Goal: Information Seeking & Learning: Understand process/instructions

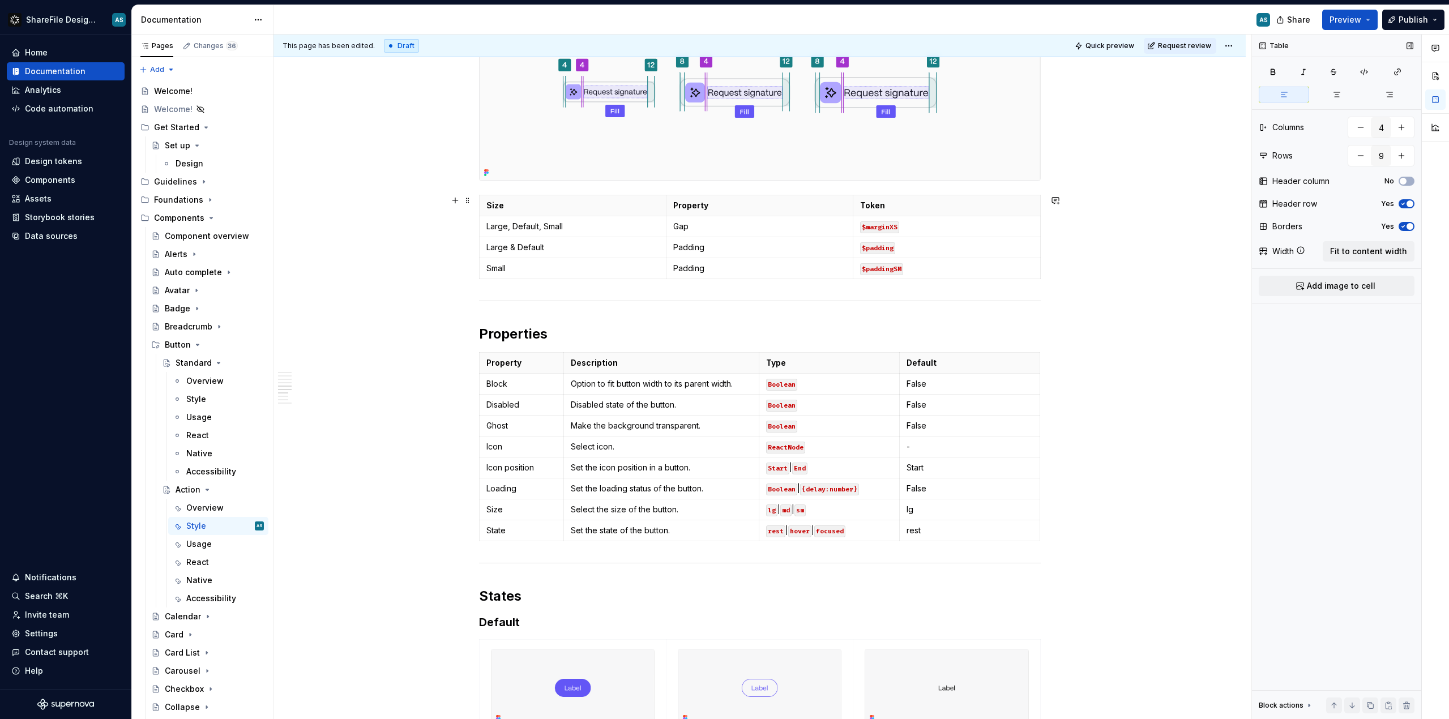
scroll to position [1389, 0]
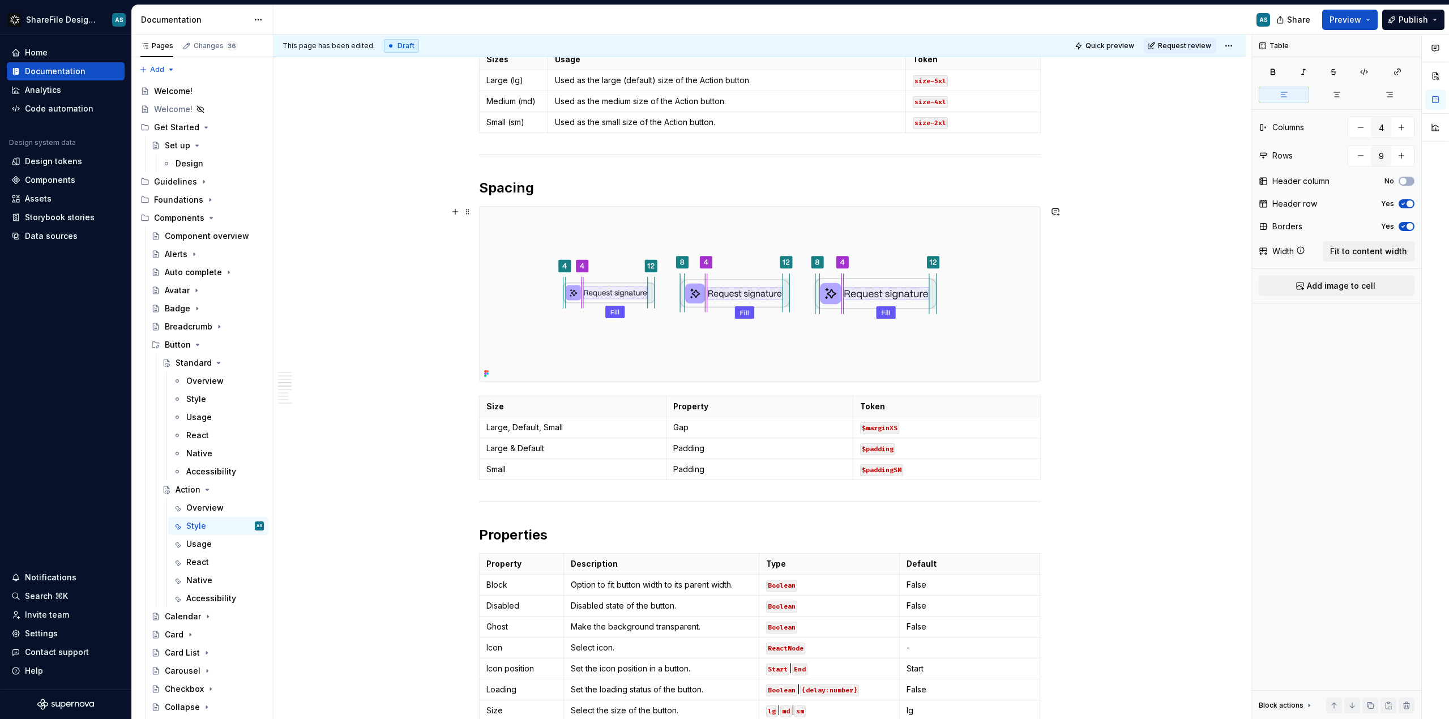
type textarea "*"
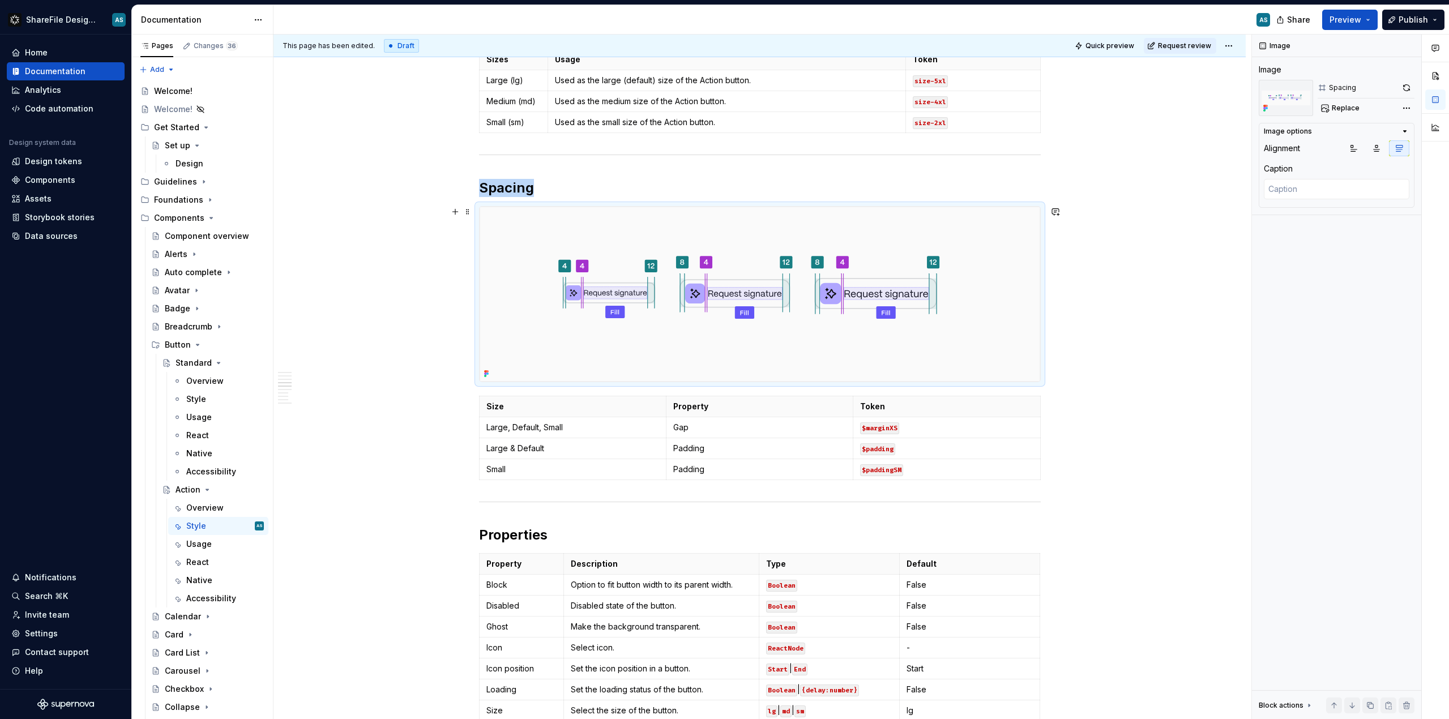
click at [518, 216] on img at bounding box center [760, 294] width 561 height 175
click at [539, 190] on h2 "Spacing" at bounding box center [760, 188] width 562 height 18
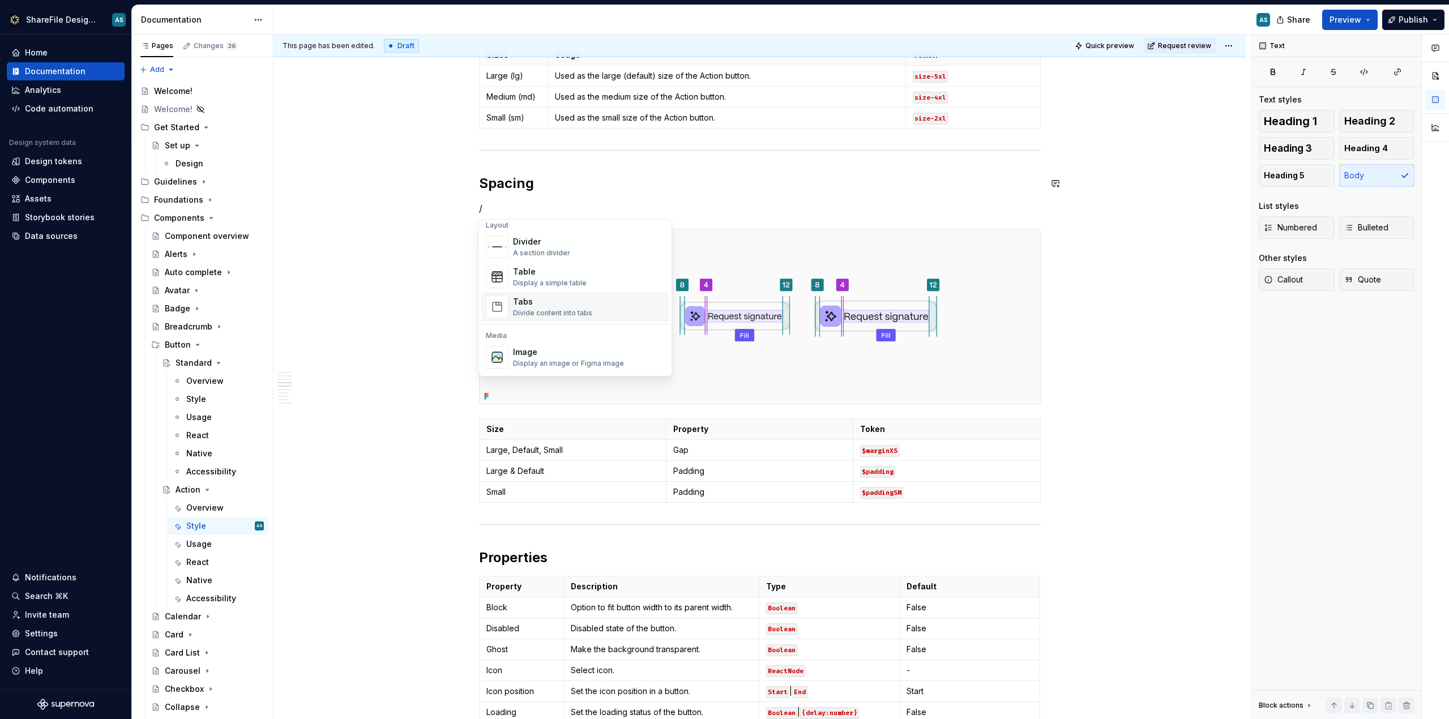
scroll to position [401, 0]
click at [579, 254] on div "Display a simple table" at bounding box center [550, 258] width 74 height 9
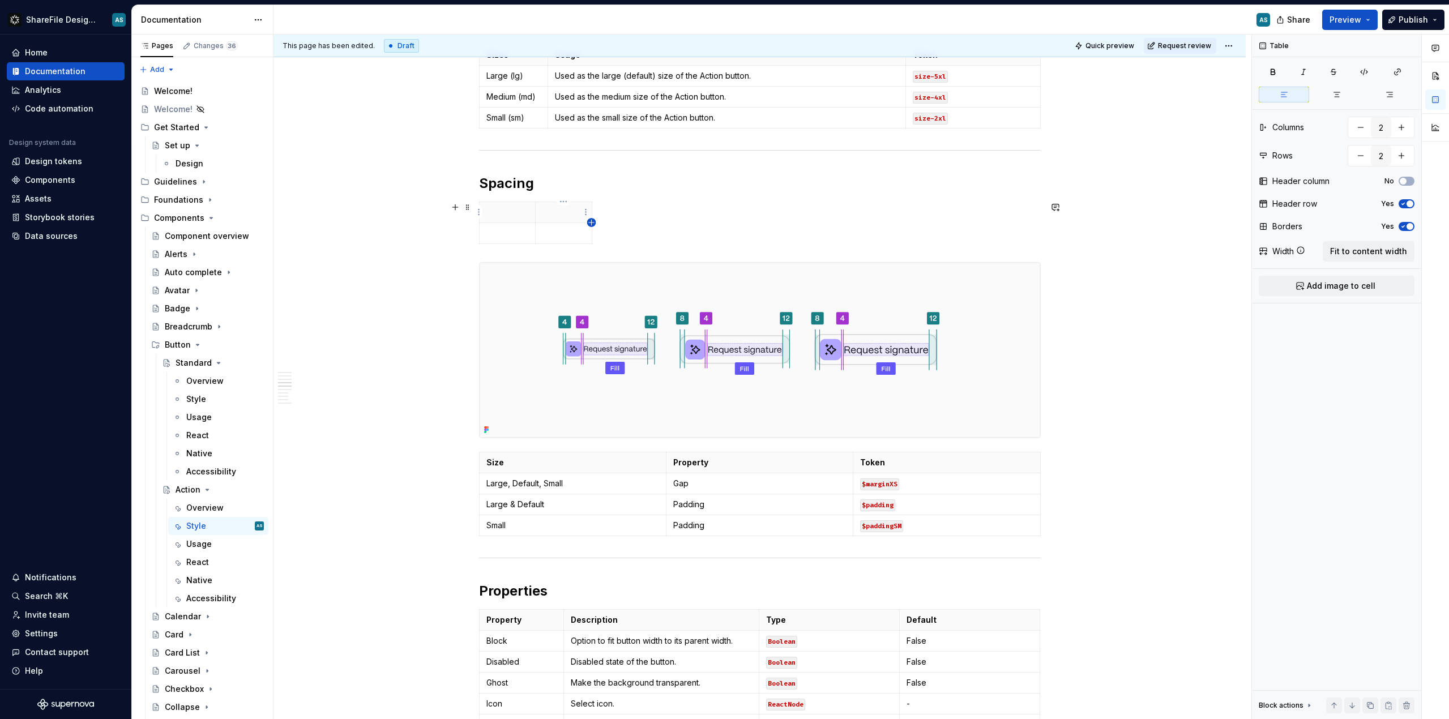
click at [592, 220] on icon "button" at bounding box center [591, 222] width 9 height 9
type input "3"
click at [648, 203] on div at bounding box center [760, 225] width 562 height 47
click at [468, 205] on span at bounding box center [467, 207] width 9 height 16
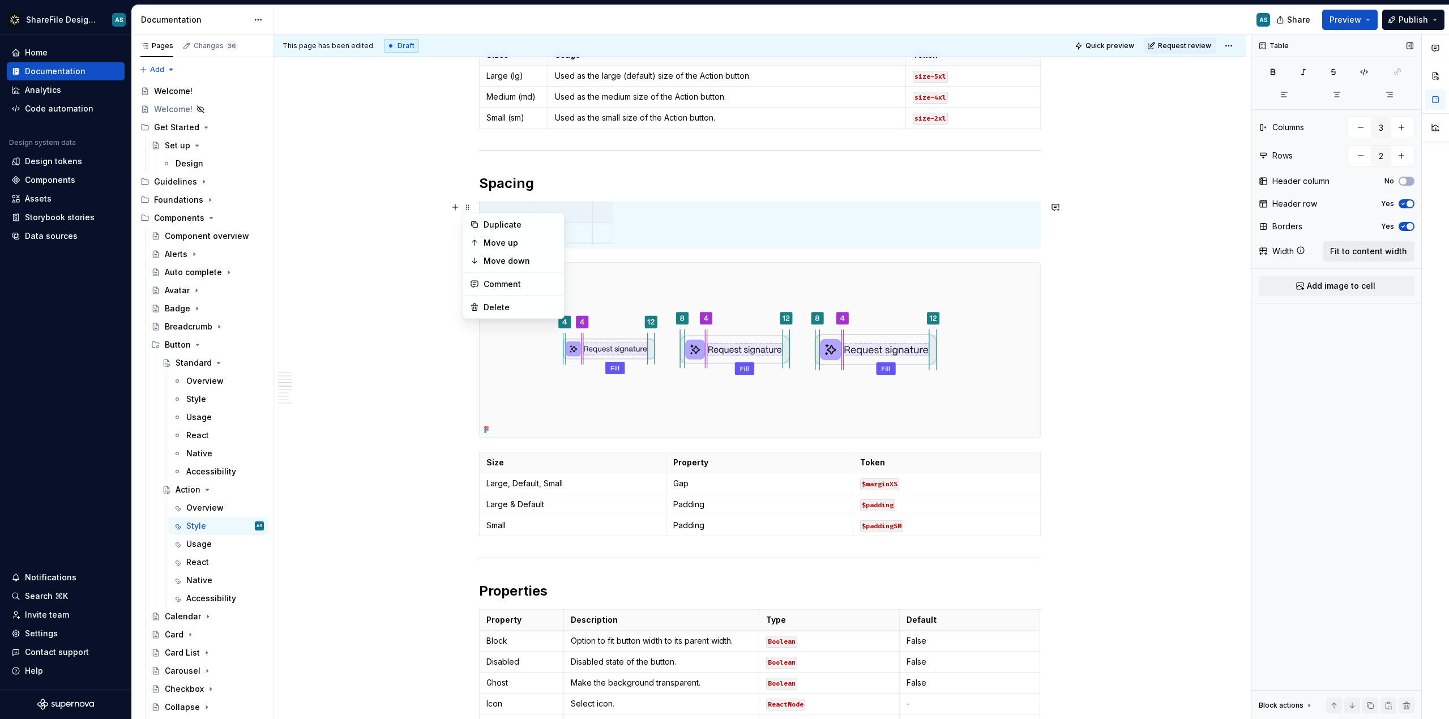
click at [815, 246] on span "Fit to content width" at bounding box center [1368, 251] width 77 height 11
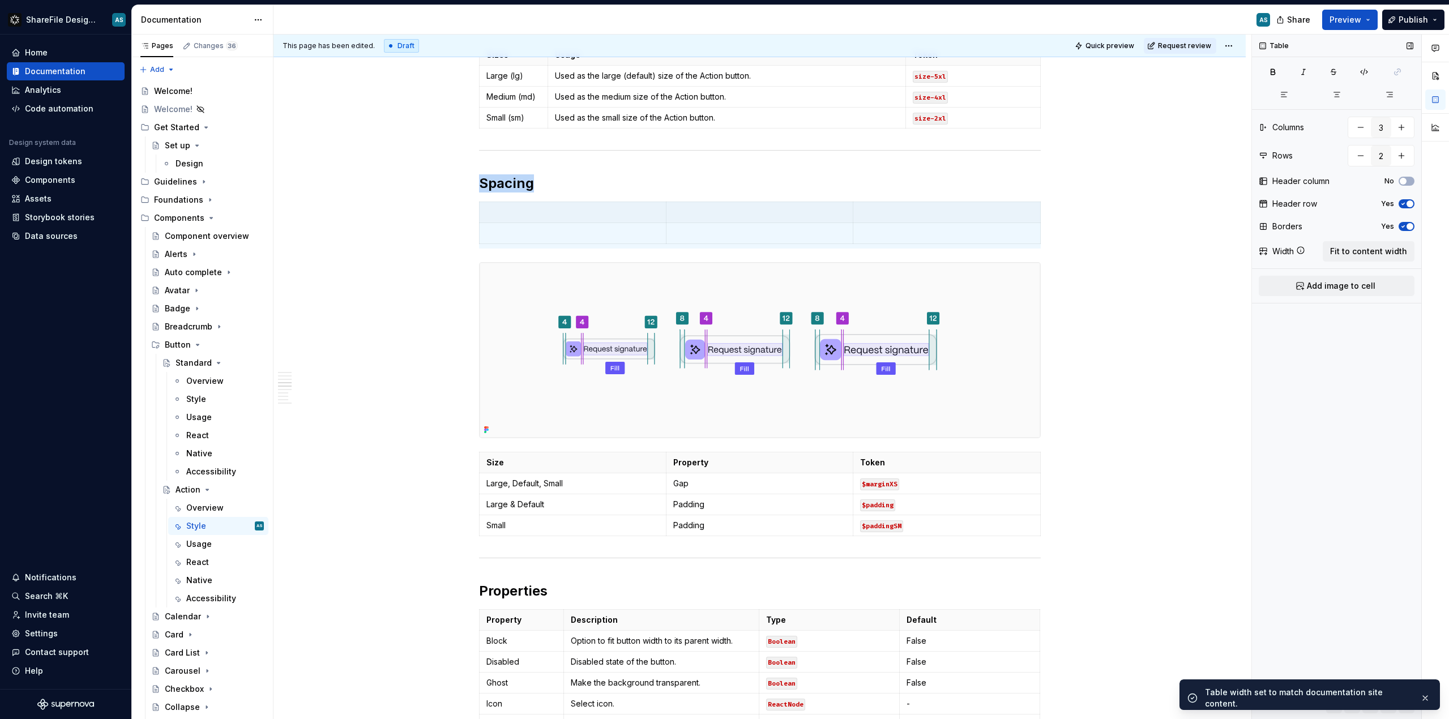
click at [815, 206] on icon "button" at bounding box center [1403, 203] width 9 height 7
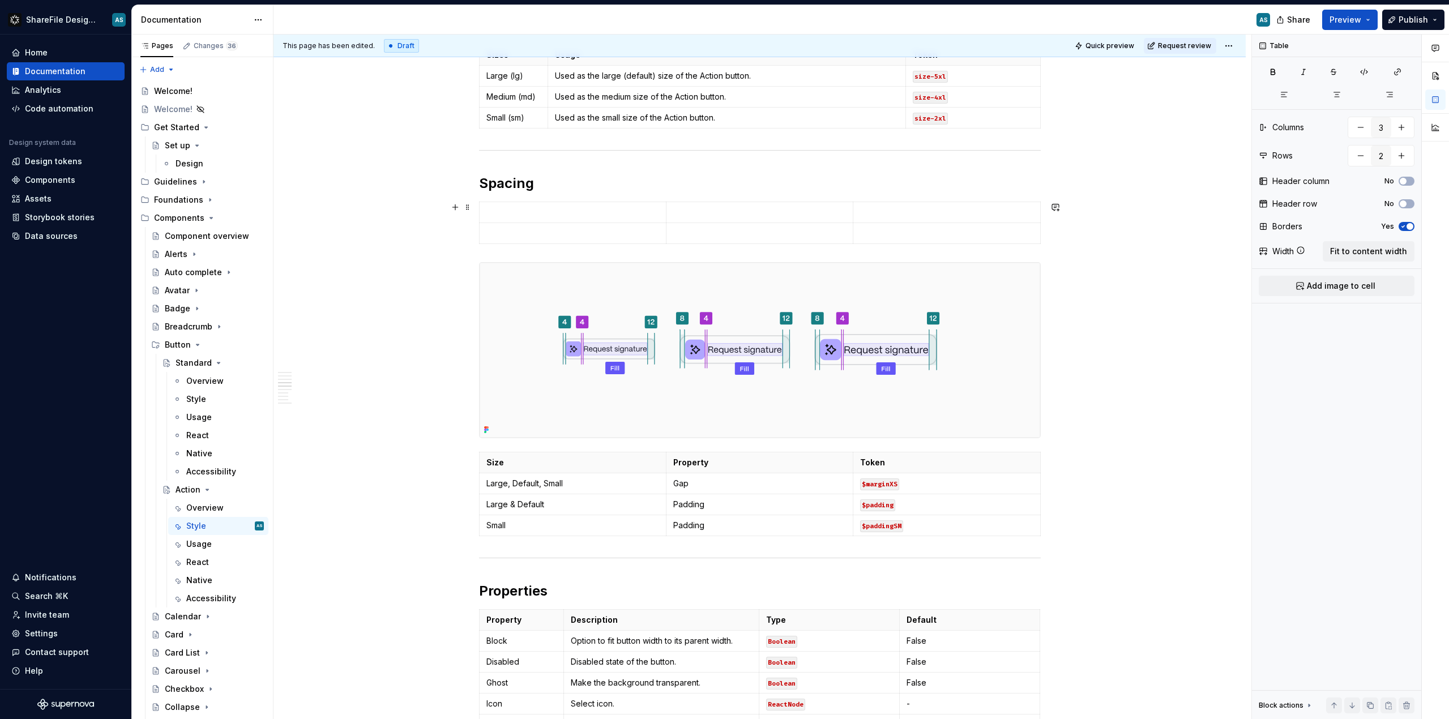
type textarea "*"
click at [538, 212] on p at bounding box center [572, 212] width 173 height 11
click at [815, 285] on span "Add image to cell" at bounding box center [1341, 285] width 69 height 11
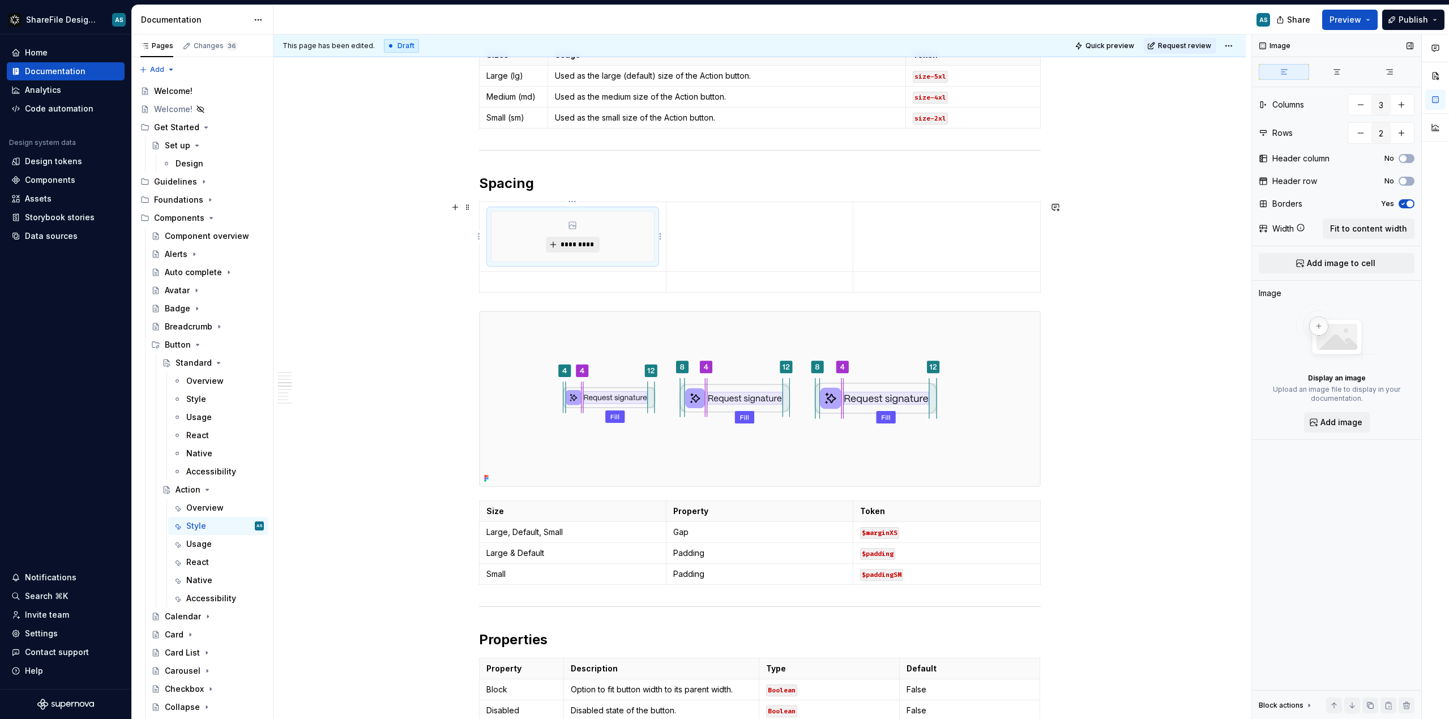
click at [566, 244] on span "*********" at bounding box center [577, 244] width 35 height 9
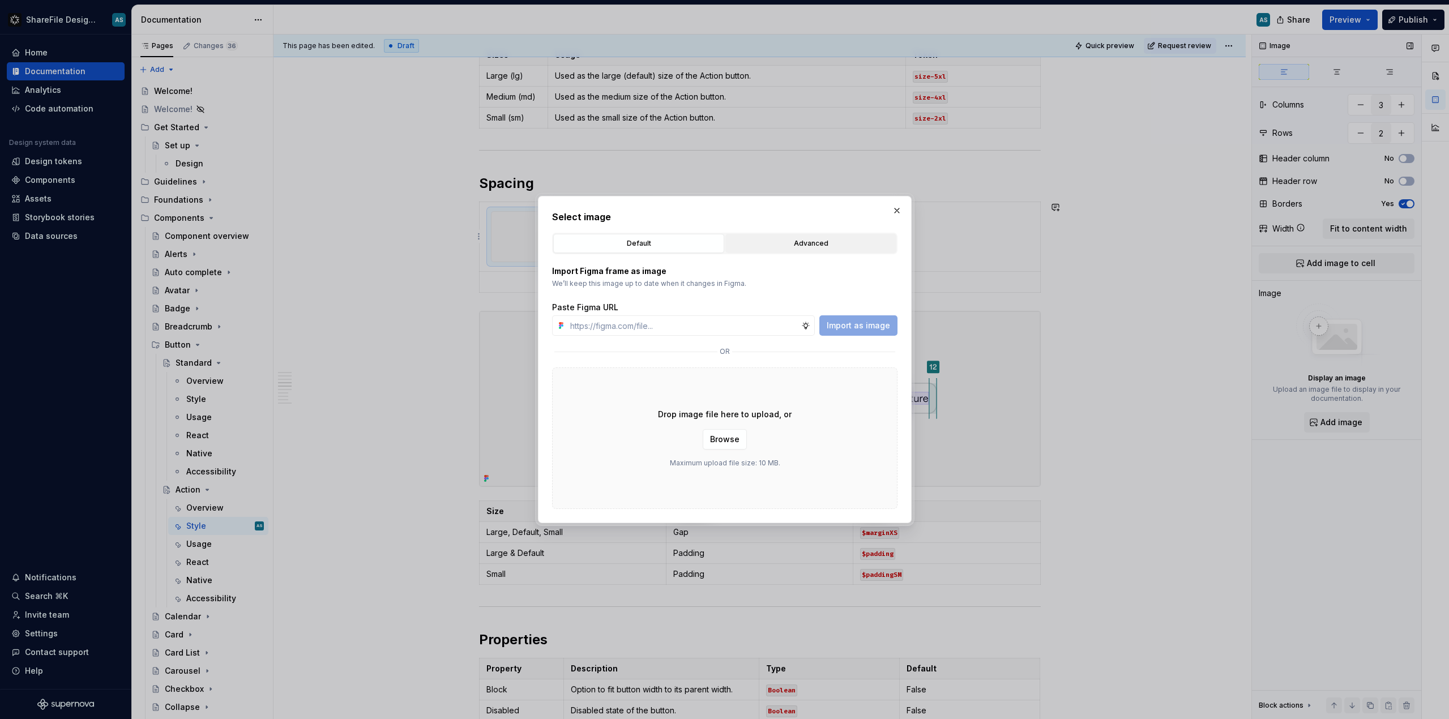
click at [784, 242] on div "Advanced" at bounding box center [810, 243] width 163 height 11
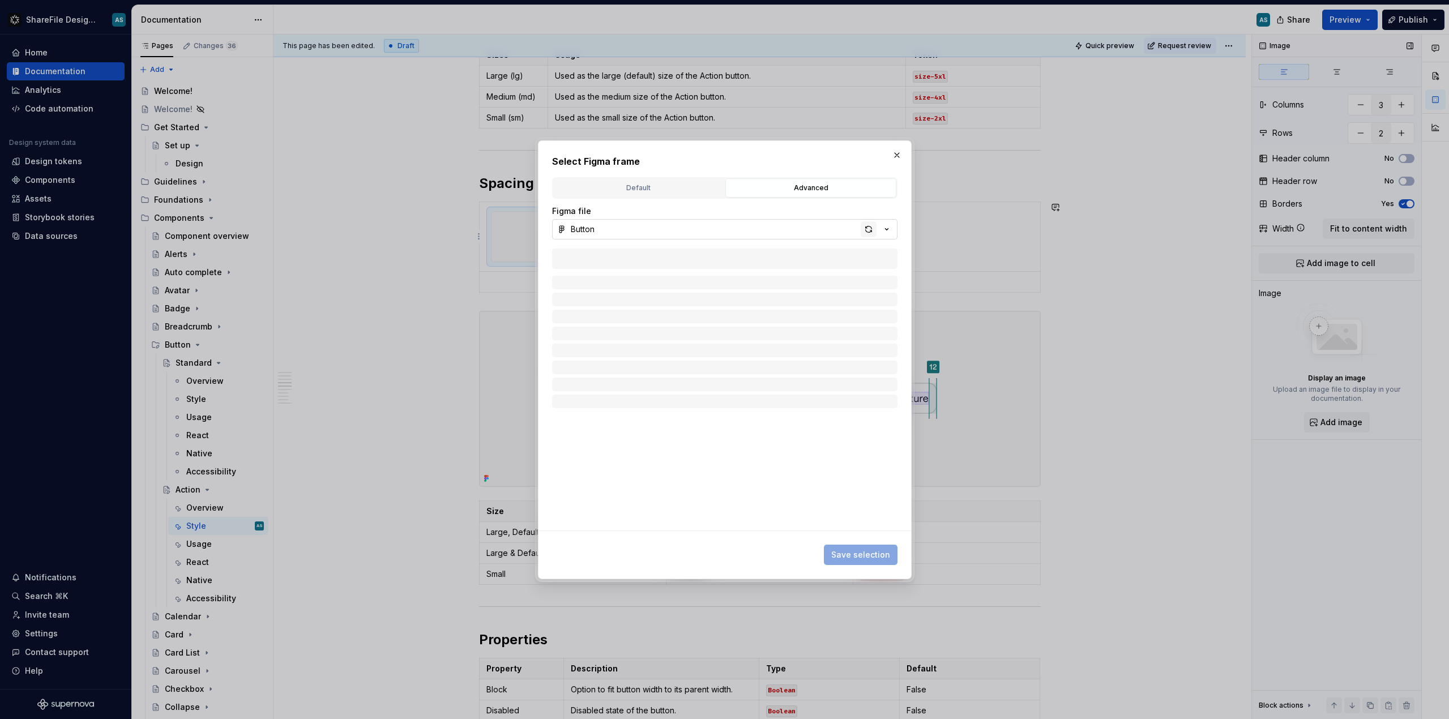
click at [815, 229] on div "button" at bounding box center [869, 229] width 16 height 16
click at [604, 305] on icon "button" at bounding box center [601, 303] width 9 height 9
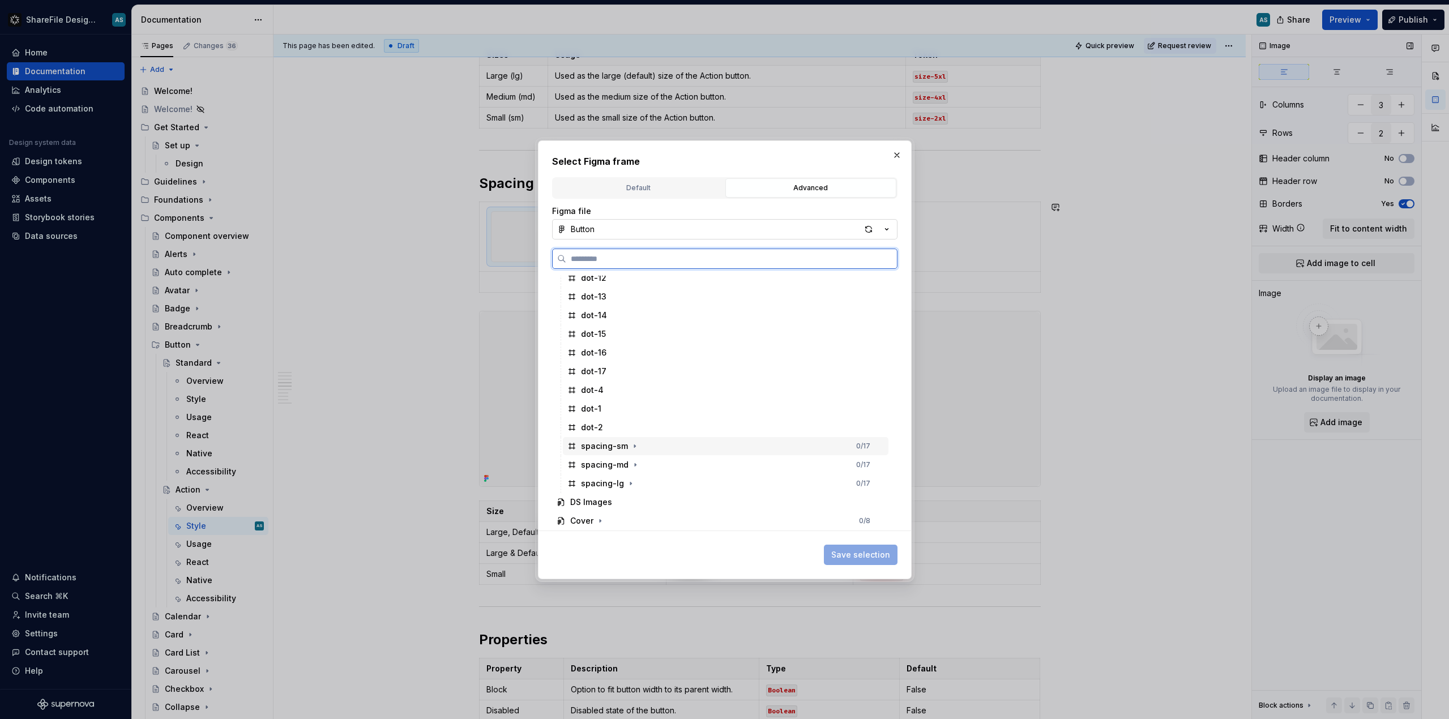
click at [613, 451] on div "spacing-sm" at bounding box center [604, 446] width 47 height 11
click at [815, 555] on span "Save selection" at bounding box center [860, 554] width 59 height 11
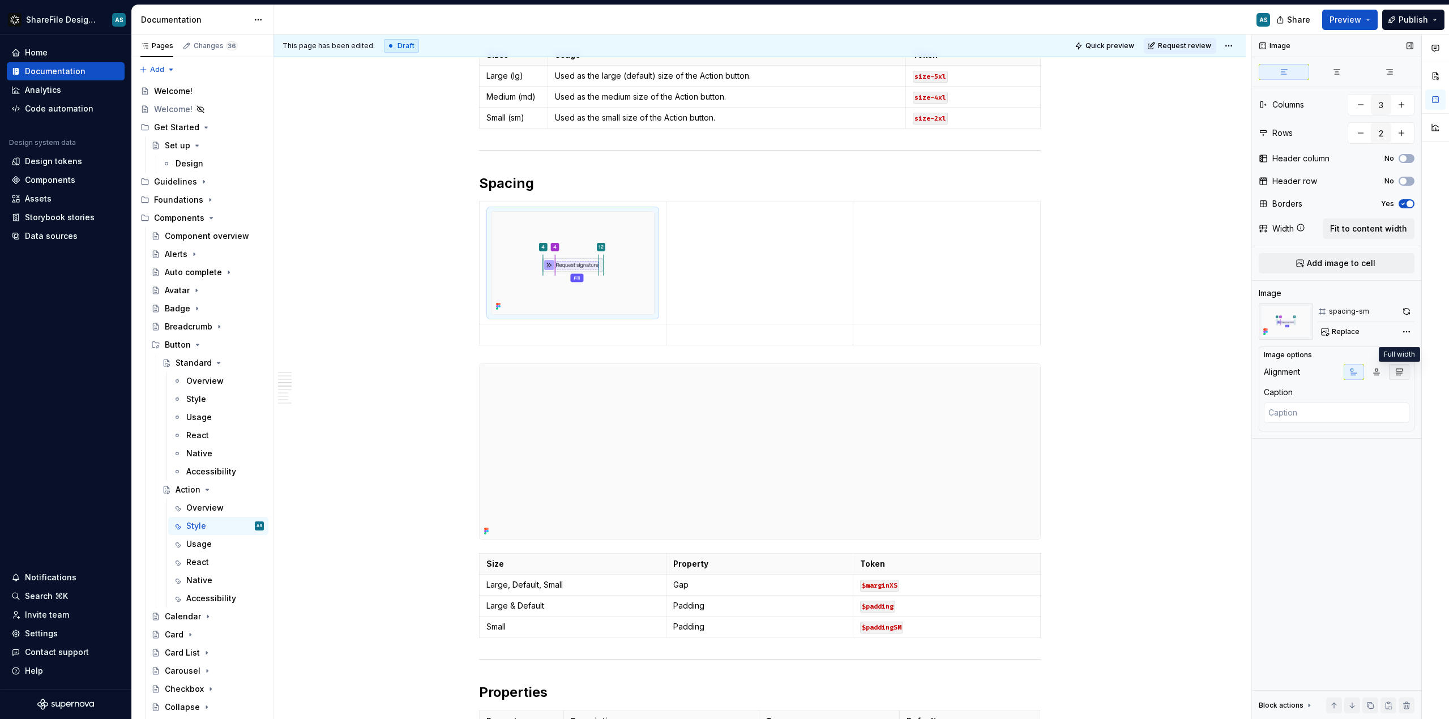
click at [815, 373] on icon "button" at bounding box center [1399, 372] width 9 height 9
click at [815, 334] on div "Comments Open comments No comments yet Select ‘Comment’ from the block context …" at bounding box center [1350, 377] width 197 height 685
click at [815, 331] on html "ShareFile Design System AS Home Documentation Analytics Code automation Design …" at bounding box center [724, 359] width 1449 height 719
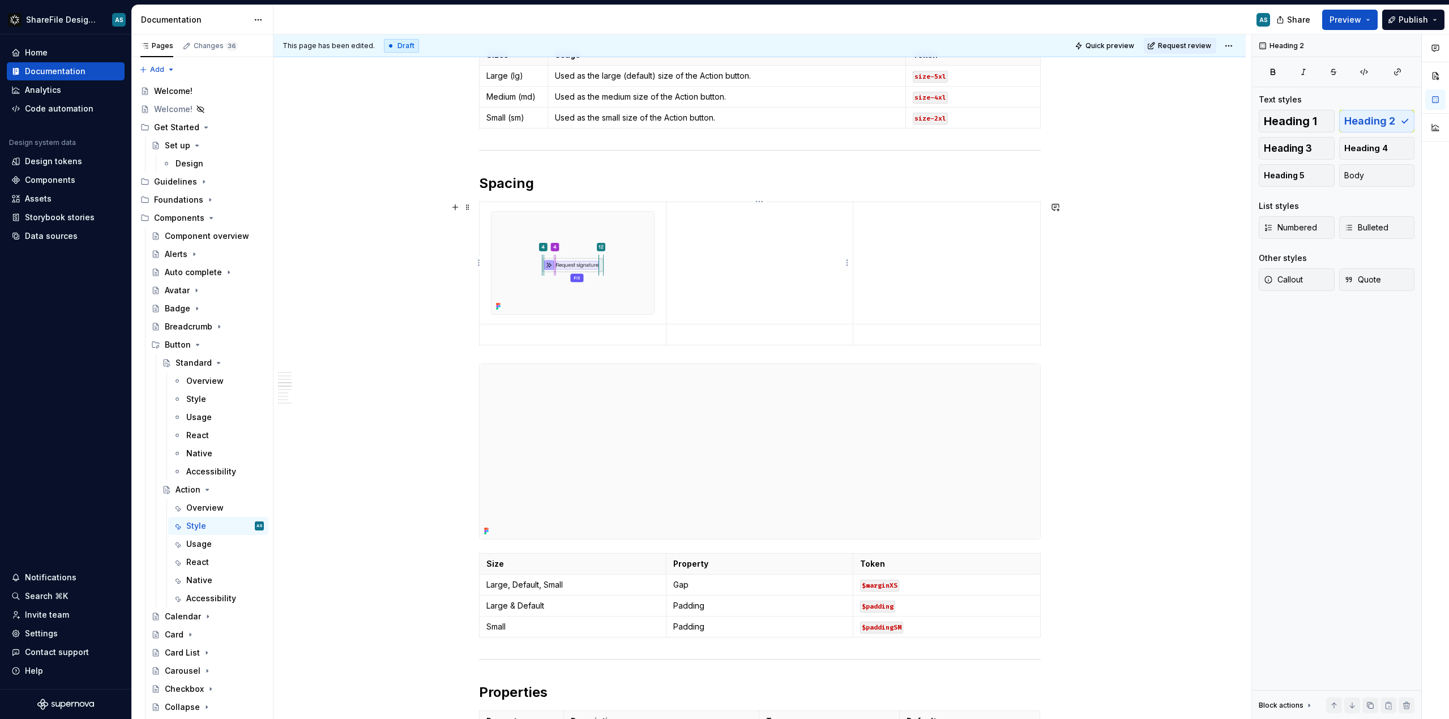
click at [688, 252] on td at bounding box center [759, 263] width 187 height 122
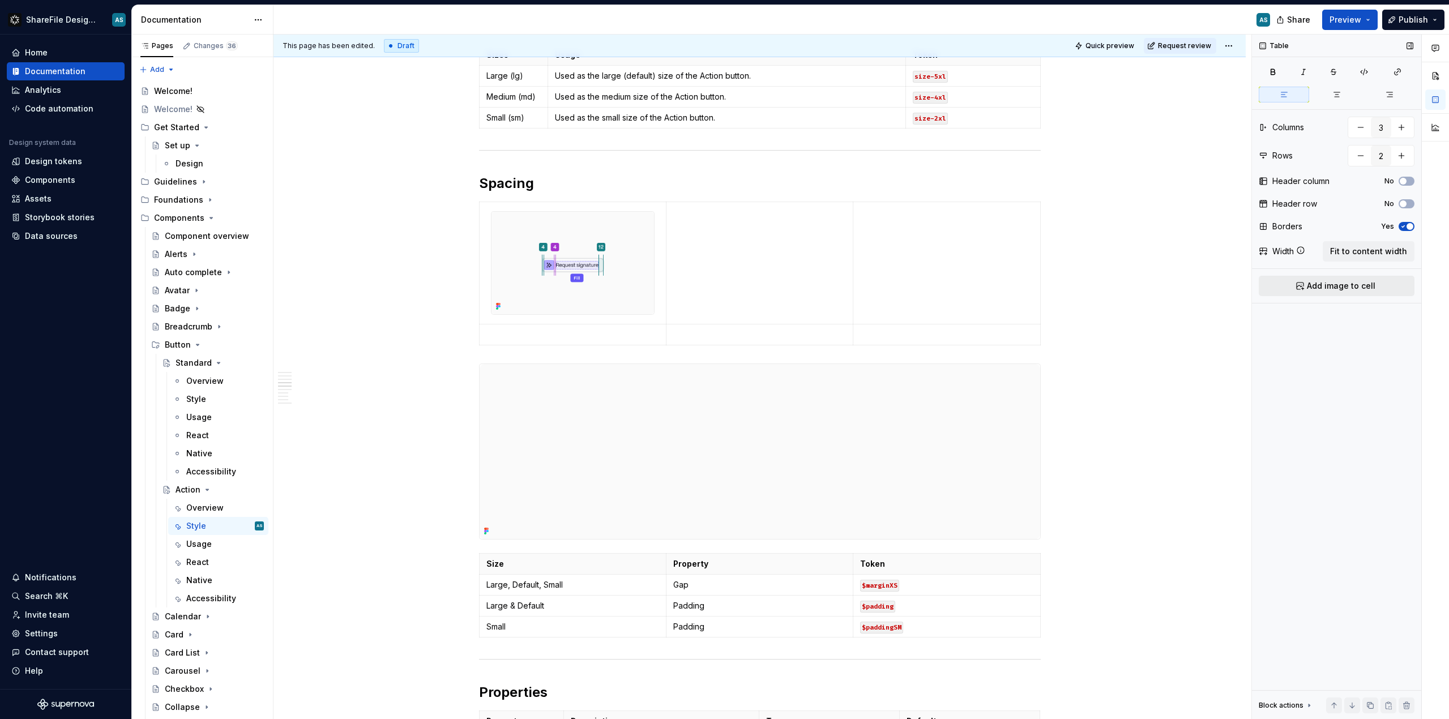
click at [815, 290] on button "Add image to cell" at bounding box center [1337, 286] width 156 height 20
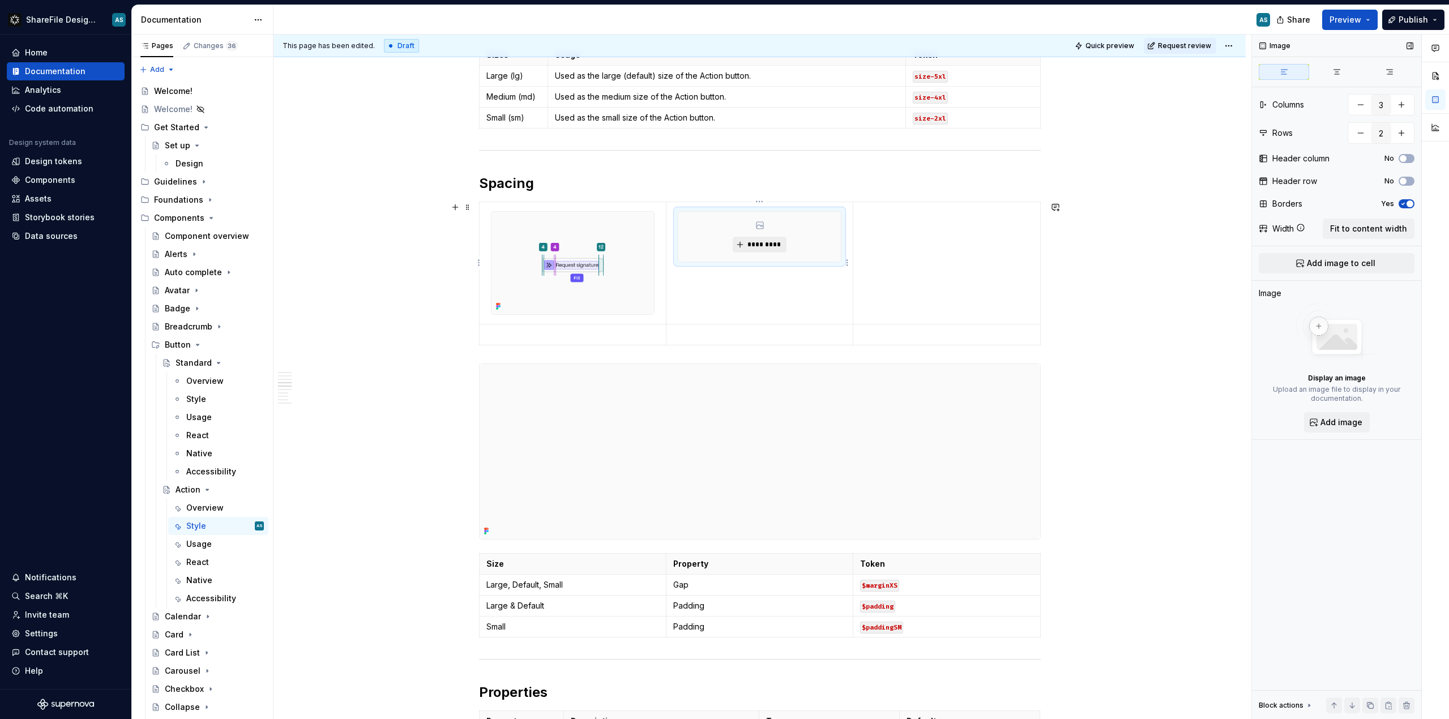
click at [772, 244] on span "*********" at bounding box center [764, 244] width 35 height 9
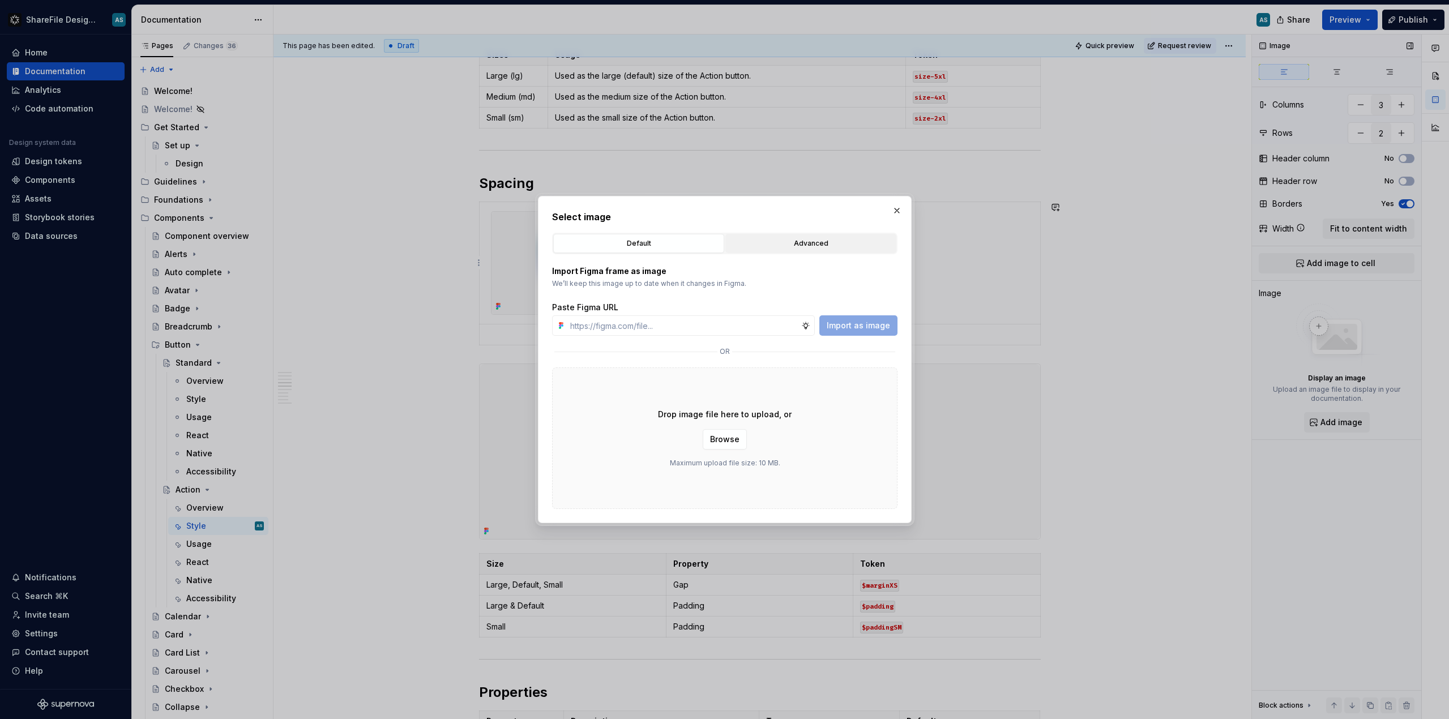
click at [815, 247] on div "Advanced" at bounding box center [810, 243] width 163 height 11
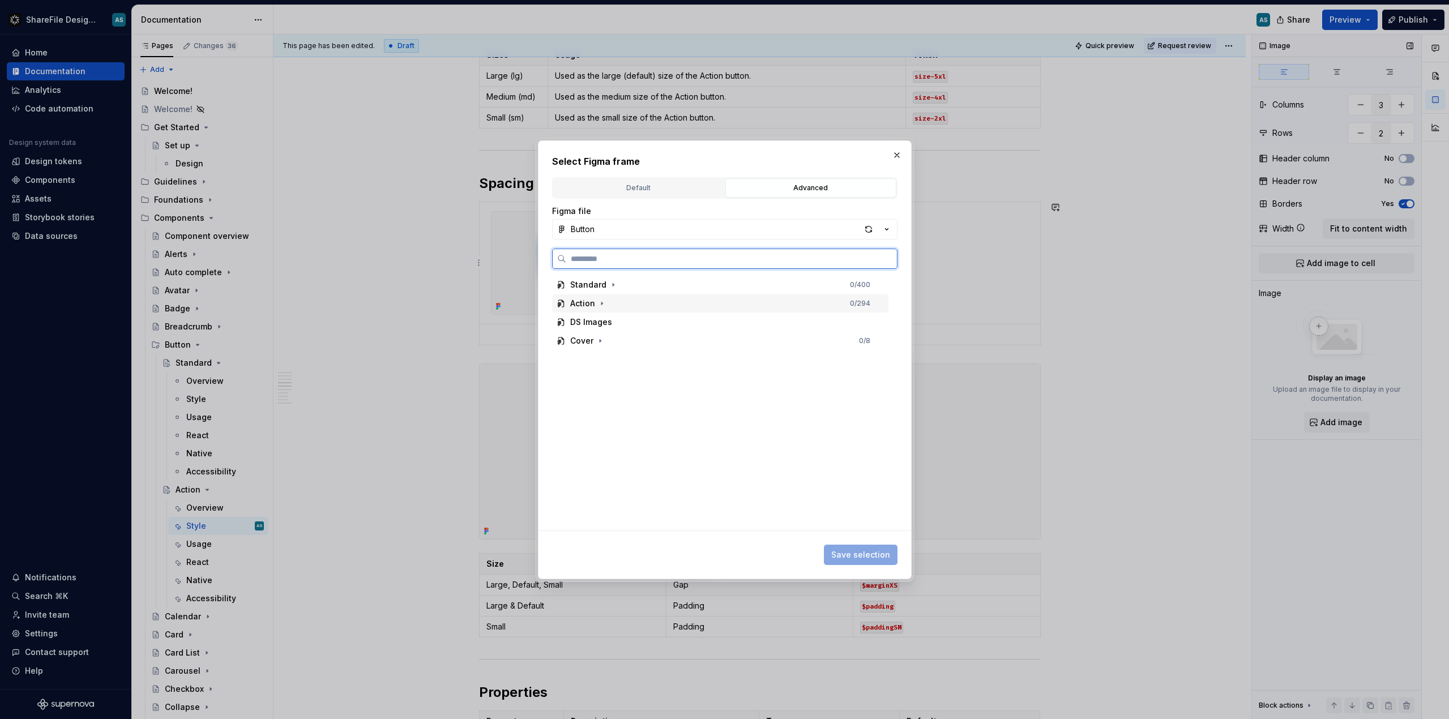
click at [623, 307] on div "Action 0 / 294" at bounding box center [720, 303] width 336 height 18
click at [619, 466] on div "spacing-md" at bounding box center [605, 464] width 48 height 11
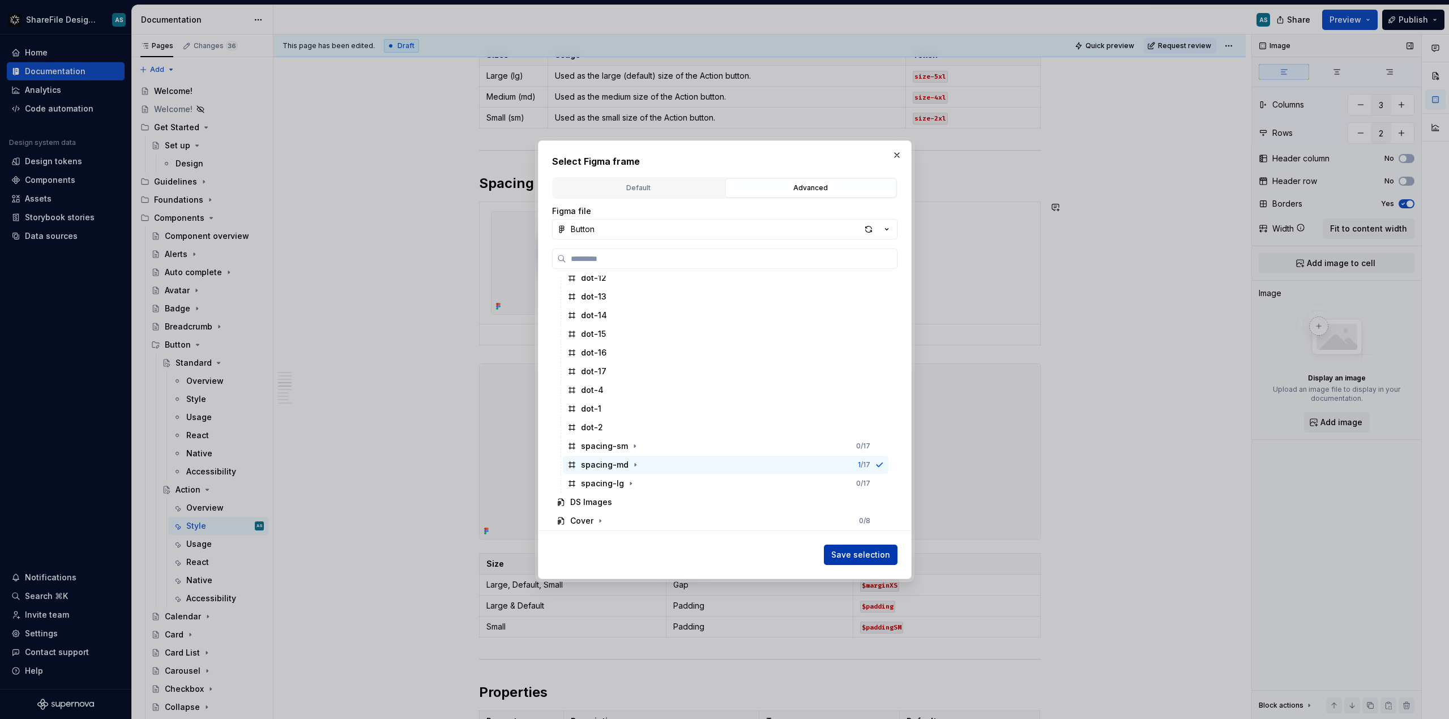
click at [815, 560] on button "Save selection" at bounding box center [861, 555] width 74 height 20
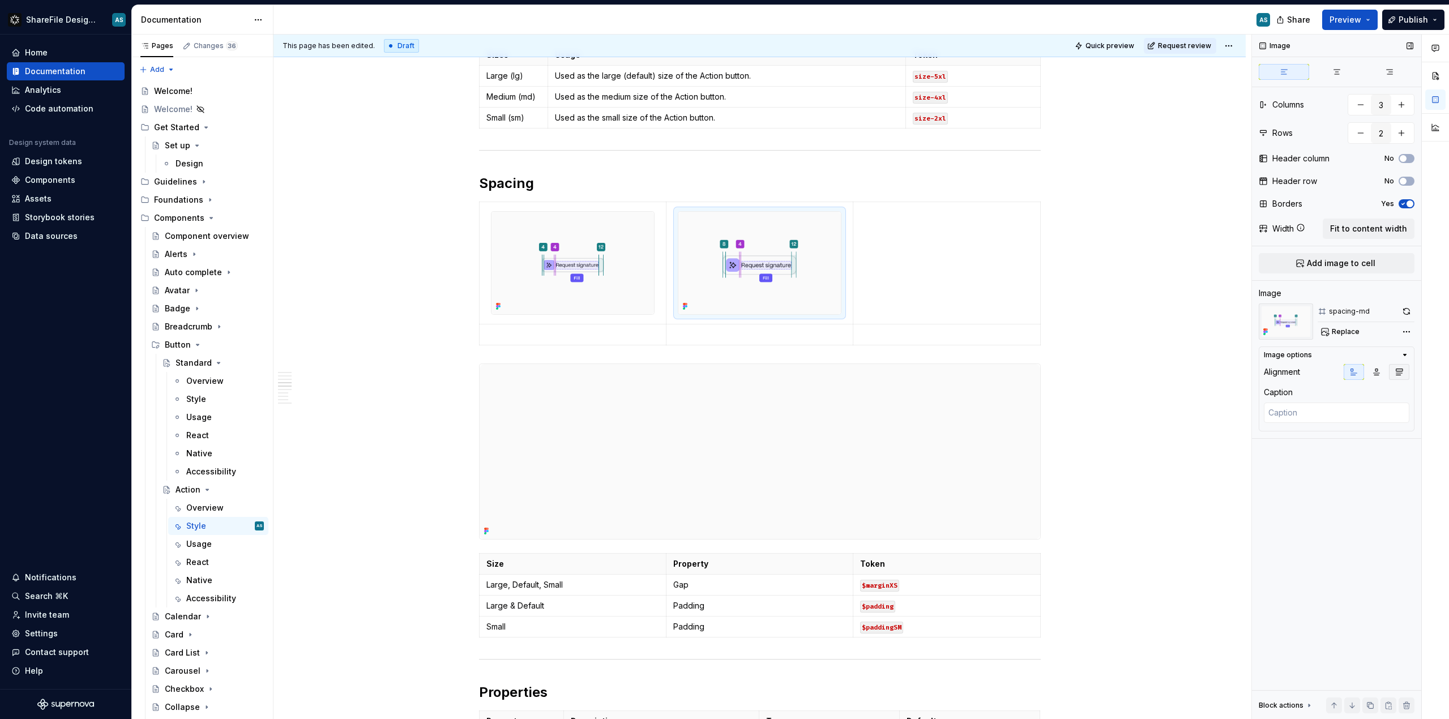
click at [815, 375] on icon "button" at bounding box center [1399, 372] width 9 height 9
click at [595, 211] on div at bounding box center [573, 263] width 164 height 104
click at [469, 207] on span at bounding box center [467, 207] width 9 height 16
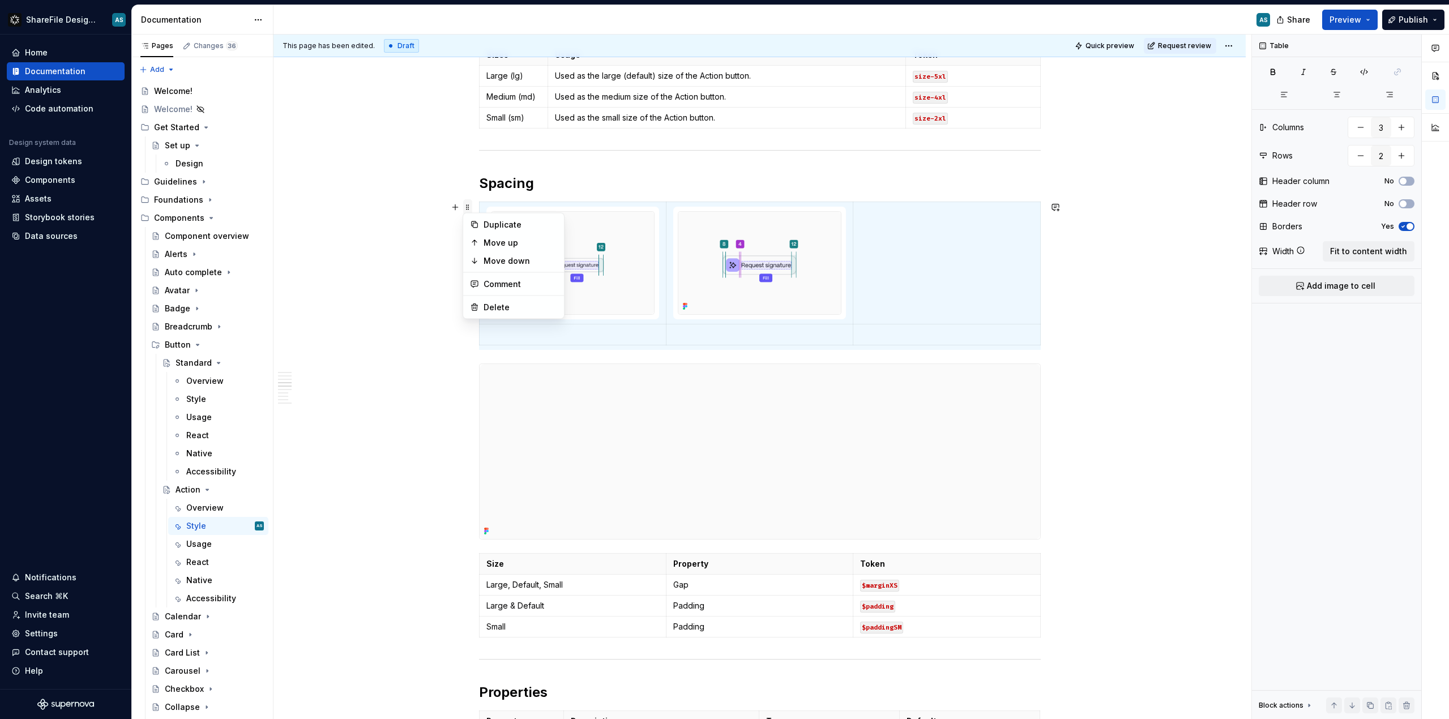
click at [469, 207] on span at bounding box center [467, 207] width 9 height 16
click at [484, 208] on td at bounding box center [572, 263] width 187 height 122
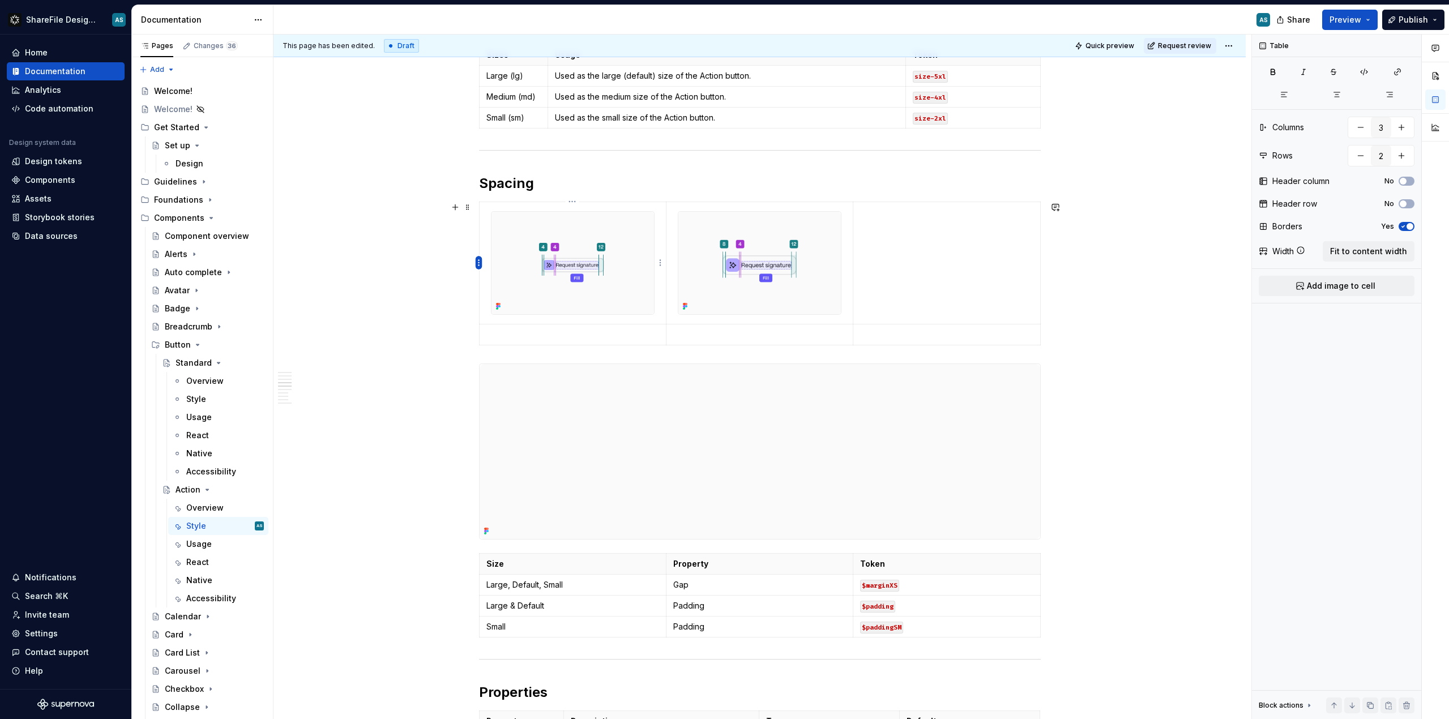
click at [477, 265] on html "ShareFile Design System AS Home Documentation Analytics Code automation Design …" at bounding box center [724, 359] width 1449 height 719
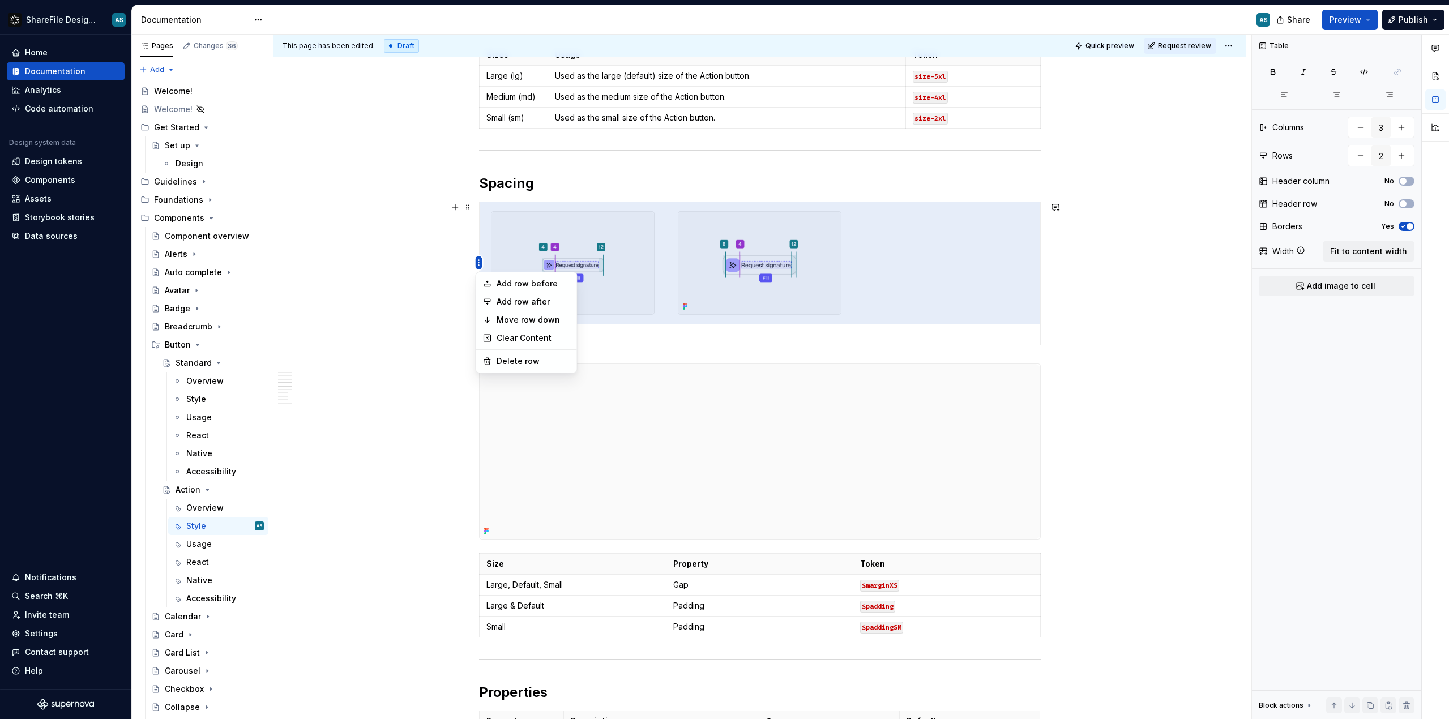
click at [477, 265] on html "ShareFile Design System AS Home Documentation Analytics Code automation Design …" at bounding box center [724, 359] width 1449 height 719
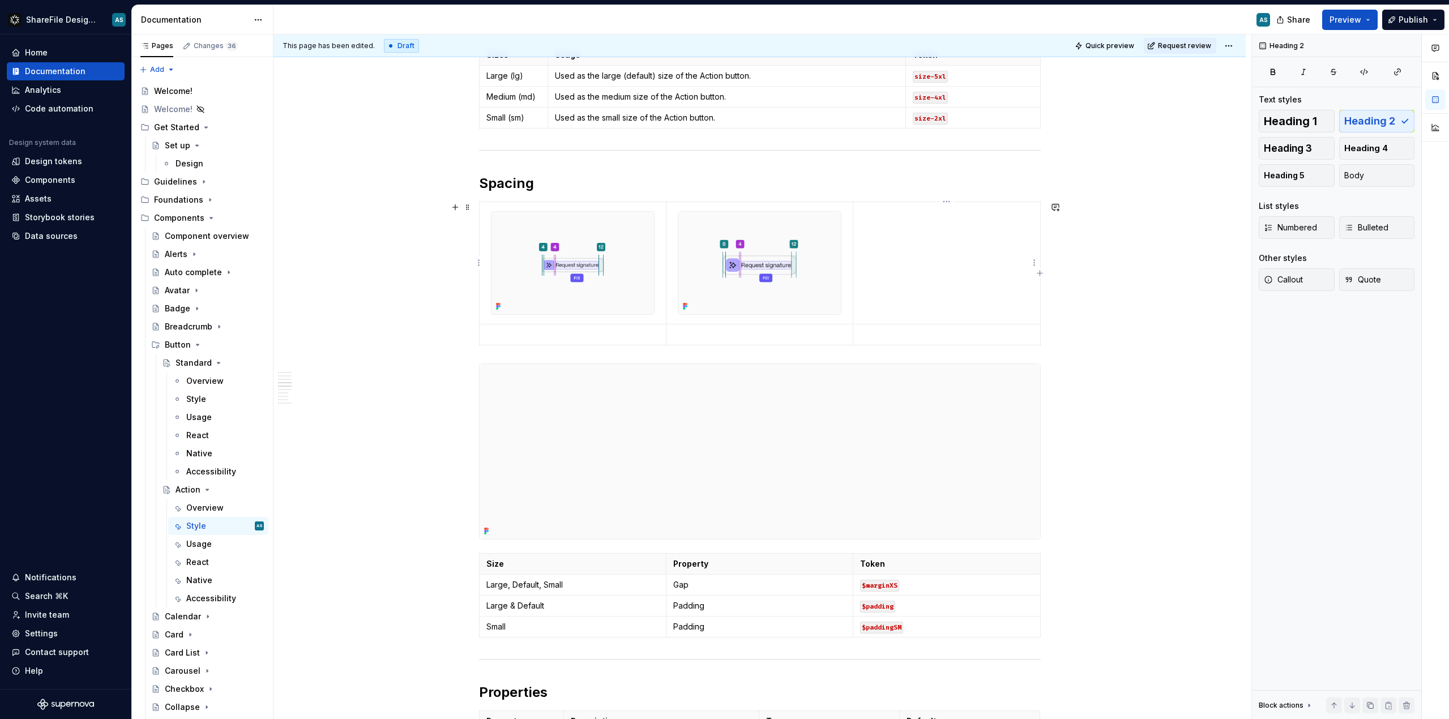
click at [815, 268] on td at bounding box center [946, 263] width 187 height 122
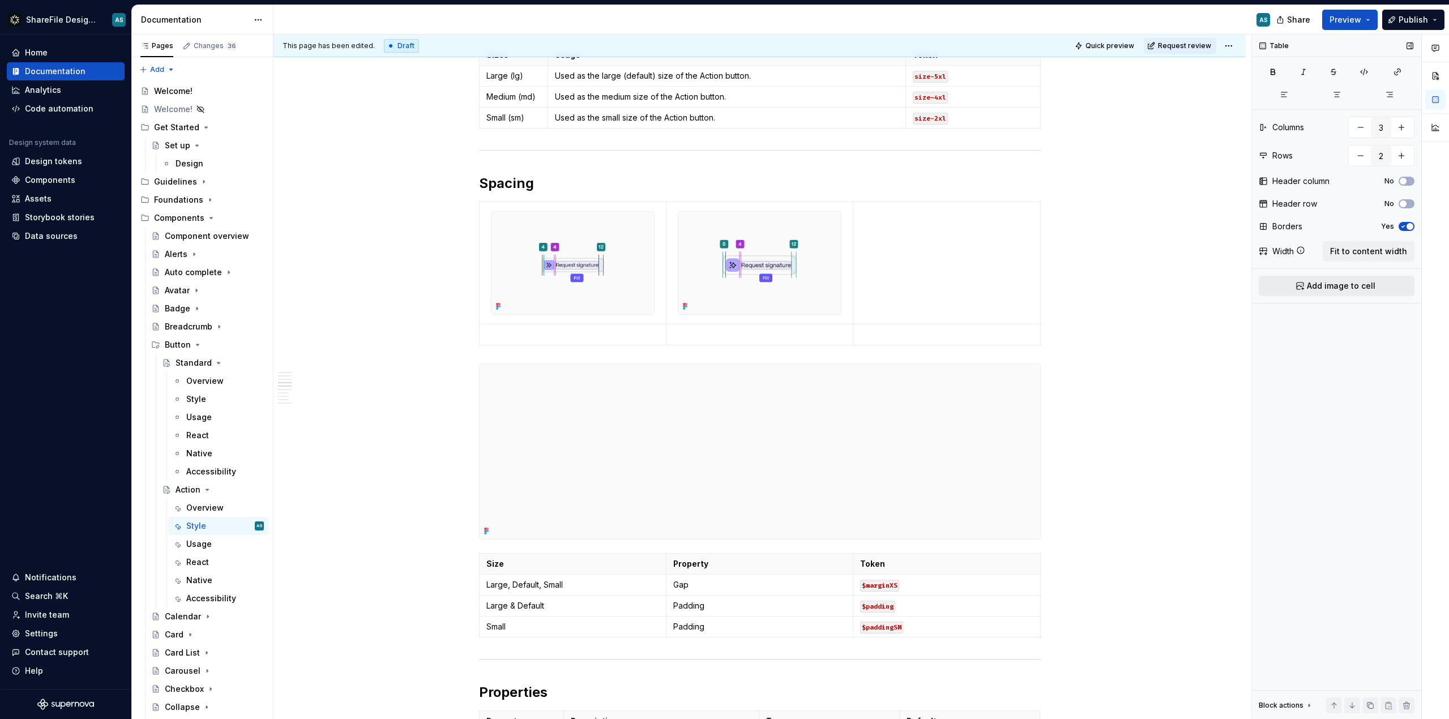
click at [815, 284] on span "Add image to cell" at bounding box center [1341, 285] width 69 height 11
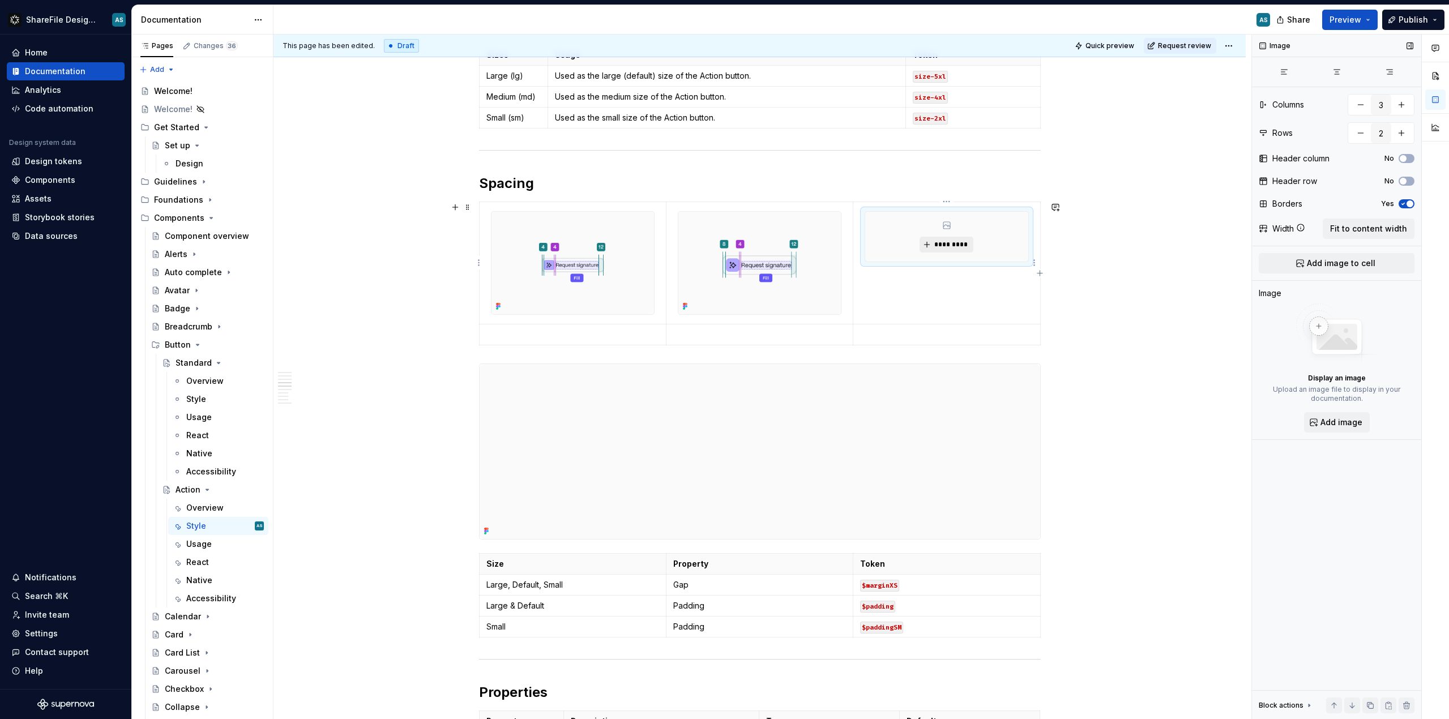
click at [815, 245] on span "*********" at bounding box center [951, 244] width 35 height 9
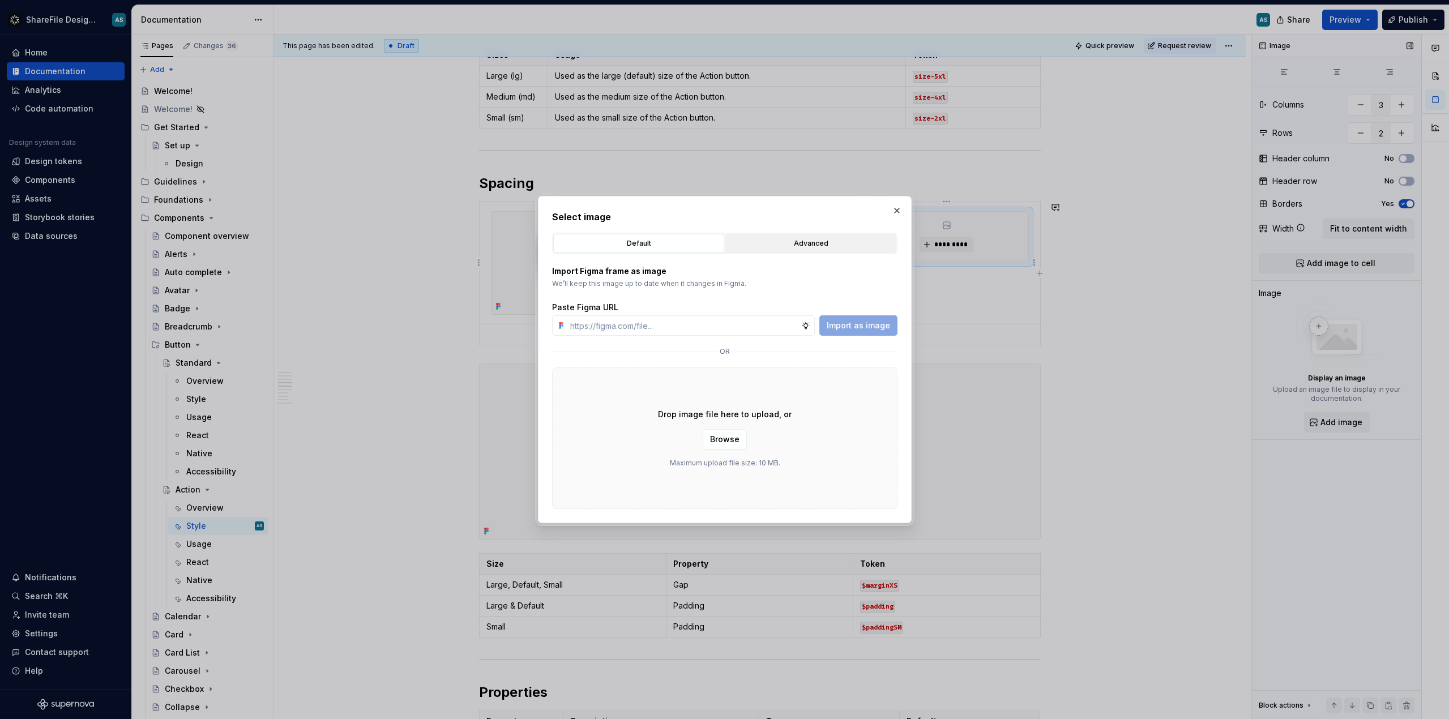
click at [766, 251] on button "Advanced" at bounding box center [810, 243] width 171 height 19
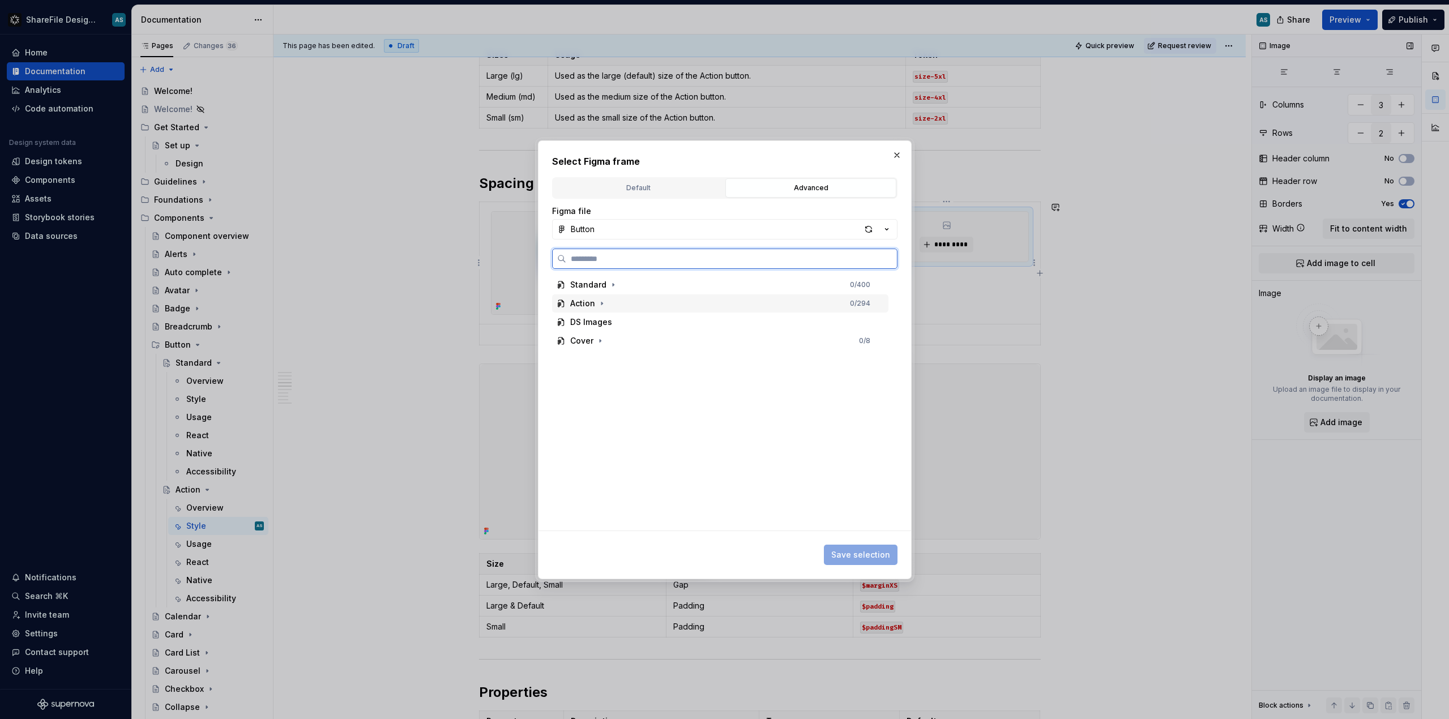
click at [629, 307] on div "Action 0 / 294" at bounding box center [720, 303] width 336 height 18
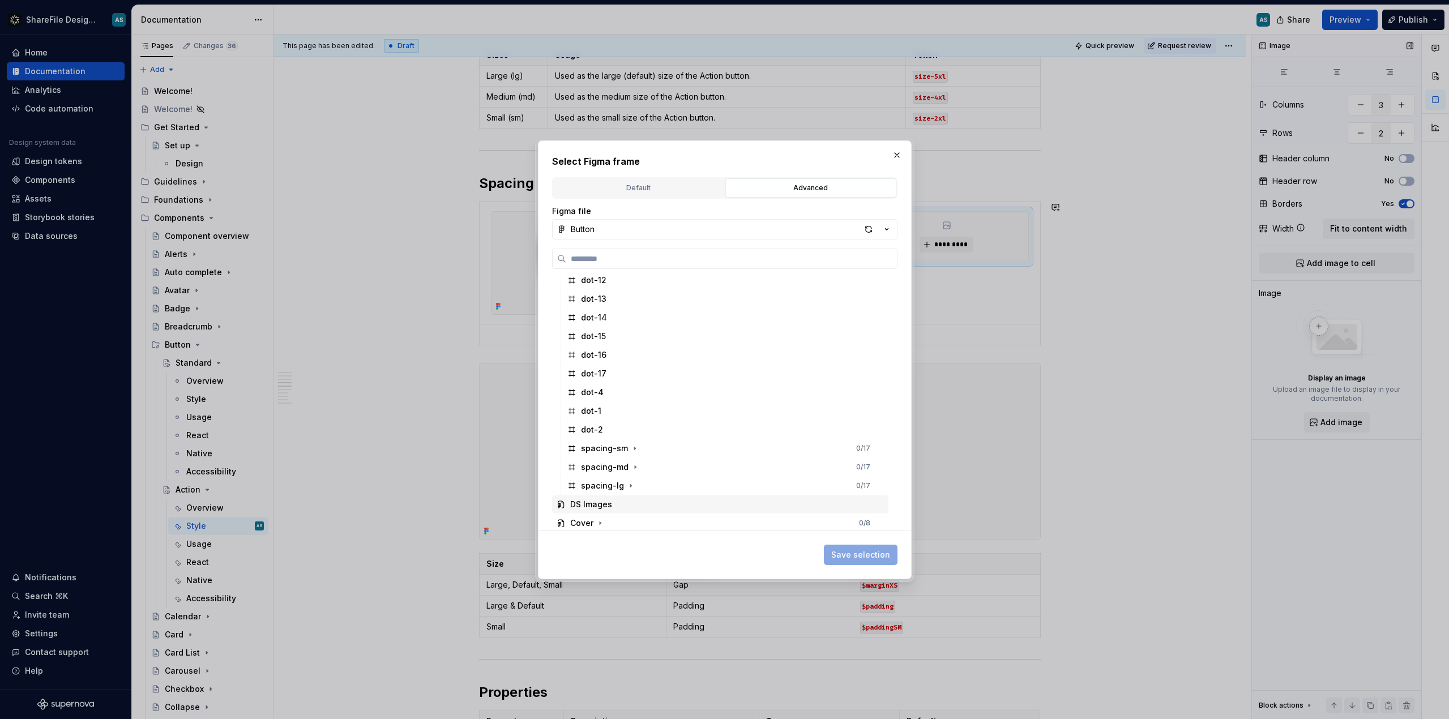
scroll to position [304, 0]
click at [613, 484] on div "spacing-lg" at bounding box center [602, 485] width 43 height 11
click at [815, 554] on span "Save selection" at bounding box center [860, 554] width 59 height 11
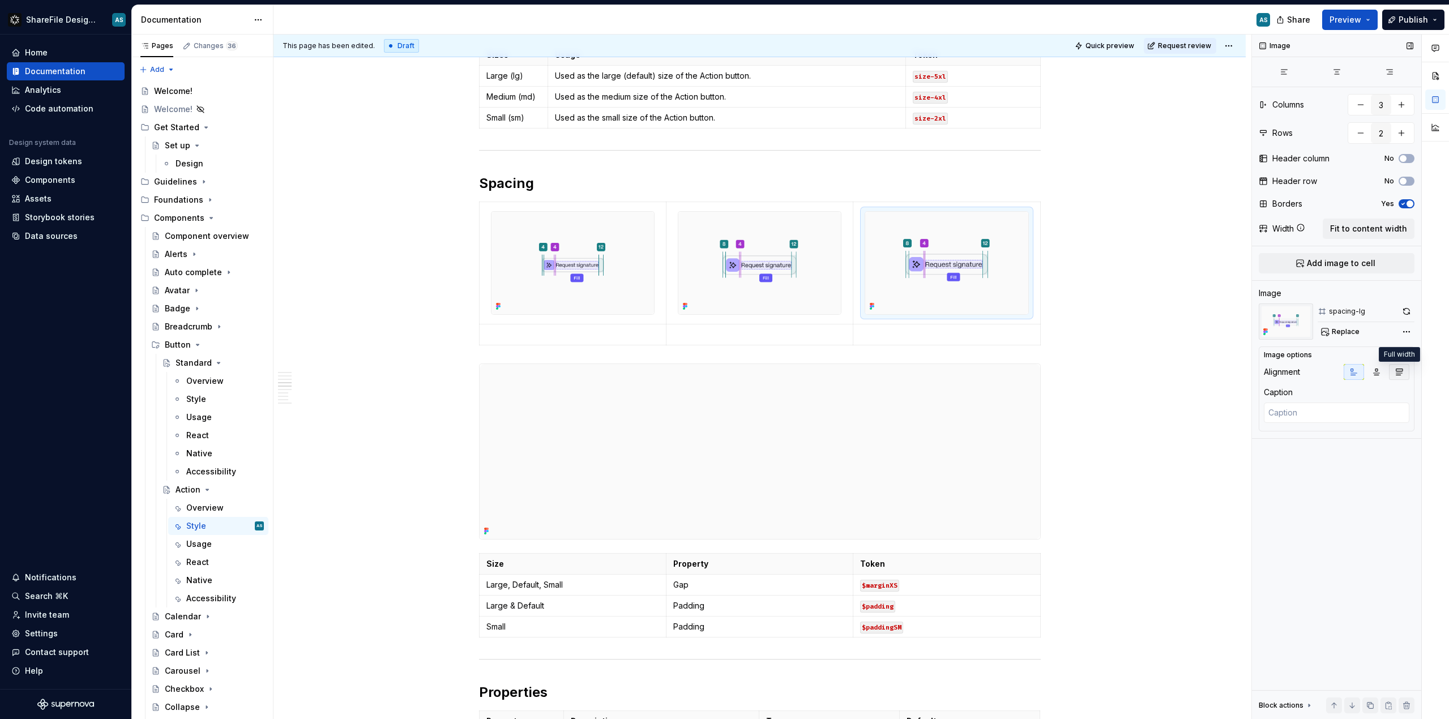
click at [815, 372] on icon "button" at bounding box center [1399, 372] width 9 height 9
type textarea "*"
click at [550, 335] on p at bounding box center [572, 334] width 173 height 11
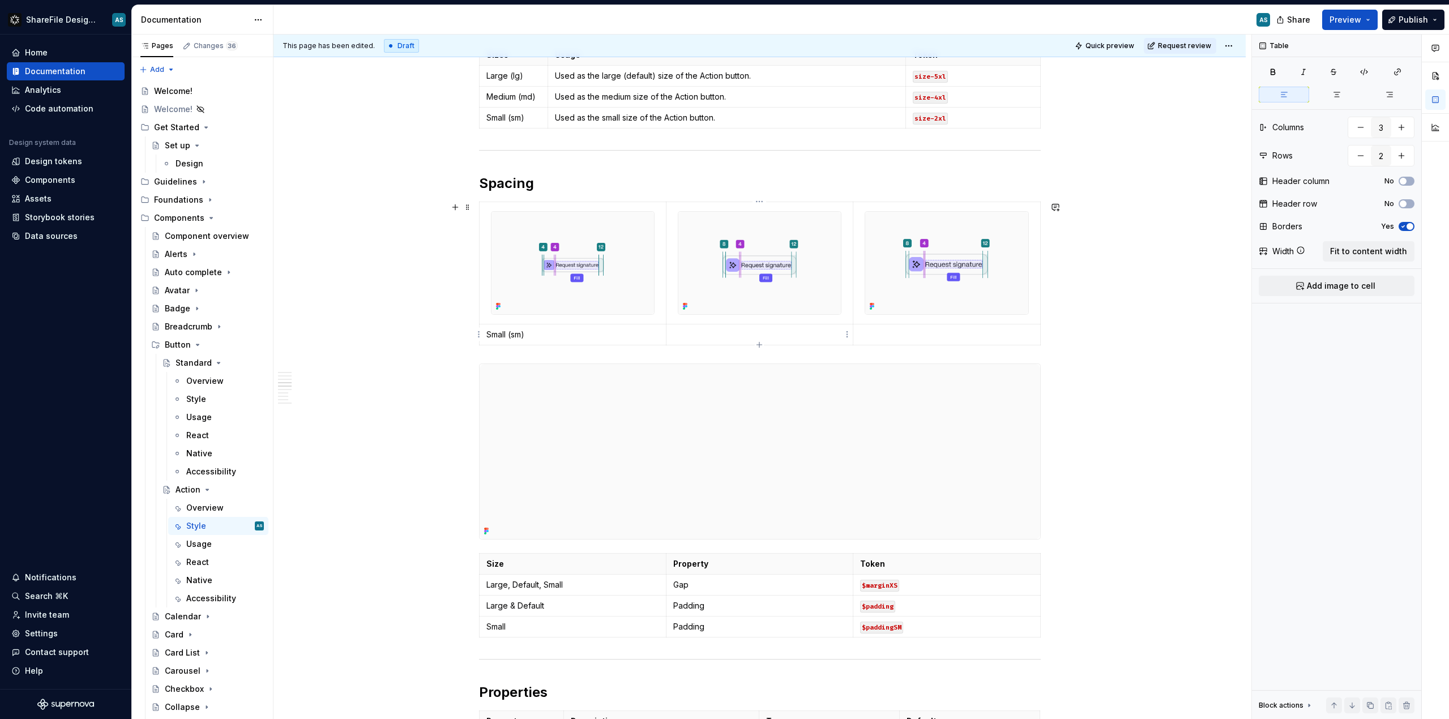
click at [697, 331] on p at bounding box center [759, 334] width 173 height 11
click at [815, 327] on td at bounding box center [946, 334] width 187 height 21
click at [556, 330] on p "Small (sm)" at bounding box center [572, 334] width 173 height 11
click at [477, 336] on html "ShareFile Design System AS Home Documentation Analytics Code automation Design …" at bounding box center [724, 359] width 1449 height 719
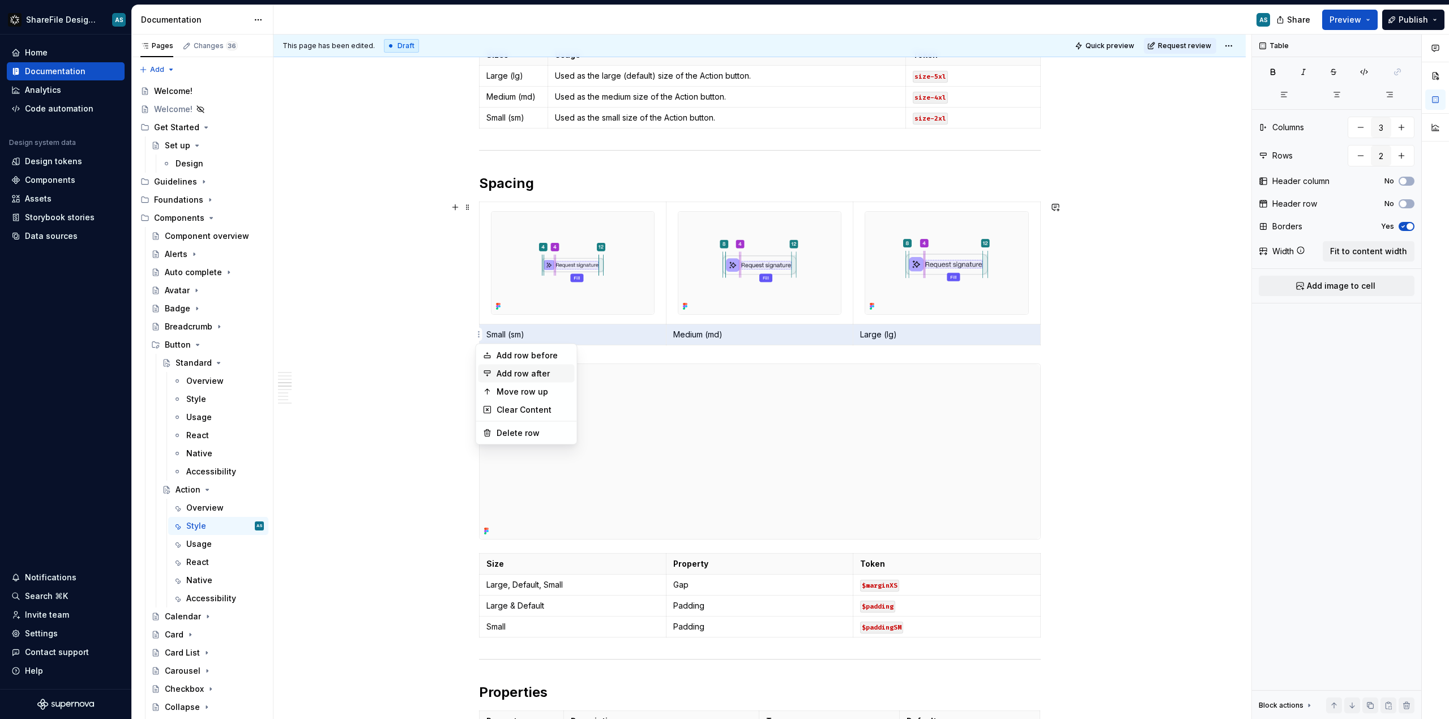
click at [503, 375] on div "Add row after" at bounding box center [534, 373] width 74 height 11
type input "3"
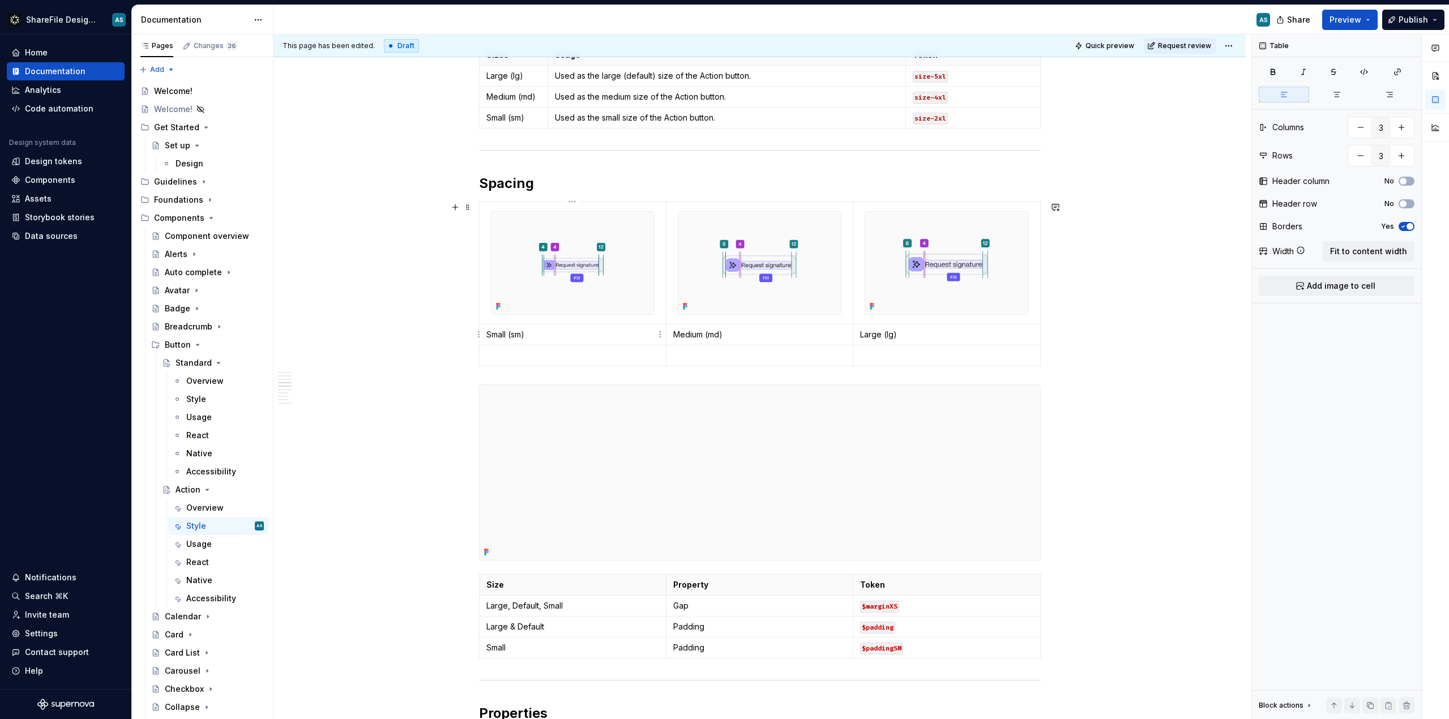
click at [534, 337] on p "Small (sm)" at bounding box center [572, 334] width 173 height 11
drag, startPoint x: 535, startPoint y: 334, endPoint x: 486, endPoint y: 333, distance: 48.1
click at [486, 333] on p "Small (sm)" at bounding box center [572, 334] width 173 height 11
click at [517, 317] on button "button" at bounding box center [518, 314] width 16 height 16
drag, startPoint x: 753, startPoint y: 335, endPoint x: 665, endPoint y: 335, distance: 87.8
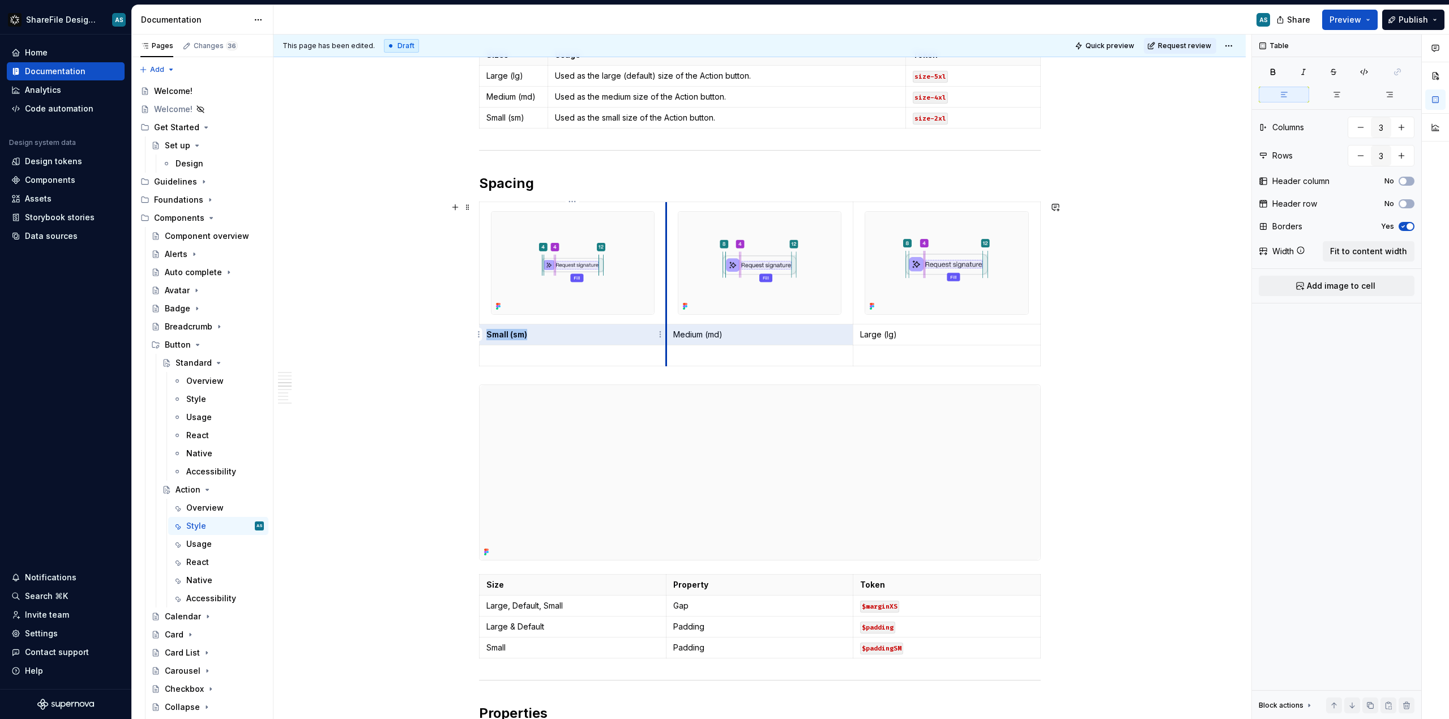
click at [665, 335] on tr "Small (sm) Medium (md) Large (lg)" at bounding box center [759, 334] width 561 height 21
click at [771, 333] on p "Medium (md)" at bounding box center [759, 334] width 173 height 11
drag, startPoint x: 723, startPoint y: 334, endPoint x: 678, endPoint y: 332, distance: 45.3
click at [674, 335] on p "Medium (md)" at bounding box center [759, 334] width 173 height 11
click at [707, 314] on button "button" at bounding box center [705, 314] width 16 height 16
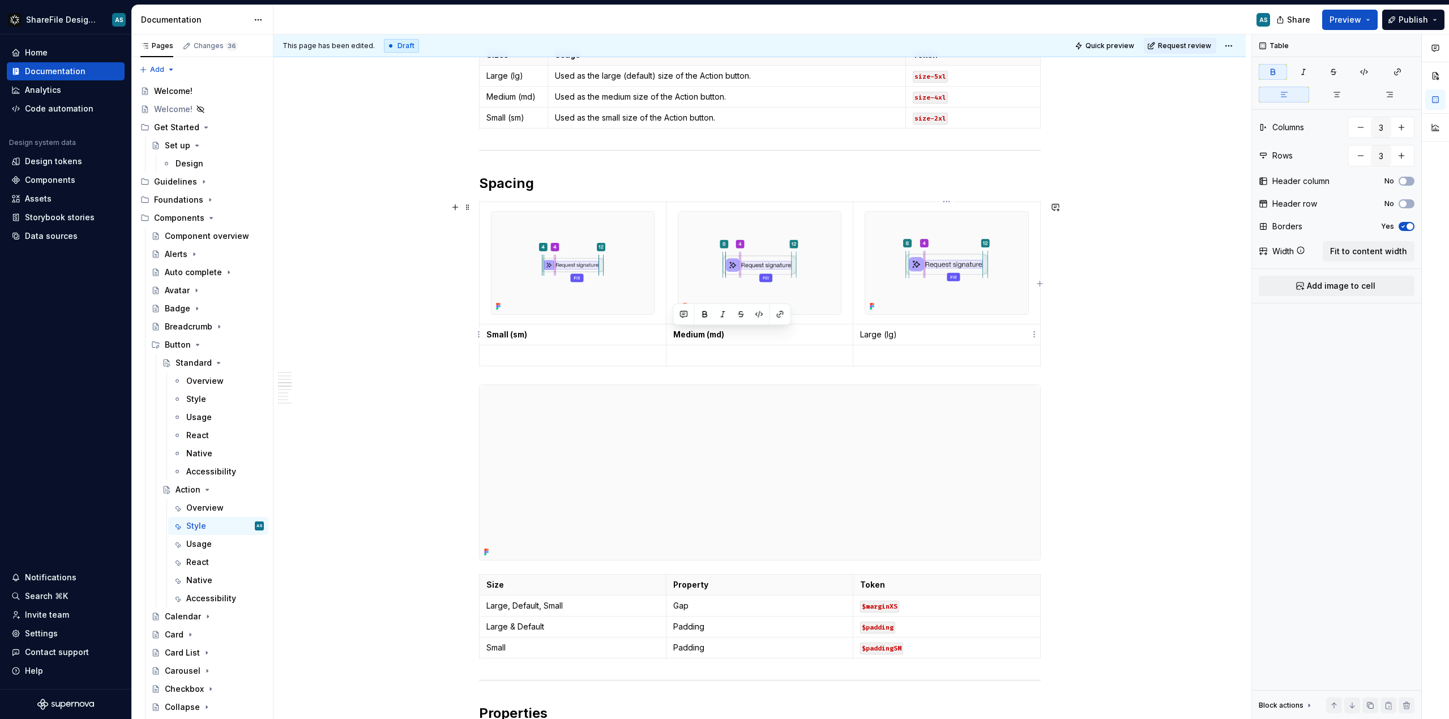
click at [815, 334] on p "Large (lg)" at bounding box center [946, 334] width 173 height 11
drag, startPoint x: 911, startPoint y: 334, endPoint x: 860, endPoint y: 336, distance: 51.6
click at [815, 336] on p "Large (lg)" at bounding box center [946, 334] width 173 height 11
click at [815, 314] on button "button" at bounding box center [892, 314] width 16 height 16
click at [470, 208] on span at bounding box center [467, 207] width 9 height 16
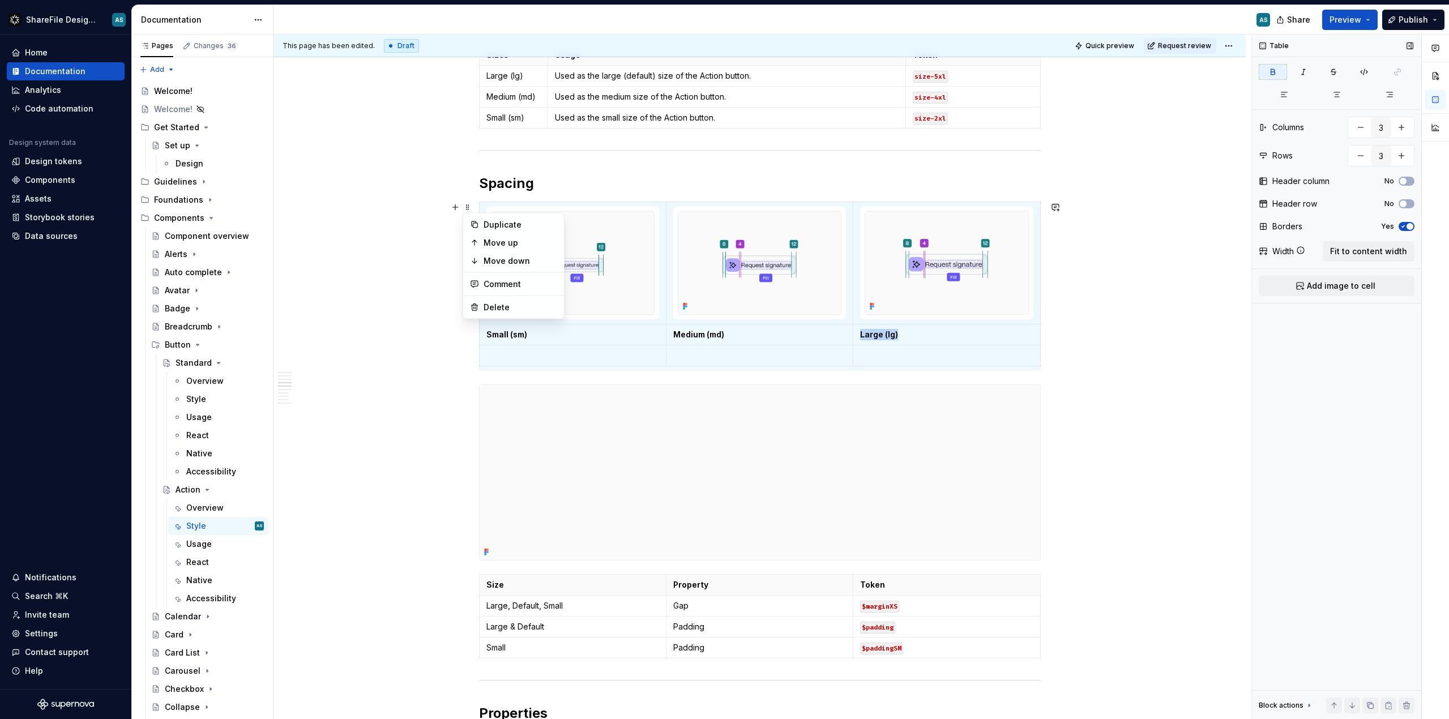
click at [815, 225] on span "button" at bounding box center [1410, 226] width 7 height 7
click at [451, 368] on div "This page has been edited. Draft Quick preview Request review Action Action but…" at bounding box center [763, 377] width 978 height 685
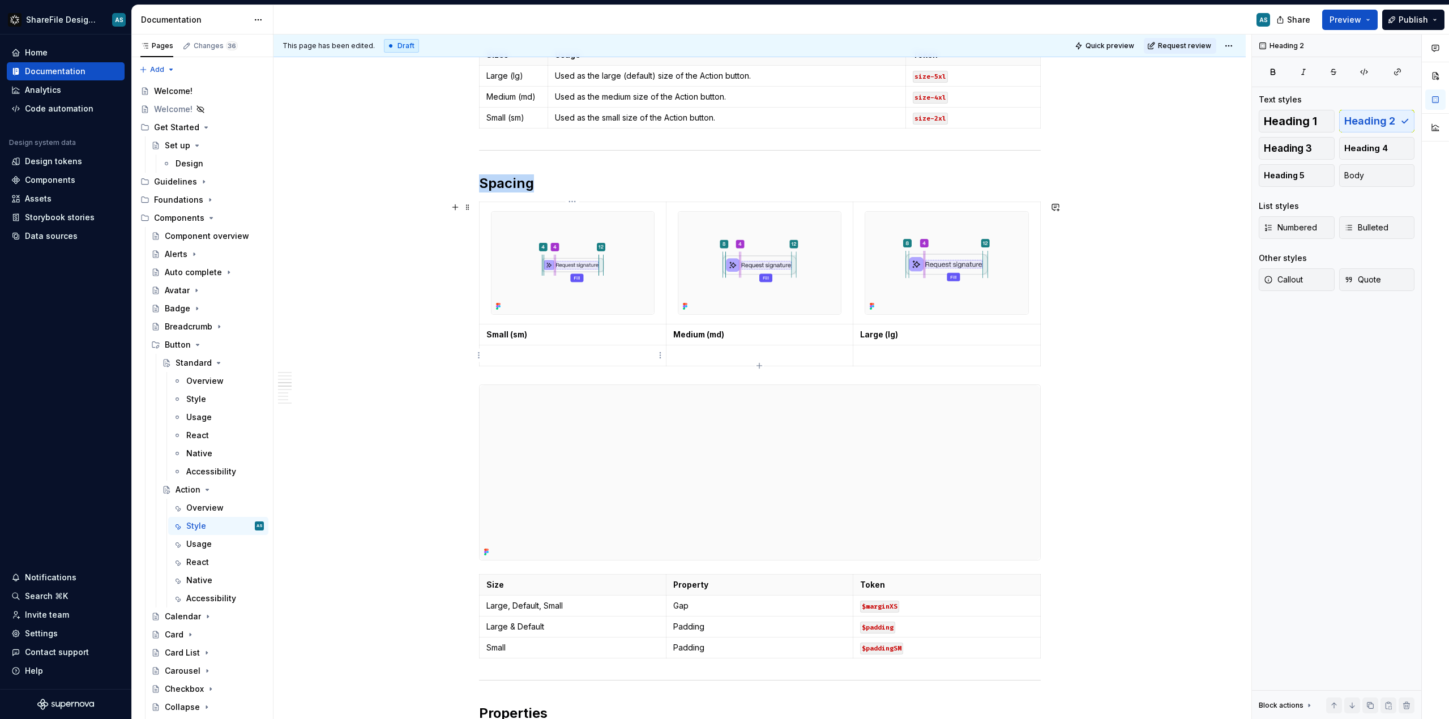
click at [509, 360] on p at bounding box center [572, 355] width 173 height 11
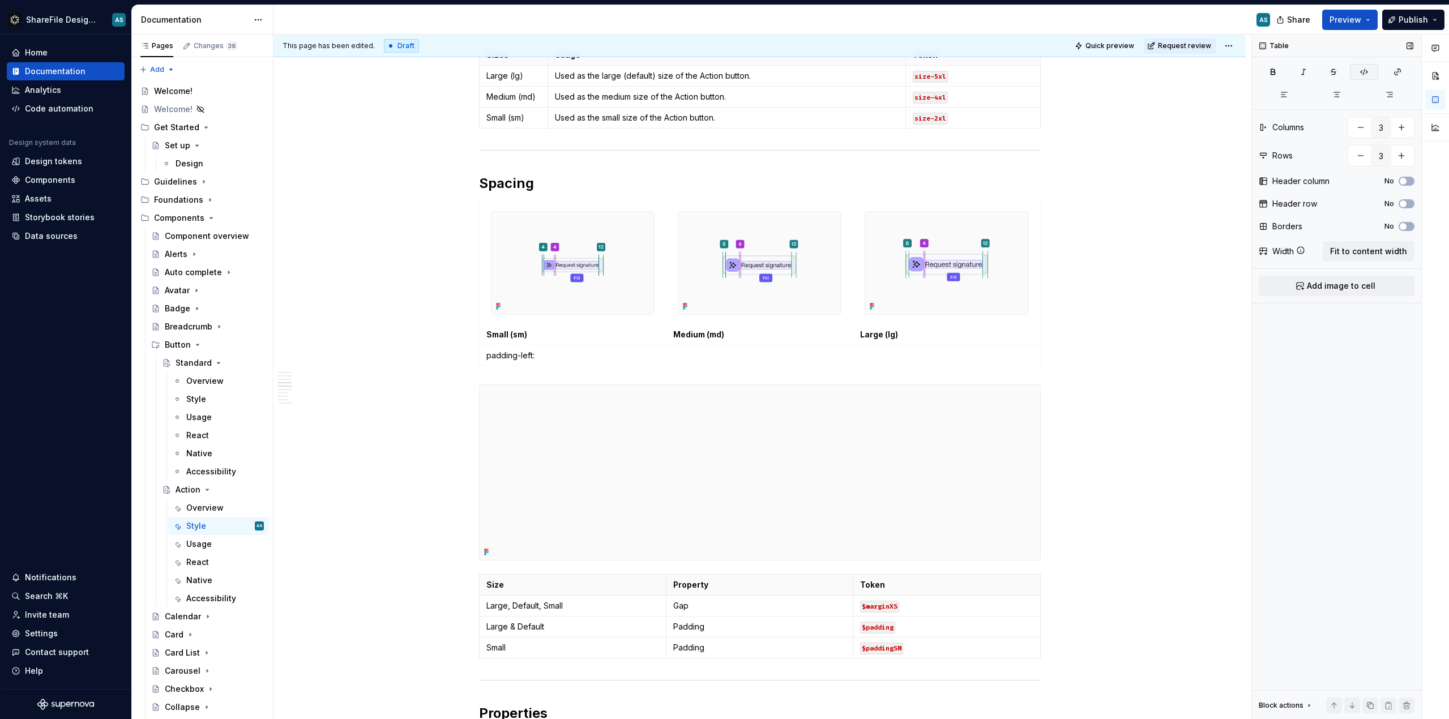
click at [815, 70] on icon "button" at bounding box center [1364, 71] width 9 height 9
click at [587, 359] on p "padding-left: pl-4" at bounding box center [572, 355] width 173 height 11
click at [815, 74] on button "button" at bounding box center [1364, 72] width 28 height 16
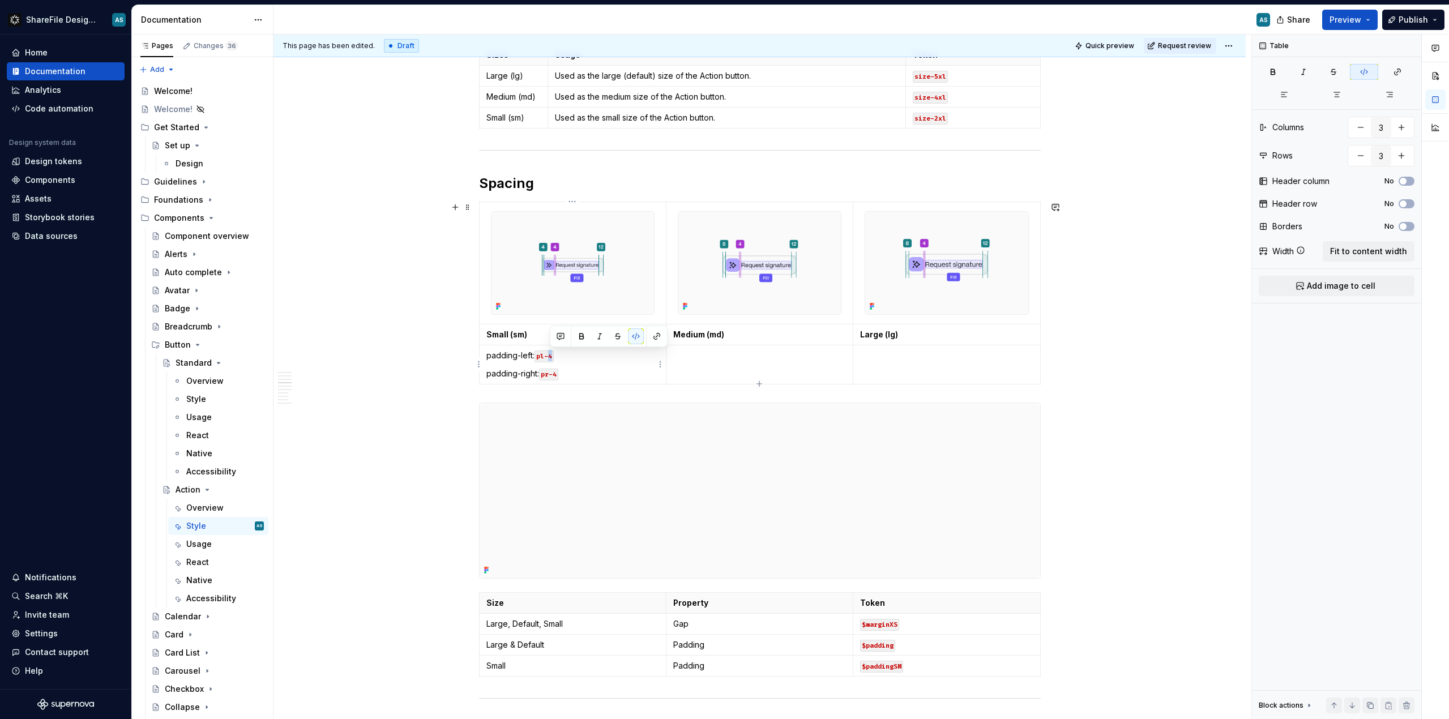
drag, startPoint x: 549, startPoint y: 356, endPoint x: 556, endPoint y: 355, distance: 6.3
click at [556, 355] on p "padding-left: pl-4" at bounding box center [572, 355] width 173 height 11
click at [583, 378] on p "padding-right: pr-4" at bounding box center [572, 373] width 173 height 11
click at [815, 70] on icon "button" at bounding box center [1364, 71] width 9 height 9
click at [575, 402] on table "Small (sm) Medium (md) Large (lg) padding-left: pl-12 padding-right: pr-4 margi…" at bounding box center [760, 302] width 562 height 201
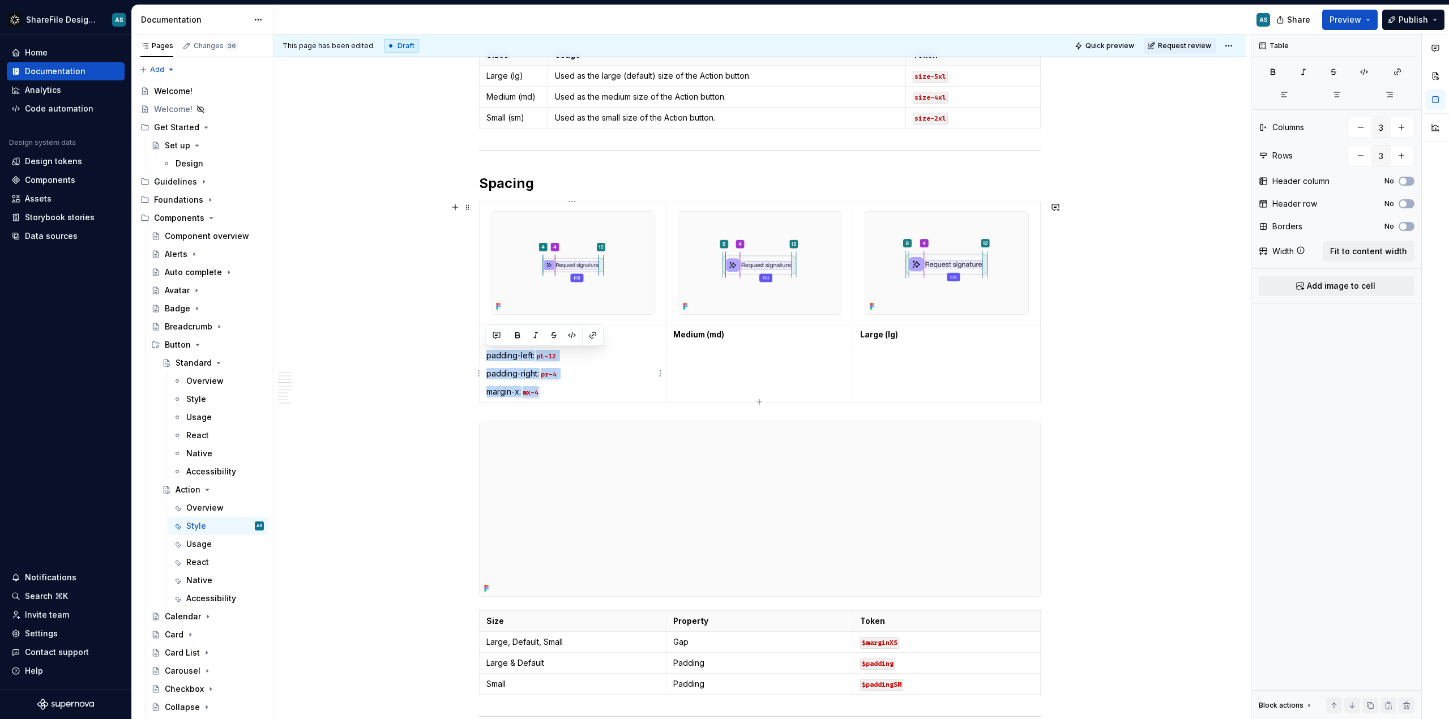
drag, startPoint x: 581, startPoint y: 392, endPoint x: 485, endPoint y: 356, distance: 102.9
click at [485, 356] on td "padding-left: pl-12 padding-right: pr-4 margin-x: mx-4" at bounding box center [572, 373] width 187 height 57
copy td "padding-left: pl-12 padding-right: pr-4 margin-x: mx-4"
click at [724, 365] on td at bounding box center [759, 373] width 187 height 57
drag, startPoint x: 747, startPoint y: 355, endPoint x: 774, endPoint y: 370, distance: 30.4
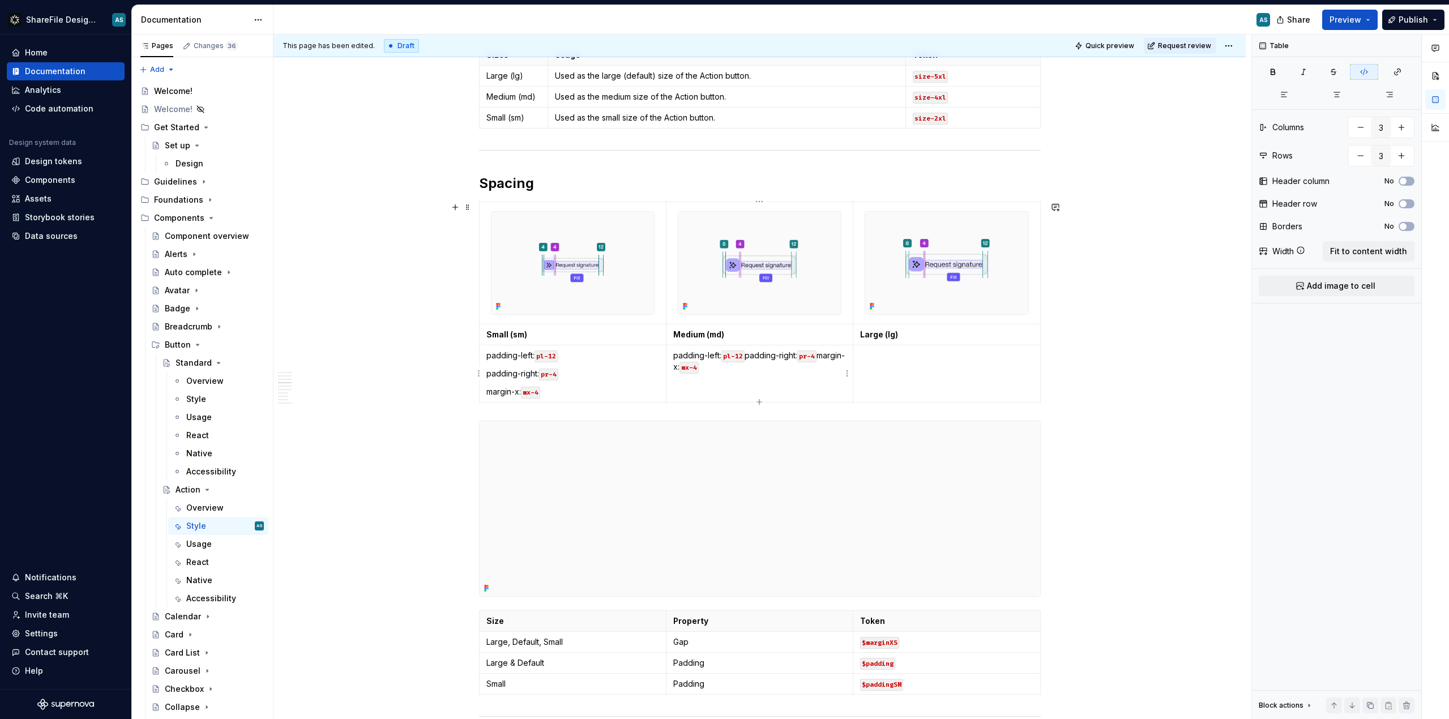
click at [748, 355] on p "padding-left: pl-12 padding-right: pr-4 margin-x: mx-4" at bounding box center [759, 361] width 173 height 23
click at [751, 373] on p "padding-right: pr-4 margin-x: mx-4" at bounding box center [759, 373] width 173 height 11
click at [745, 371] on code "pr-4" at bounding box center [735, 375] width 19 height 12
click at [815, 358] on p at bounding box center [946, 355] width 173 height 11
click at [815, 355] on p "padding-left: pl-12 padding-right: pr-4 margin-x: mx-4" at bounding box center [946, 361] width 173 height 23
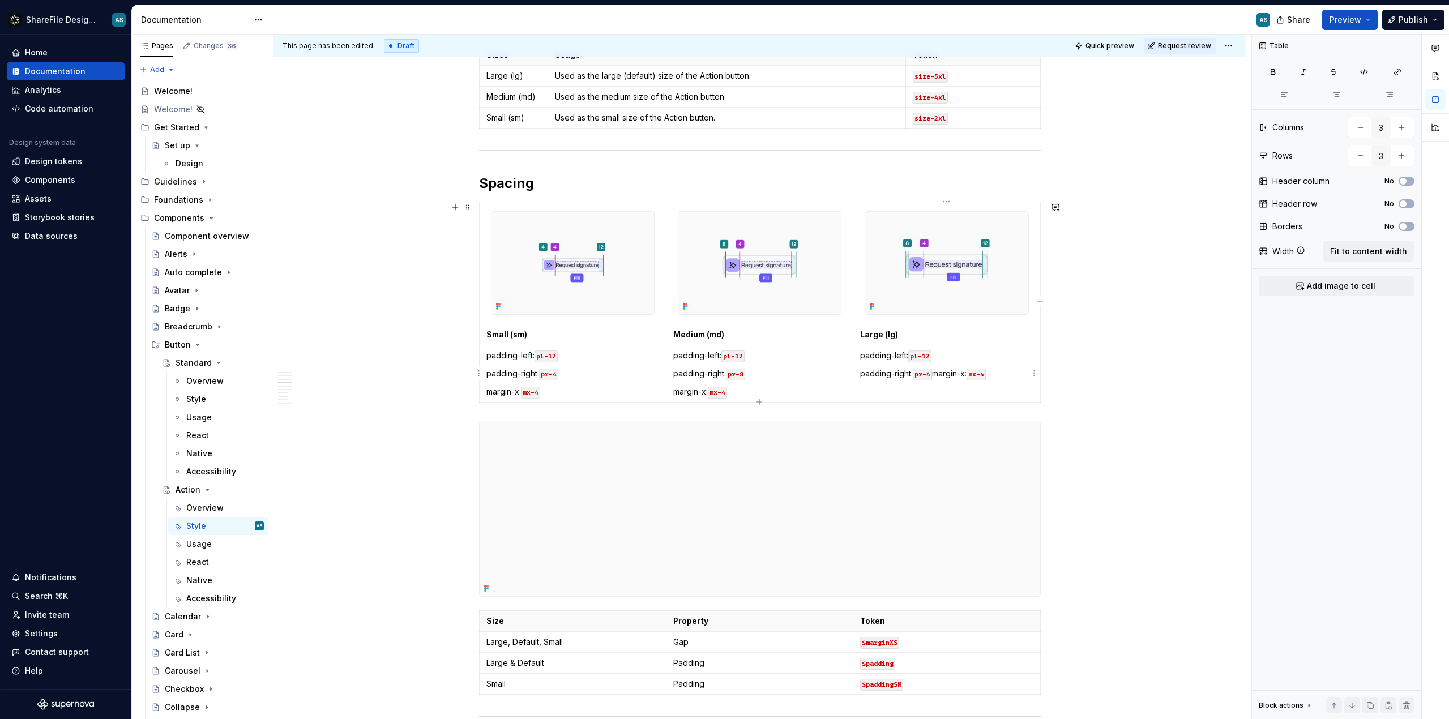
click at [815, 373] on p "padding-right: pr-4 margin-x: mx-4" at bounding box center [946, 373] width 173 height 11
click at [815, 376] on code "pr-4" at bounding box center [922, 375] width 19 height 12
click at [815, 386] on div "This page has been edited. Draft Quick preview Request review Action Action but…" at bounding box center [763, 377] width 978 height 685
click at [488, 358] on p "padding-left: pl-12" at bounding box center [572, 355] width 173 height 11
click at [487, 357] on p "padding-left: pl-12" at bounding box center [572, 355] width 173 height 11
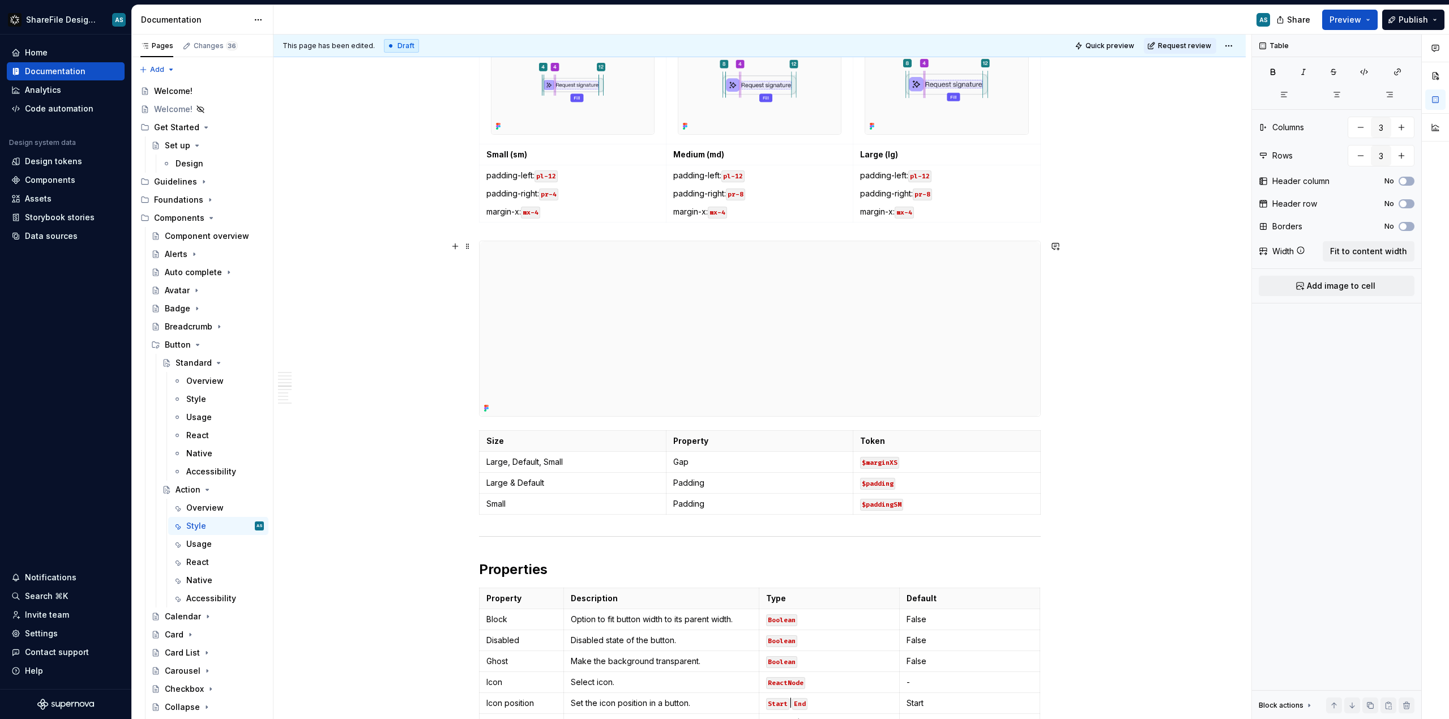
scroll to position [1573, 0]
click at [469, 245] on span at bounding box center [467, 247] width 9 height 16
type textarea "*"
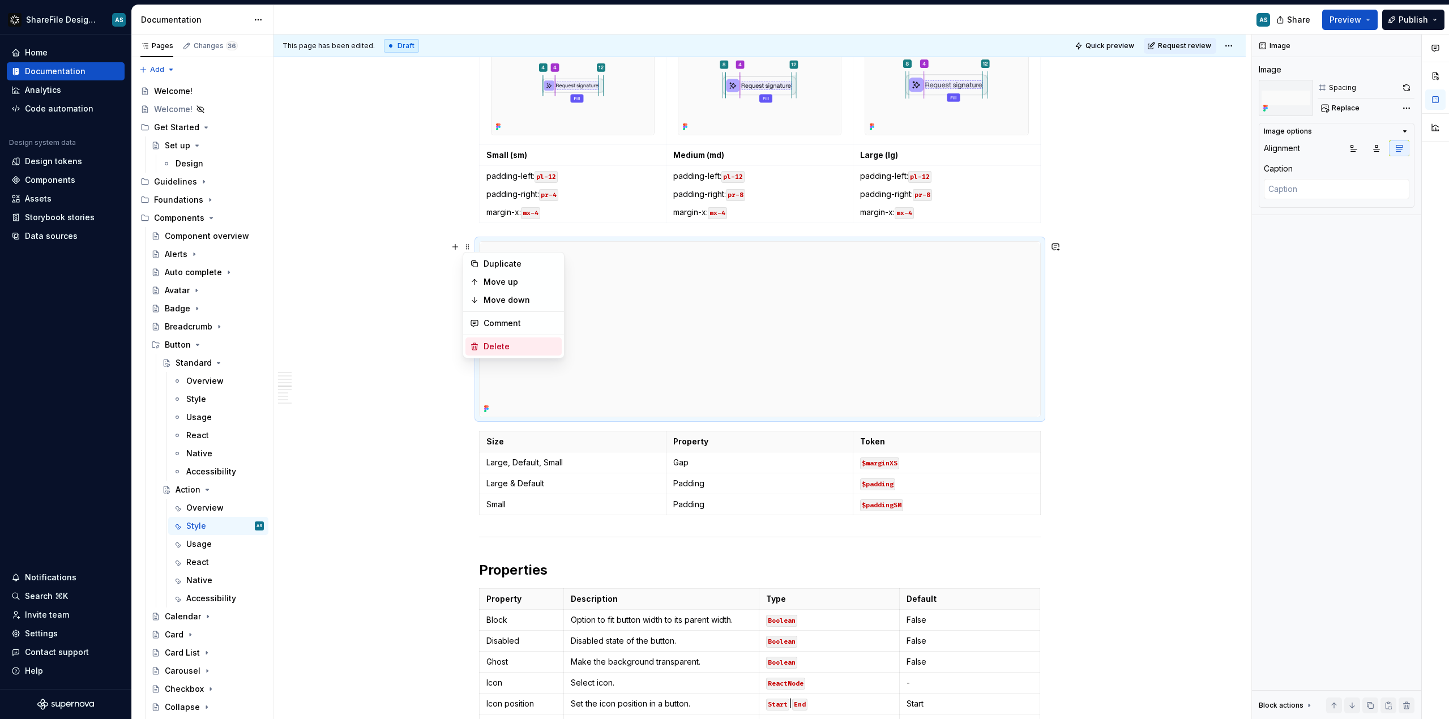
click at [507, 347] on div "Delete" at bounding box center [521, 346] width 74 height 11
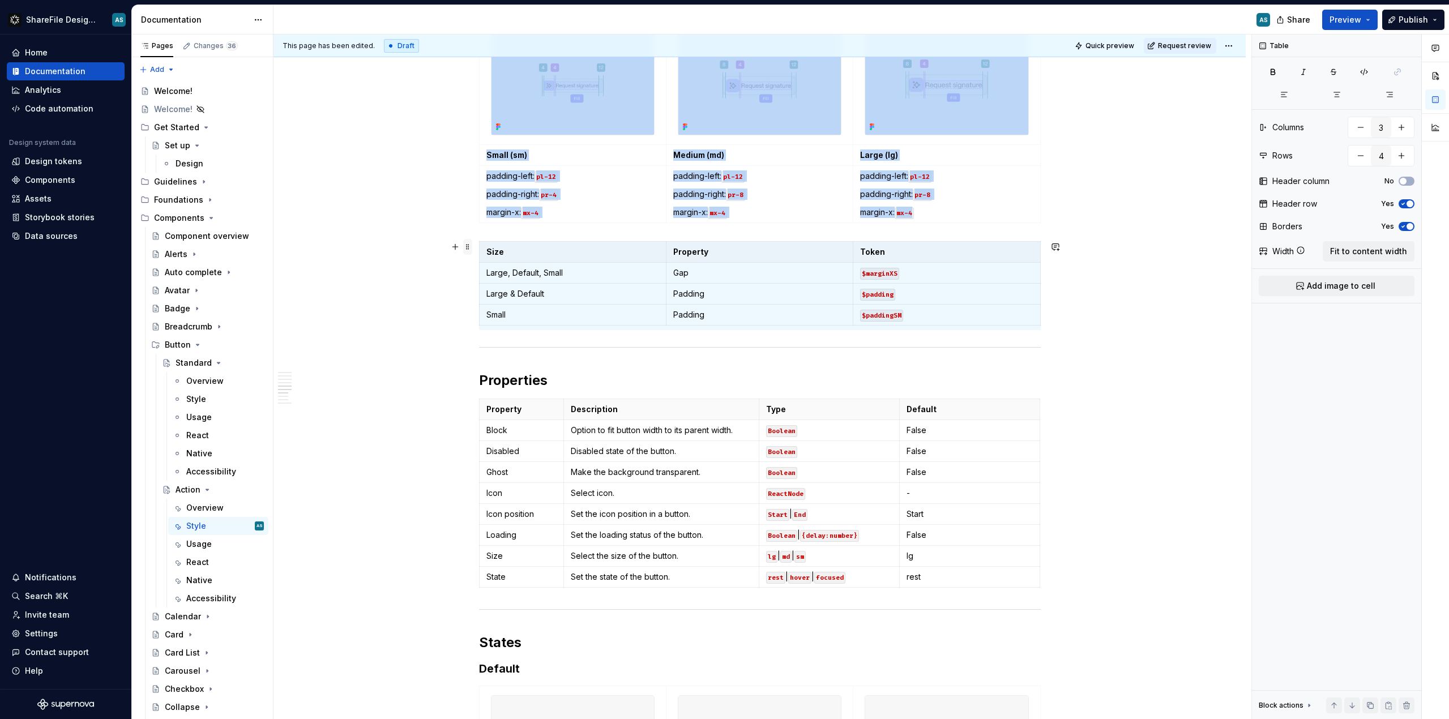
click at [468, 246] on span at bounding box center [467, 247] width 9 height 16
click at [498, 343] on div "Delete" at bounding box center [521, 346] width 74 height 11
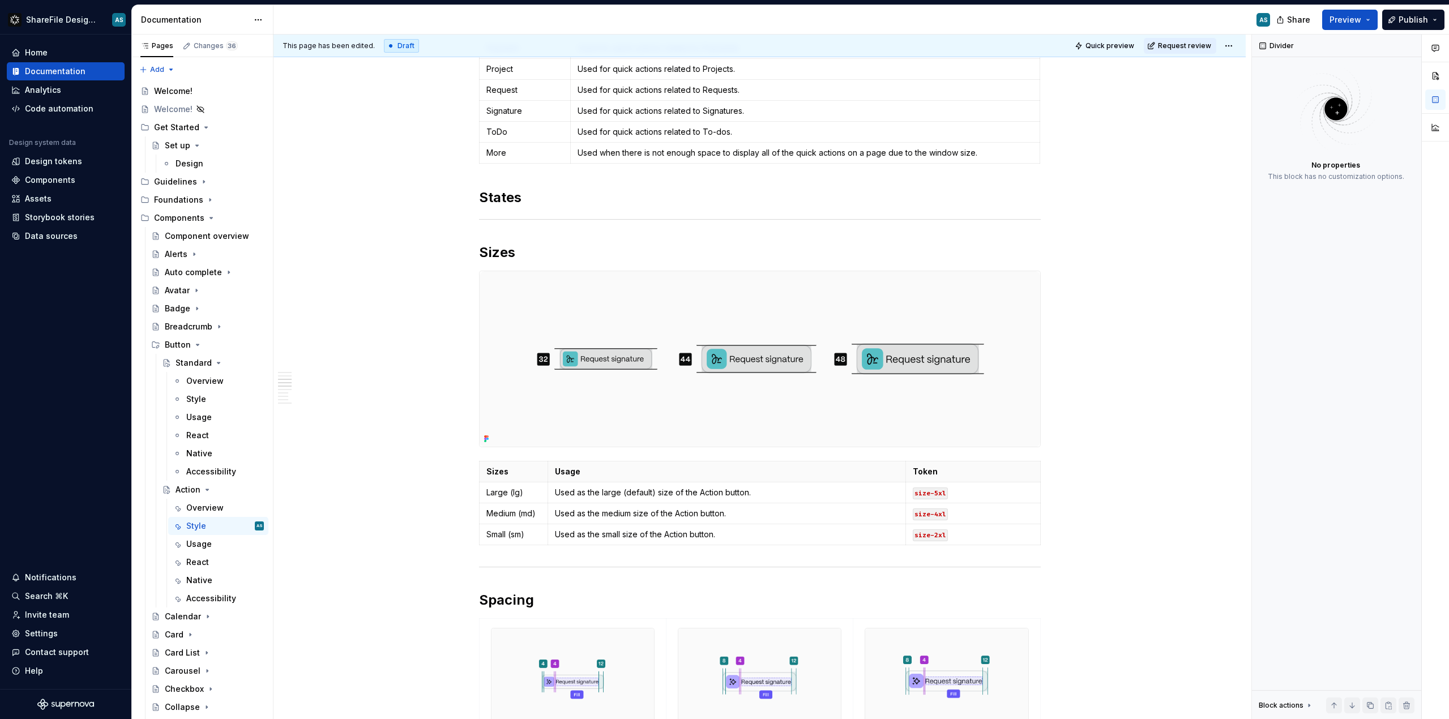
scroll to position [902, 0]
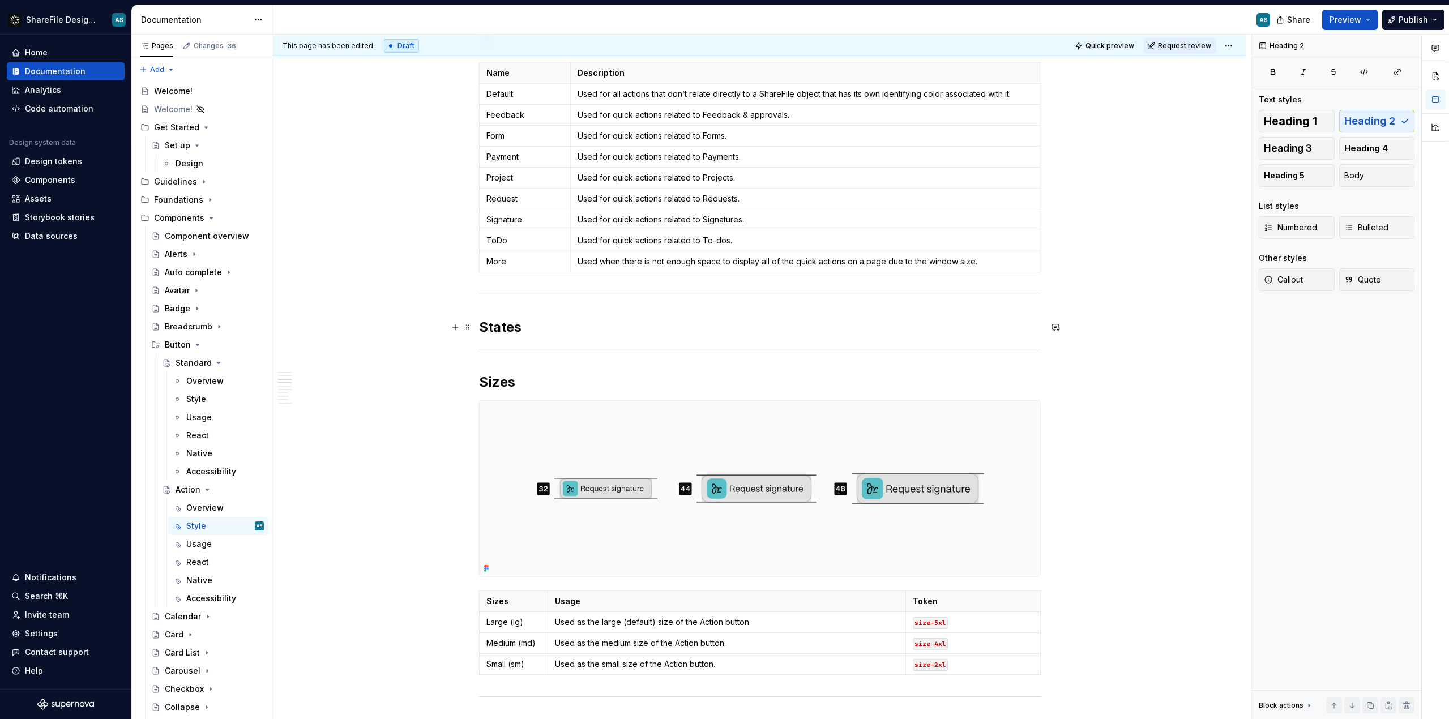
click at [544, 323] on h2 "States" at bounding box center [760, 327] width 562 height 18
click at [539, 329] on h2 "States" at bounding box center [760, 327] width 562 height 18
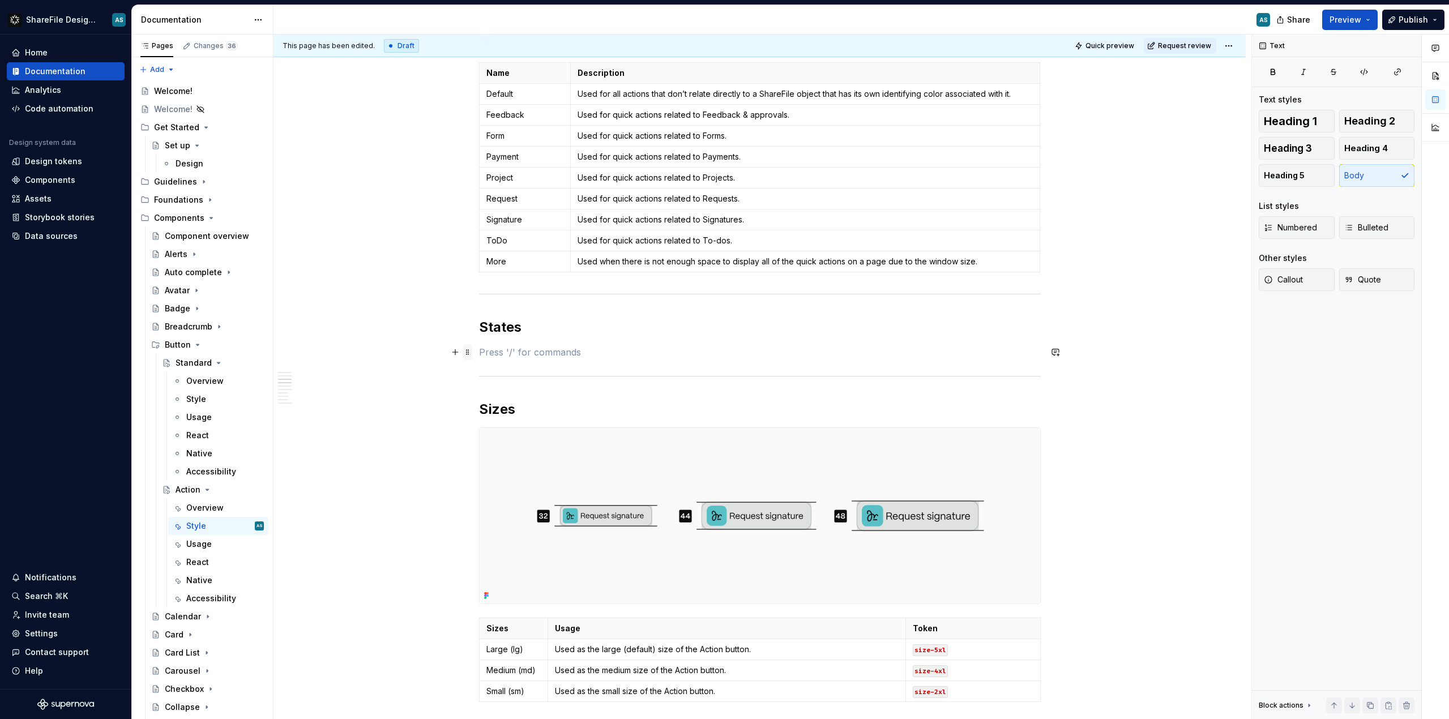
click at [465, 352] on span at bounding box center [467, 352] width 9 height 16
drag, startPoint x: 463, startPoint y: 354, endPoint x: 455, endPoint y: 356, distance: 8.0
click at [463, 354] on span at bounding box center [467, 352] width 9 height 16
click at [454, 355] on button "button" at bounding box center [455, 352] width 16 height 16
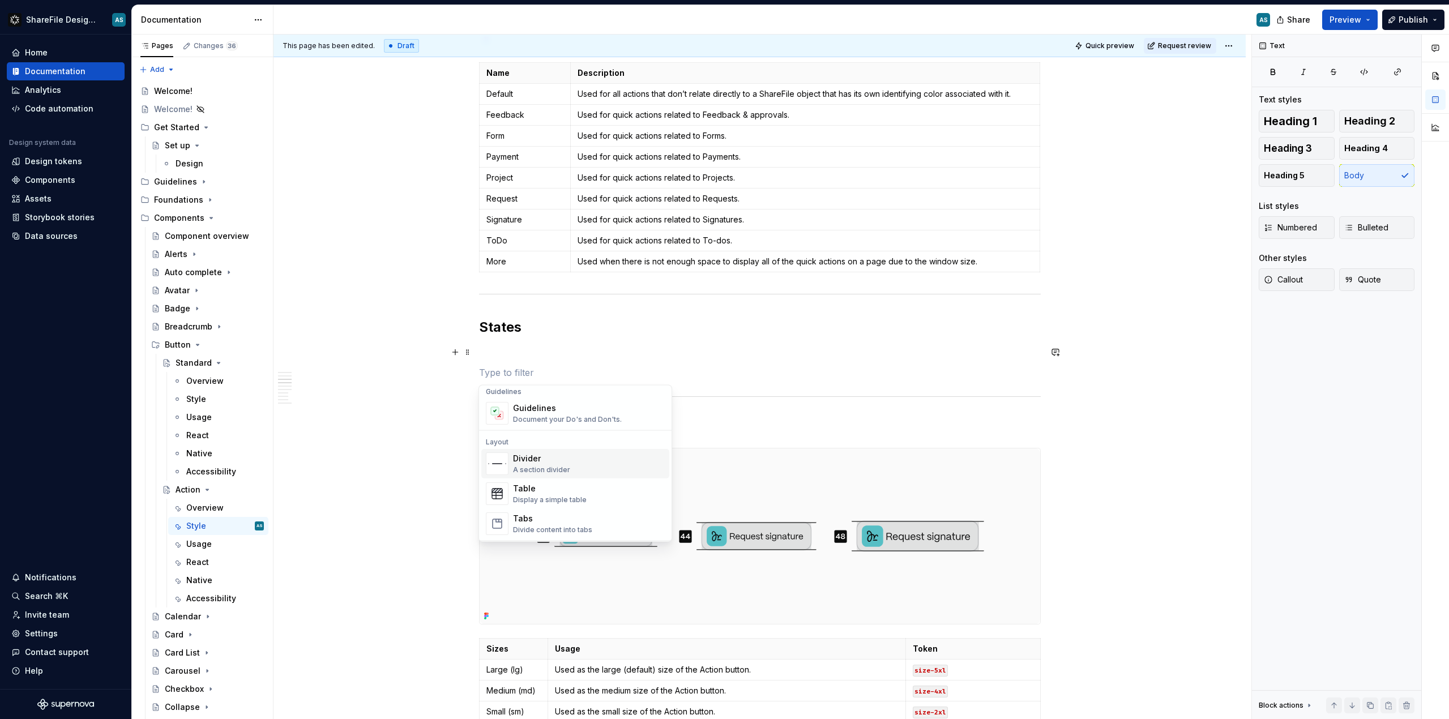
scroll to position [344, 0]
click at [580, 477] on div "Display a simple table" at bounding box center [550, 481] width 74 height 9
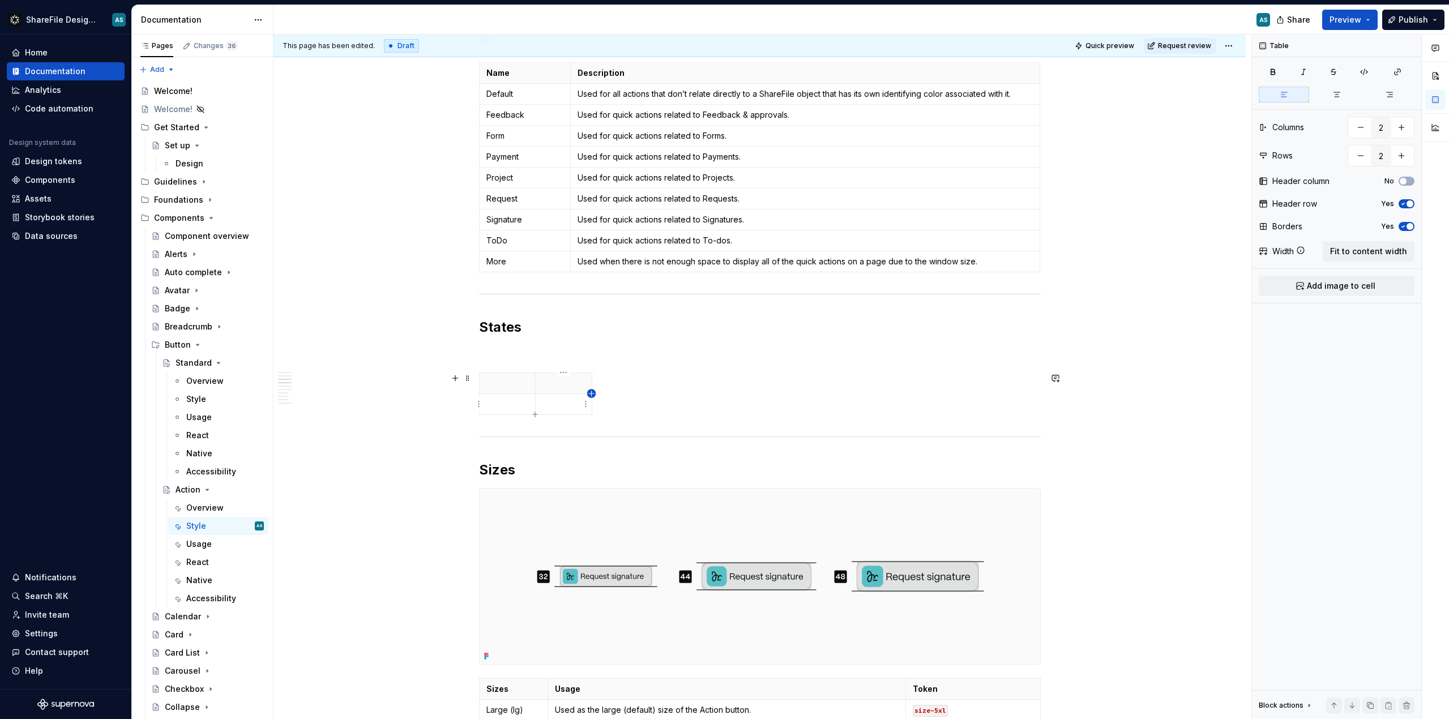
click at [591, 395] on icon "button" at bounding box center [591, 393] width 5 height 5
type input "3"
click at [638, 388] on div at bounding box center [760, 396] width 562 height 47
click at [471, 376] on span at bounding box center [467, 378] width 9 height 16
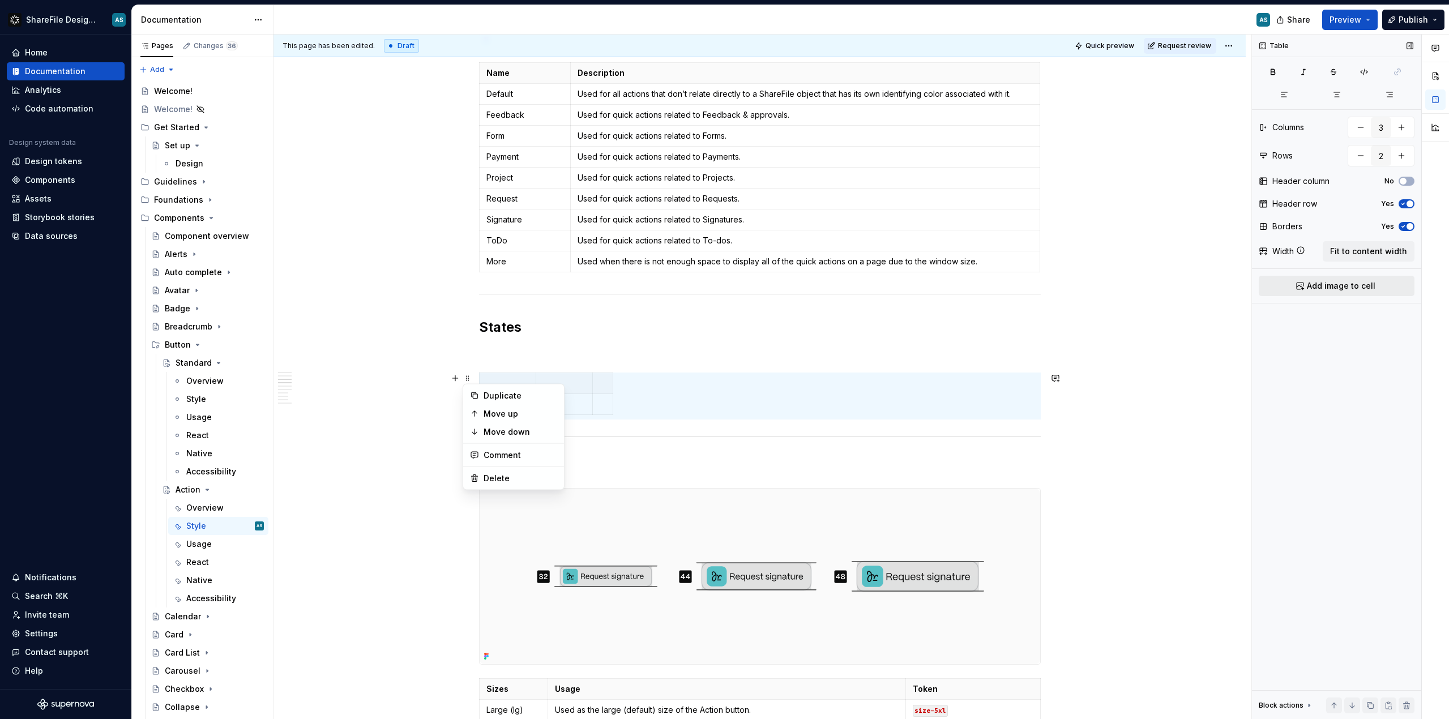
click at [815, 287] on span "Add image to cell" at bounding box center [1341, 285] width 69 height 11
click at [815, 249] on span "Fit to content width" at bounding box center [1368, 251] width 77 height 11
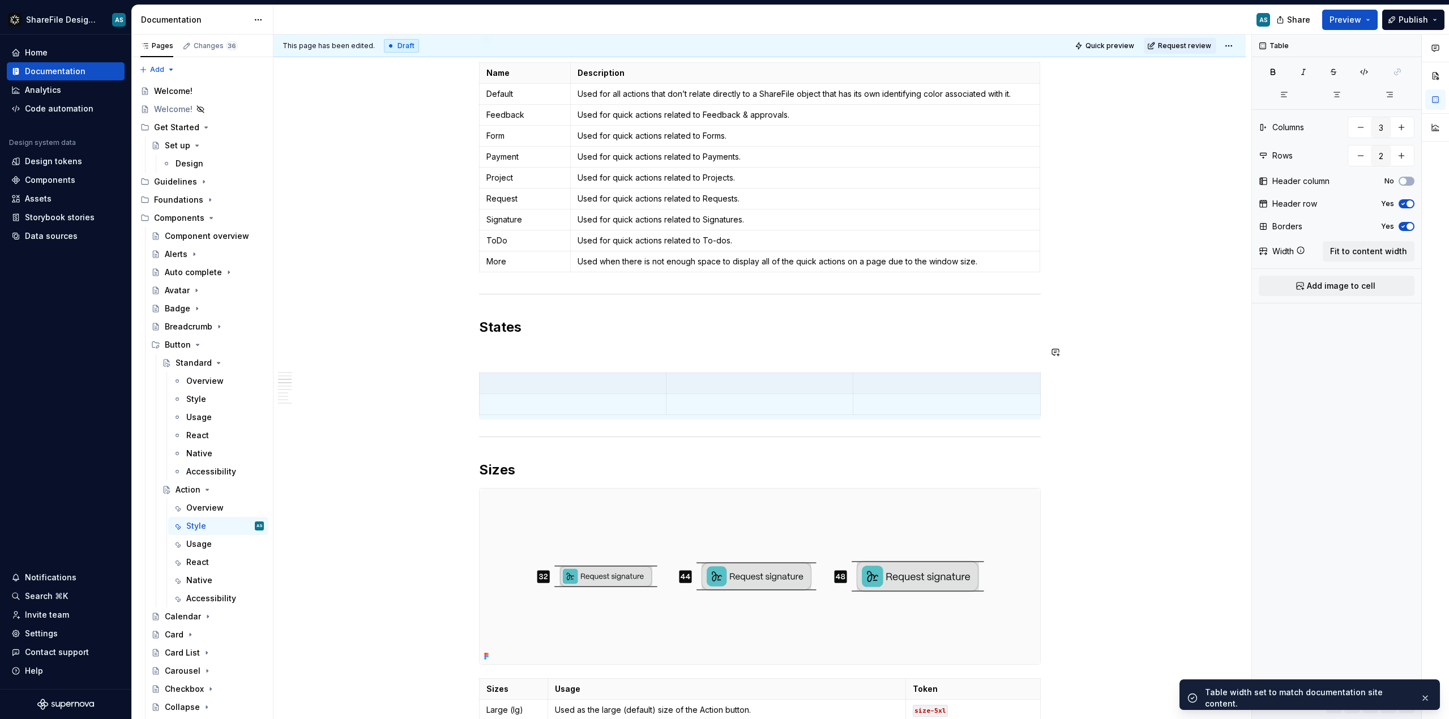
click at [484, 350] on p at bounding box center [760, 352] width 562 height 14
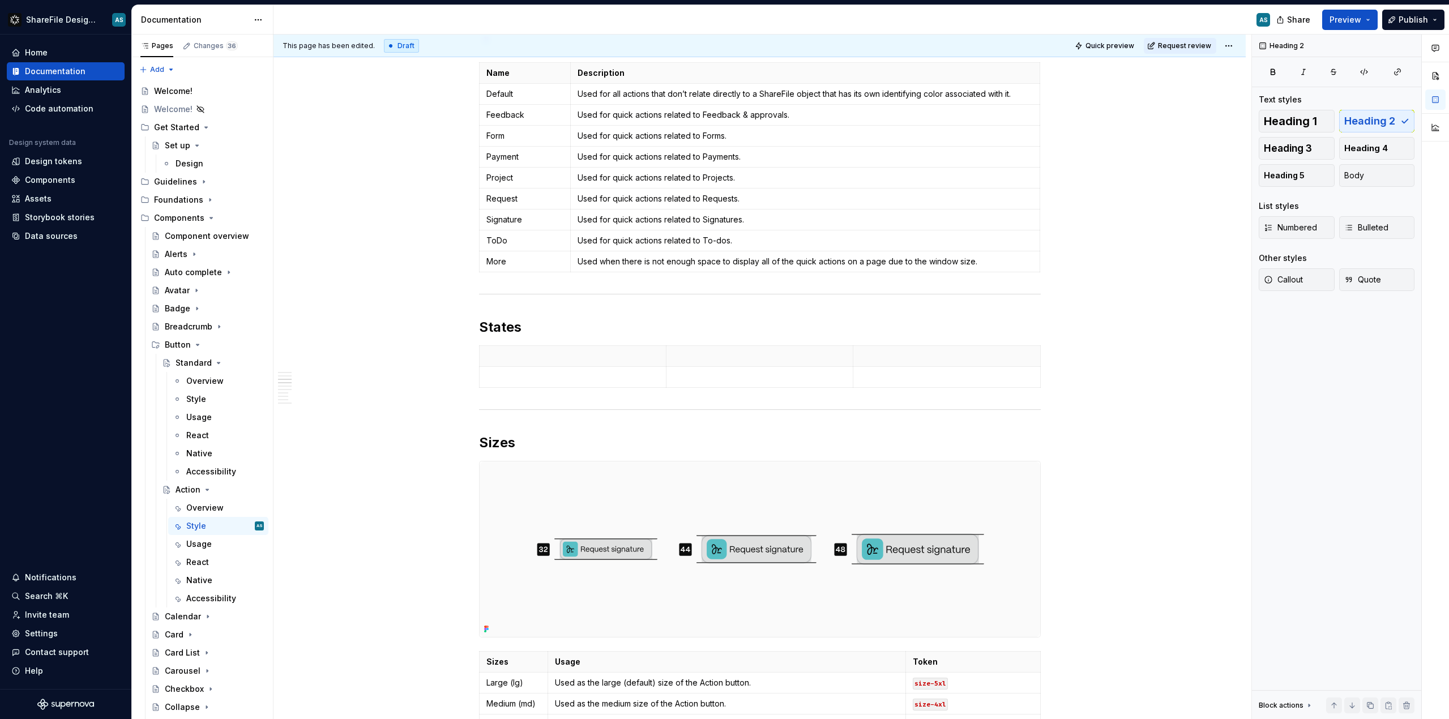
type textarea "*"
click at [466, 354] on span at bounding box center [467, 351] width 9 height 16
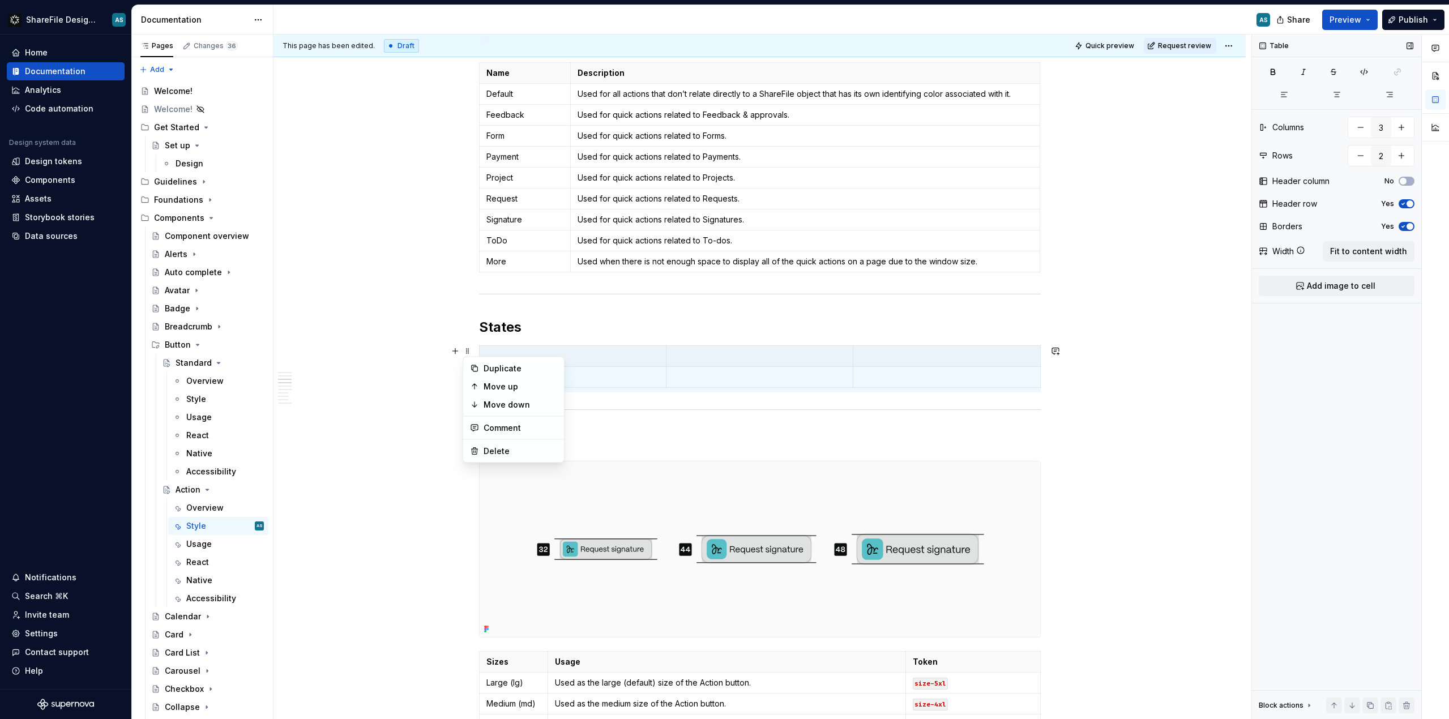
click at [815, 204] on span "button" at bounding box center [1410, 203] width 7 height 7
click at [815, 226] on span "button" at bounding box center [1410, 226] width 7 height 7
click at [553, 357] on p at bounding box center [572, 356] width 173 height 11
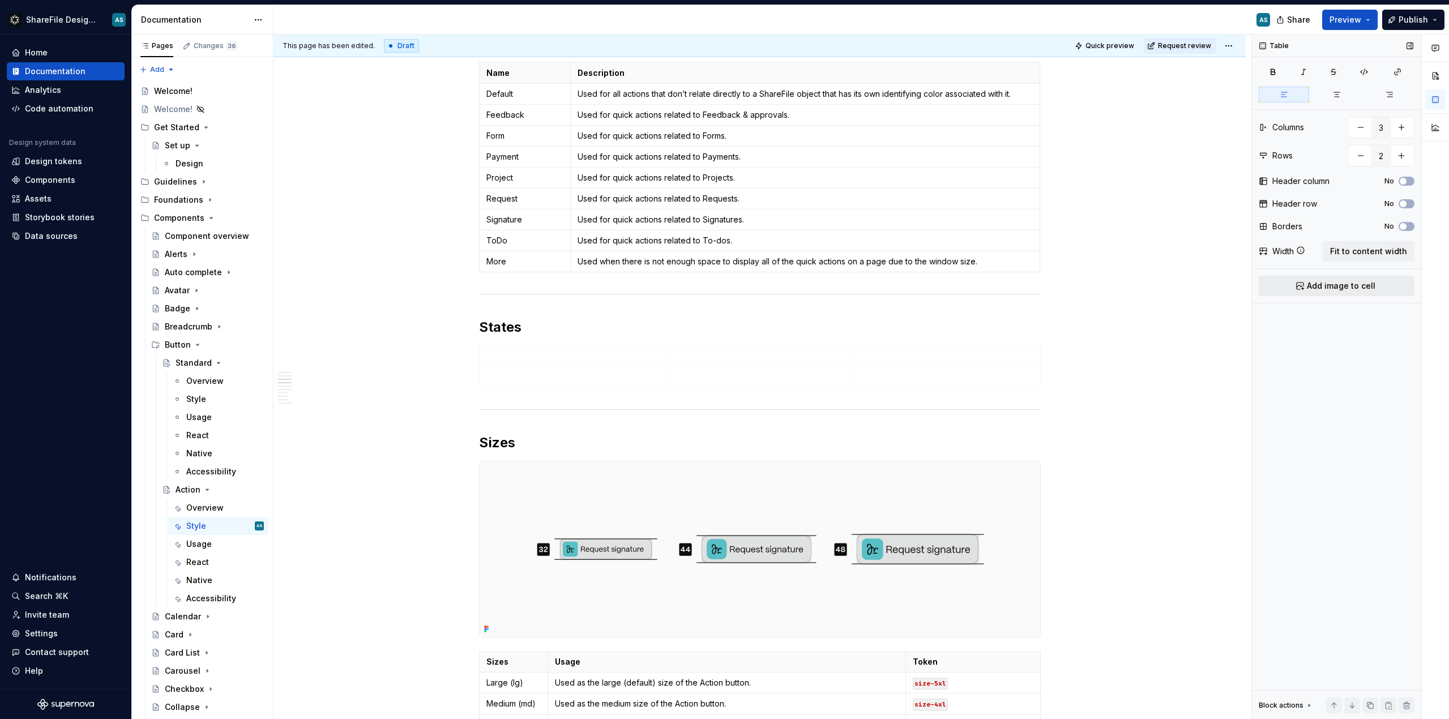
click at [815, 281] on span "Add image to cell" at bounding box center [1341, 285] width 69 height 11
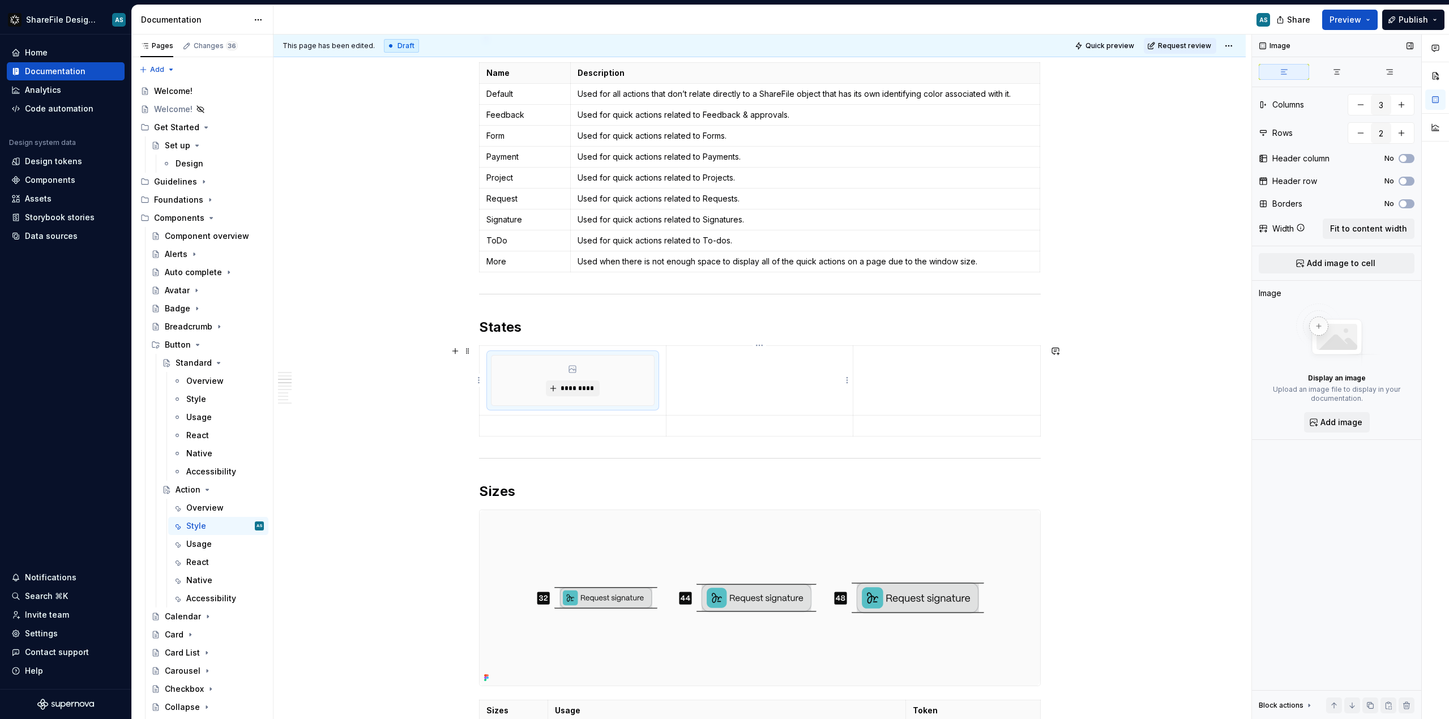
click at [711, 383] on td at bounding box center [759, 381] width 187 height 70
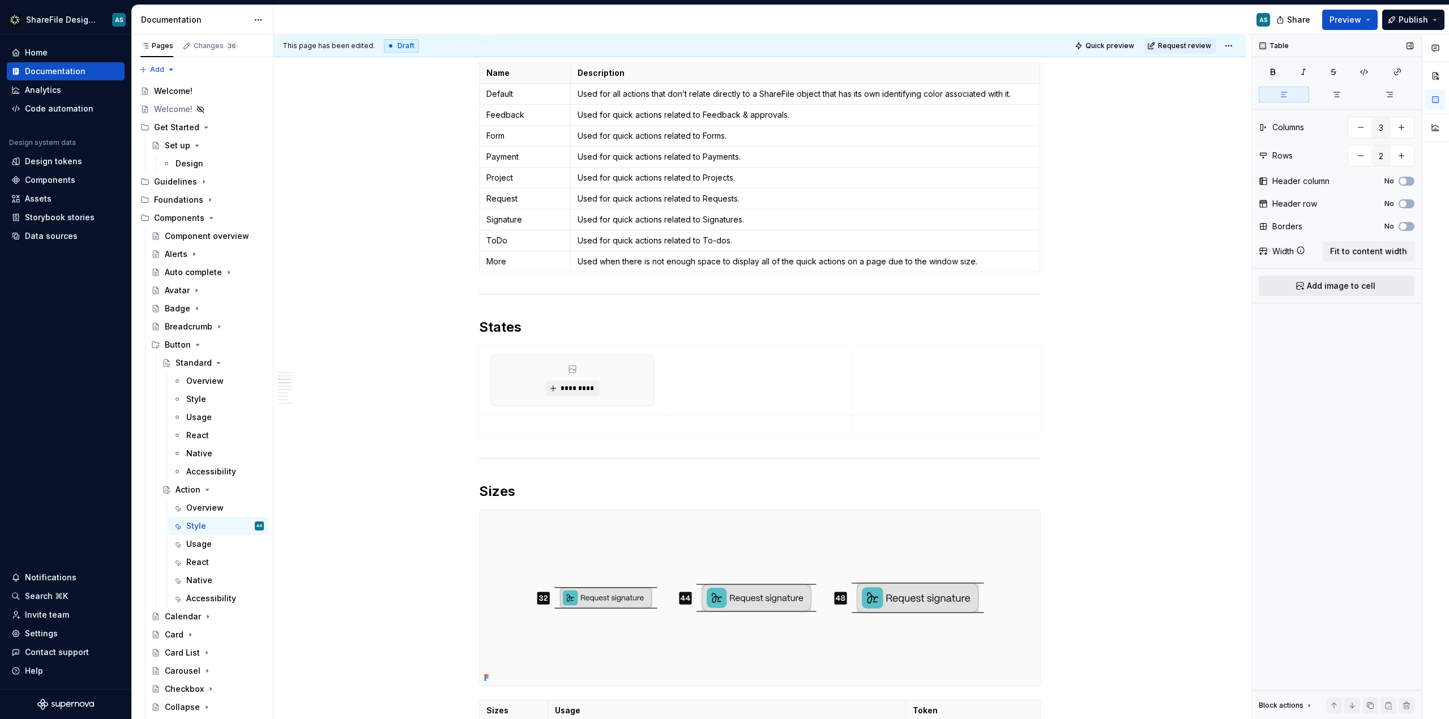
click at [815, 276] on button "Add image to cell" at bounding box center [1337, 286] width 156 height 20
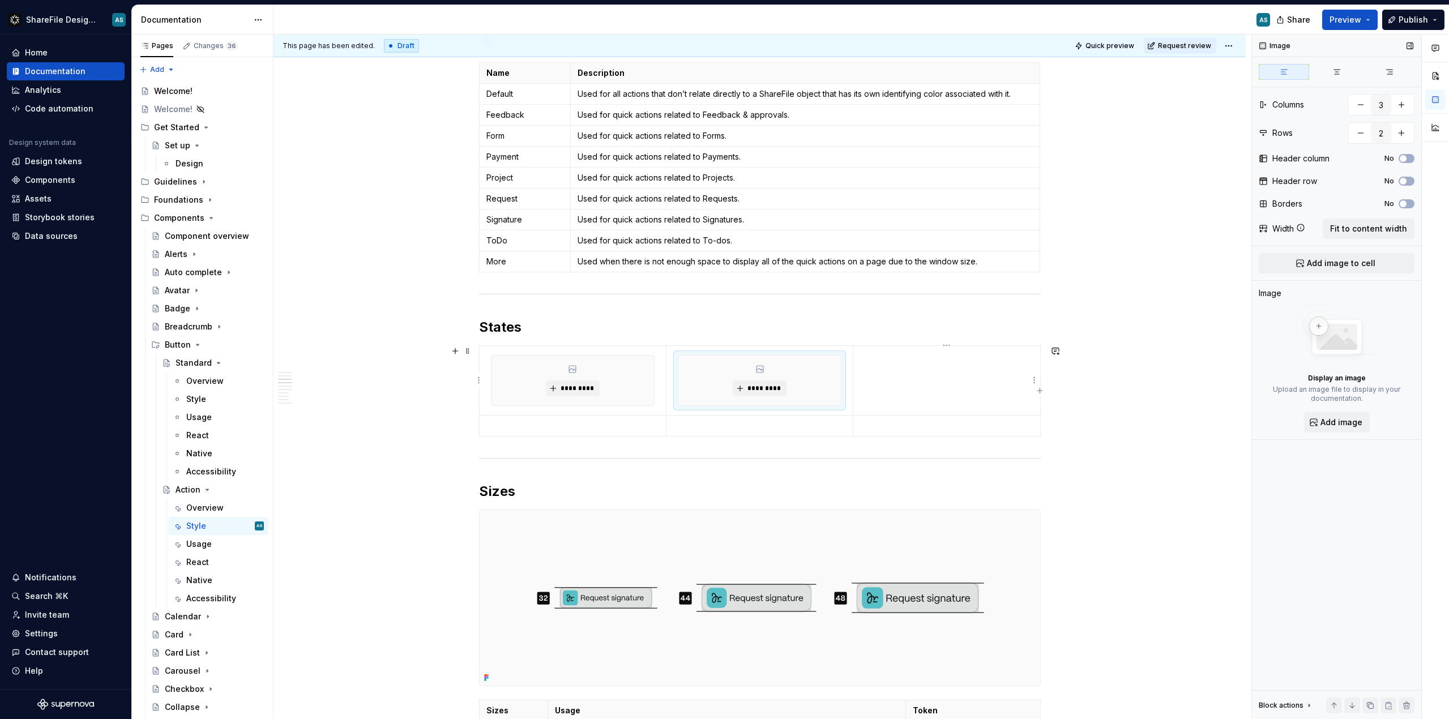
click at [815, 382] on td at bounding box center [946, 381] width 187 height 70
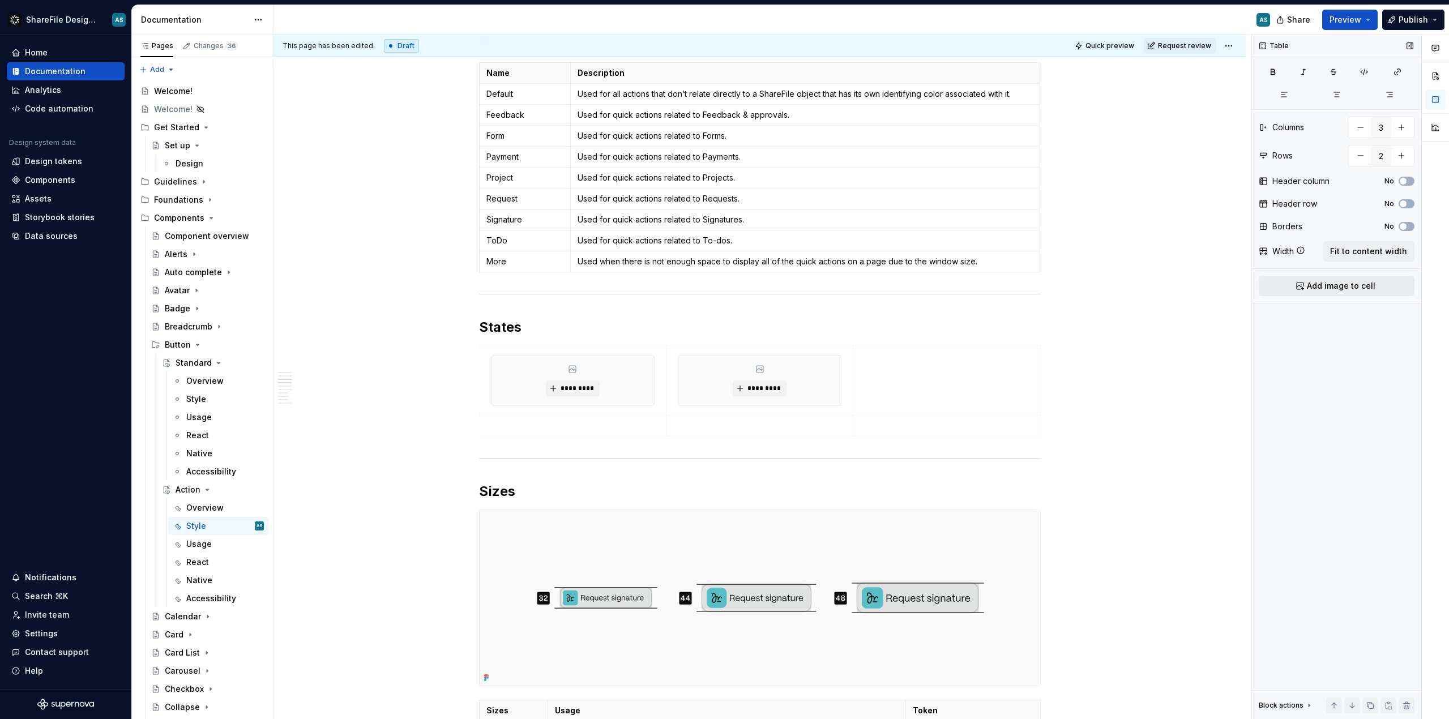
click at [815, 283] on span "Add image to cell" at bounding box center [1341, 285] width 69 height 11
click at [507, 425] on p at bounding box center [572, 425] width 173 height 11
click at [726, 422] on p at bounding box center [759, 423] width 173 height 11
click at [815, 431] on td at bounding box center [946, 423] width 187 height 21
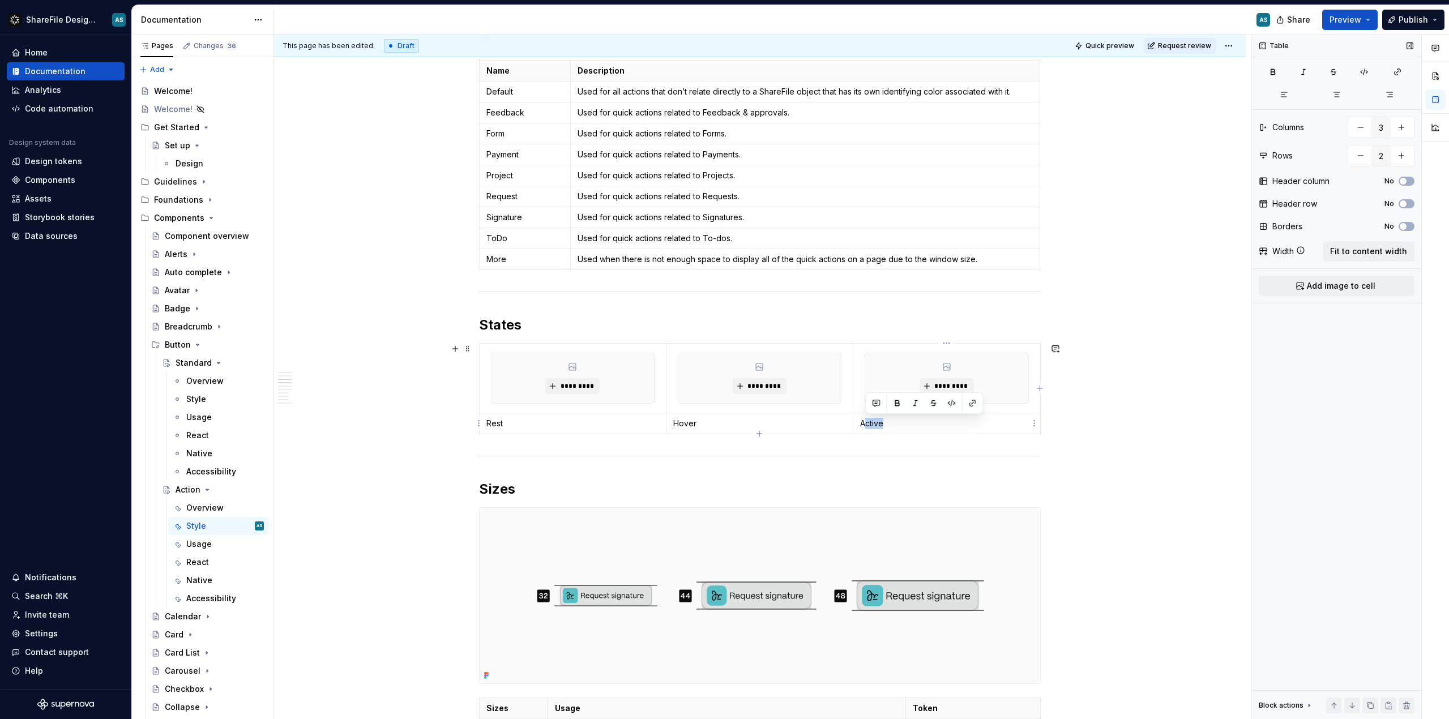
drag, startPoint x: 902, startPoint y: 424, endPoint x: 861, endPoint y: 424, distance: 40.2
click at [815, 424] on p "Active" at bounding box center [946, 423] width 173 height 11
click at [472, 435] on div "This page has been edited. Draft Quick preview Request review Action Action but…" at bounding box center [763, 377] width 978 height 685
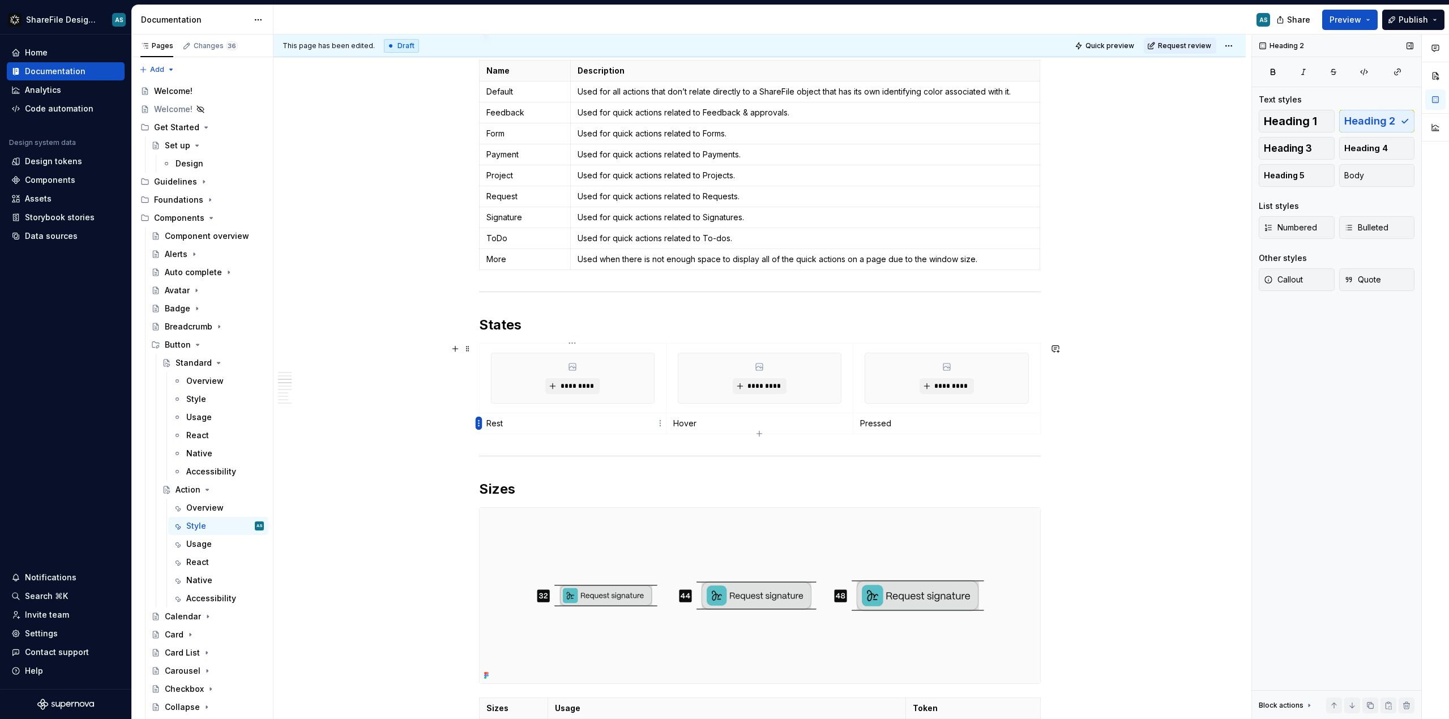
click at [478, 425] on html "ShareFile Design System AS Home Documentation Analytics Code automation Design …" at bounding box center [724, 359] width 1449 height 719
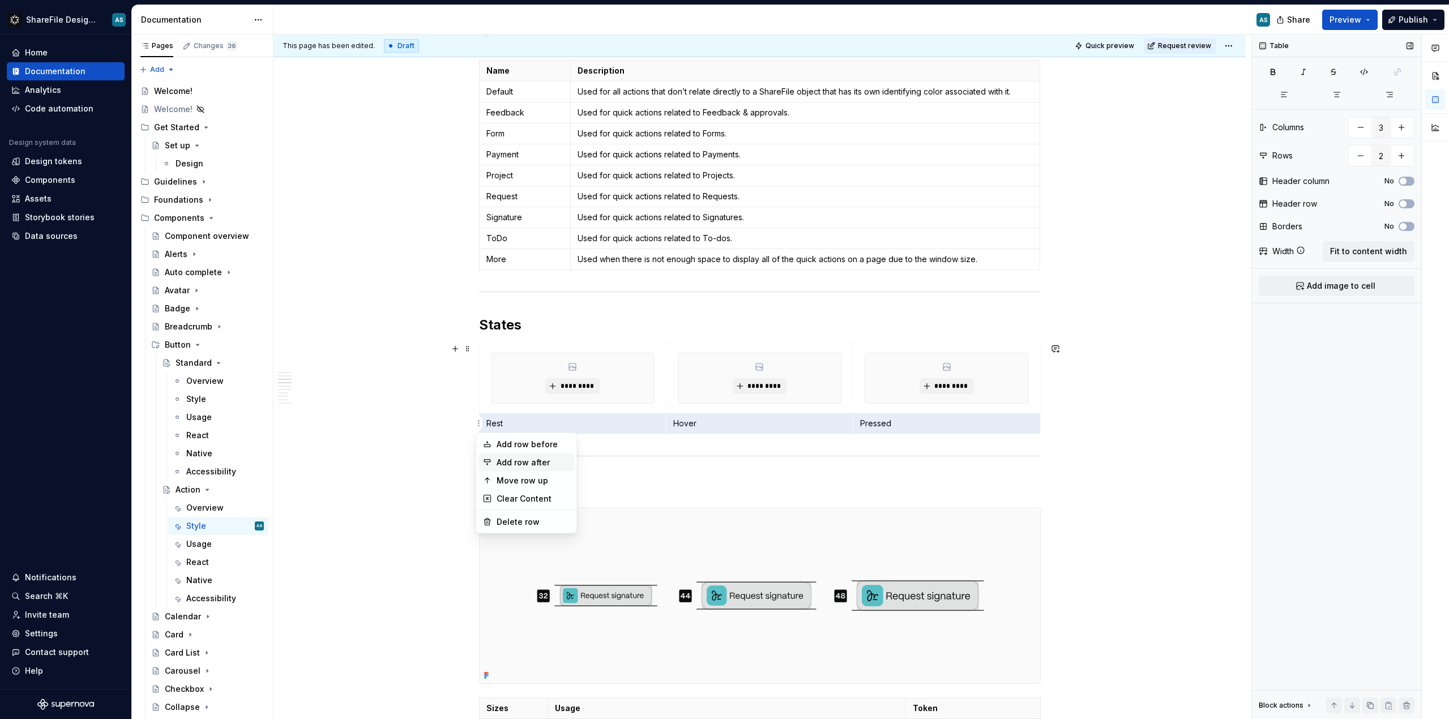
click at [521, 461] on div "Add row after" at bounding box center [534, 462] width 74 height 11
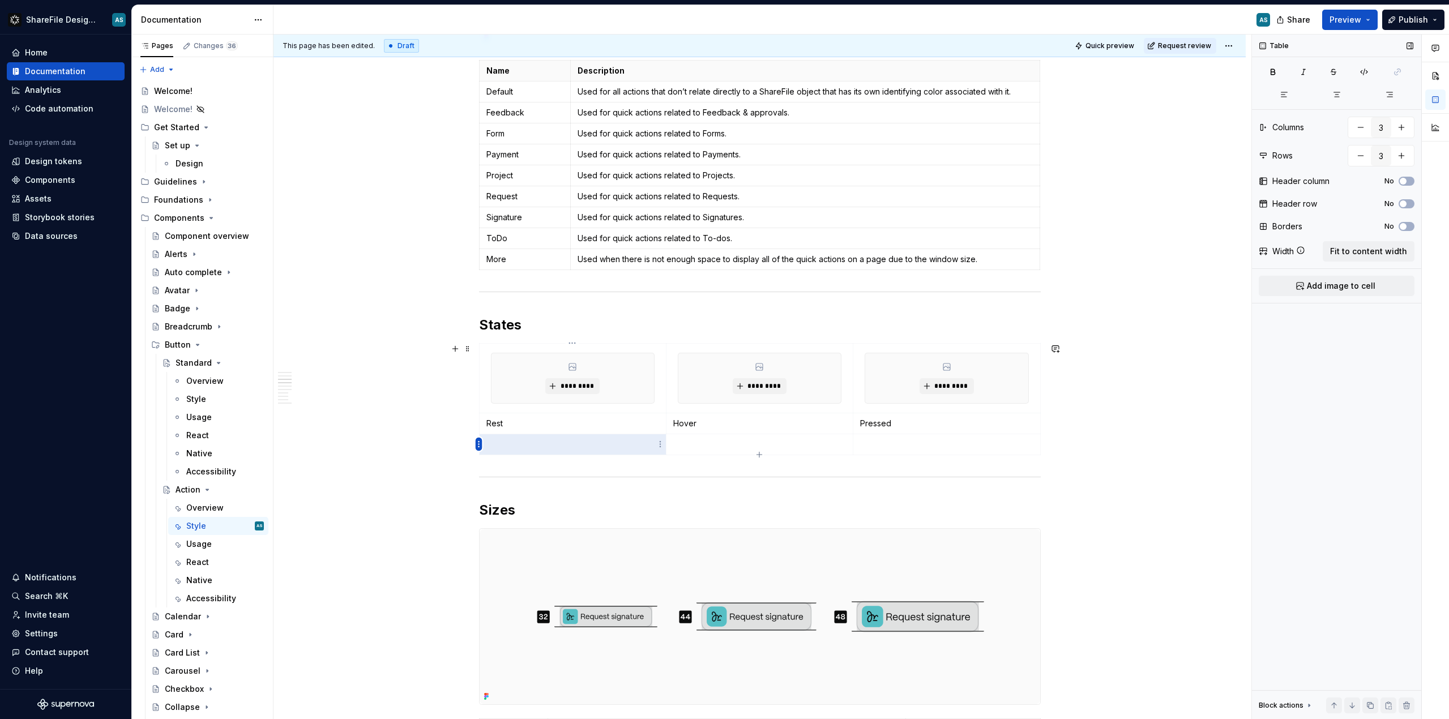
click at [477, 446] on html "ShareFile Design System AS Home Documentation Analytics Code automation Design …" at bounding box center [724, 359] width 1449 height 719
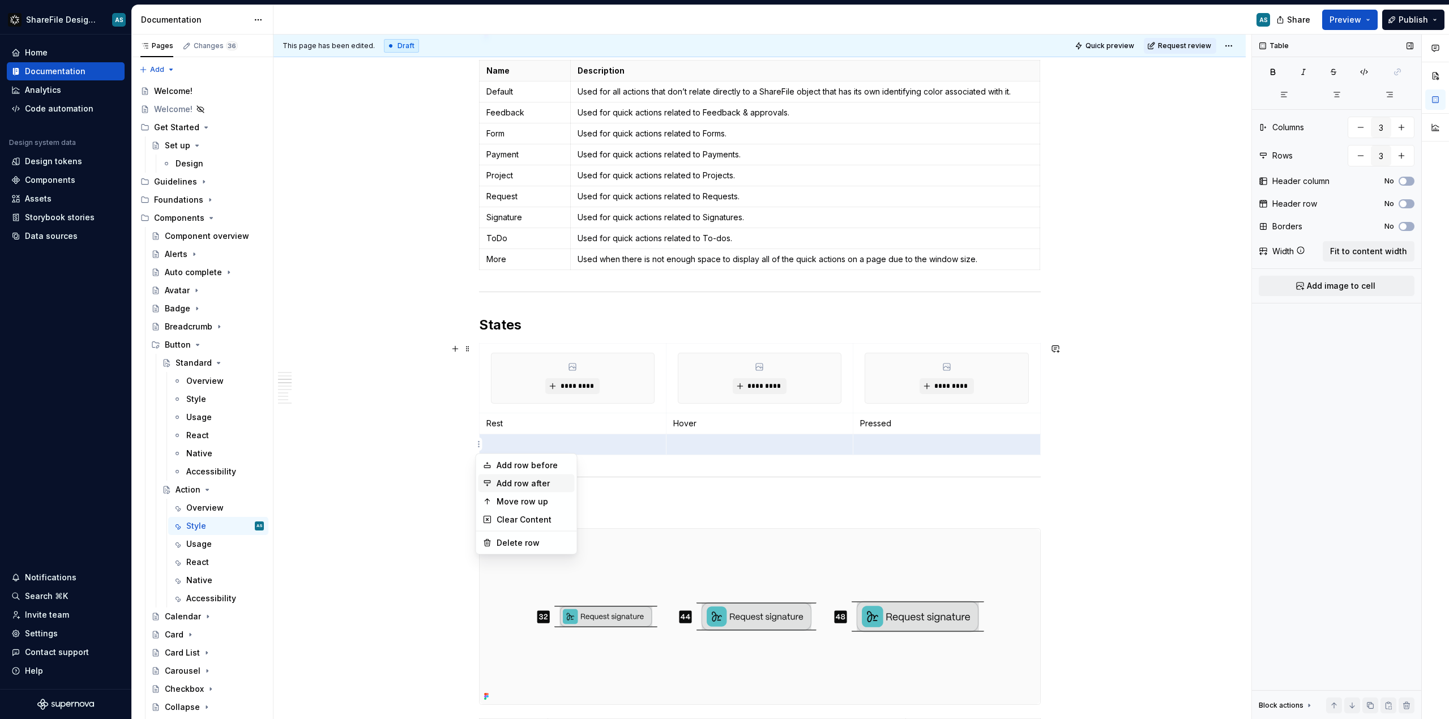
click at [495, 480] on div "Add row after" at bounding box center [527, 484] width 96 height 18
type input "4"
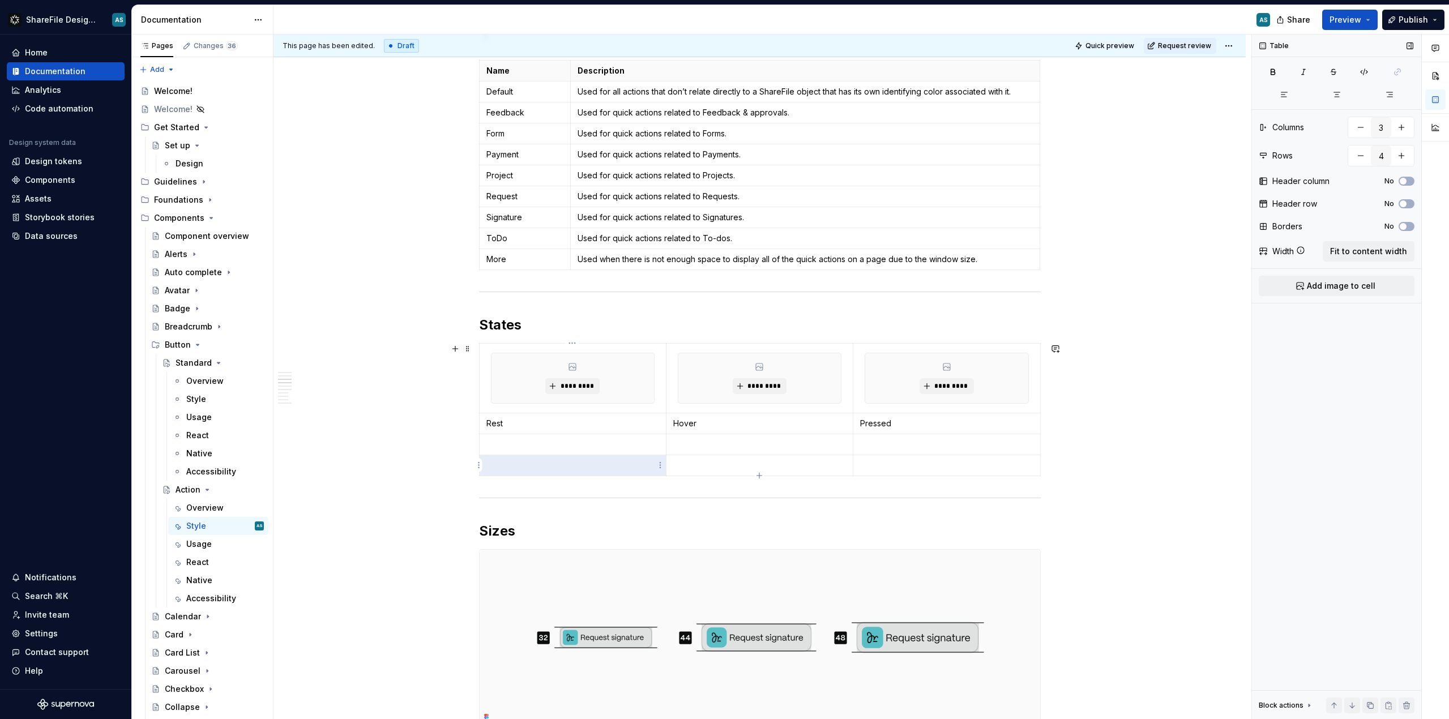
click at [536, 467] on p at bounding box center [572, 465] width 173 height 11
click at [815, 287] on span "Add image to cell" at bounding box center [1341, 285] width 69 height 11
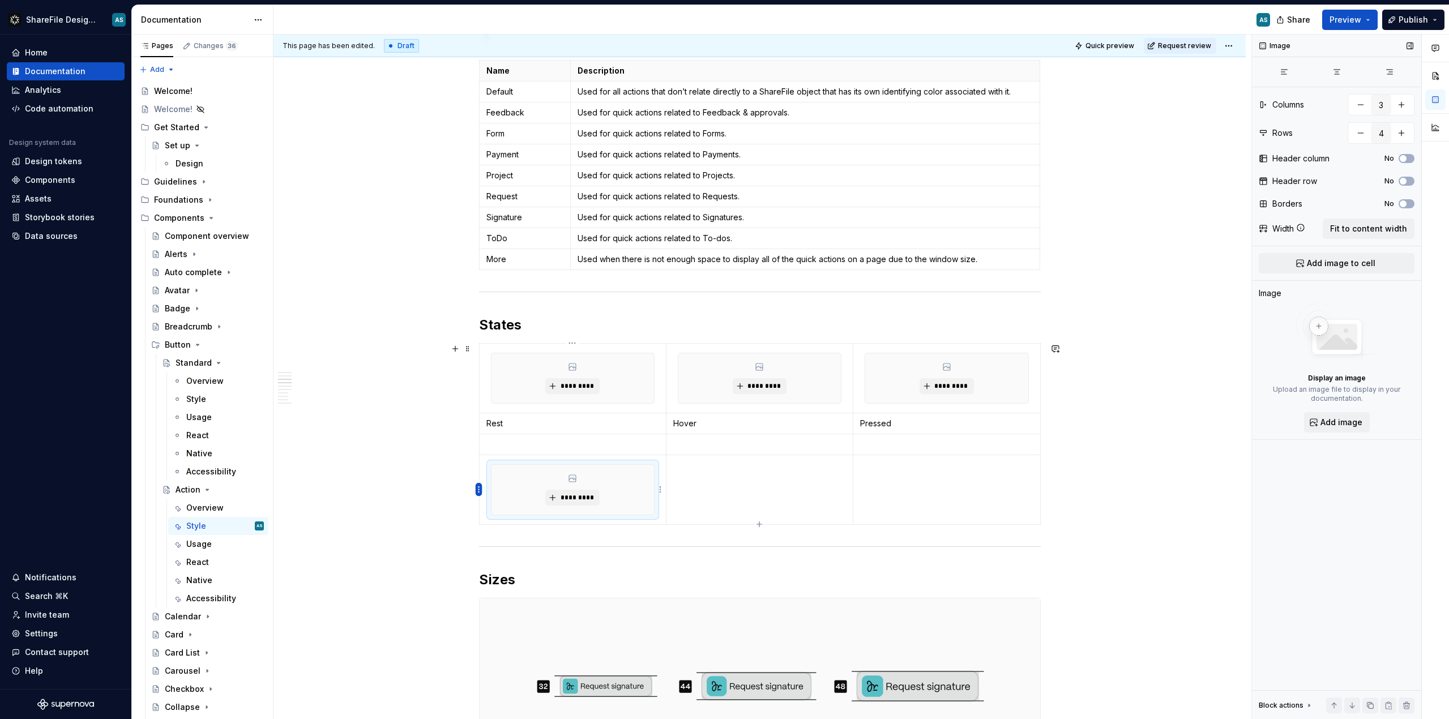
click at [481, 490] on html "ShareFile Design System AS Home Documentation Analytics Code automation Design …" at bounding box center [724, 359] width 1449 height 719
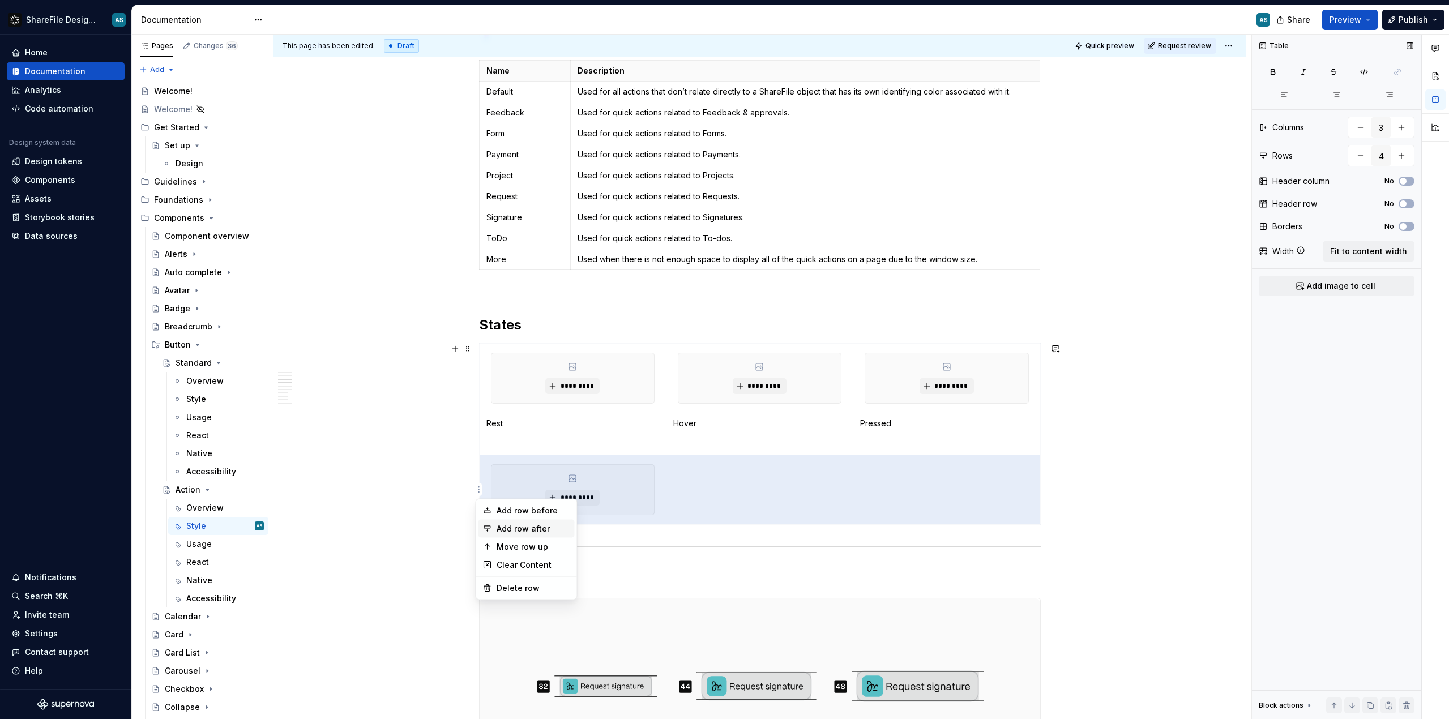
click at [490, 533] on div "Add row after" at bounding box center [527, 529] width 96 height 18
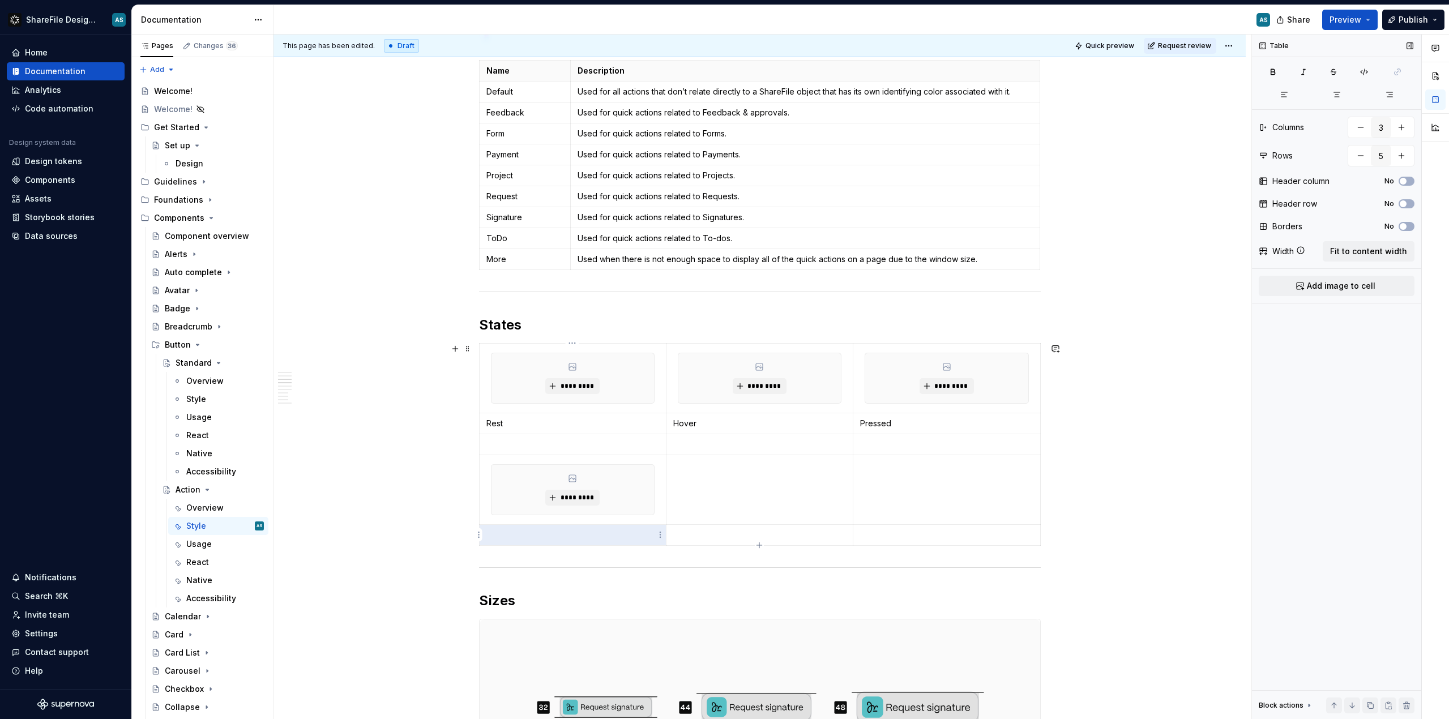
click at [522, 537] on p at bounding box center [572, 534] width 173 height 11
click at [478, 533] on html "ShareFile Design System AS Home Documentation Analytics Code automation Design …" at bounding box center [724, 359] width 1449 height 719
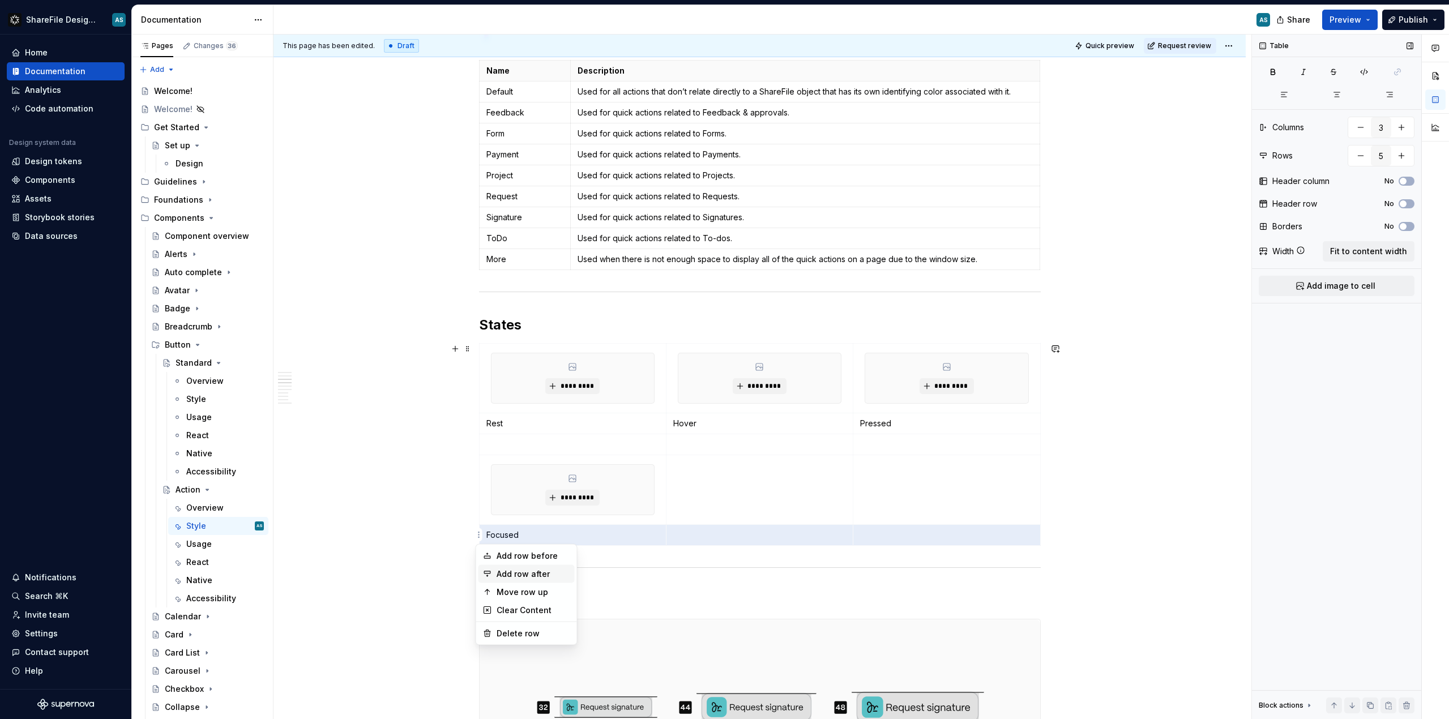
click at [518, 574] on div "Add row after" at bounding box center [534, 574] width 74 height 11
type input "6"
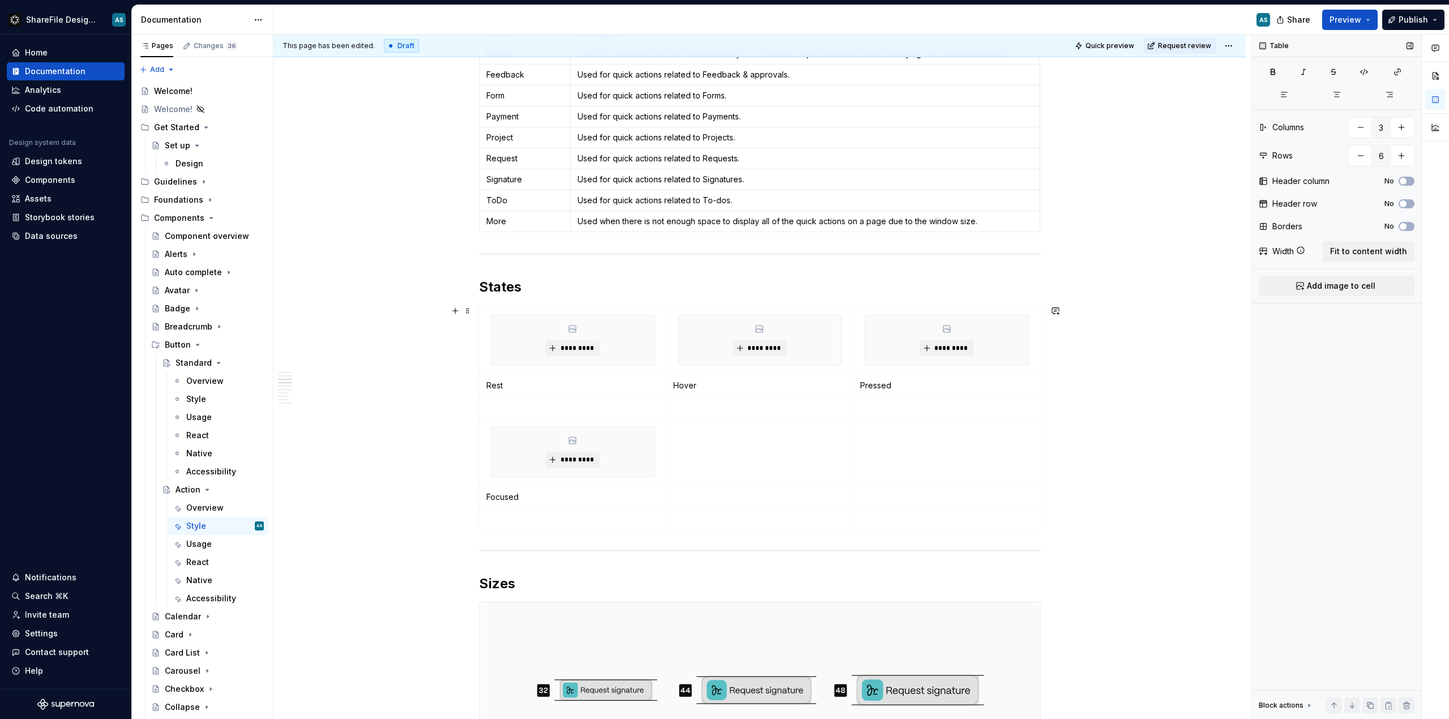
scroll to position [941, 0]
drag, startPoint x: 508, startPoint y: 385, endPoint x: 486, endPoint y: 384, distance: 22.1
click at [486, 384] on p "Rest" at bounding box center [572, 386] width 173 height 11
click at [514, 368] on button "button" at bounding box center [518, 367] width 16 height 16
drag, startPoint x: 710, startPoint y: 390, endPoint x: 670, endPoint y: 383, distance: 40.2
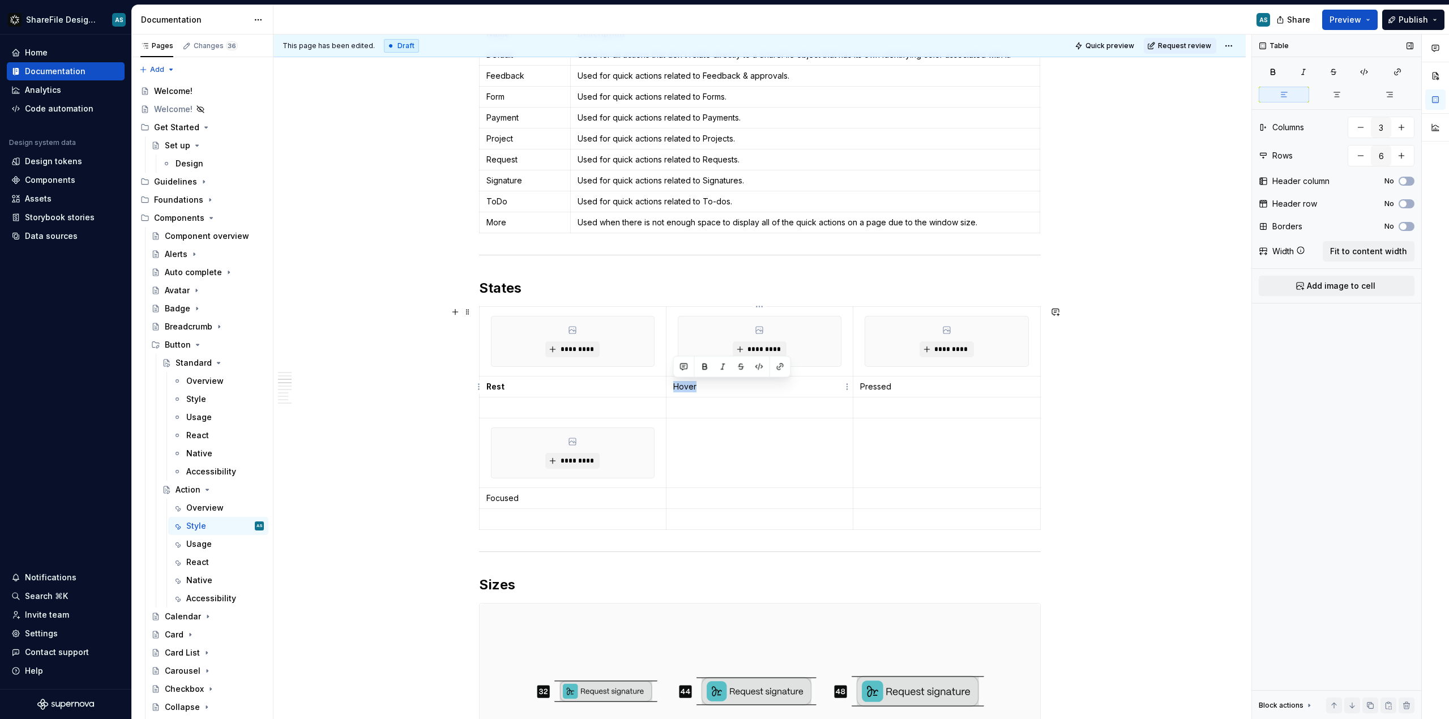
click at [670, 385] on td "Hover" at bounding box center [759, 387] width 187 height 21
click at [702, 368] on button "button" at bounding box center [705, 367] width 16 height 16
drag, startPoint x: 915, startPoint y: 386, endPoint x: 867, endPoint y: 380, distance: 48.5
click at [815, 387] on p "Pressed" at bounding box center [946, 386] width 173 height 11
drag, startPoint x: 887, startPoint y: 368, endPoint x: 867, endPoint y: 373, distance: 21.0
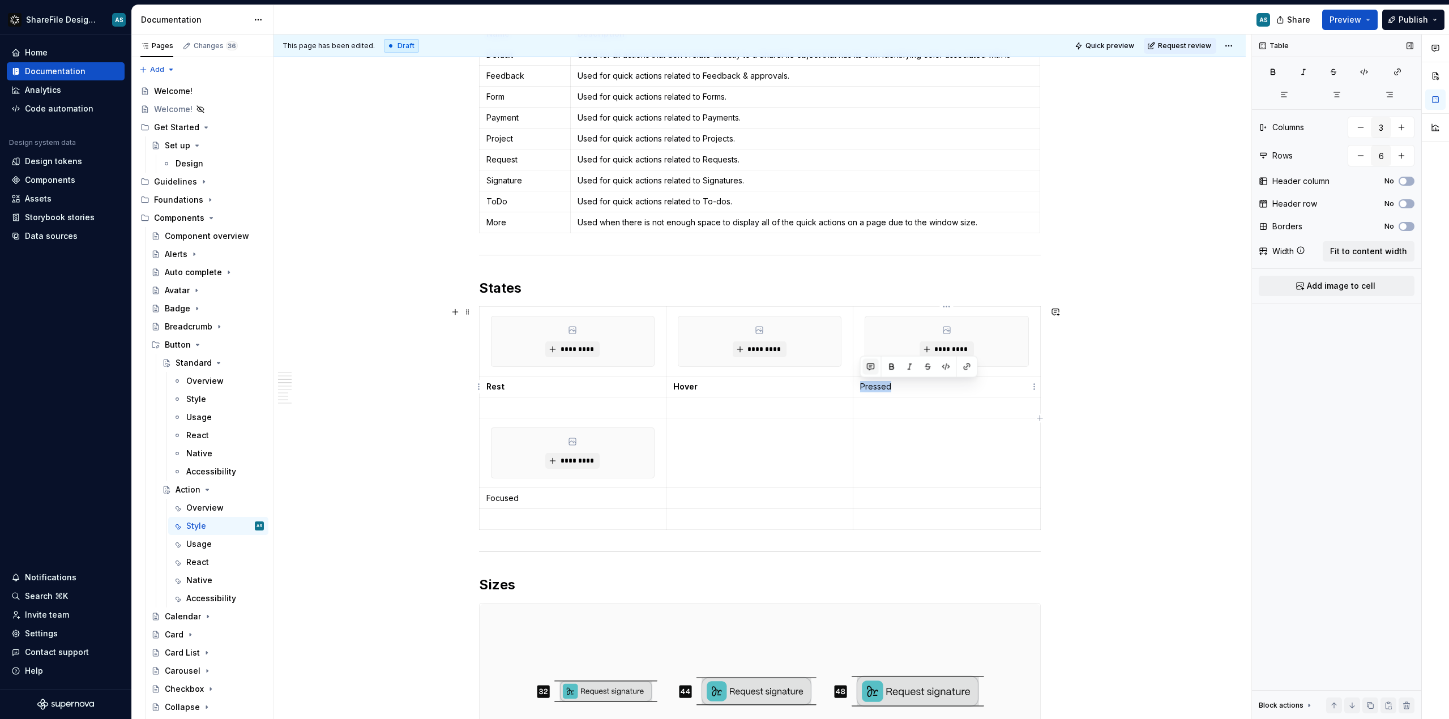
click at [815, 368] on button "button" at bounding box center [892, 367] width 16 height 16
drag, startPoint x: 550, startPoint y: 496, endPoint x: 485, endPoint y: 497, distance: 65.1
click at [485, 497] on td "Focused" at bounding box center [572, 498] width 187 height 21
click at [526, 477] on div at bounding box center [545, 479] width 112 height 16
click at [520, 477] on button "button" at bounding box center [518, 479] width 16 height 16
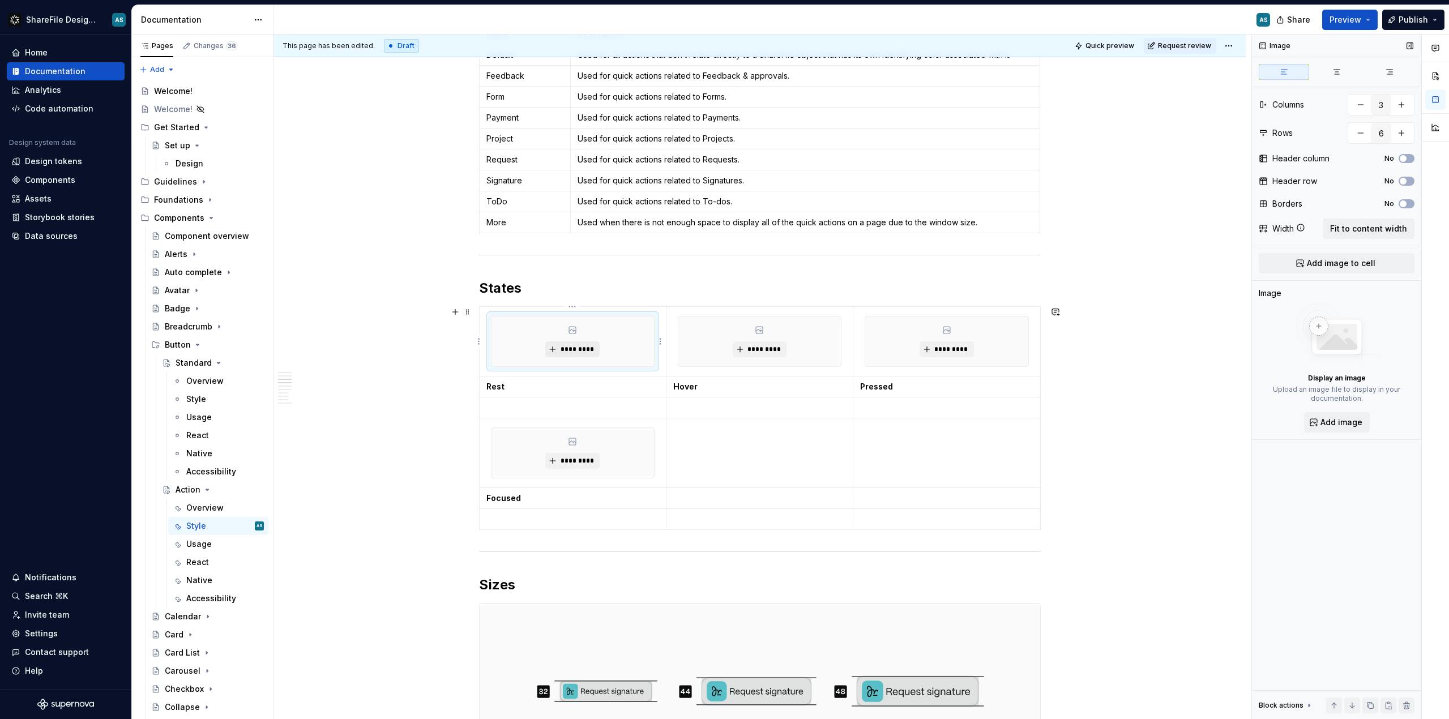
click at [583, 348] on span "*********" at bounding box center [576, 349] width 35 height 9
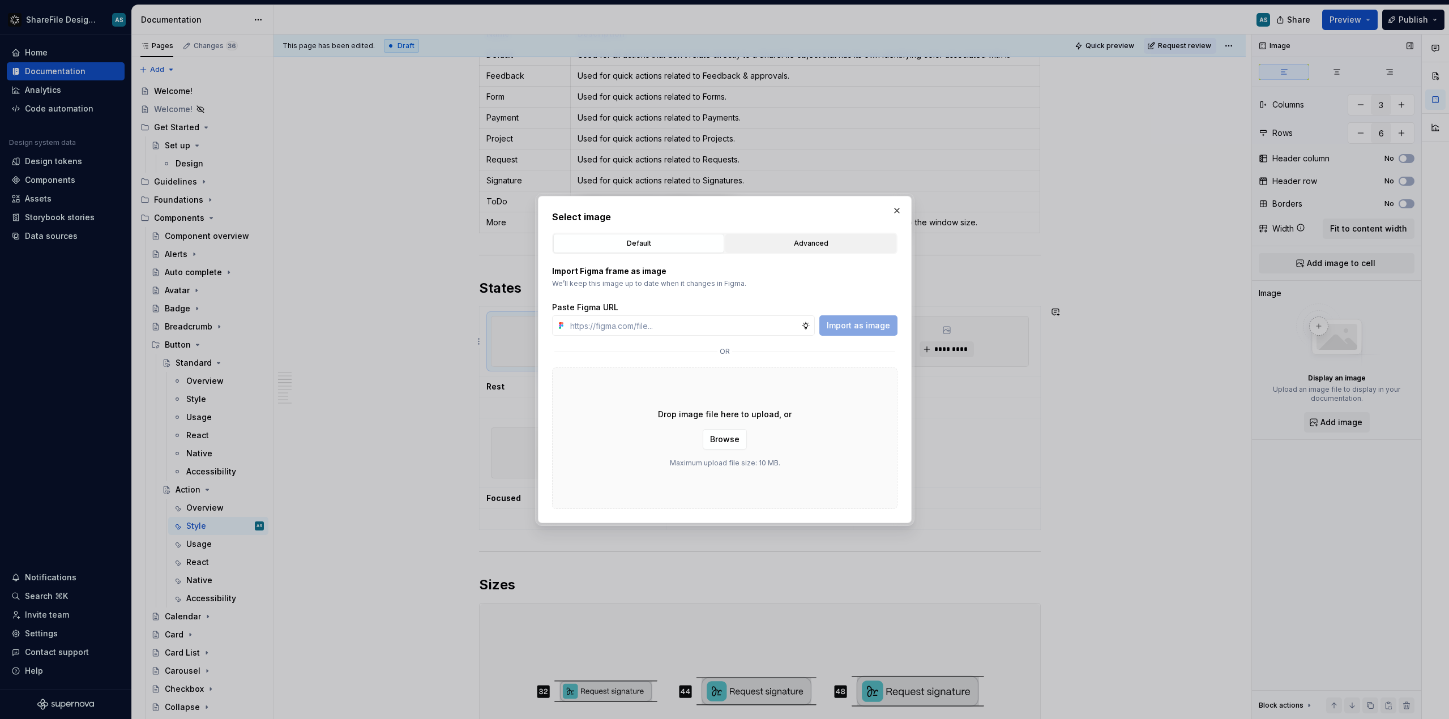
click at [801, 242] on div "Advanced" at bounding box center [810, 243] width 163 height 11
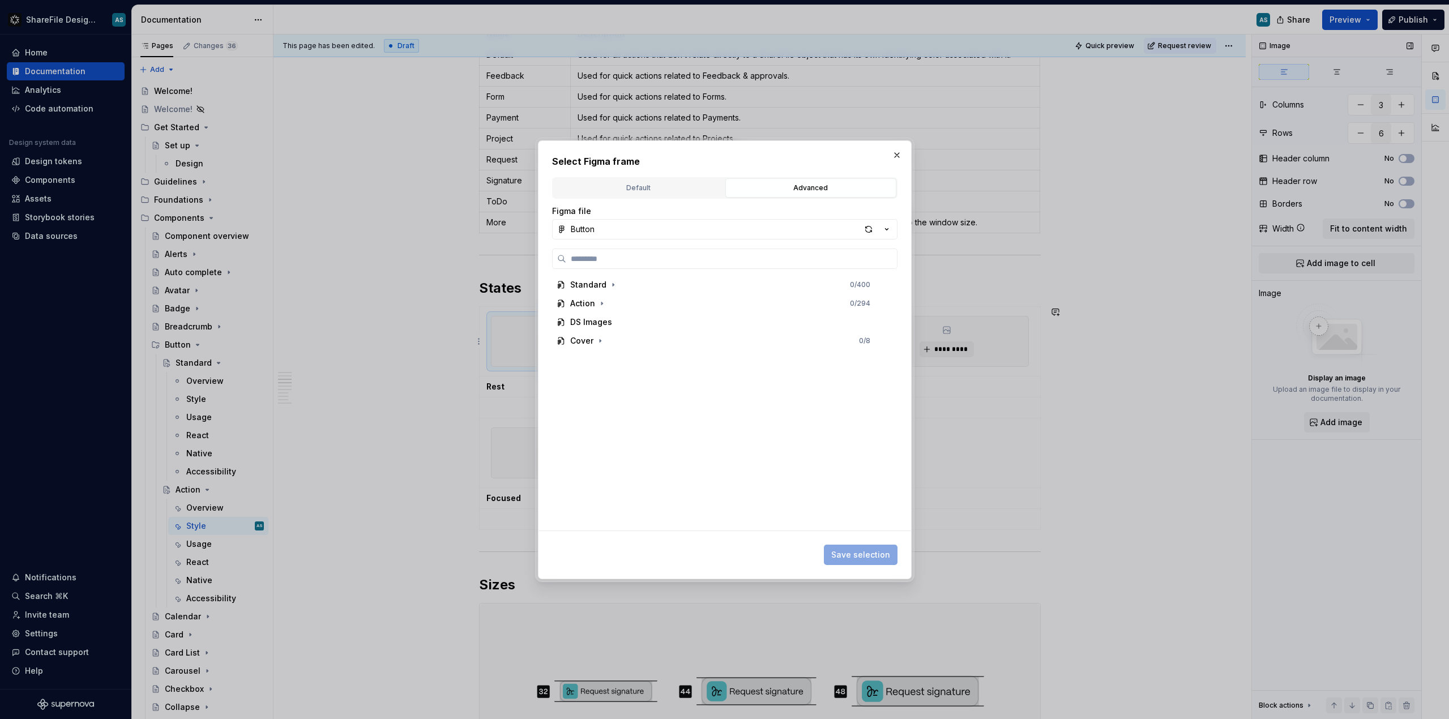
click at [815, 227] on div "button" at bounding box center [869, 229] width 16 height 16
click at [605, 305] on icon "button" at bounding box center [601, 303] width 9 height 9
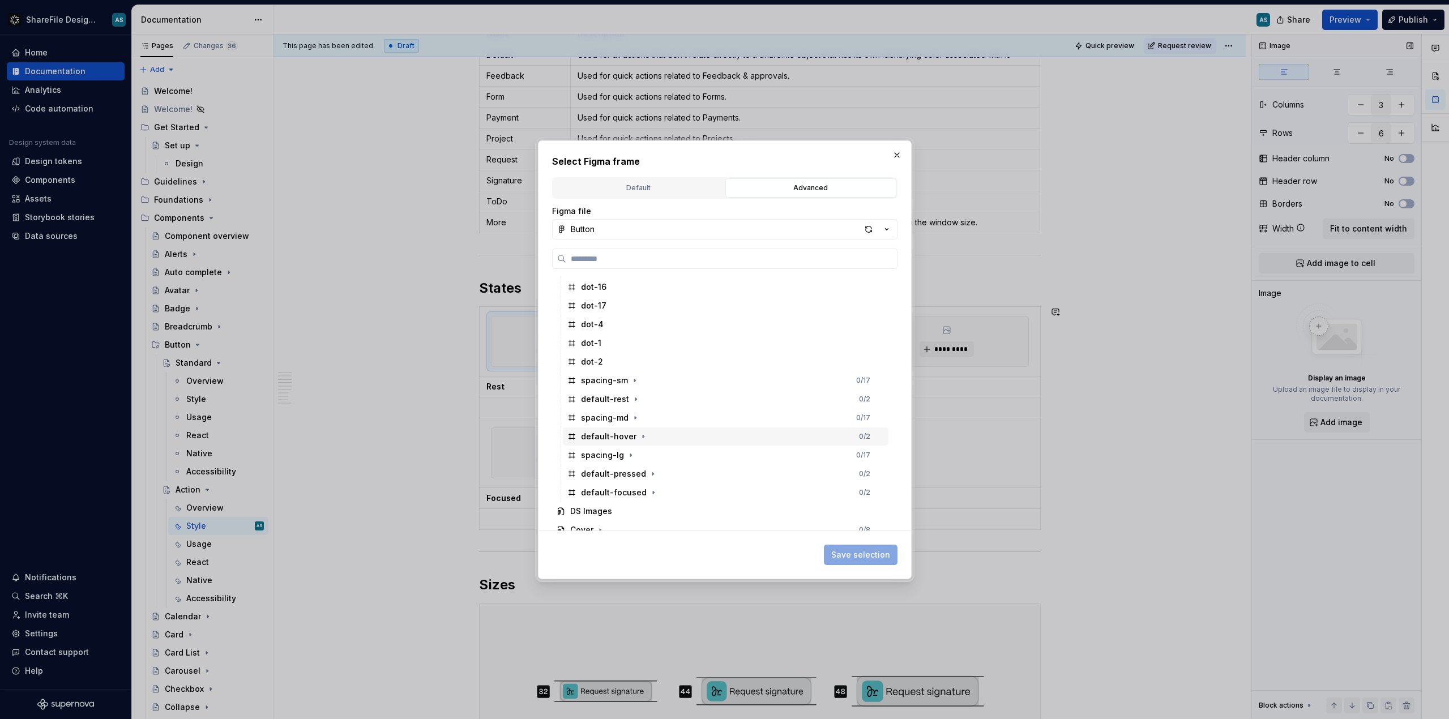
scroll to position [364, 0]
click at [633, 407] on icon "button" at bounding box center [635, 406] width 9 height 9
click at [631, 407] on icon "button" at bounding box center [635, 406] width 9 height 9
click at [781, 409] on div "default-rest 0 / 2" at bounding box center [726, 407] width 326 height 18
click at [815, 554] on span "Save selection" at bounding box center [860, 554] width 59 height 11
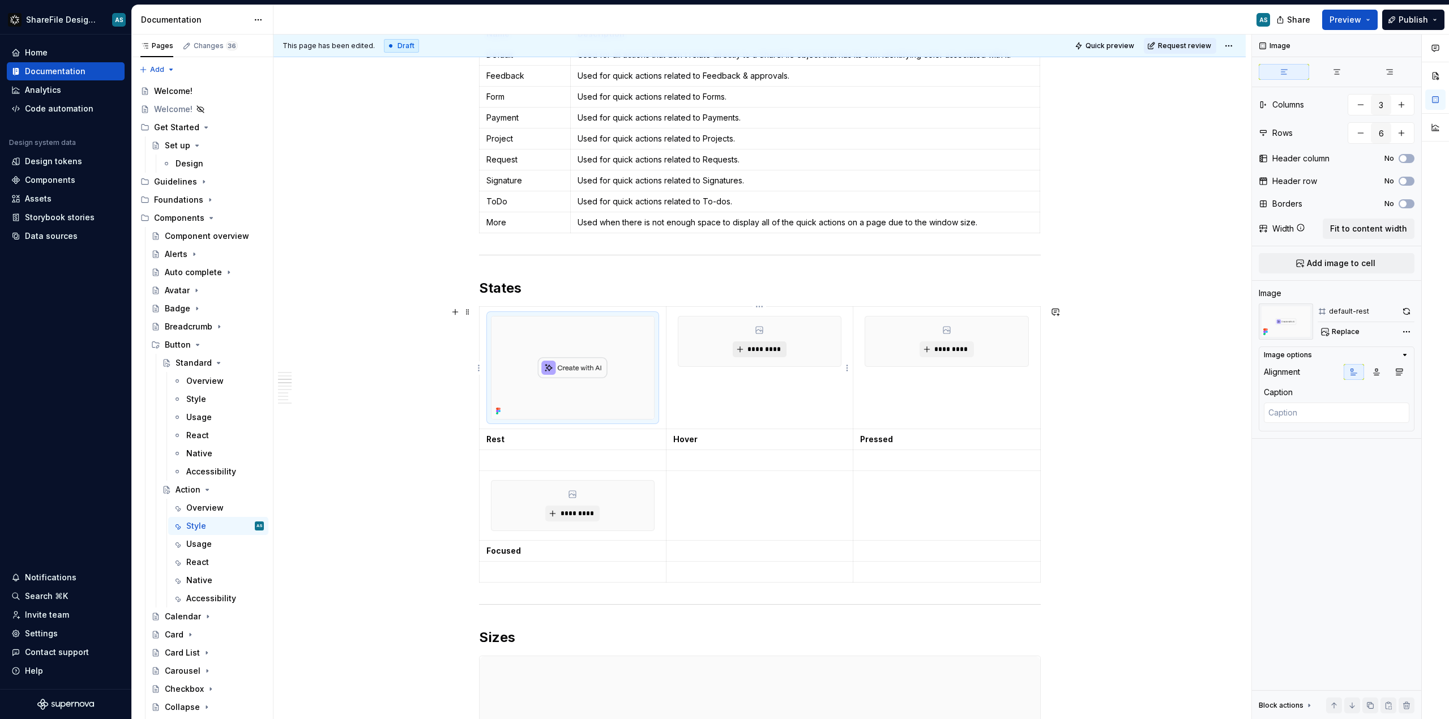
click at [764, 349] on span "*********" at bounding box center [764, 349] width 35 height 9
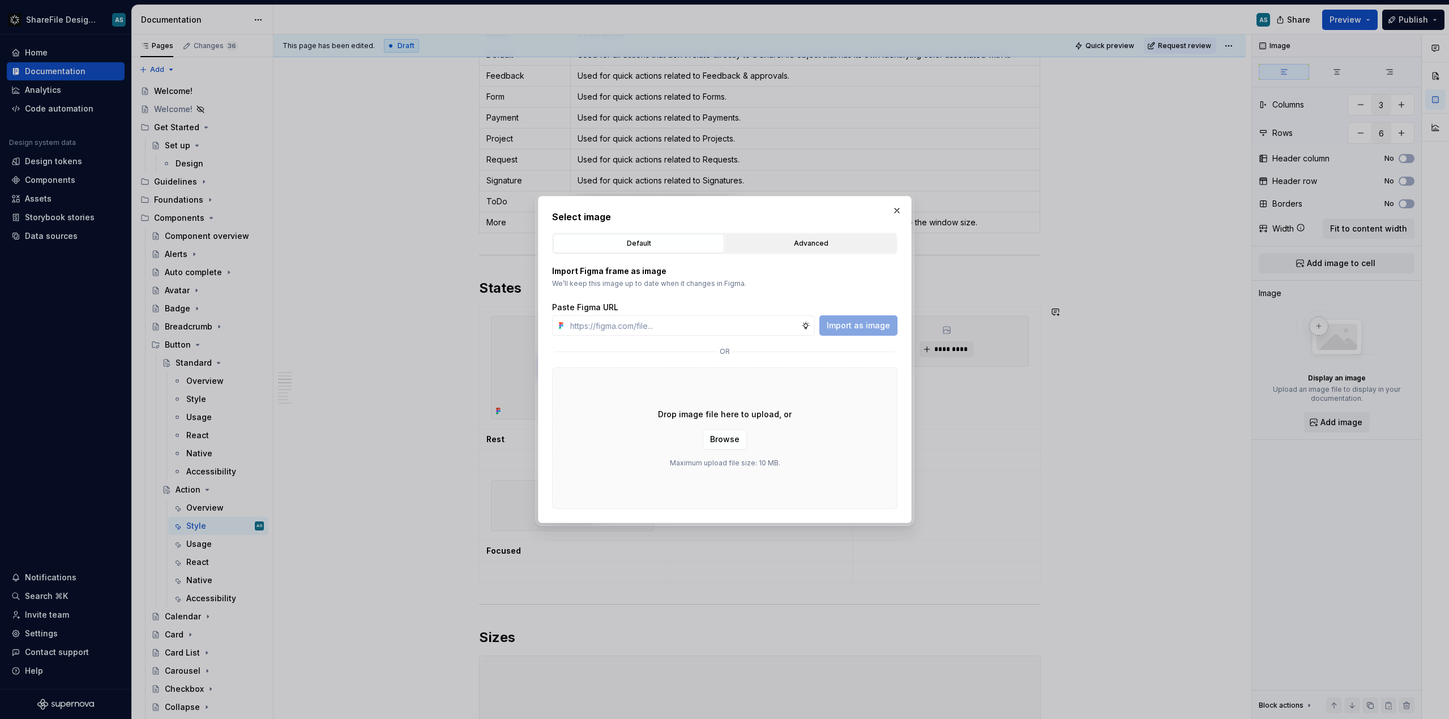
click at [815, 240] on div "Advanced" at bounding box center [810, 243] width 163 height 11
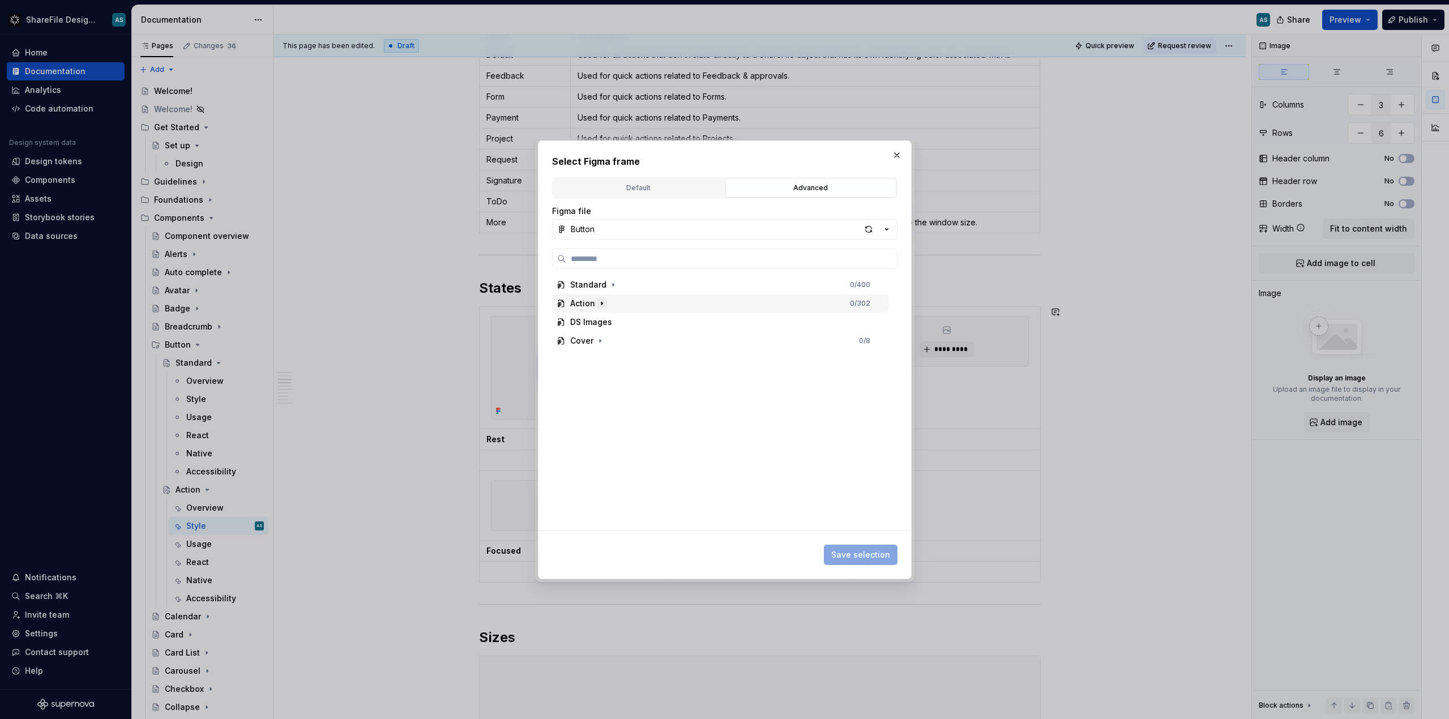
click at [596, 307] on button "button" at bounding box center [601, 303] width 11 height 11
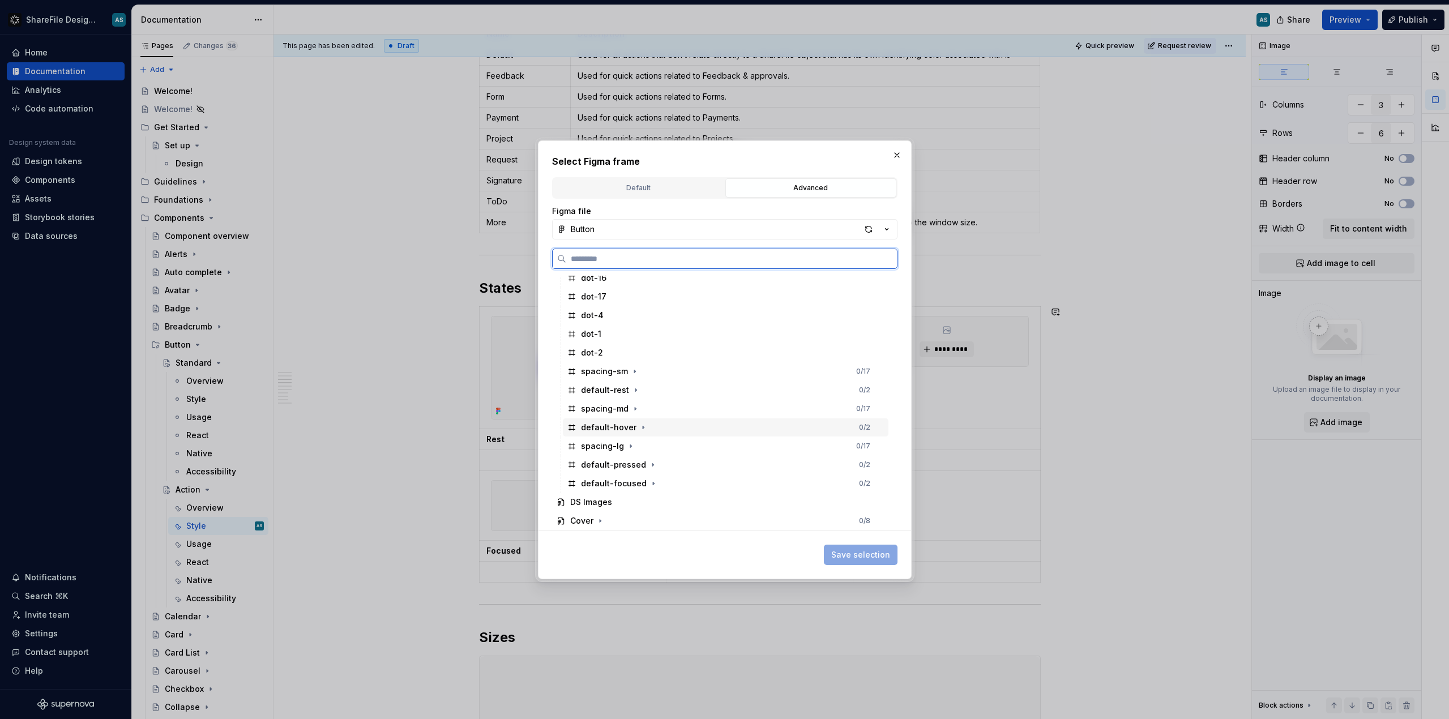
click at [608, 429] on div "default-hover" at bounding box center [608, 427] width 55 height 11
click at [815, 552] on span "Save selection" at bounding box center [860, 554] width 59 height 11
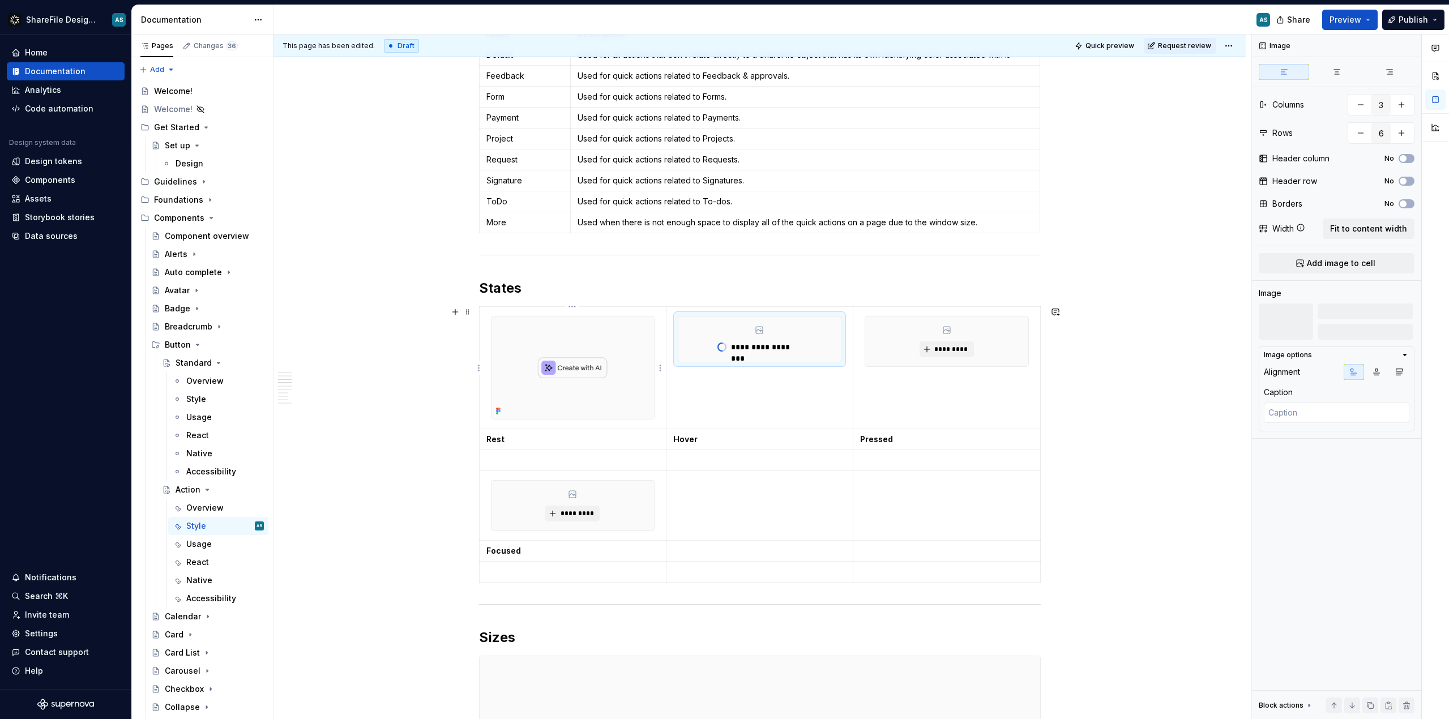
click at [640, 373] on img at bounding box center [573, 368] width 163 height 102
click at [815, 330] on div "Comments Open comments No comments yet Select ‘Comment’ from the block context …" at bounding box center [1350, 377] width 197 height 685
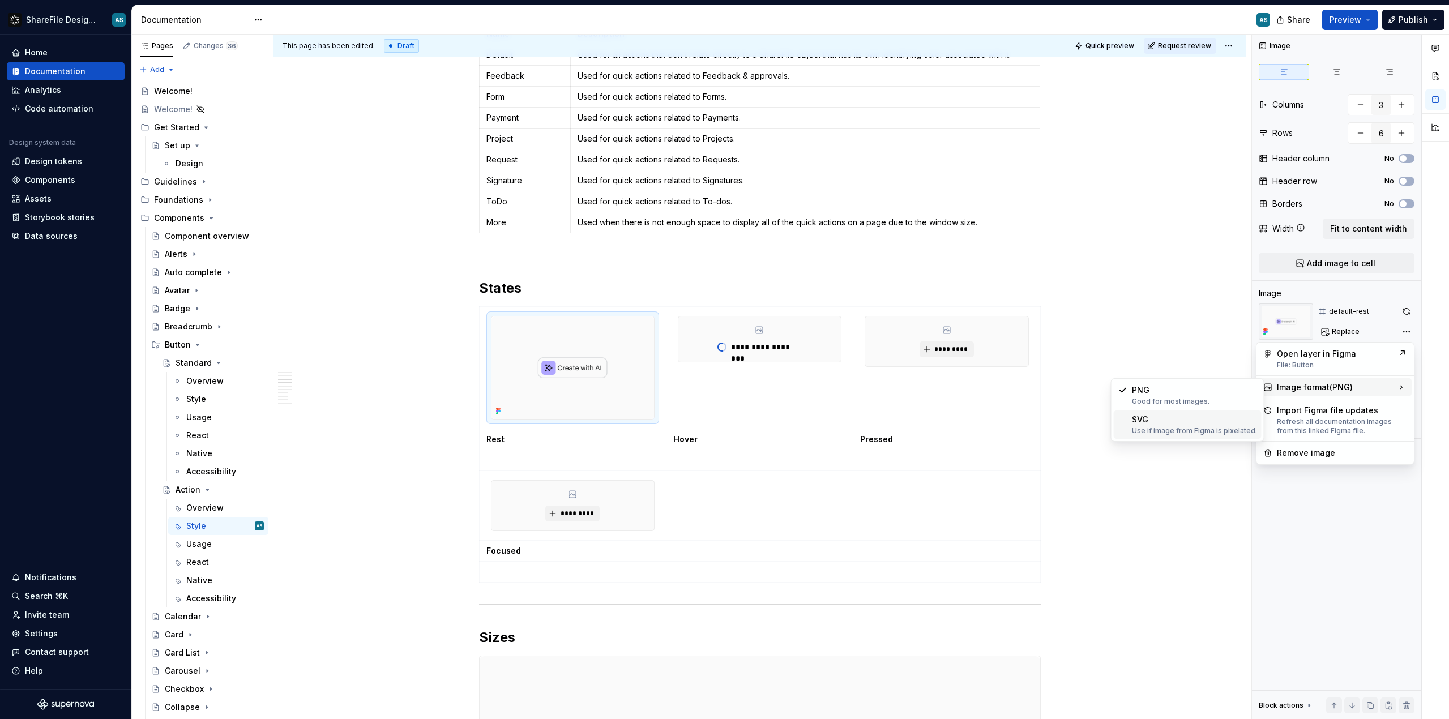
click at [815, 420] on div "SVG Use if image from Figma is pixelated." at bounding box center [1194, 425] width 125 height 22
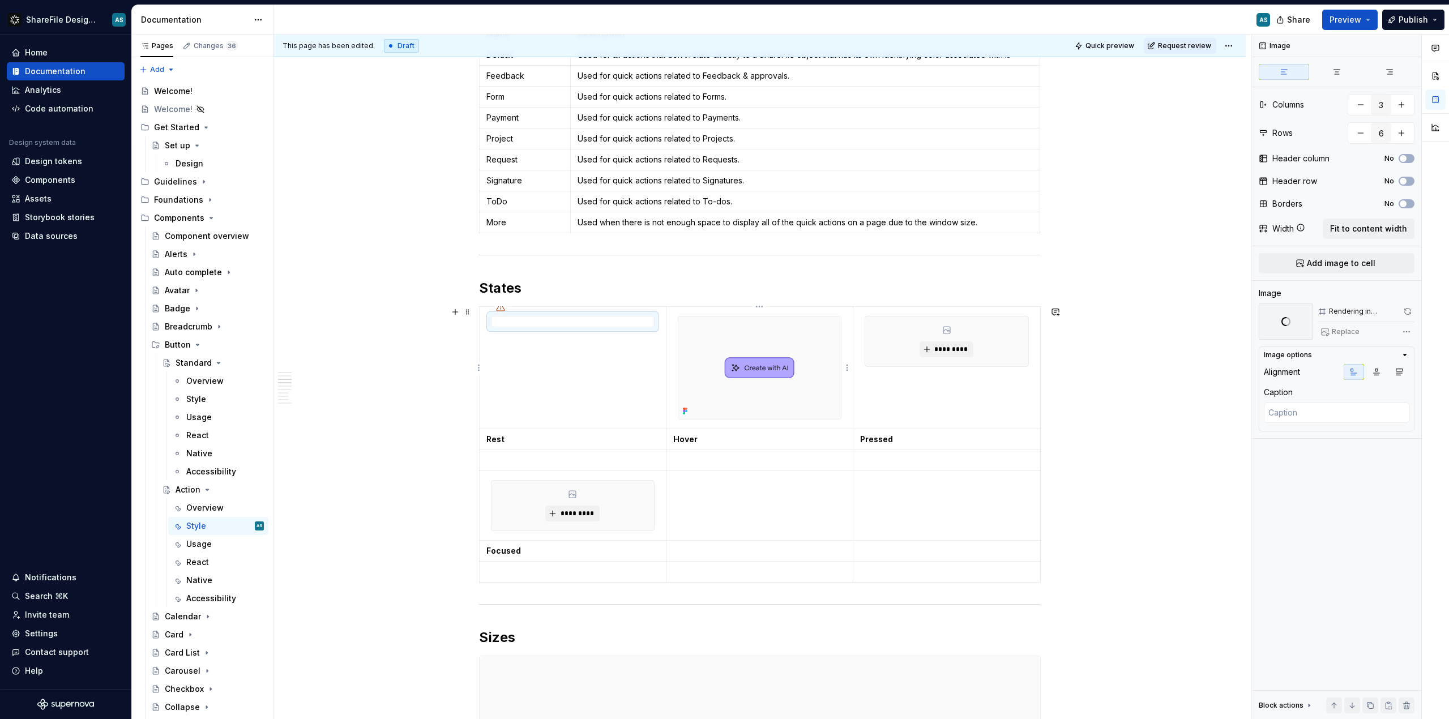
click at [815, 395] on img at bounding box center [759, 368] width 163 height 102
click at [815, 332] on div "Comments Open comments No comments yet Select ‘Comment’ from the block context …" at bounding box center [1350, 377] width 197 height 685
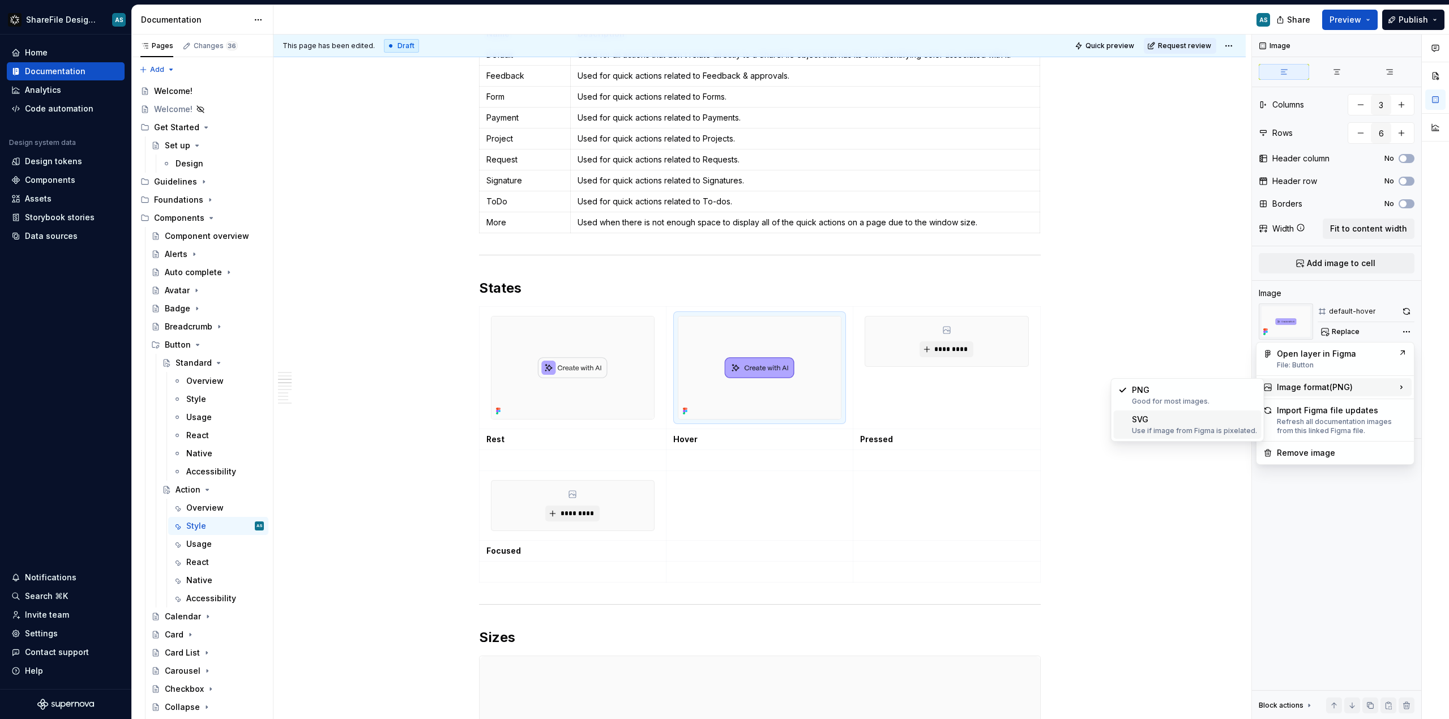
click at [815, 415] on div "SVG Use if image from Figma is pixelated." at bounding box center [1194, 425] width 125 height 22
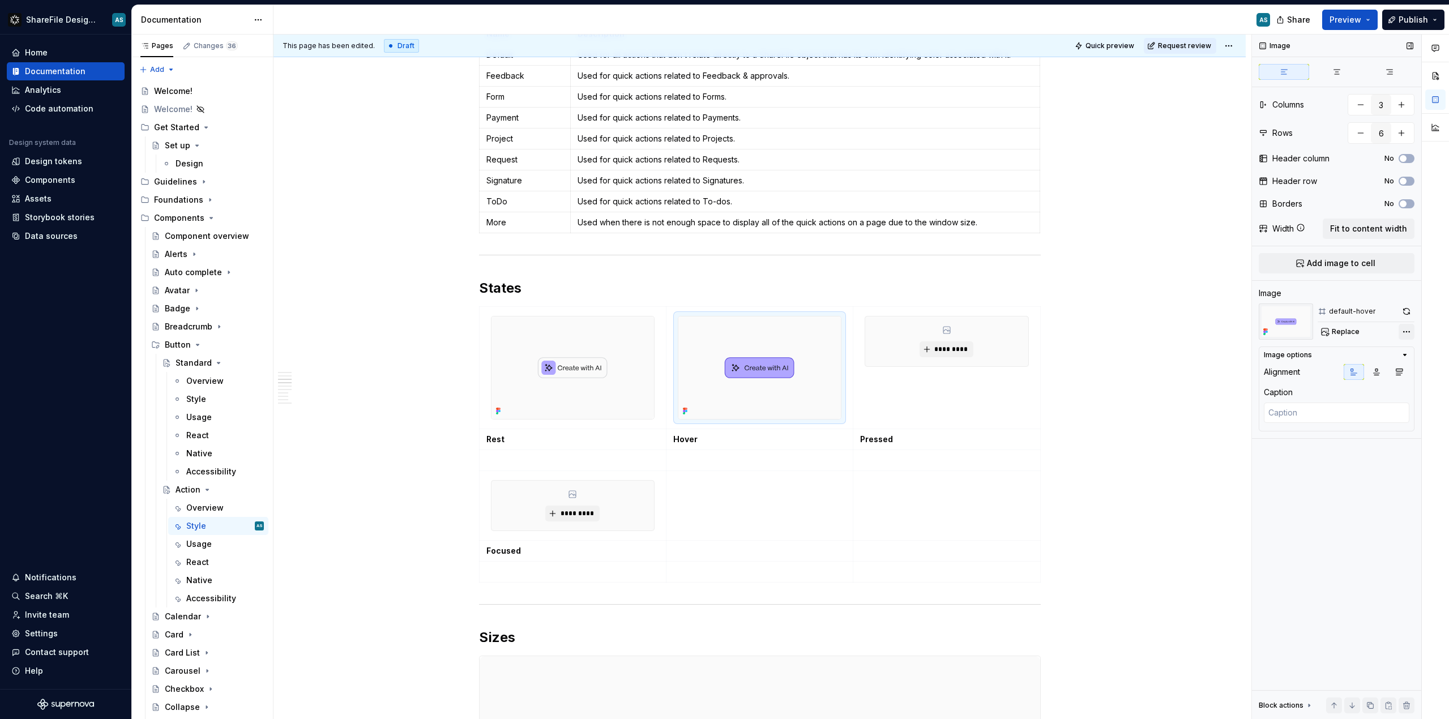
click at [815, 334] on div "Comments Open comments No comments yet Select ‘Comment’ from the block context …" at bounding box center [1350, 377] width 197 height 685
click at [815, 377] on button "button" at bounding box center [1399, 372] width 20 height 16
click at [593, 380] on img at bounding box center [573, 368] width 163 height 102
click at [815, 371] on icon "button" at bounding box center [1399, 372] width 6 height 6
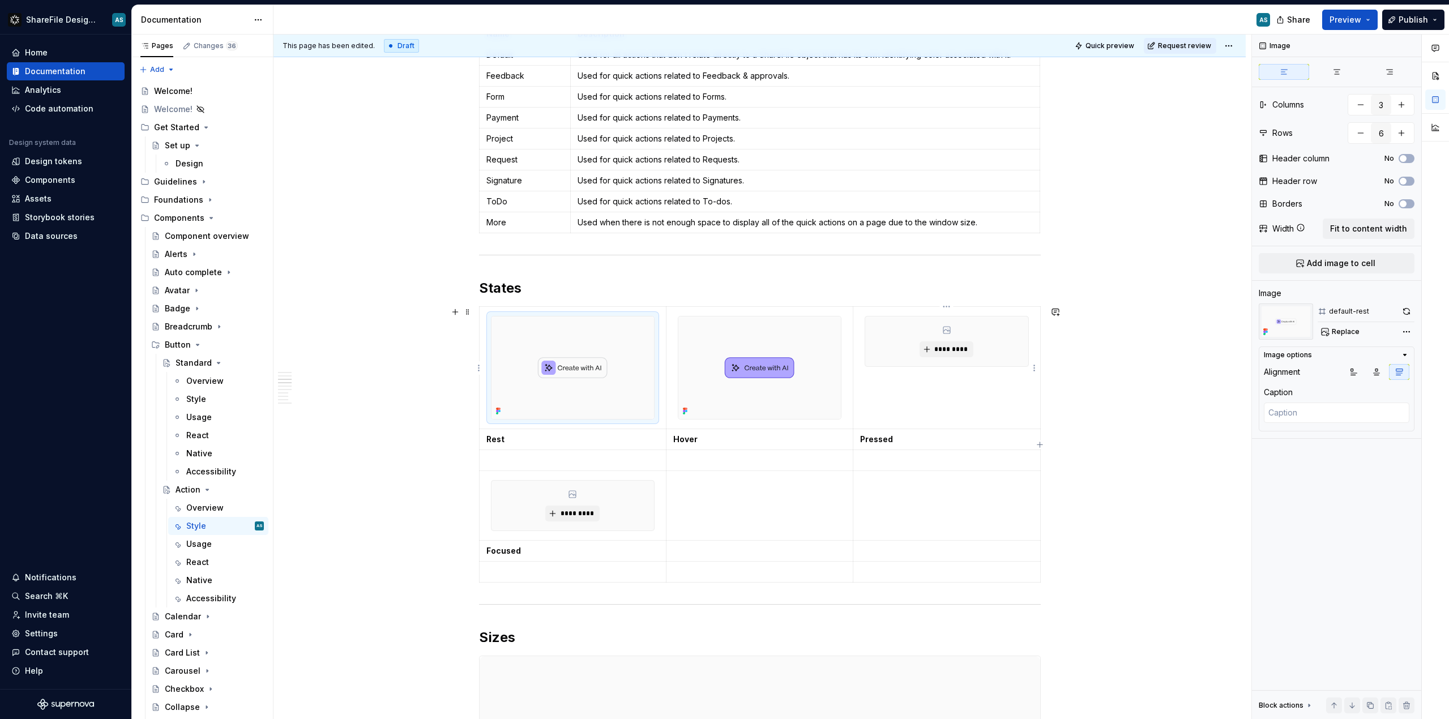
click at [815, 361] on div "*********" at bounding box center [946, 342] width 163 height 50
click at [815, 339] on div "*********" at bounding box center [946, 342] width 163 height 50
click at [815, 263] on span "Add image to cell" at bounding box center [1341, 263] width 69 height 11
click at [815, 347] on span "*********" at bounding box center [951, 349] width 35 height 9
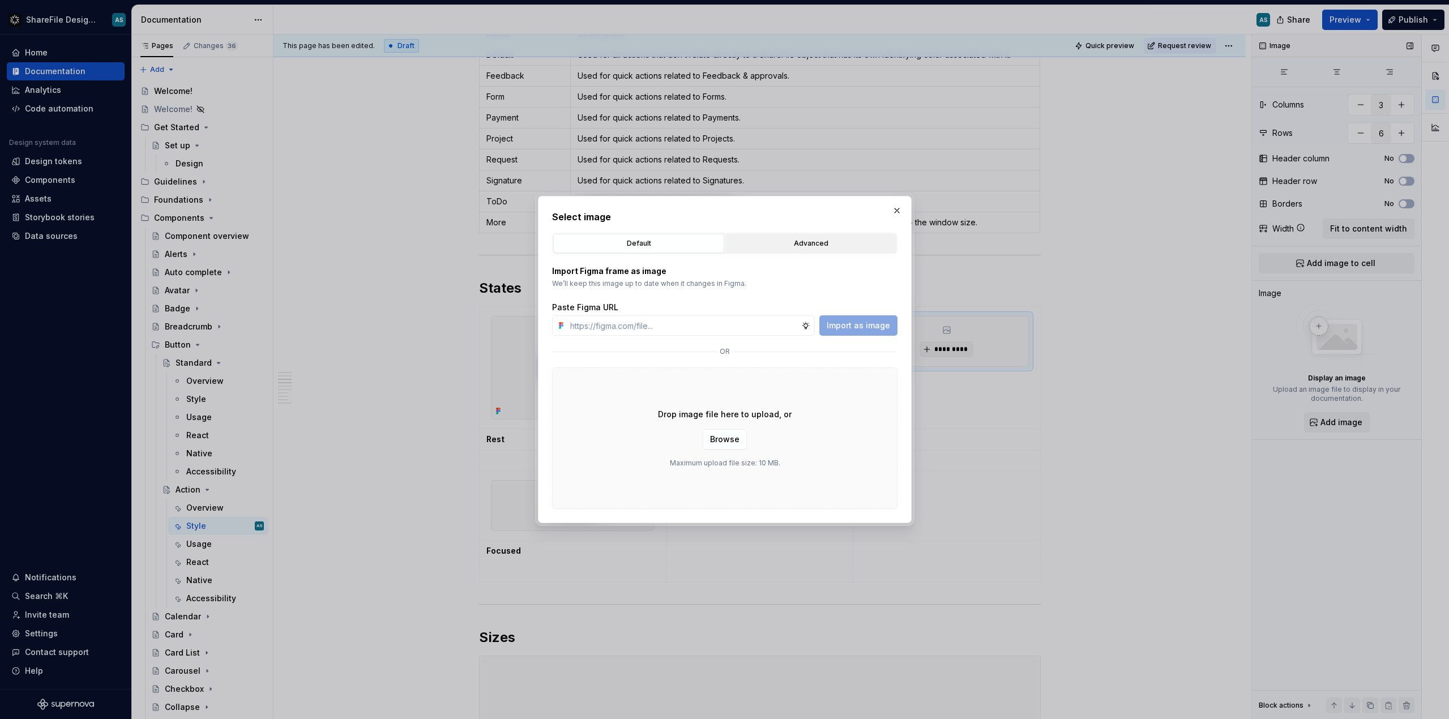
click at [815, 240] on div "Advanced" at bounding box center [810, 243] width 163 height 11
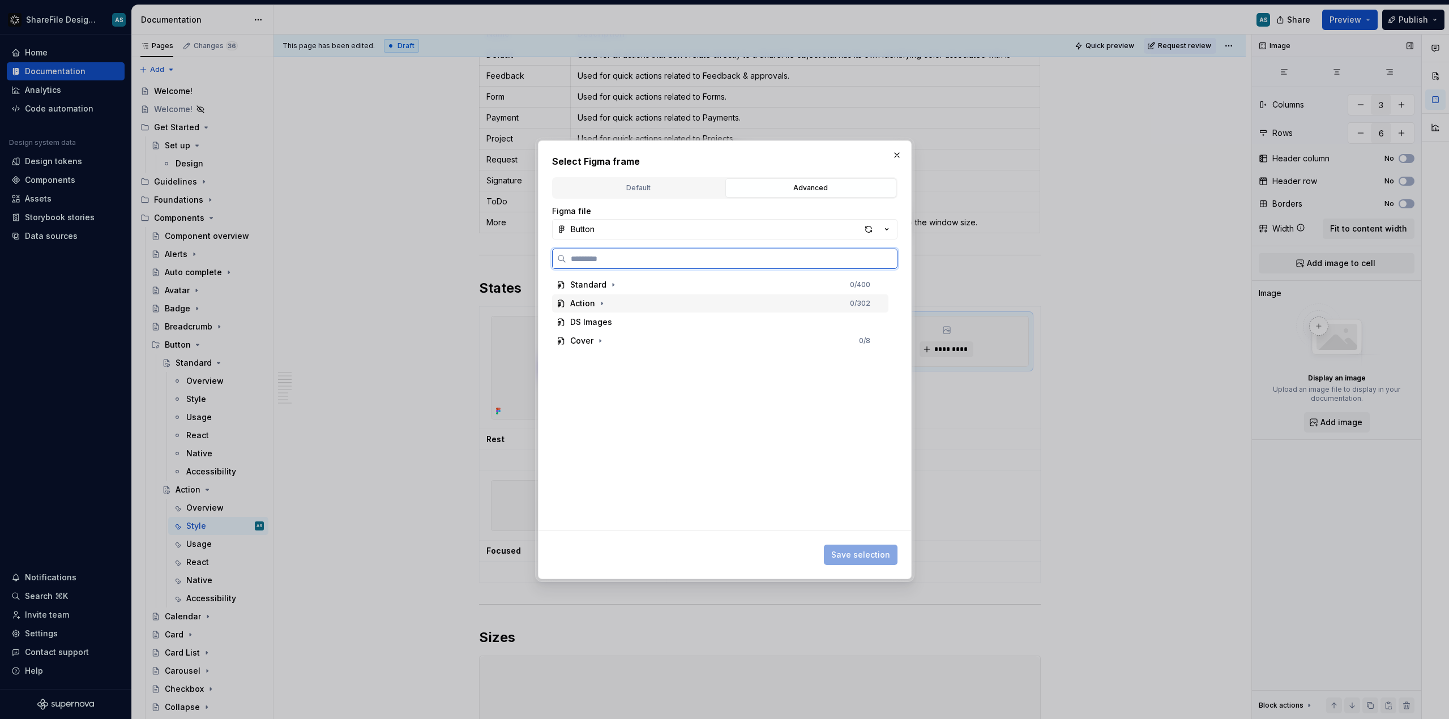
click at [654, 301] on div "Action 0 / 302" at bounding box center [720, 303] width 336 height 18
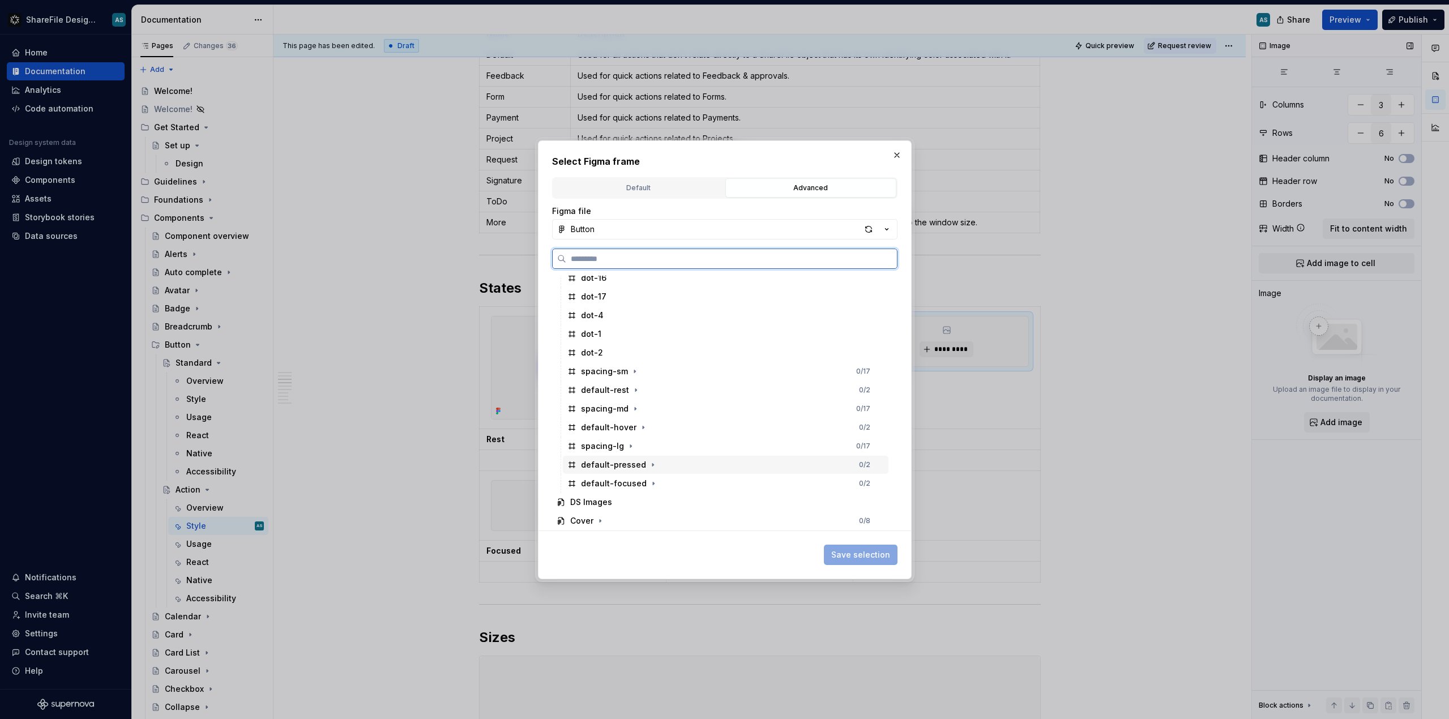
click at [622, 466] on div "default-pressed" at bounding box center [613, 464] width 65 height 11
click at [815, 557] on span "Save selection" at bounding box center [860, 554] width 59 height 11
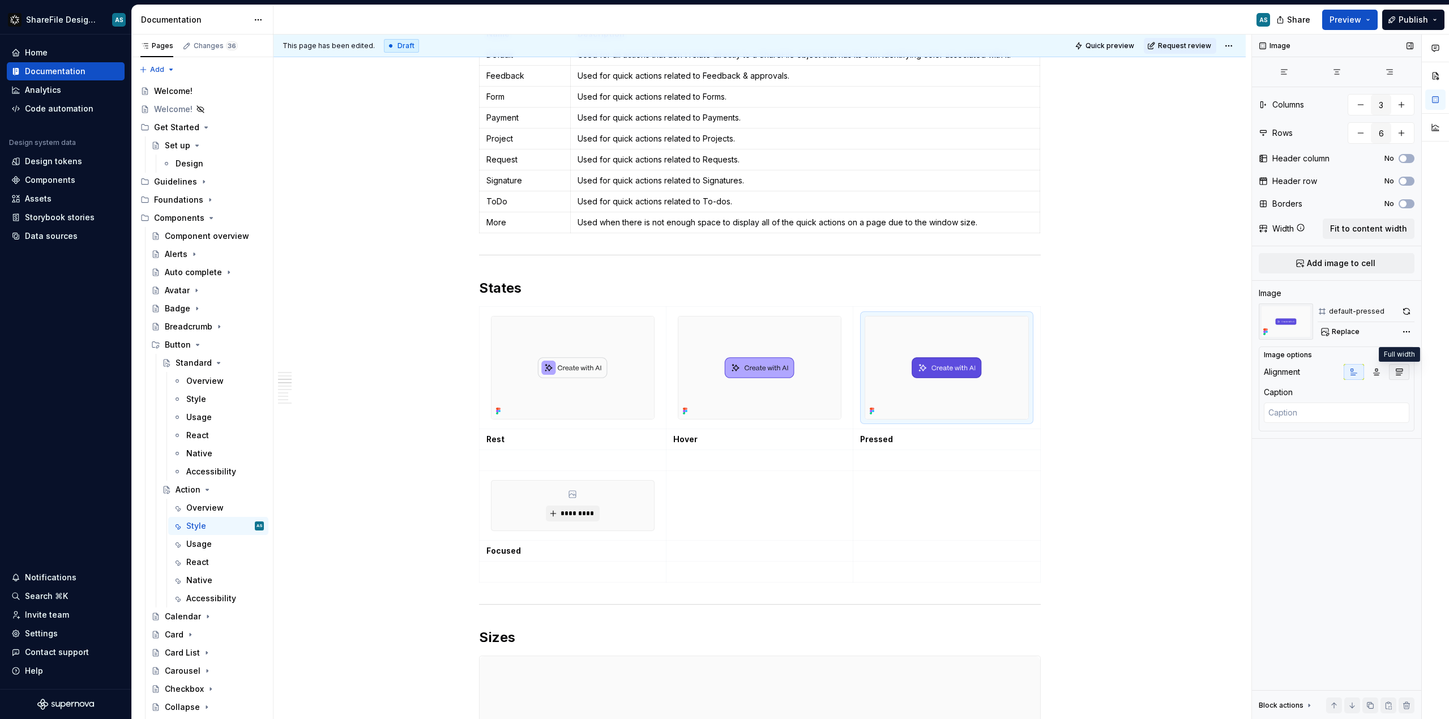
click at [815, 374] on button "button" at bounding box center [1399, 372] width 20 height 16
click at [815, 333] on div "Comments Open comments No comments yet Select ‘Comment’ from the block context …" at bounding box center [1350, 377] width 197 height 685
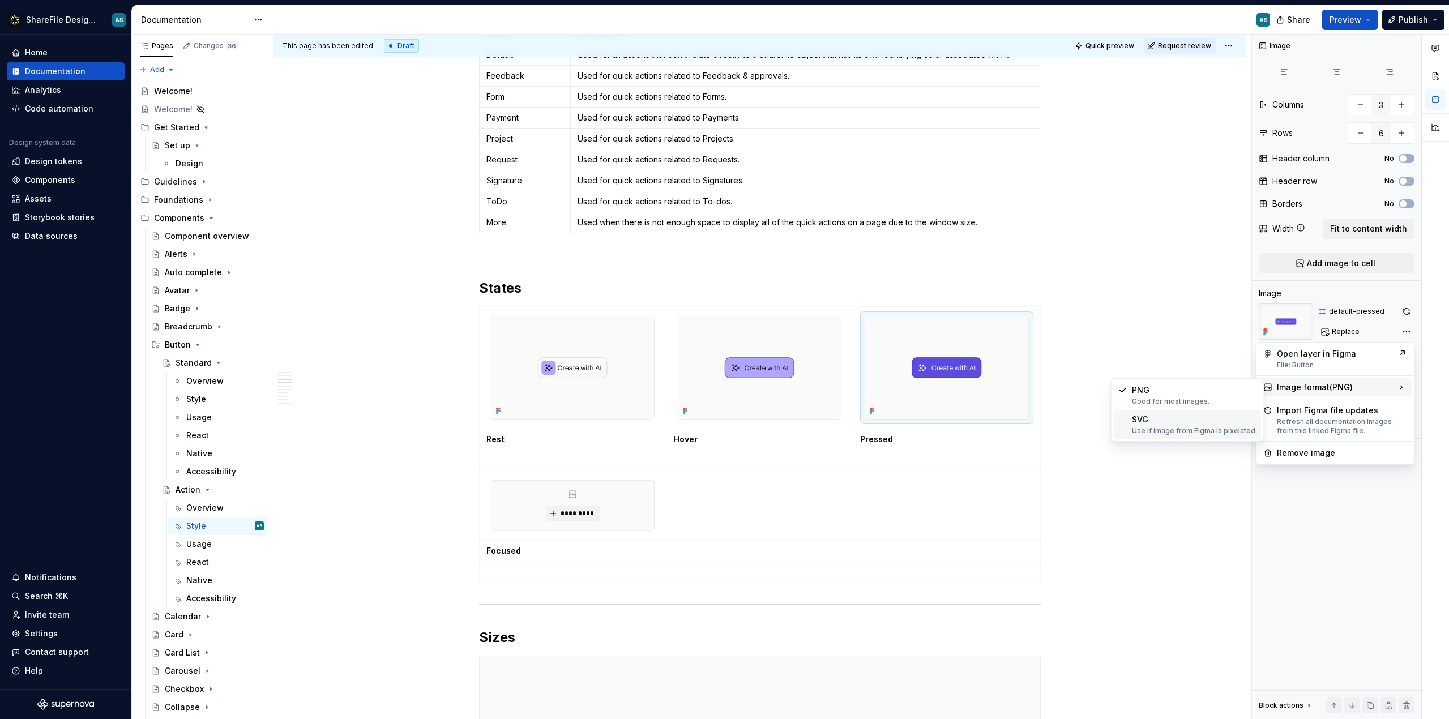
click at [815, 426] on div "SVG Use if image from Figma is pixelated." at bounding box center [1194, 425] width 125 height 22
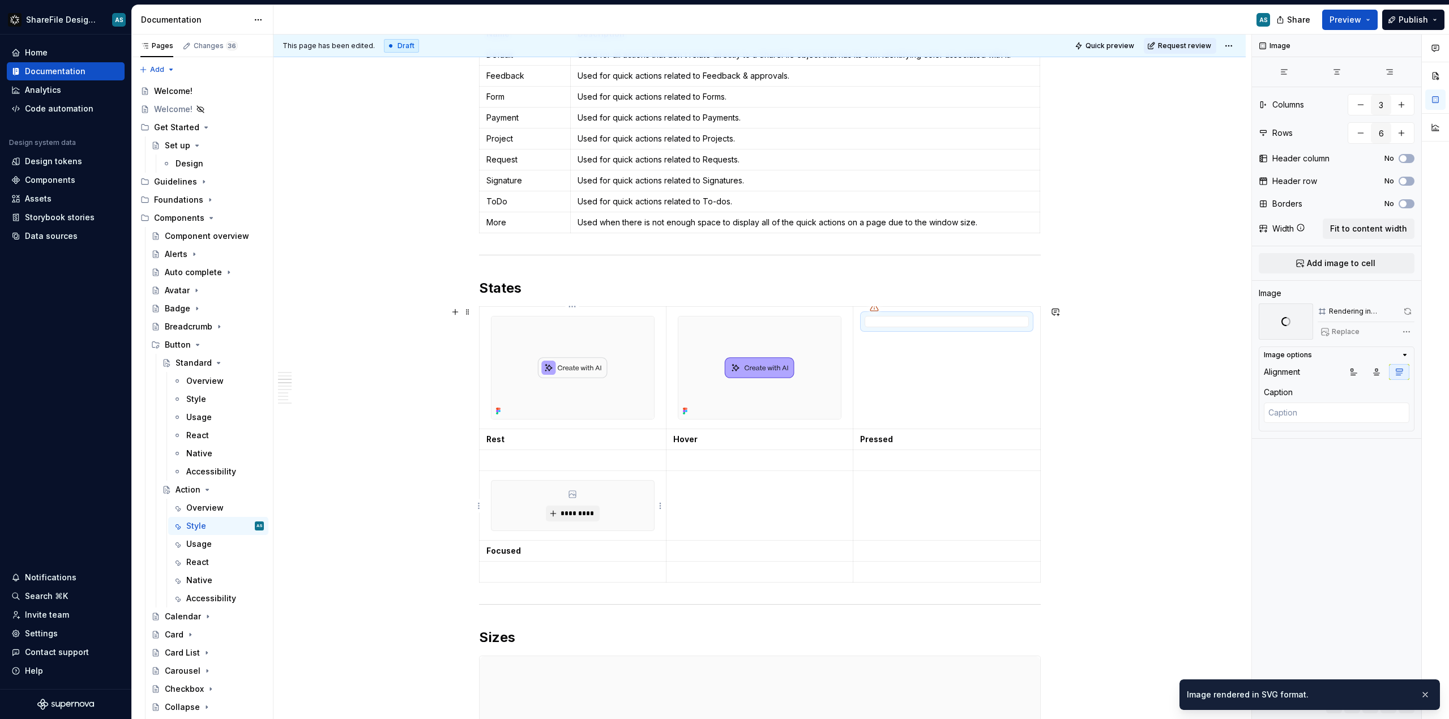
click at [578, 505] on div "*********" at bounding box center [573, 506] width 163 height 50
click at [575, 514] on span "*********" at bounding box center [577, 513] width 35 height 9
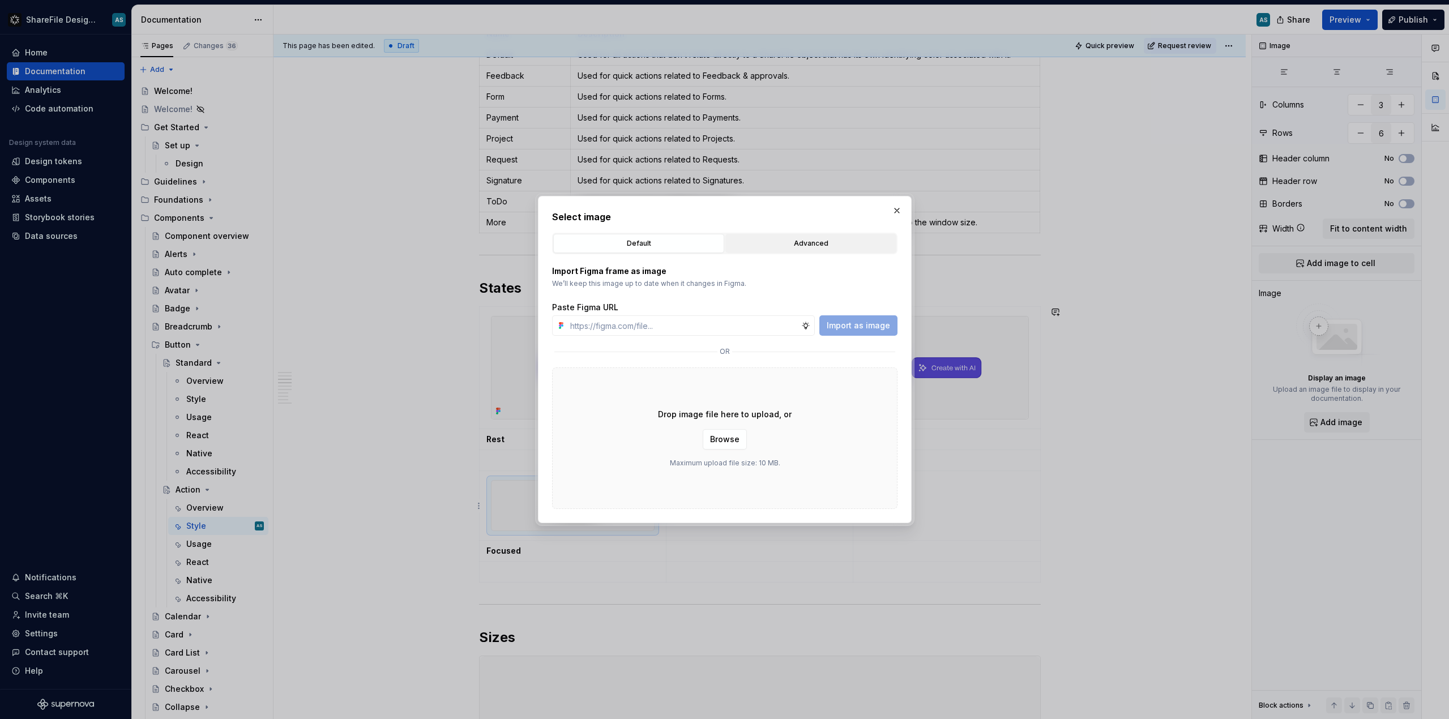
click at [804, 236] on button "Advanced" at bounding box center [810, 243] width 171 height 19
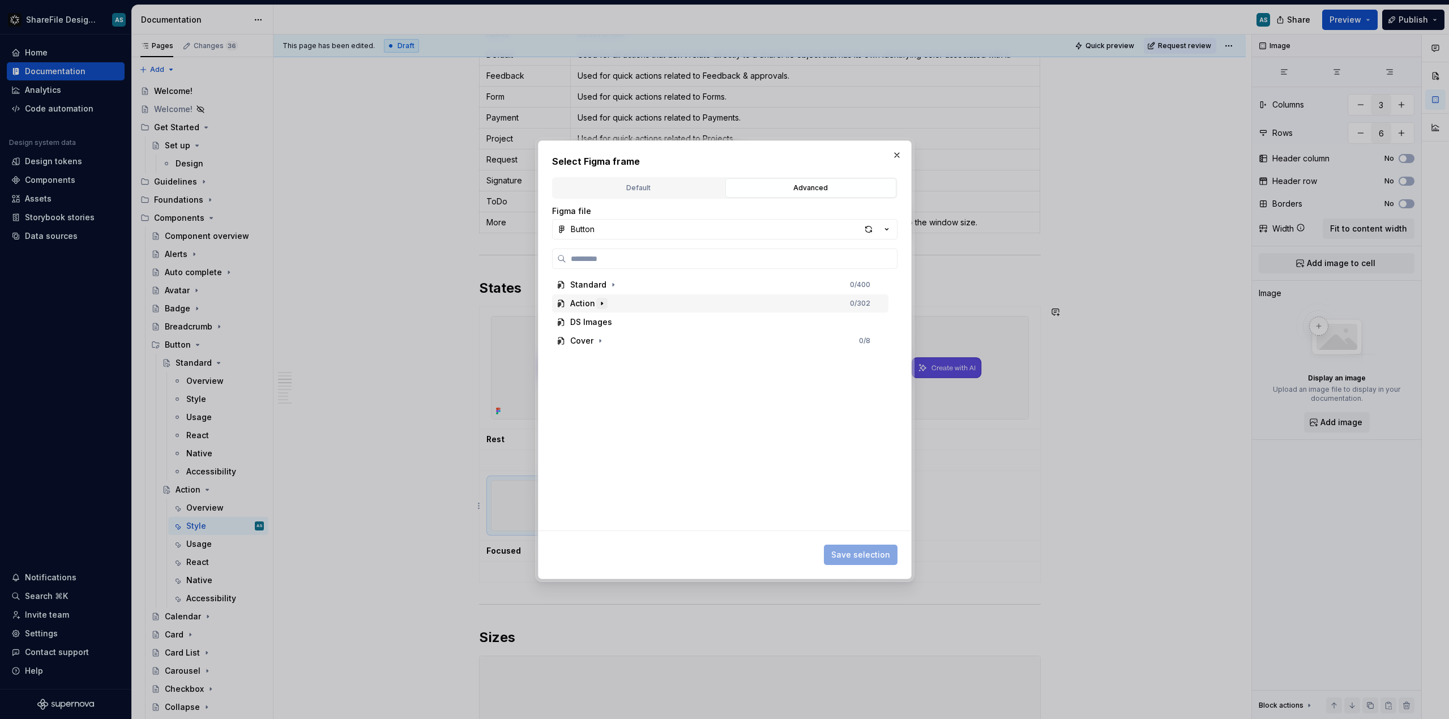
click at [597, 304] on icon "button" at bounding box center [601, 303] width 9 height 9
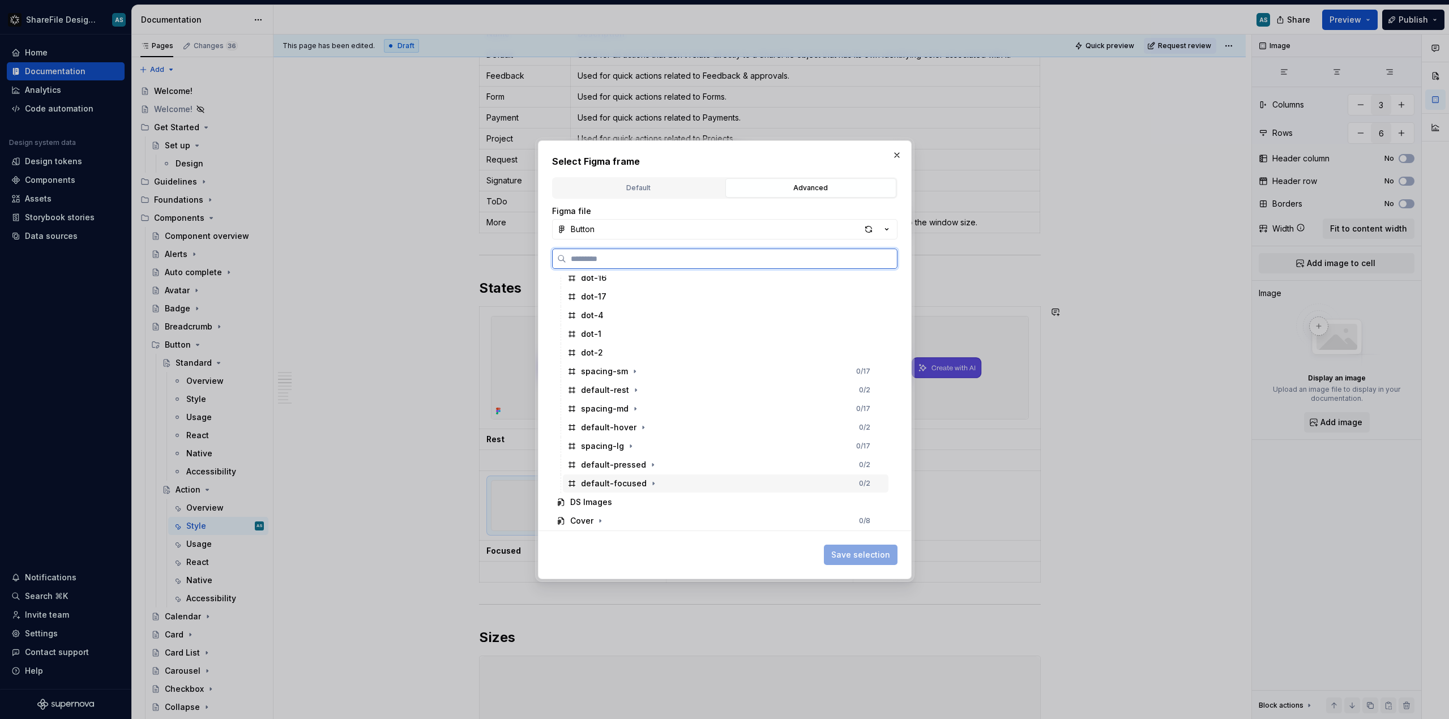
click at [624, 485] on div "default-focused" at bounding box center [614, 483] width 66 height 11
click at [815, 554] on span "Save selection" at bounding box center [860, 554] width 59 height 11
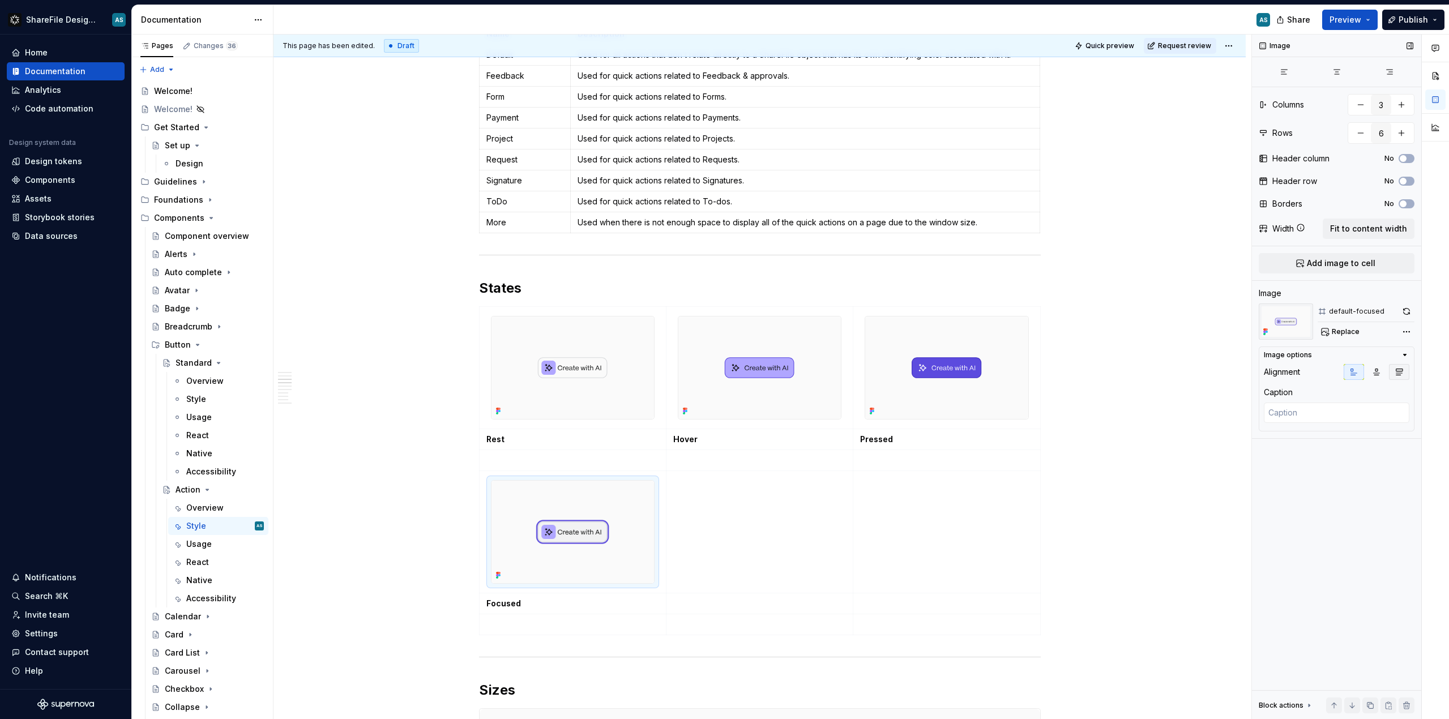
click at [815, 370] on icon "button" at bounding box center [1399, 372] width 9 height 9
click at [815, 334] on div "Comments Open comments No comments yet Select ‘Comment’ from the block context …" at bounding box center [1350, 377] width 197 height 685
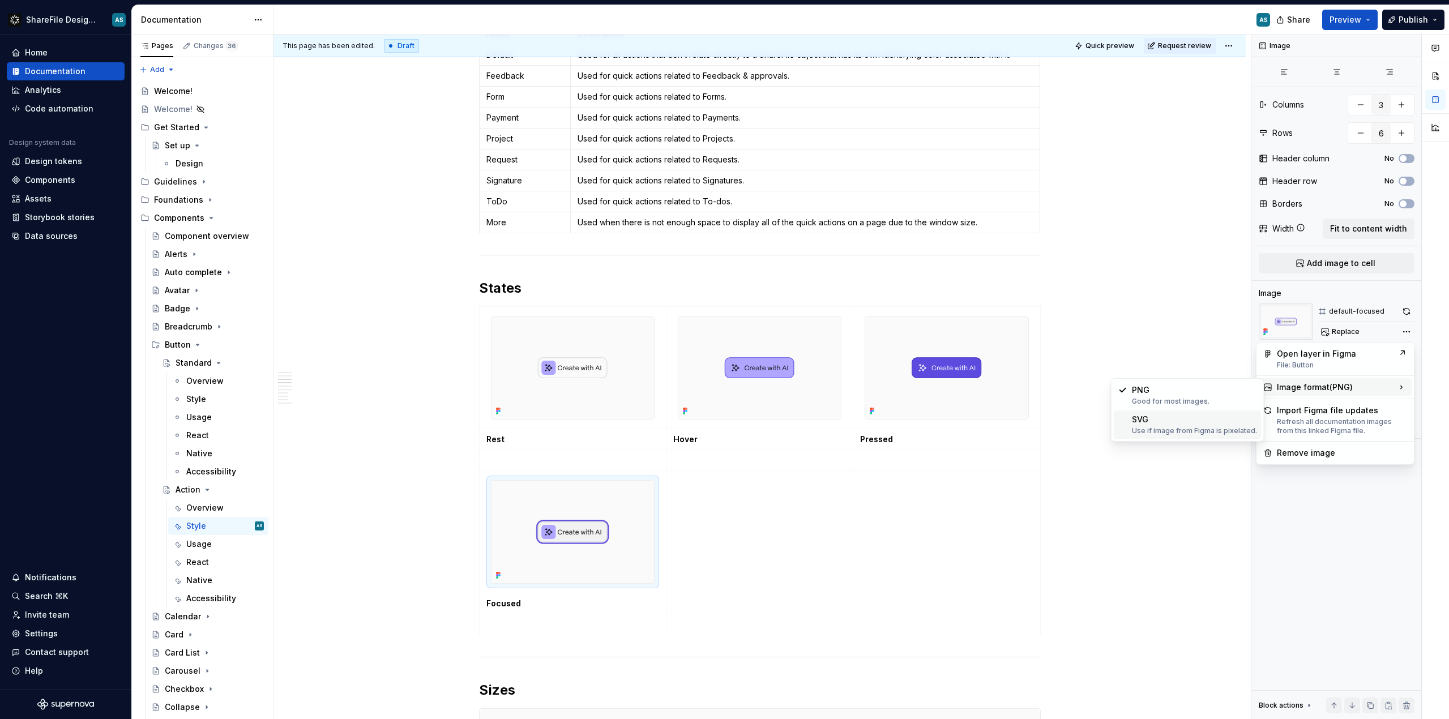
click at [815, 426] on div "Use if image from Figma is pixelated." at bounding box center [1194, 430] width 125 height 9
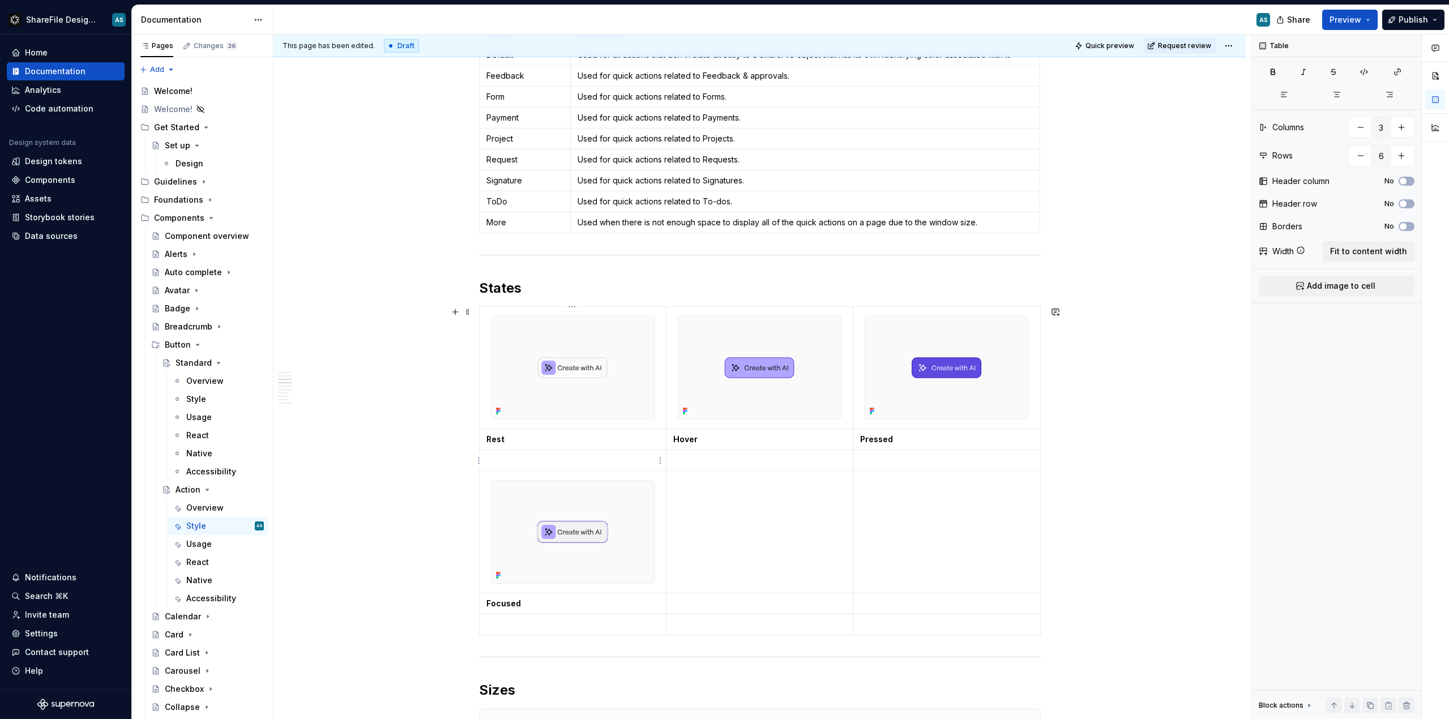
click at [543, 466] on p at bounding box center [572, 460] width 173 height 11
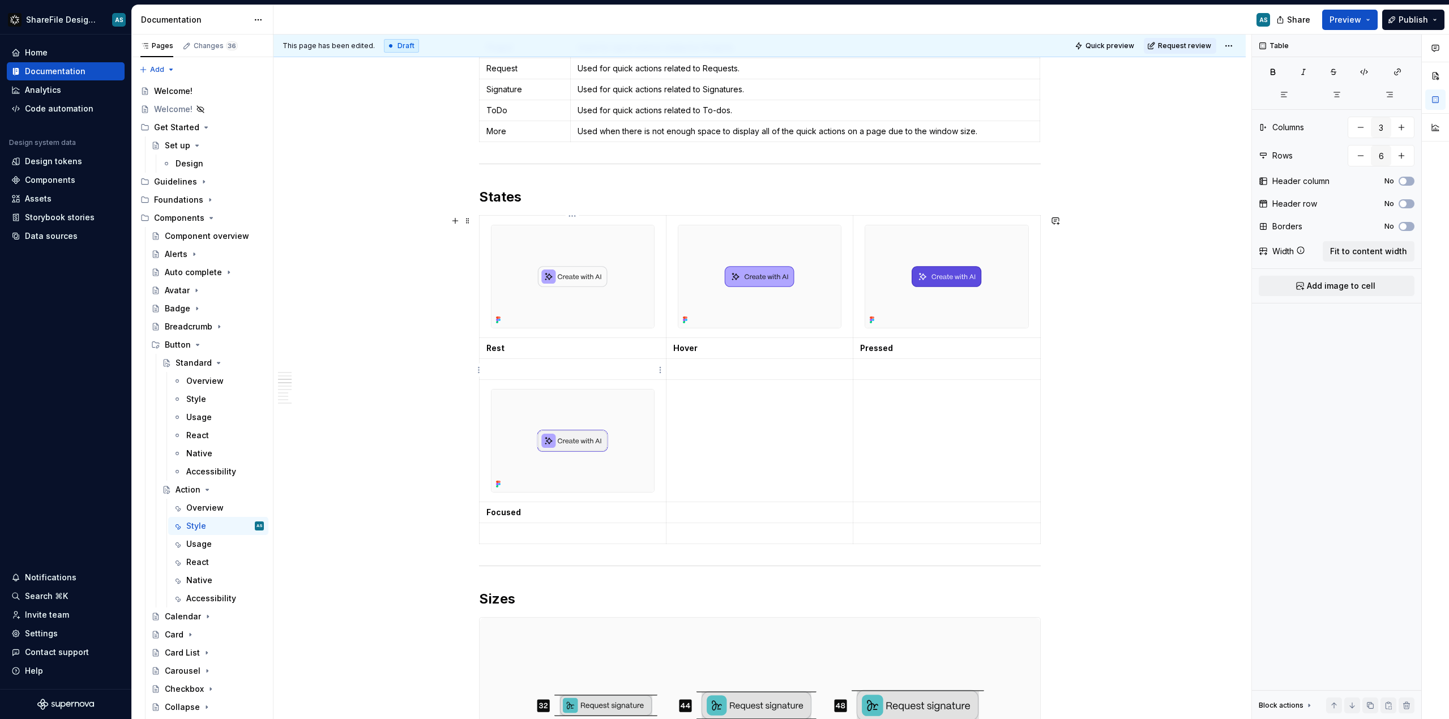
scroll to position [1033, 0]
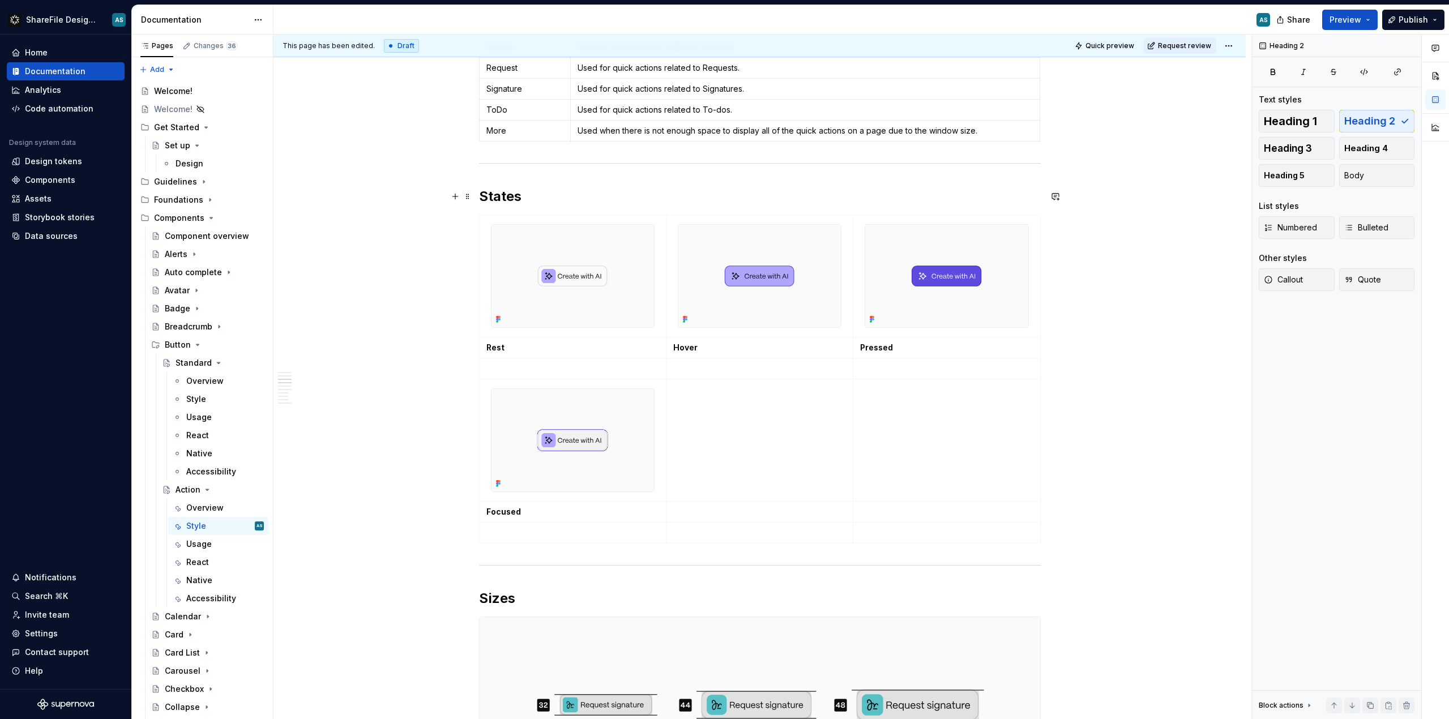
click at [513, 195] on h2 "States" at bounding box center [760, 196] width 562 height 18
drag, startPoint x: 519, startPoint y: 195, endPoint x: 476, endPoint y: 192, distance: 42.6
click at [815, 151] on span "Heading 3" at bounding box center [1288, 148] width 48 height 11
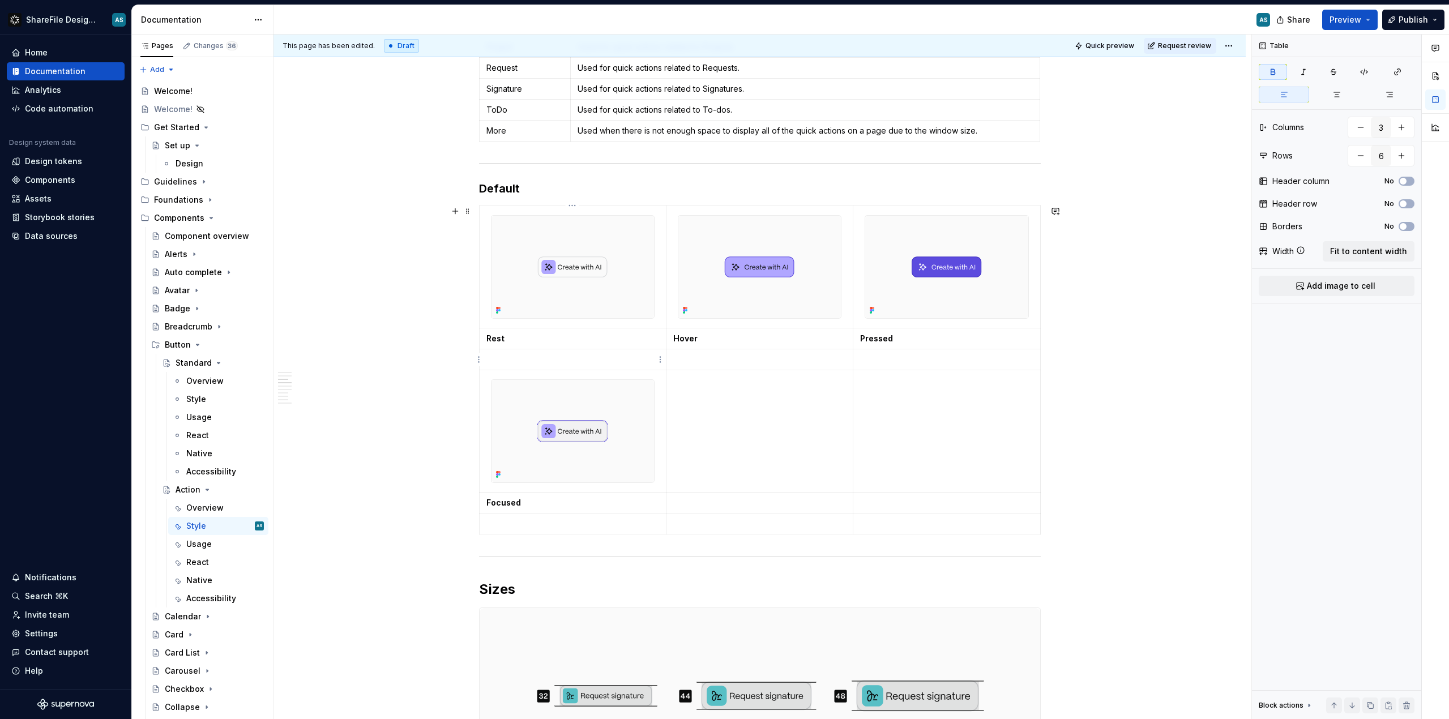
click at [550, 357] on p at bounding box center [572, 359] width 173 height 11
click at [815, 75] on icon "button" at bounding box center [1364, 71] width 9 height 9
drag, startPoint x: 1366, startPoint y: 70, endPoint x: 904, endPoint y: 249, distance: 496.1
click at [815, 70] on icon "button" at bounding box center [1364, 72] width 7 height 6
click at [589, 361] on p "background: ghost" at bounding box center [572, 359] width 173 height 11
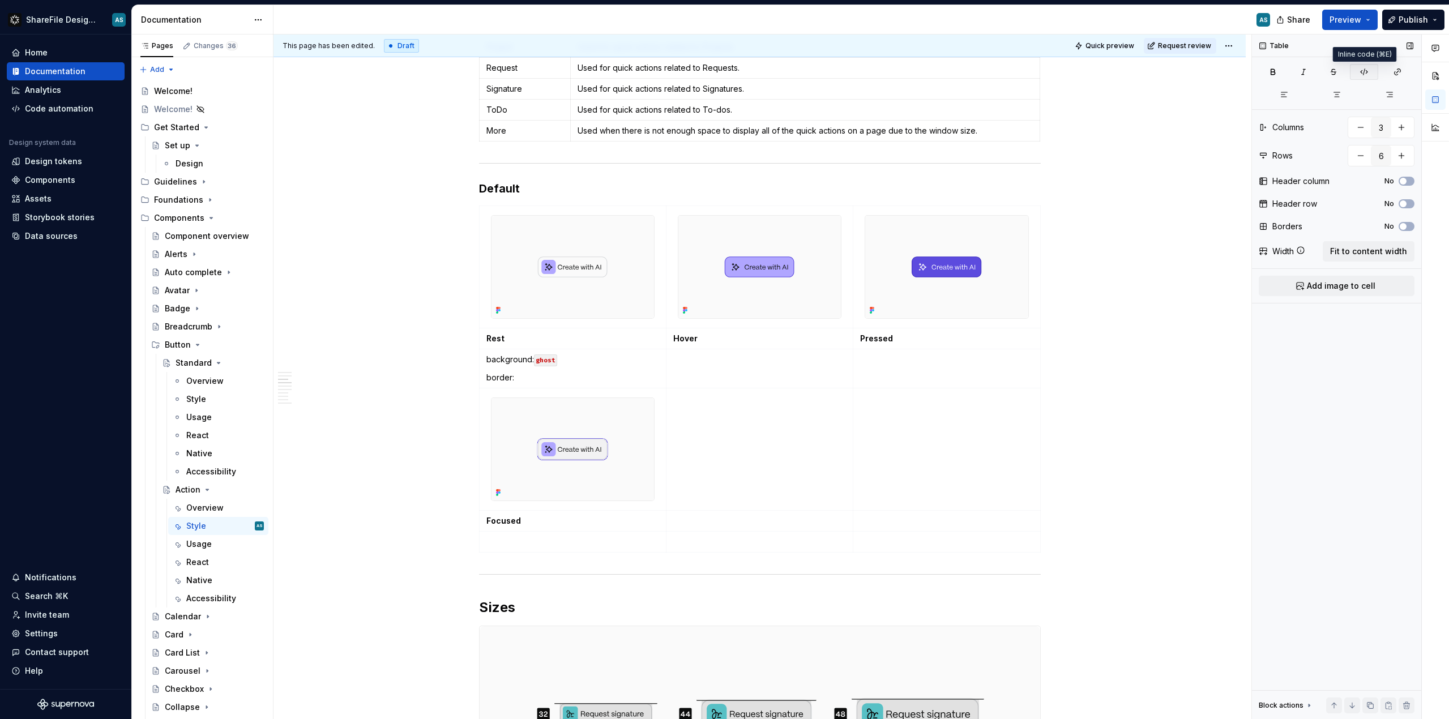
click at [815, 69] on icon "button" at bounding box center [1364, 71] width 9 height 9
click at [815, 74] on icon "button" at bounding box center [1364, 71] width 9 height 9
click at [815, 70] on icon "button" at bounding box center [1364, 71] width 9 height 9
click at [606, 381] on p "border: neutral-light" at bounding box center [572, 377] width 173 height 11
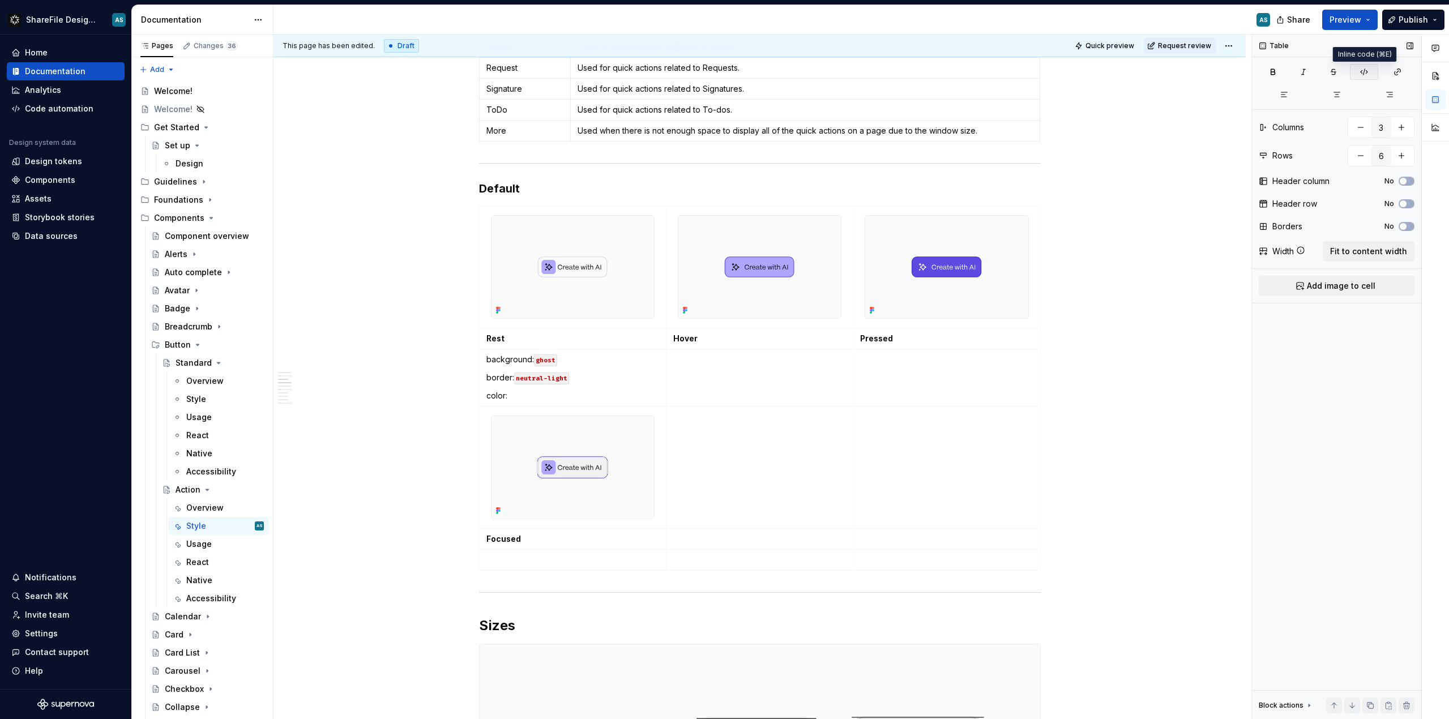
click at [815, 74] on icon "button" at bounding box center [1364, 71] width 9 height 9
click at [815, 71] on icon "button" at bounding box center [1364, 72] width 7 height 6
click at [815, 72] on icon "button" at bounding box center [1364, 72] width 7 height 6
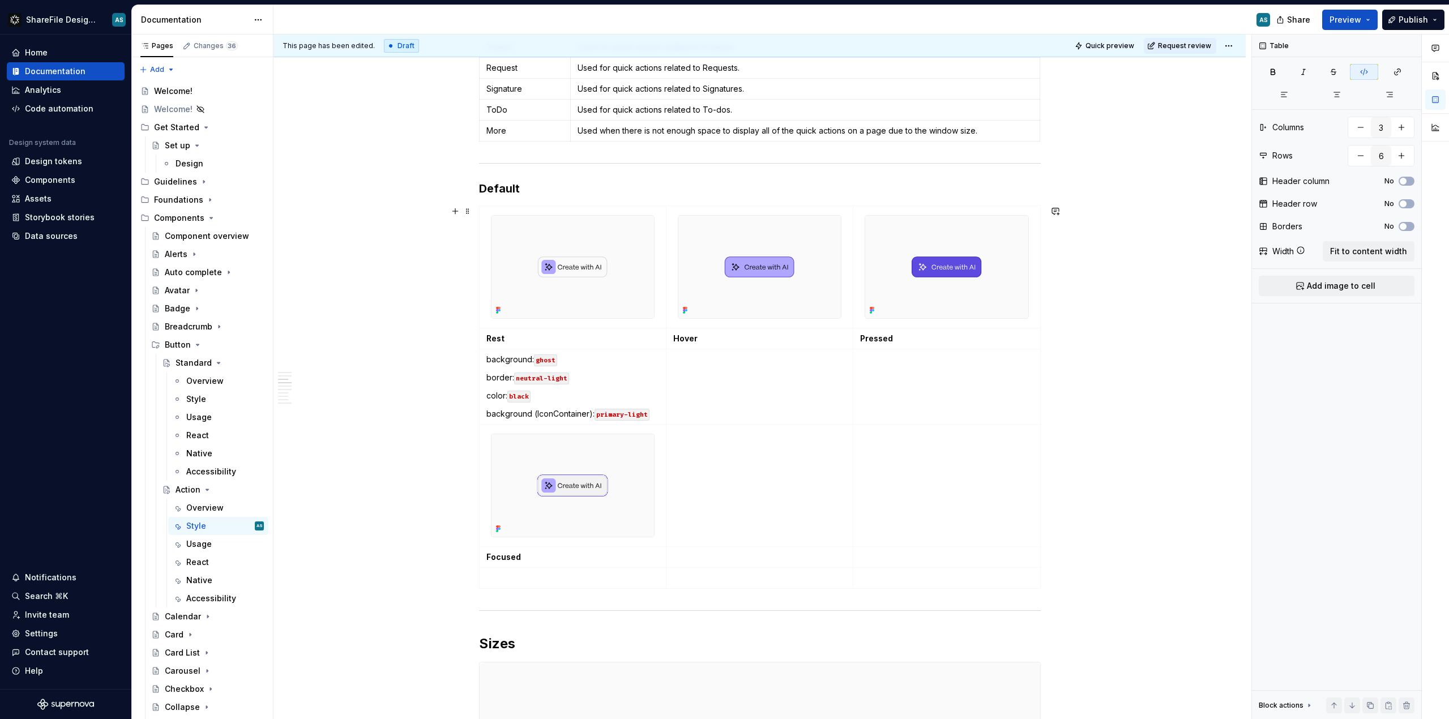
click at [654, 416] on p "background (IconContainer): primary-light" at bounding box center [572, 413] width 173 height 11
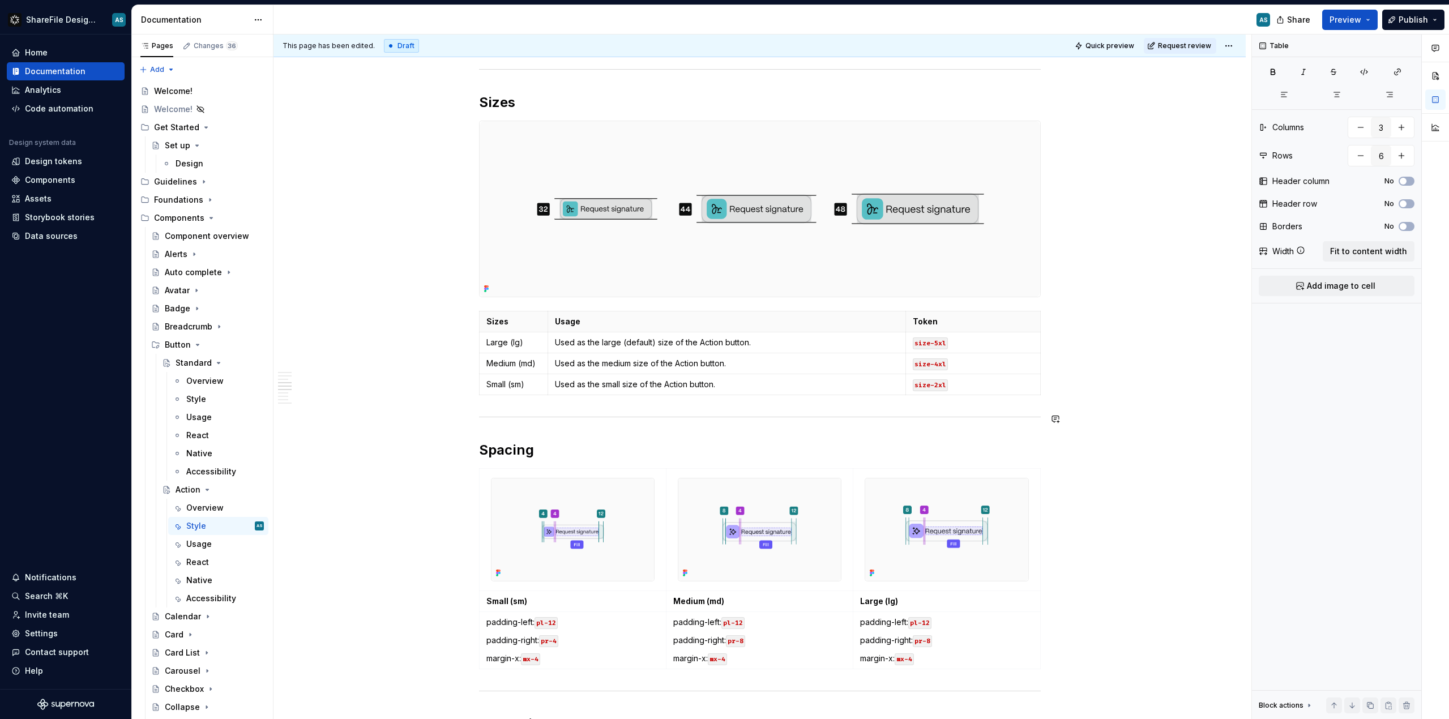
scroll to position [1595, 0]
type textarea "*"
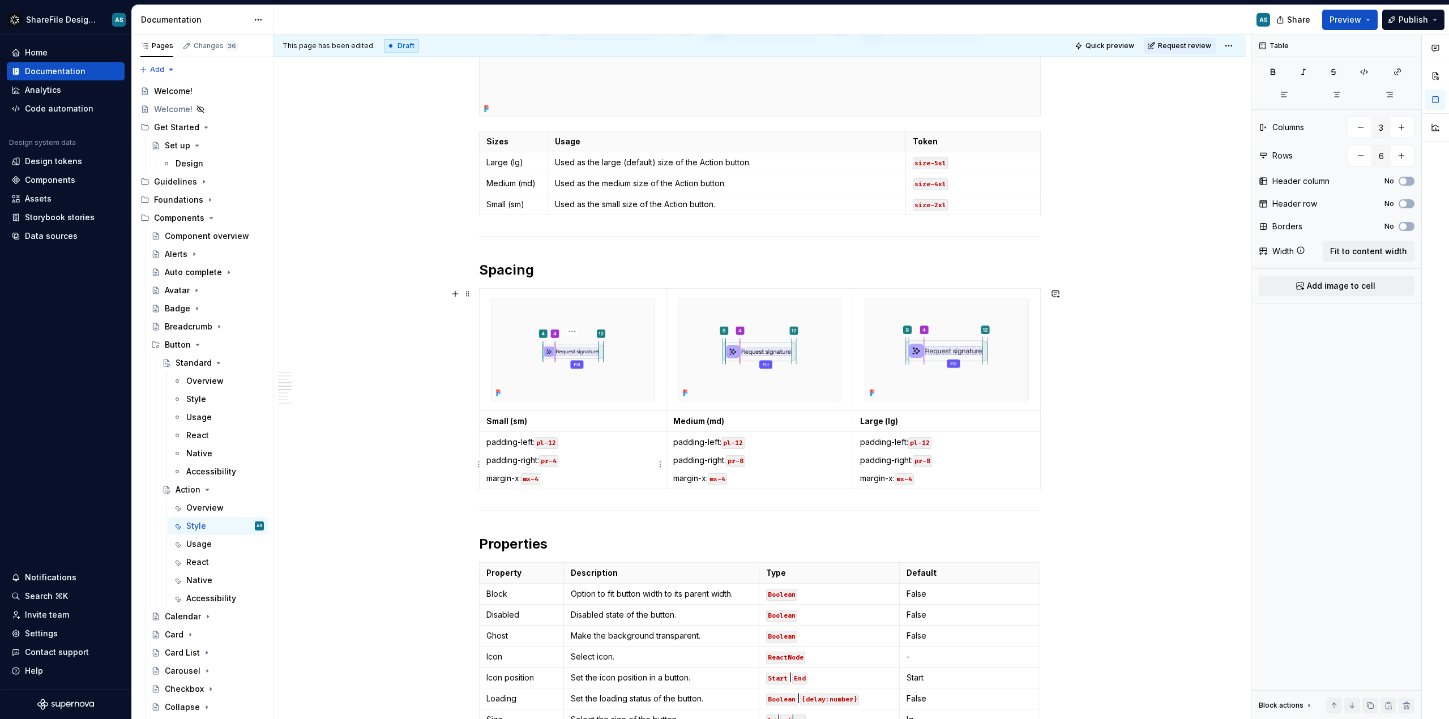
scroll to position [1777, 0]
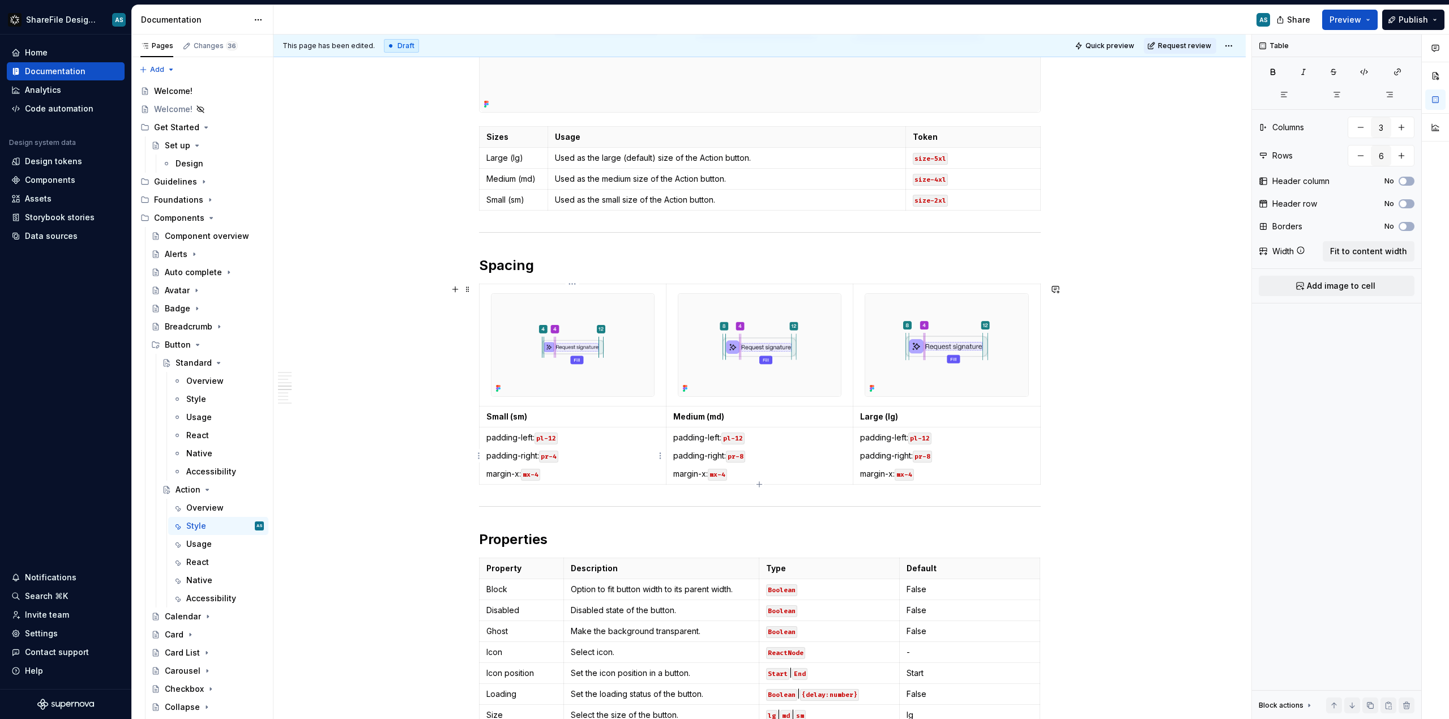
type input "3"
click at [560, 475] on p "margin-x: mx-4" at bounding box center [572, 473] width 173 height 11
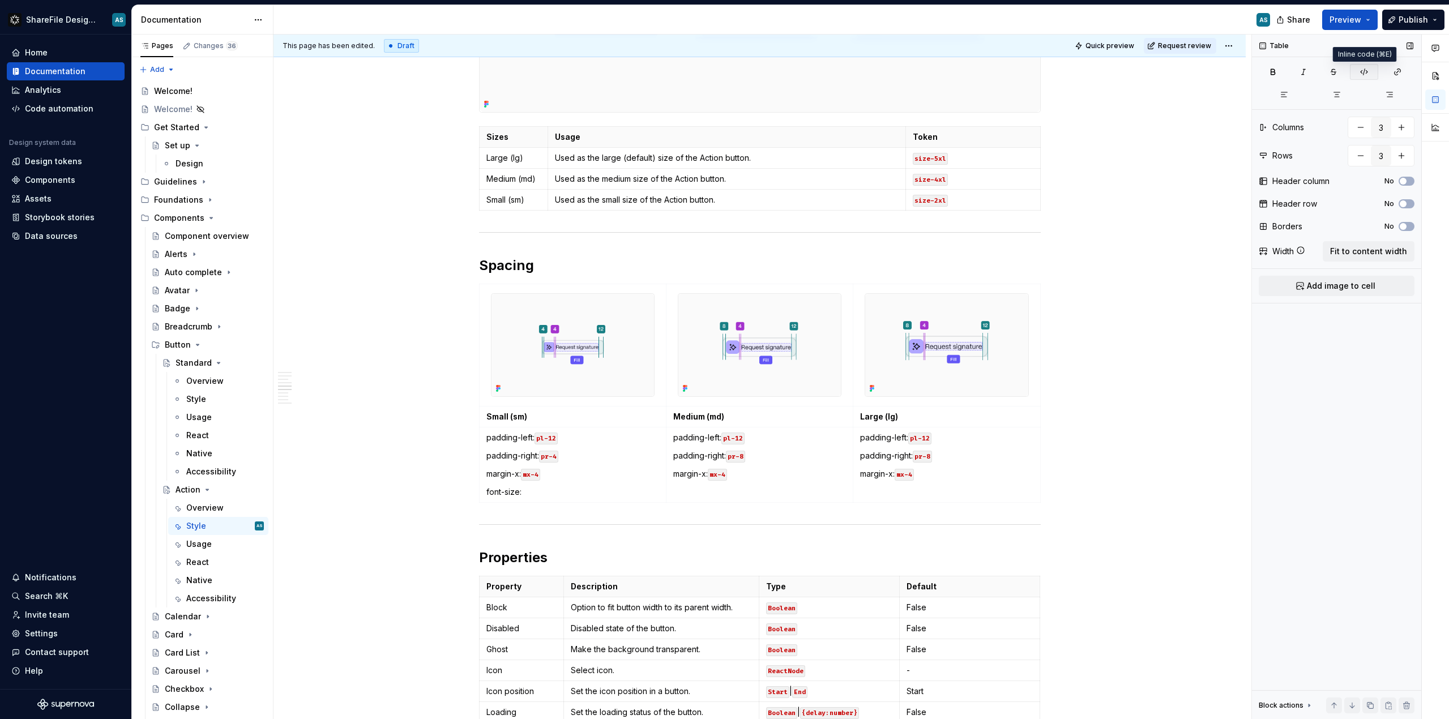
click at [815, 73] on icon "button" at bounding box center [1364, 71] width 9 height 9
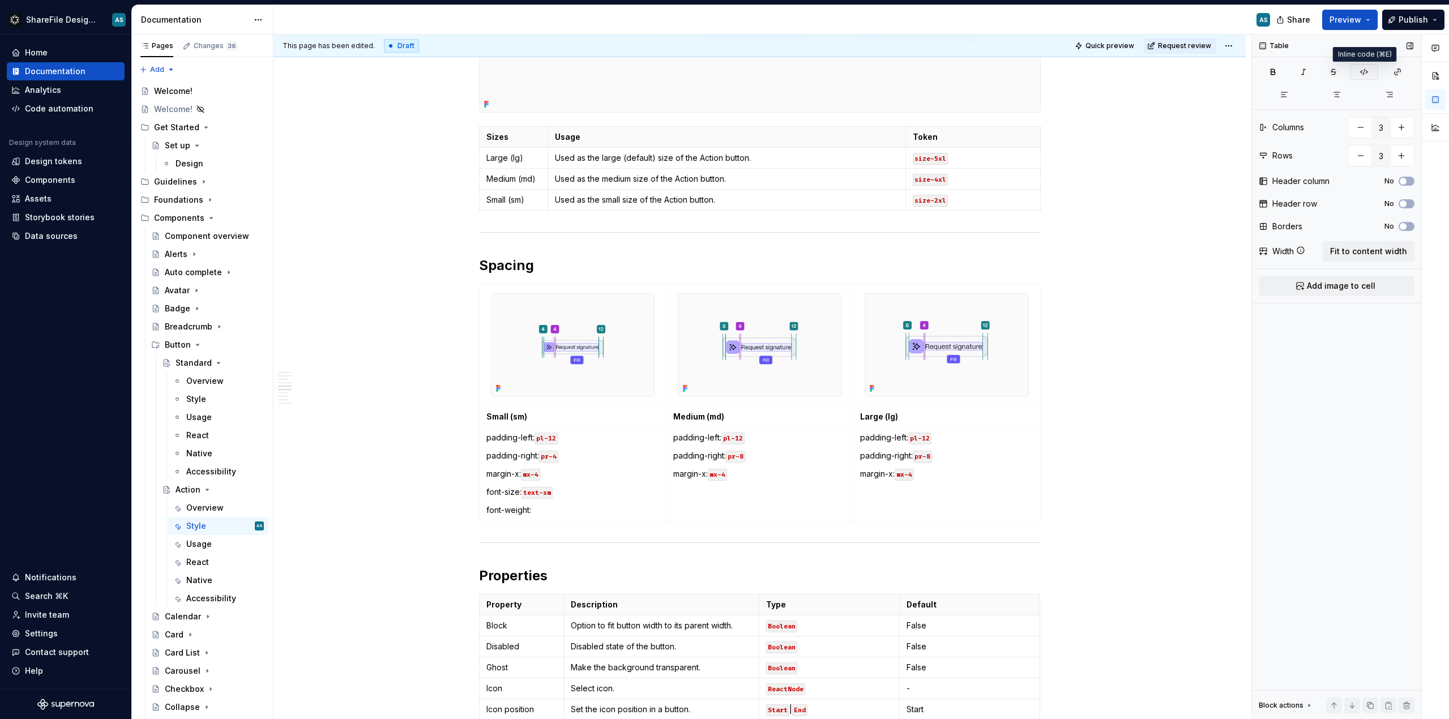
click at [815, 71] on icon "button" at bounding box center [1364, 71] width 9 height 9
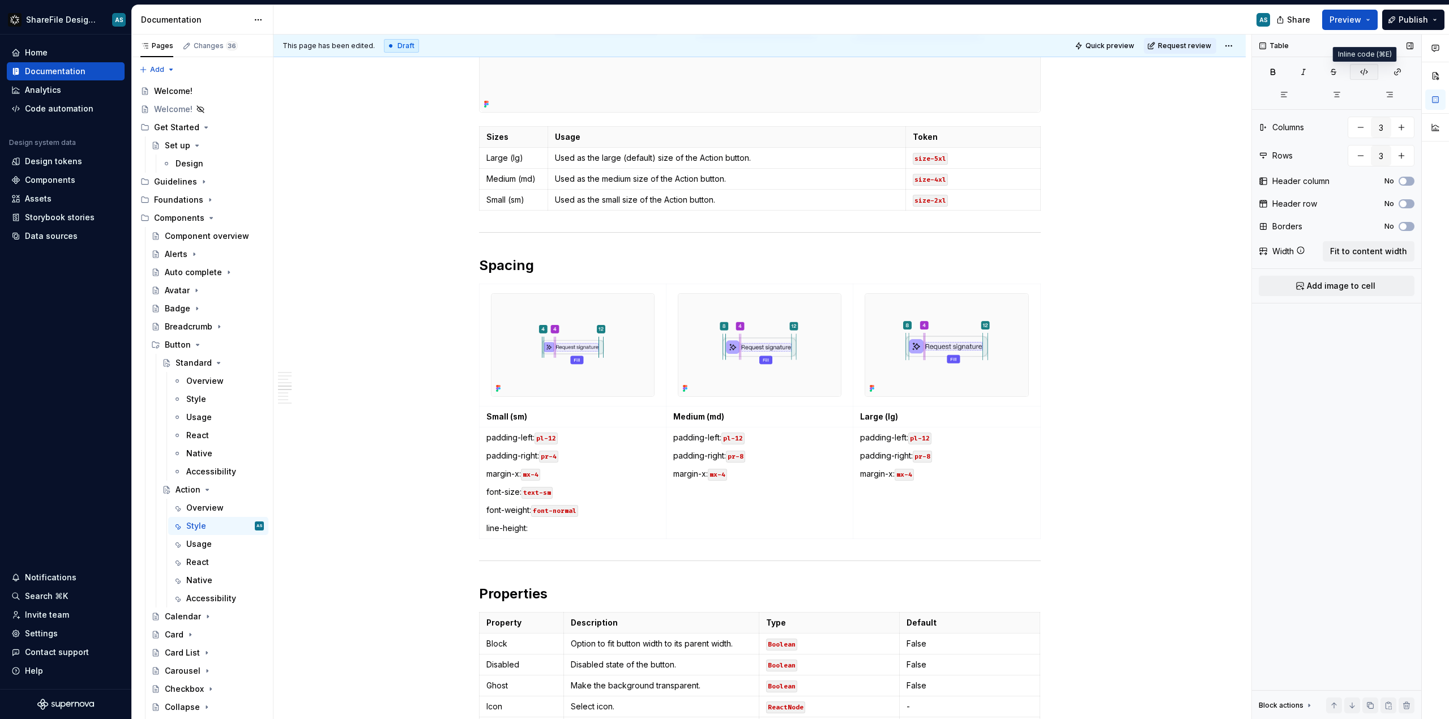
click at [815, 72] on icon "button" at bounding box center [1364, 71] width 9 height 9
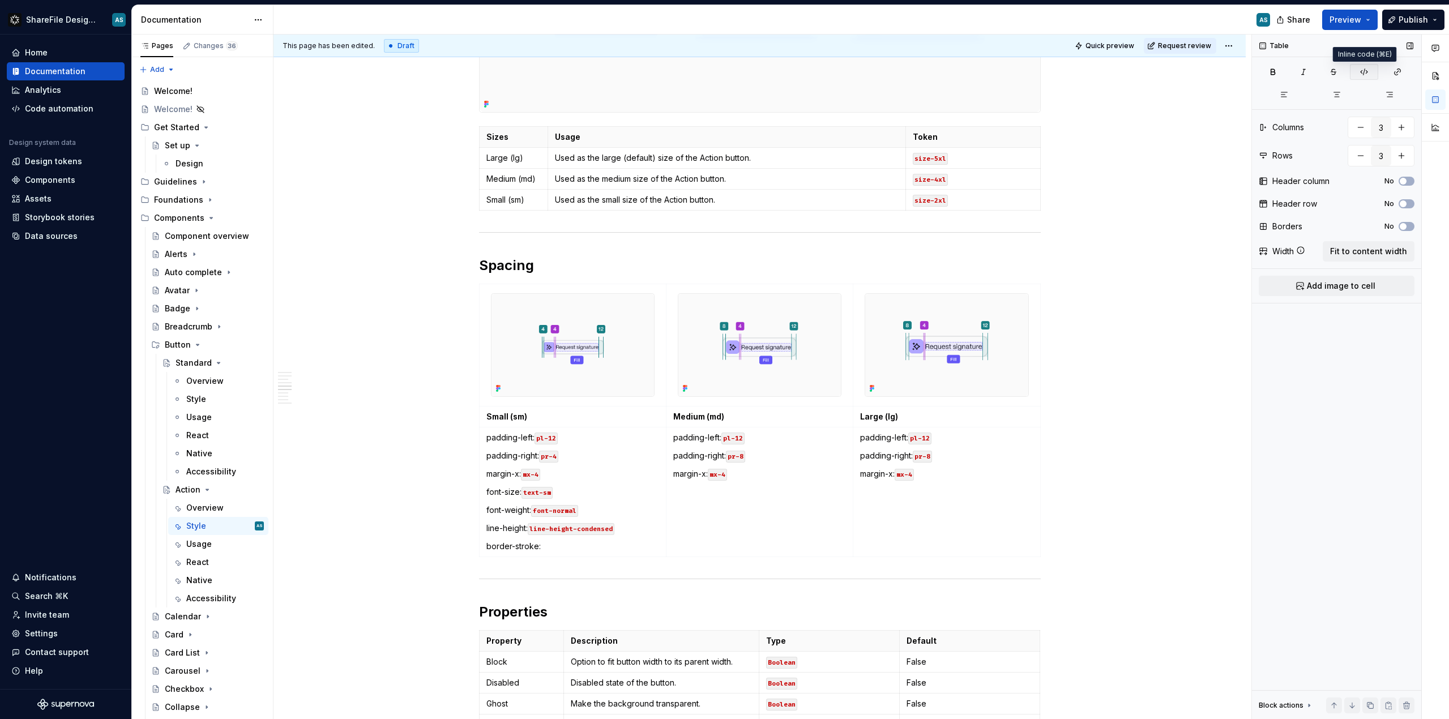
click at [815, 73] on icon "button" at bounding box center [1364, 71] width 9 height 9
click at [815, 74] on icon "button" at bounding box center [1364, 71] width 9 height 9
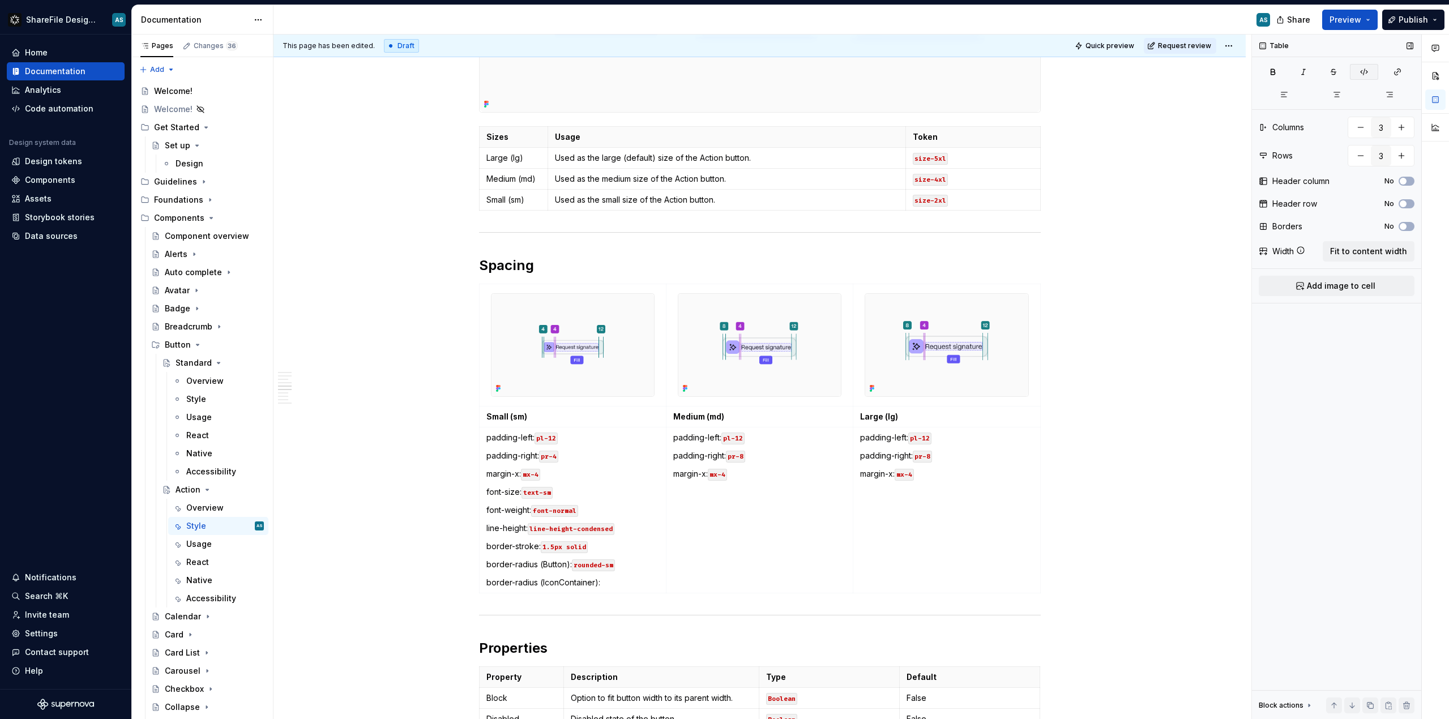
click at [815, 72] on icon "button" at bounding box center [1364, 71] width 9 height 9
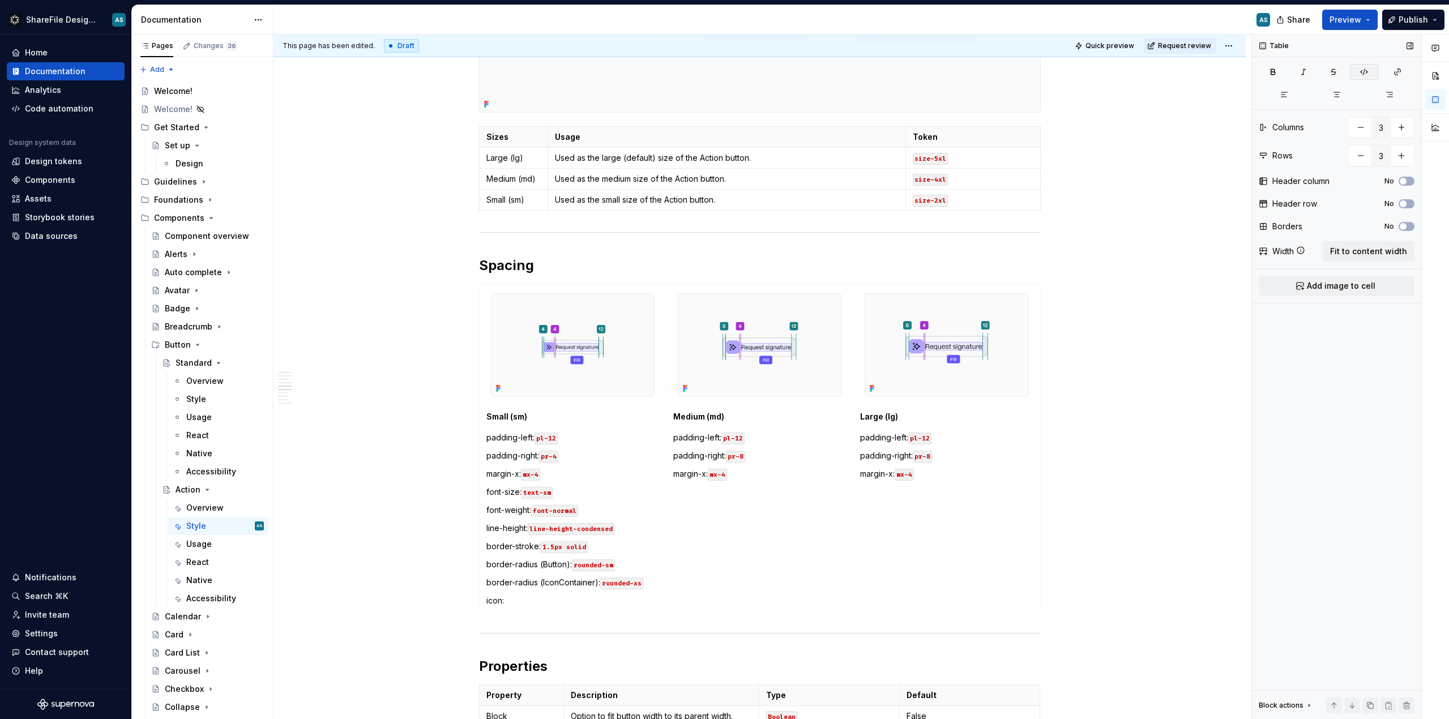
click at [815, 72] on icon "button" at bounding box center [1364, 71] width 9 height 9
click at [465, 290] on span at bounding box center [467, 289] width 9 height 16
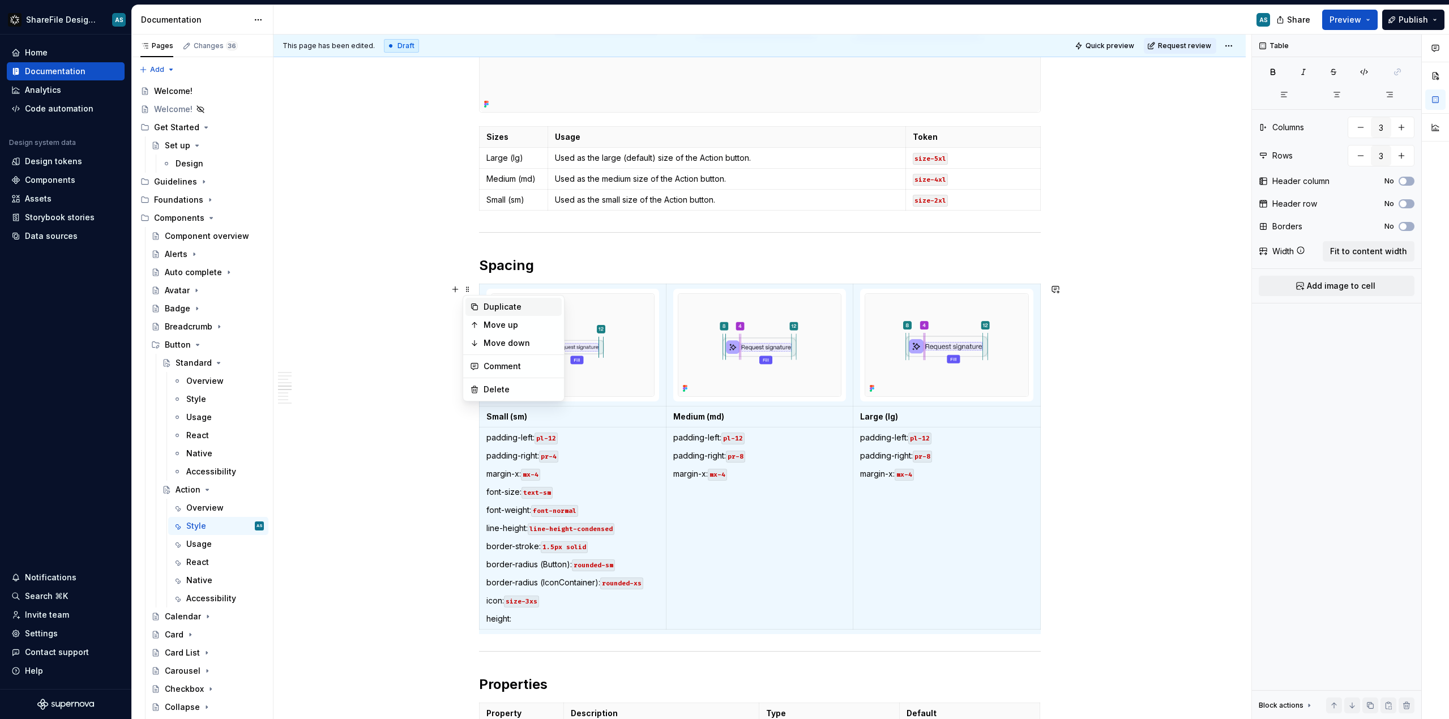
click at [505, 311] on div "Duplicate" at bounding box center [521, 306] width 74 height 11
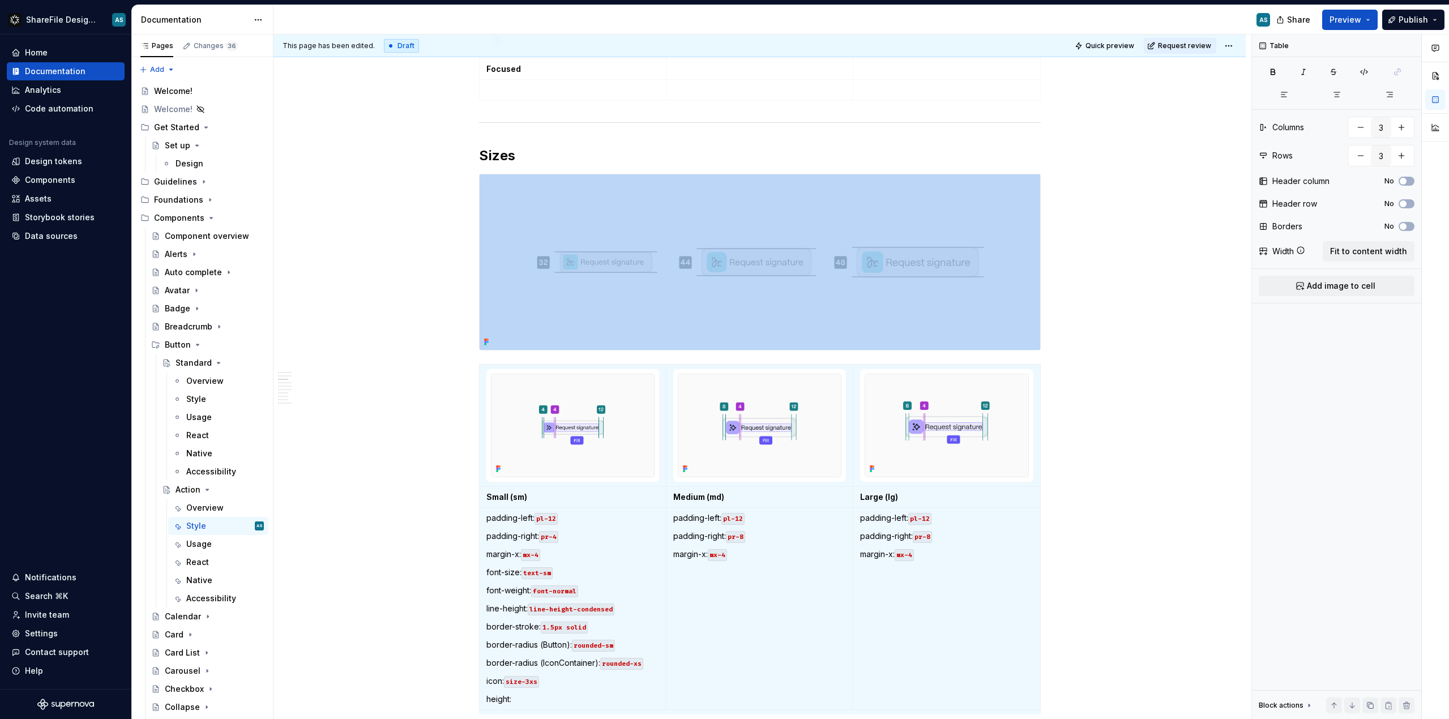
scroll to position [1599, 0]
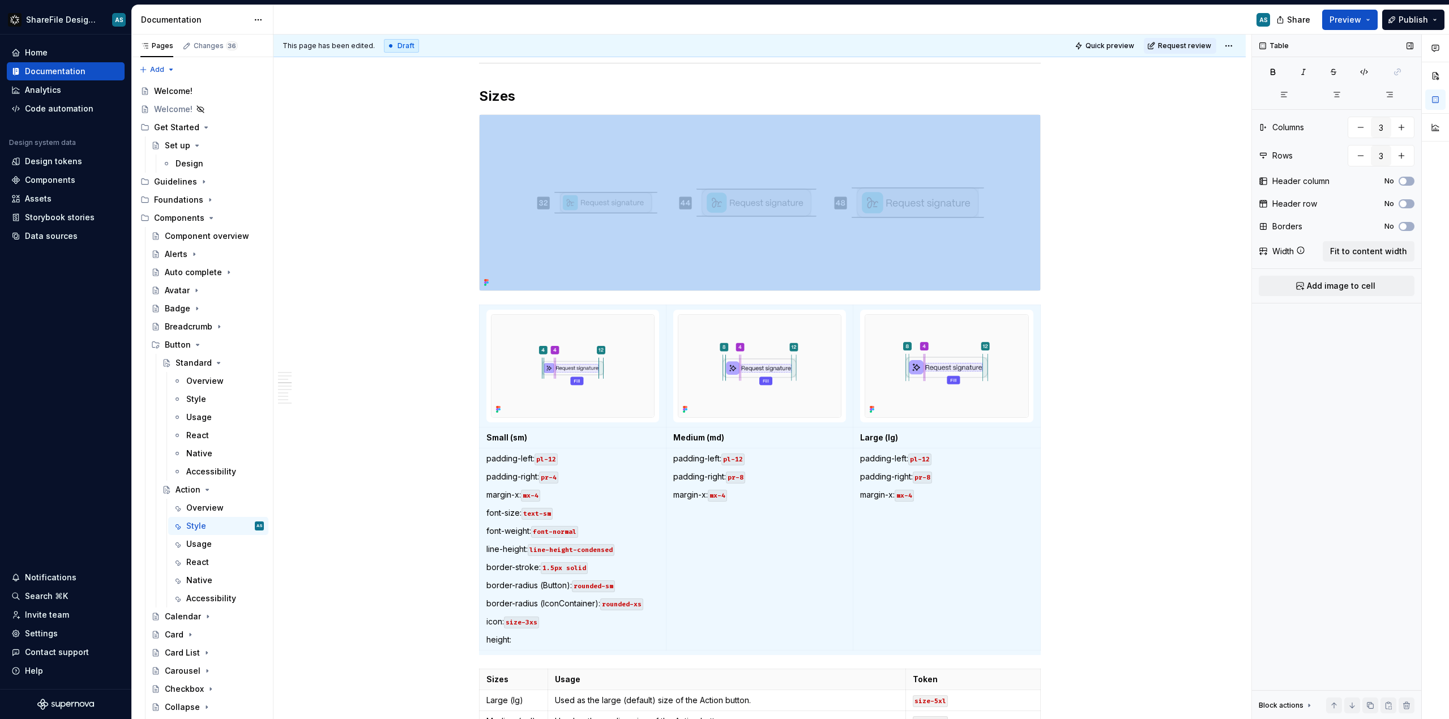
drag, startPoint x: 468, startPoint y: 295, endPoint x: 1390, endPoint y: 340, distance: 923.0
click at [437, 411] on div "This page has been edited. Draft Quick preview Request review Action Action but…" at bounding box center [763, 377] width 978 height 685
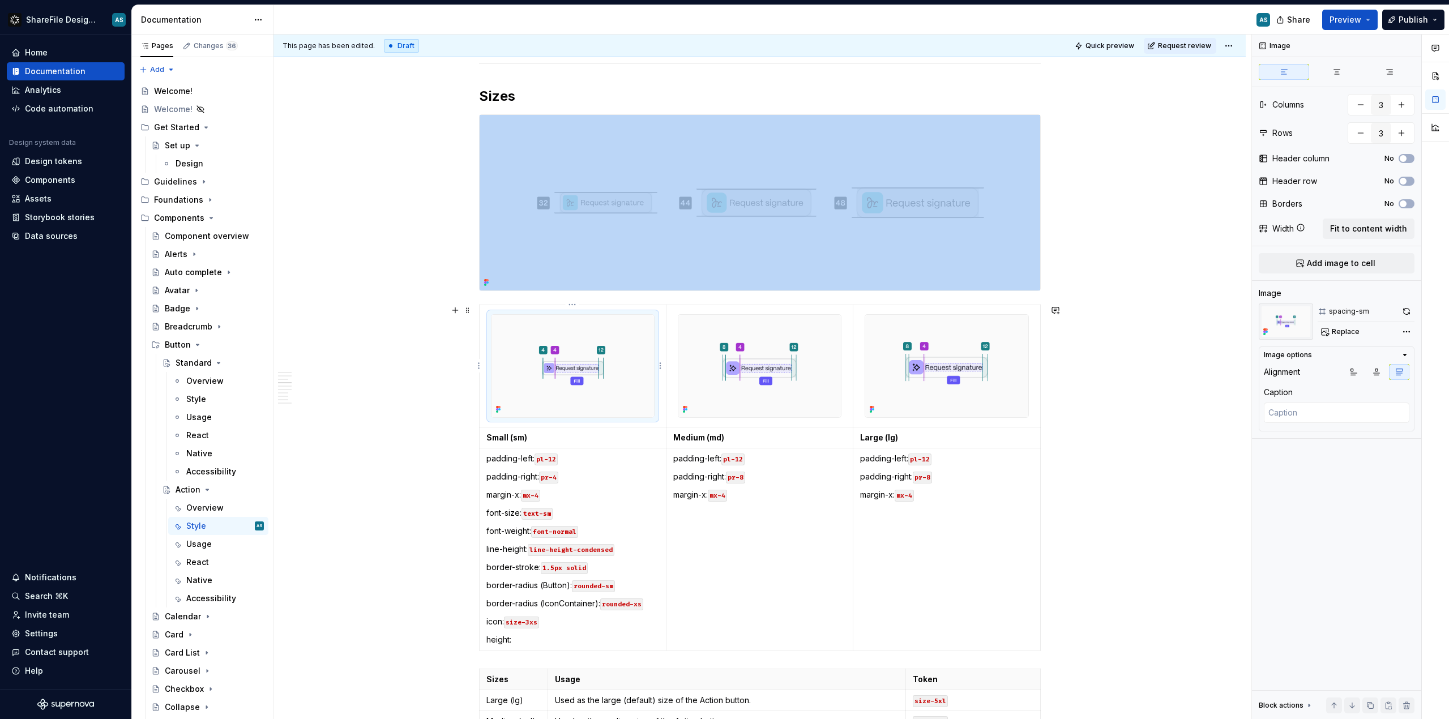
click at [557, 357] on img at bounding box center [573, 366] width 163 height 102
click at [550, 324] on img at bounding box center [573, 366] width 163 height 102
click at [562, 497] on p "margin-x: mx-4" at bounding box center [572, 494] width 173 height 11
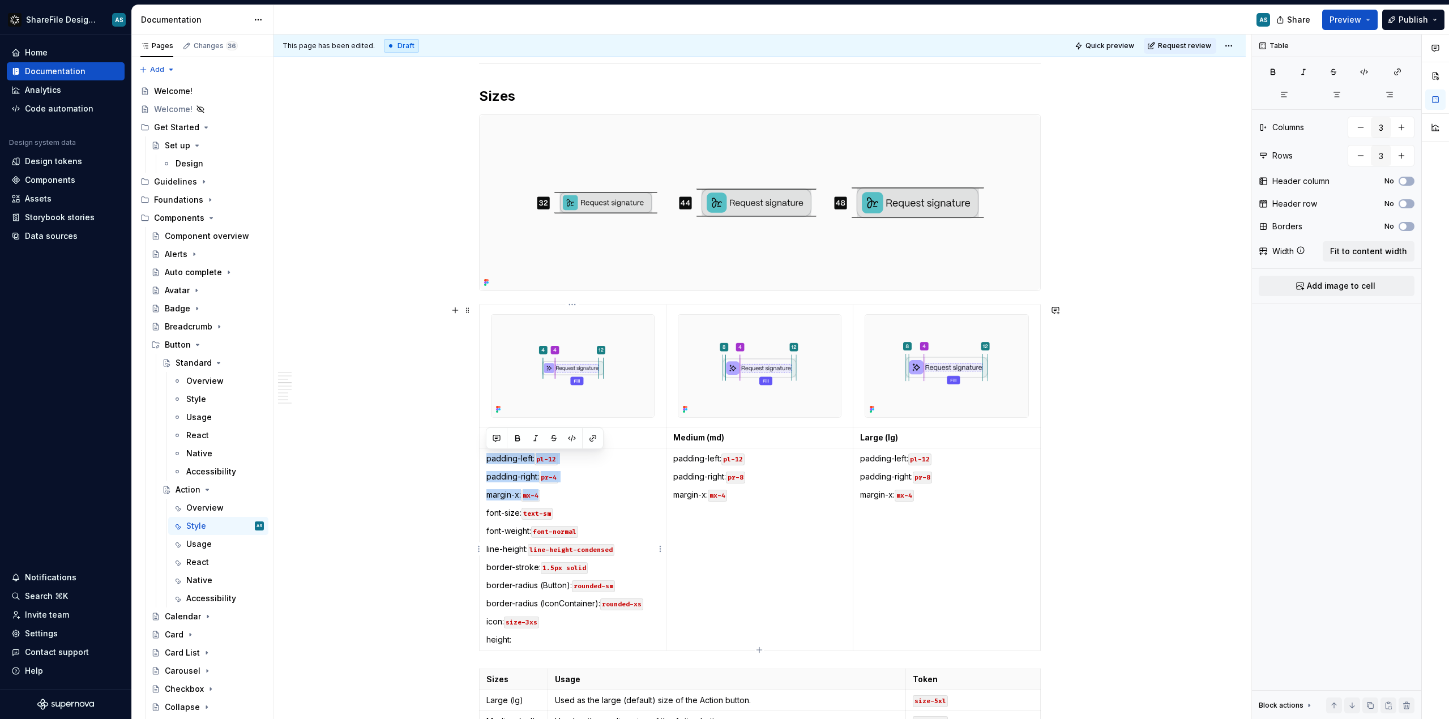
drag, startPoint x: 562, startPoint y: 497, endPoint x: 486, endPoint y: 458, distance: 85.4
click at [486, 458] on td "padding-left: pl-12 padding-right: pr-4 margin-x: mx-4 font-size: text-sm font-…" at bounding box center [572, 550] width 187 height 202
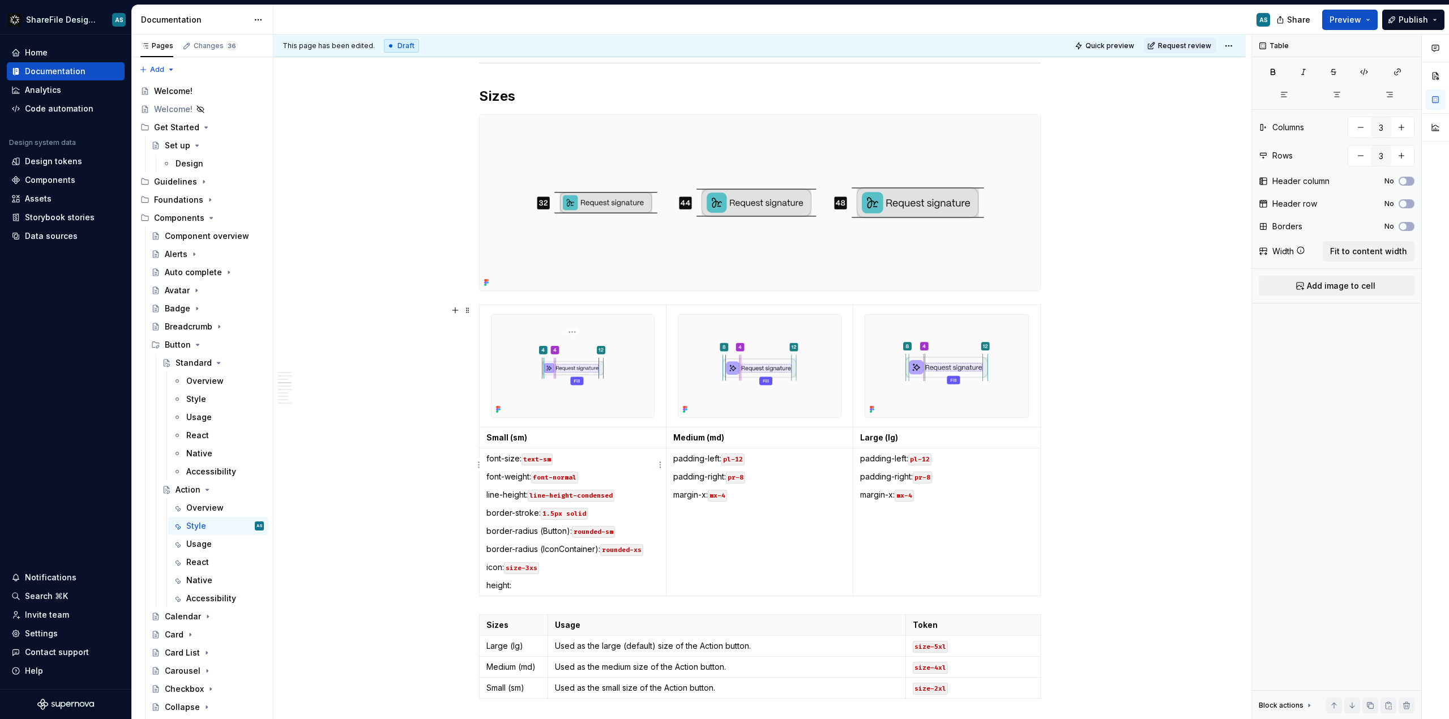
scroll to position [1571, 0]
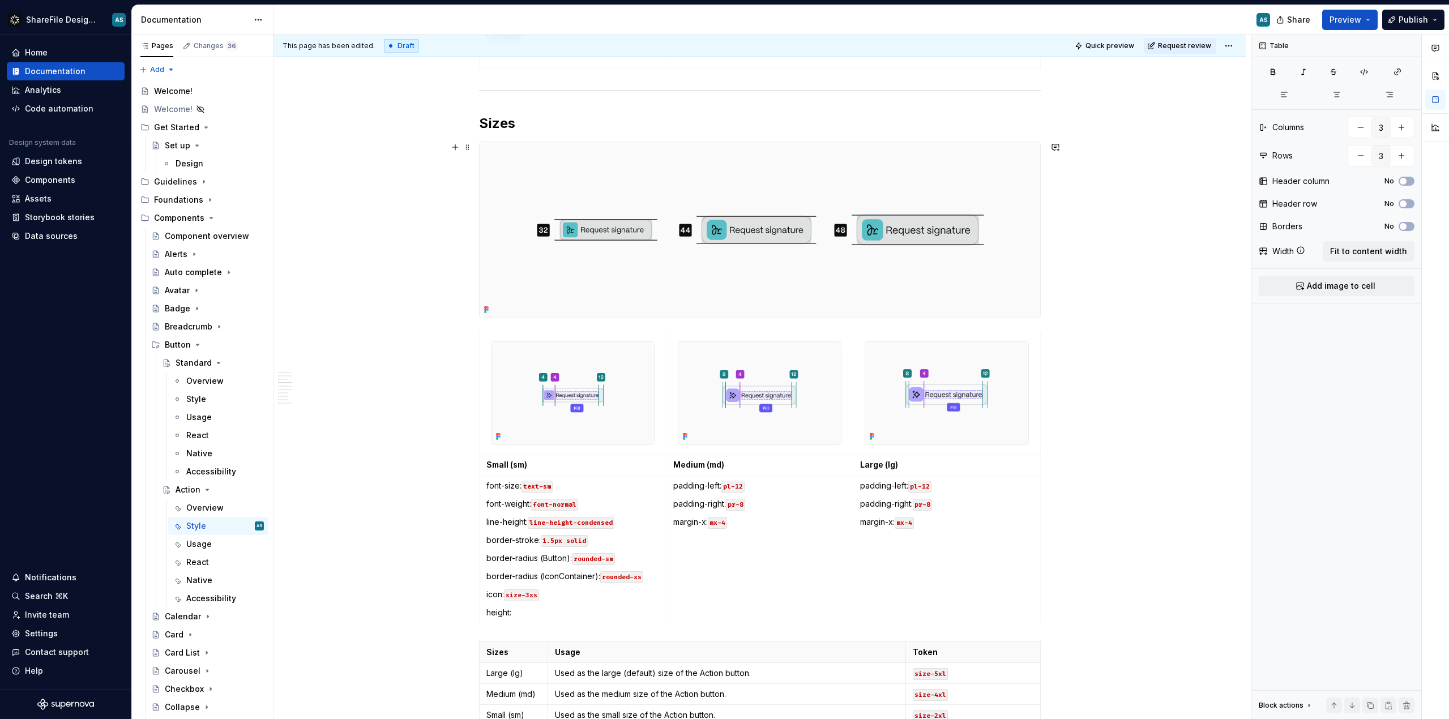
click at [502, 152] on img at bounding box center [760, 229] width 561 height 175
type textarea "*"
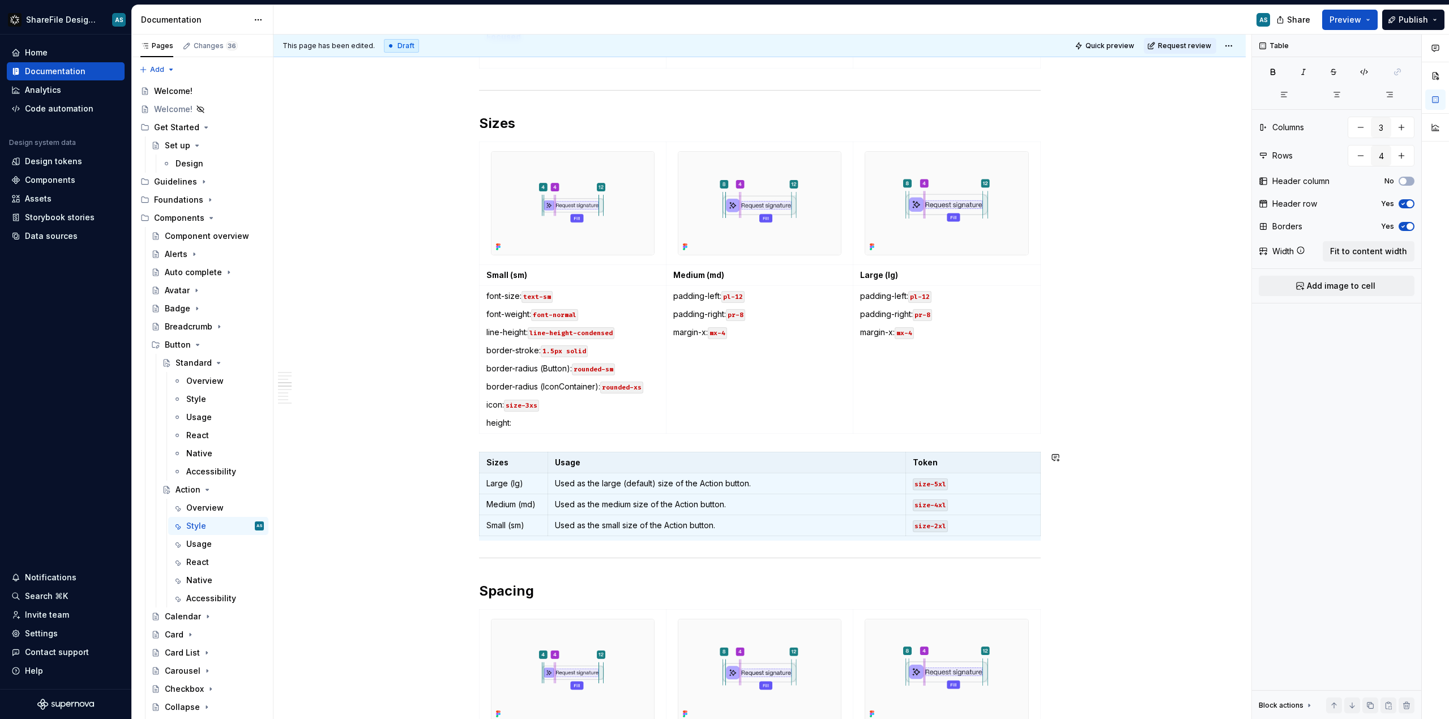
type input "4"
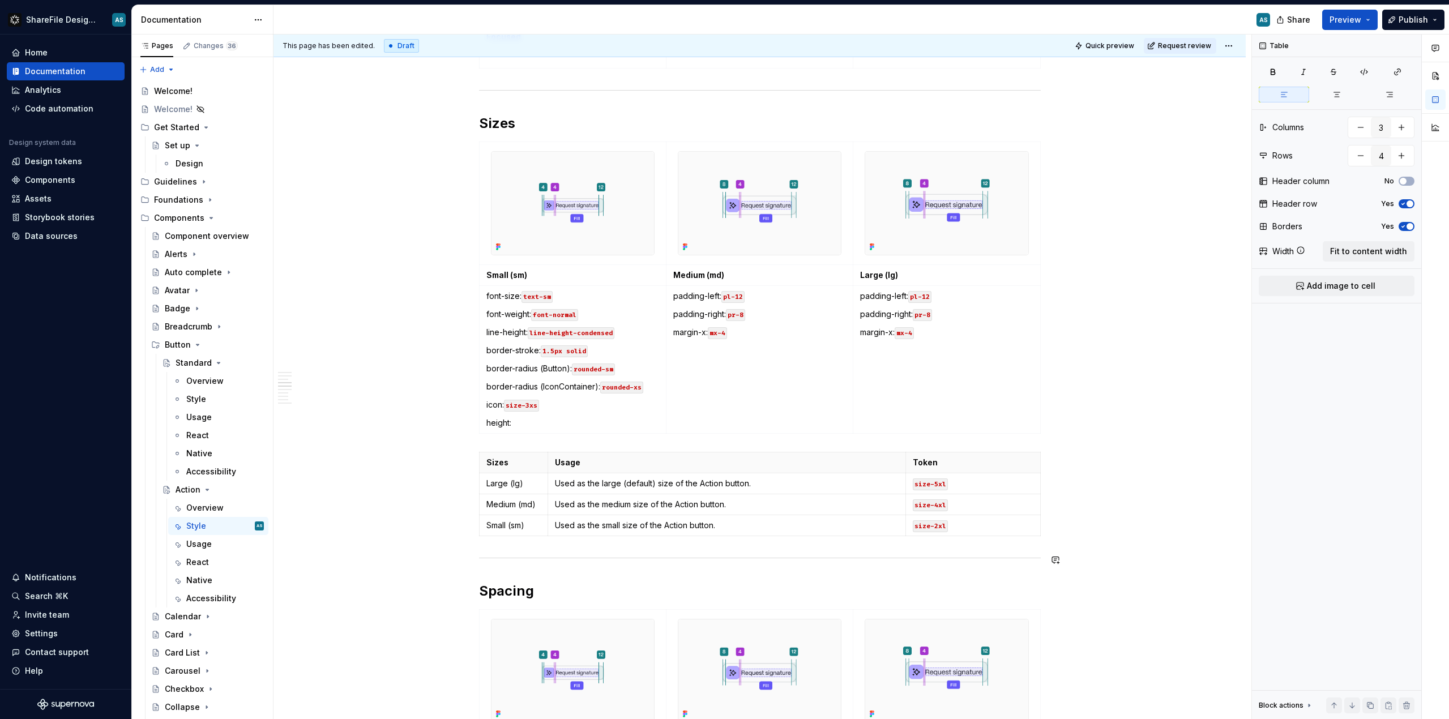
click at [456, 456] on button "button" at bounding box center [455, 458] width 16 height 16
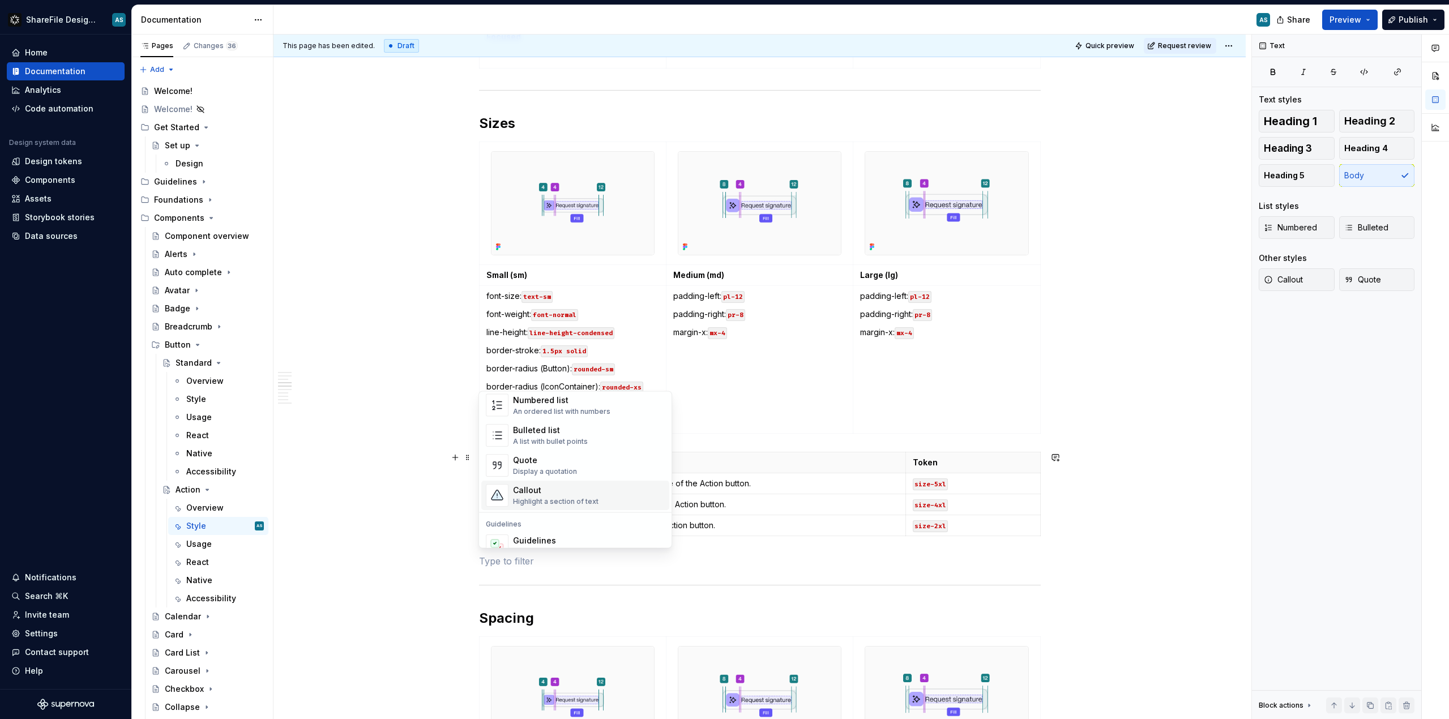
scroll to position [192, 0]
click at [553, 506] on div "Highlight a section of text" at bounding box center [556, 509] width 86 height 9
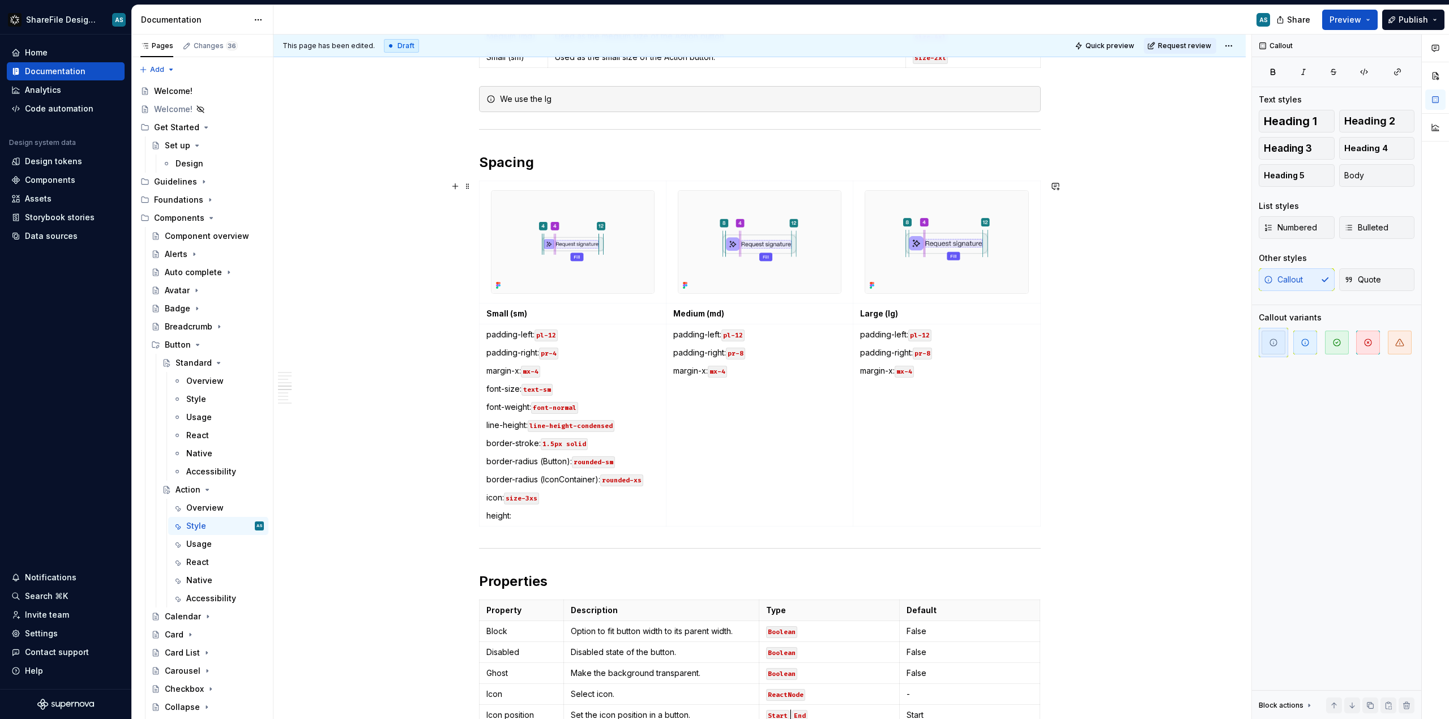
scroll to position [1816, 0]
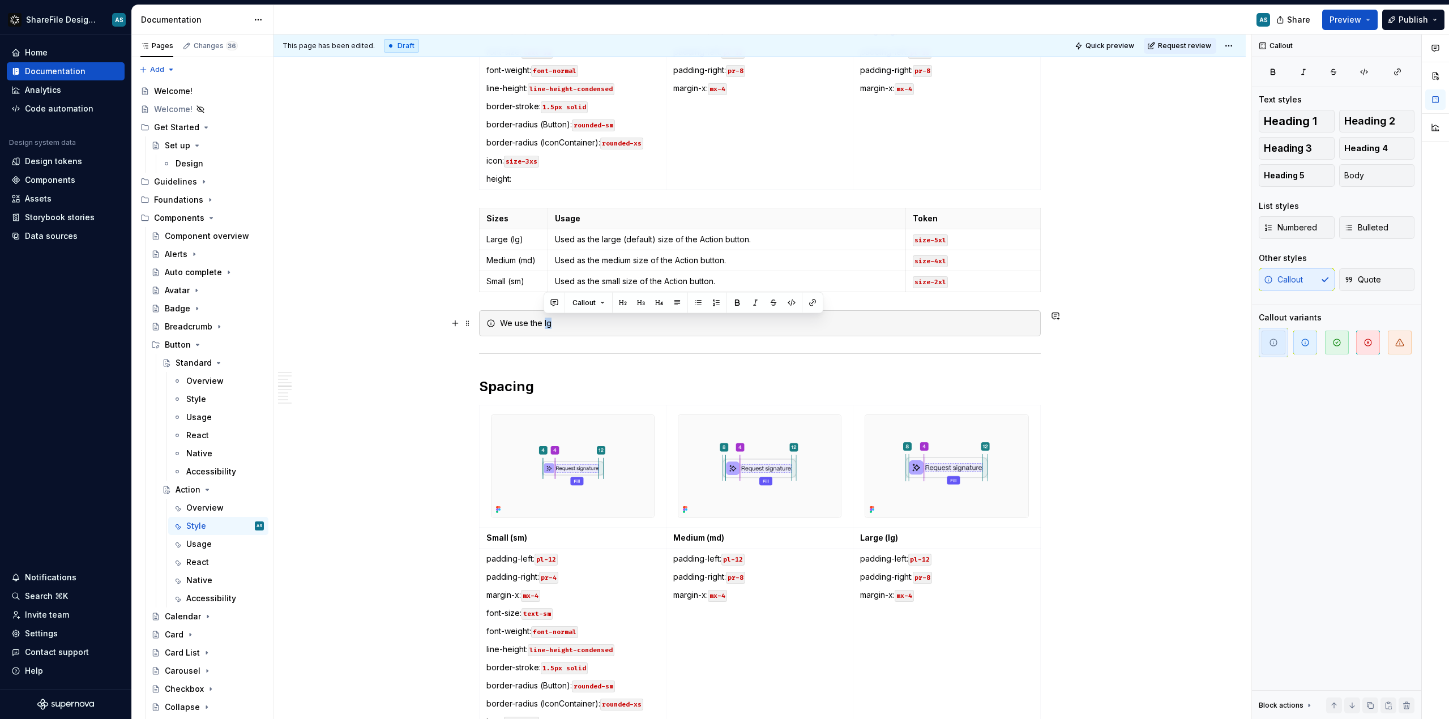
drag, startPoint x: 544, startPoint y: 322, endPoint x: 552, endPoint y: 322, distance: 7.9
click at [552, 322] on div "We use the lg" at bounding box center [766, 323] width 533 height 11
click at [792, 301] on button "button" at bounding box center [792, 303] width 16 height 16
click at [593, 328] on div "We use the lg" at bounding box center [766, 323] width 533 height 11
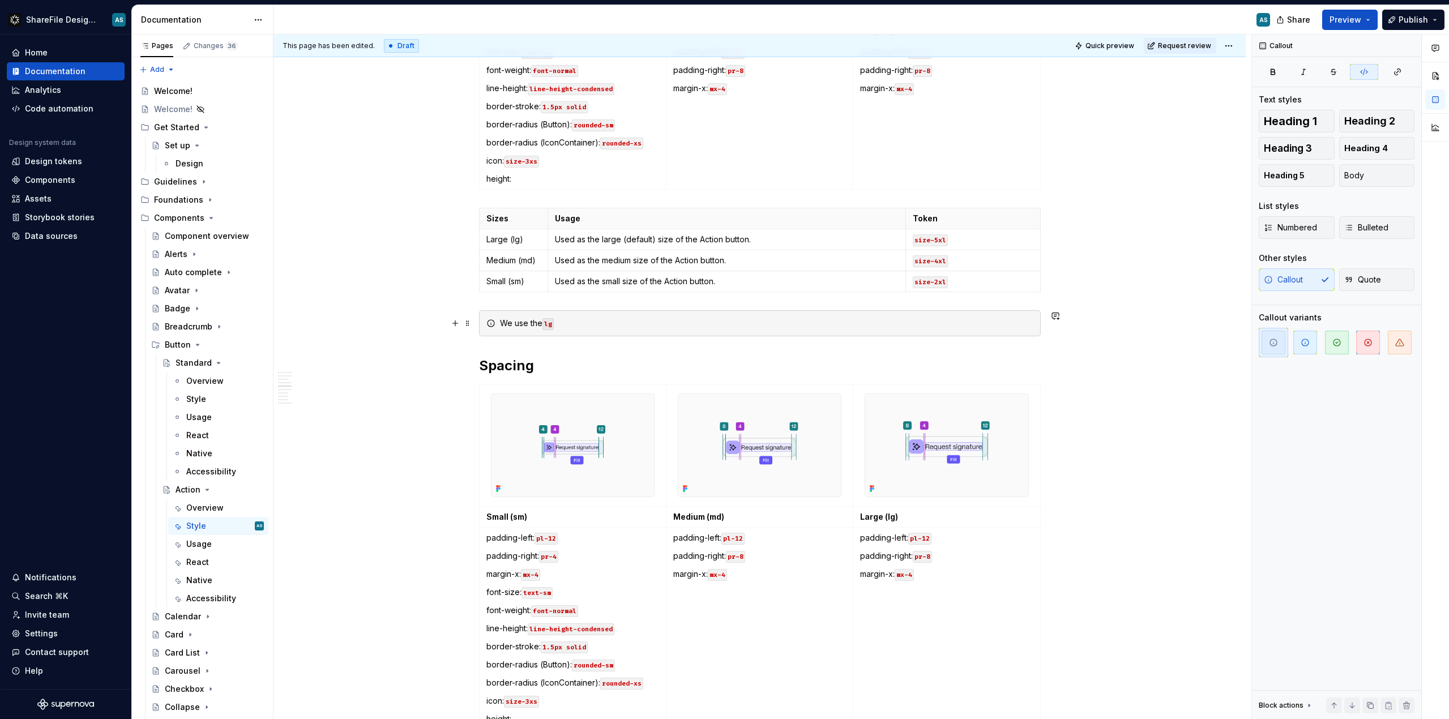
click at [597, 324] on div "We use the lg" at bounding box center [766, 323] width 533 height 11
click at [528, 319] on div "We use the lg" at bounding box center [766, 323] width 533 height 11
drag, startPoint x: 1028, startPoint y: 323, endPoint x: 496, endPoint y: 315, distance: 532.4
click at [496, 315] on div "We use the lg as the default size of the action button. The other sizes are the…" at bounding box center [760, 323] width 562 height 26
copy div "We use the lg as the default size of the action button. The other sizes are the…"
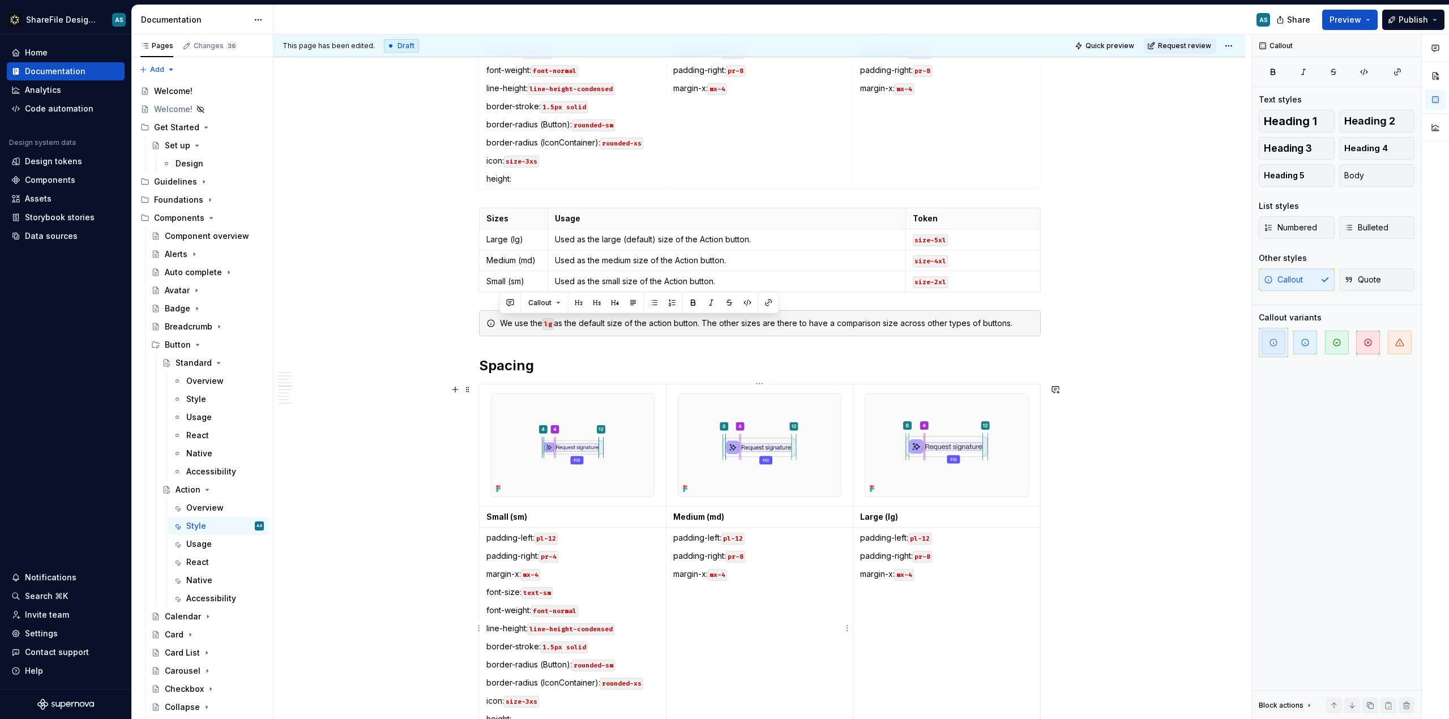
type textarea "*"
click at [815, 326] on div "We use the lg as the default size of the action button. The other sizes are the…" at bounding box center [766, 323] width 533 height 11
drag, startPoint x: 1028, startPoint y: 321, endPoint x: 549, endPoint y: 307, distance: 479.8
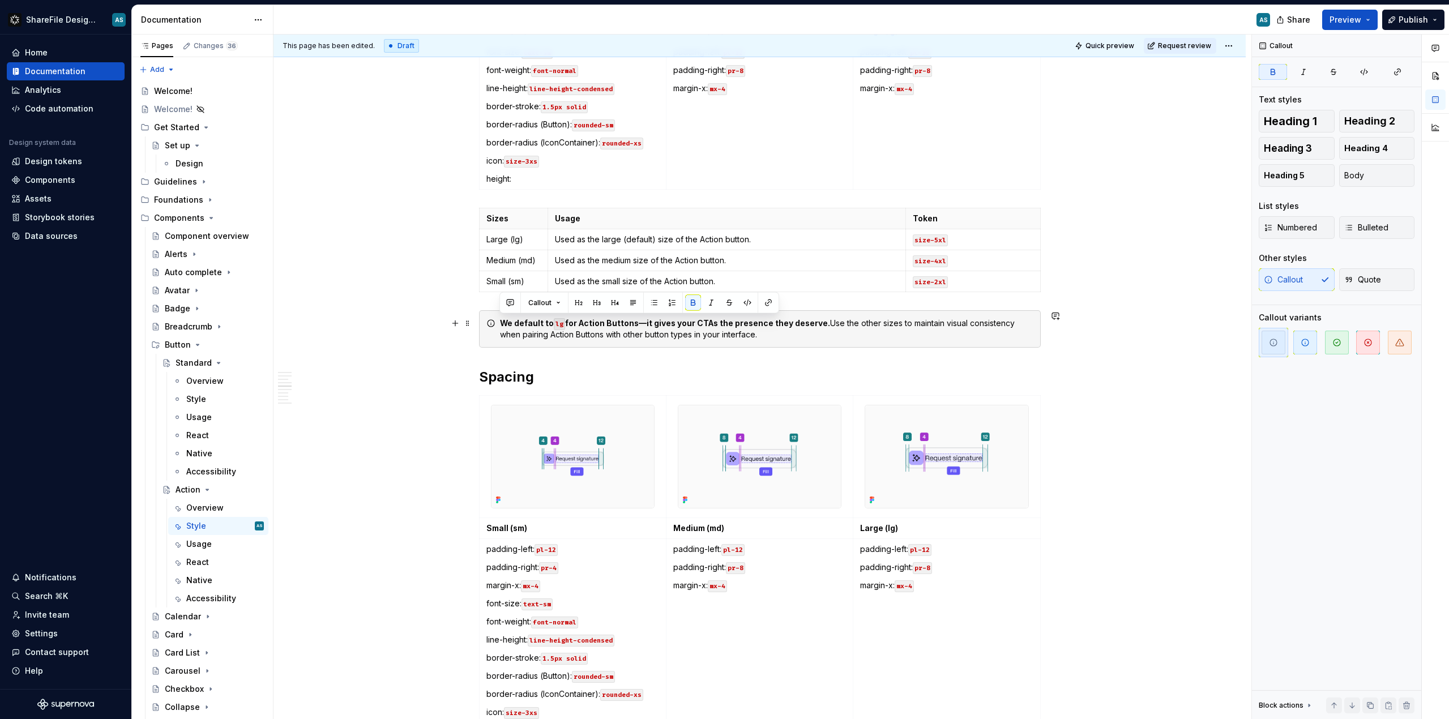
drag, startPoint x: 503, startPoint y: 321, endPoint x: 551, endPoint y: 320, distance: 48.1
click at [552, 320] on strong "We default to" at bounding box center [527, 323] width 54 height 10
click at [694, 304] on button "button" at bounding box center [693, 303] width 16 height 16
drag, startPoint x: 565, startPoint y: 322, endPoint x: 633, endPoint y: 320, distance: 68.0
click at [634, 321] on strong "for Action Buttons—it gives your CTAs the presence they deserve." at bounding box center [694, 323] width 265 height 10
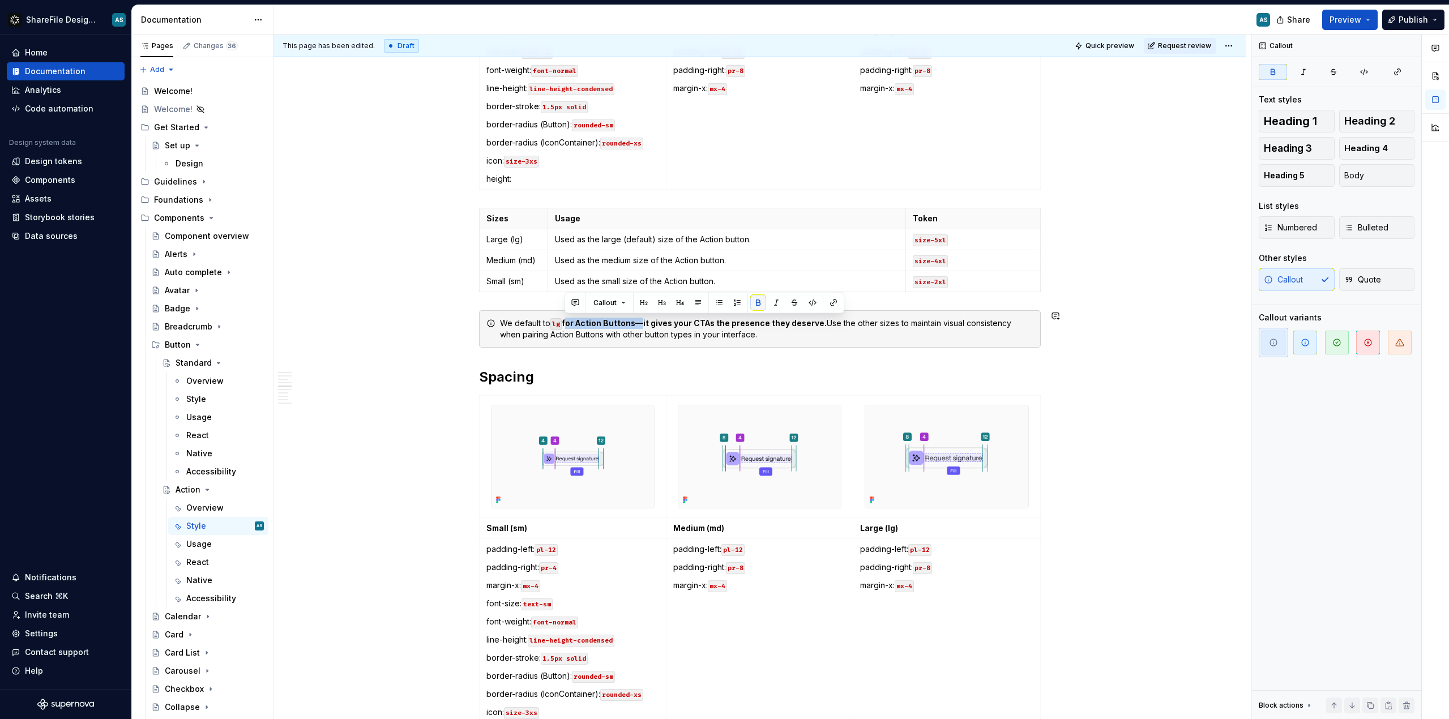
click at [761, 298] on button "button" at bounding box center [758, 303] width 16 height 16
drag, startPoint x: 634, startPoint y: 323, endPoint x: 815, endPoint y: 326, distance: 181.8
click at [815, 326] on strong "—it gives your CTAs the presence they deserve." at bounding box center [725, 323] width 191 height 10
click at [704, 338] on div "We default to lg for Action Buttons . Use the other sizes to maintain visual co…" at bounding box center [766, 329] width 533 height 23
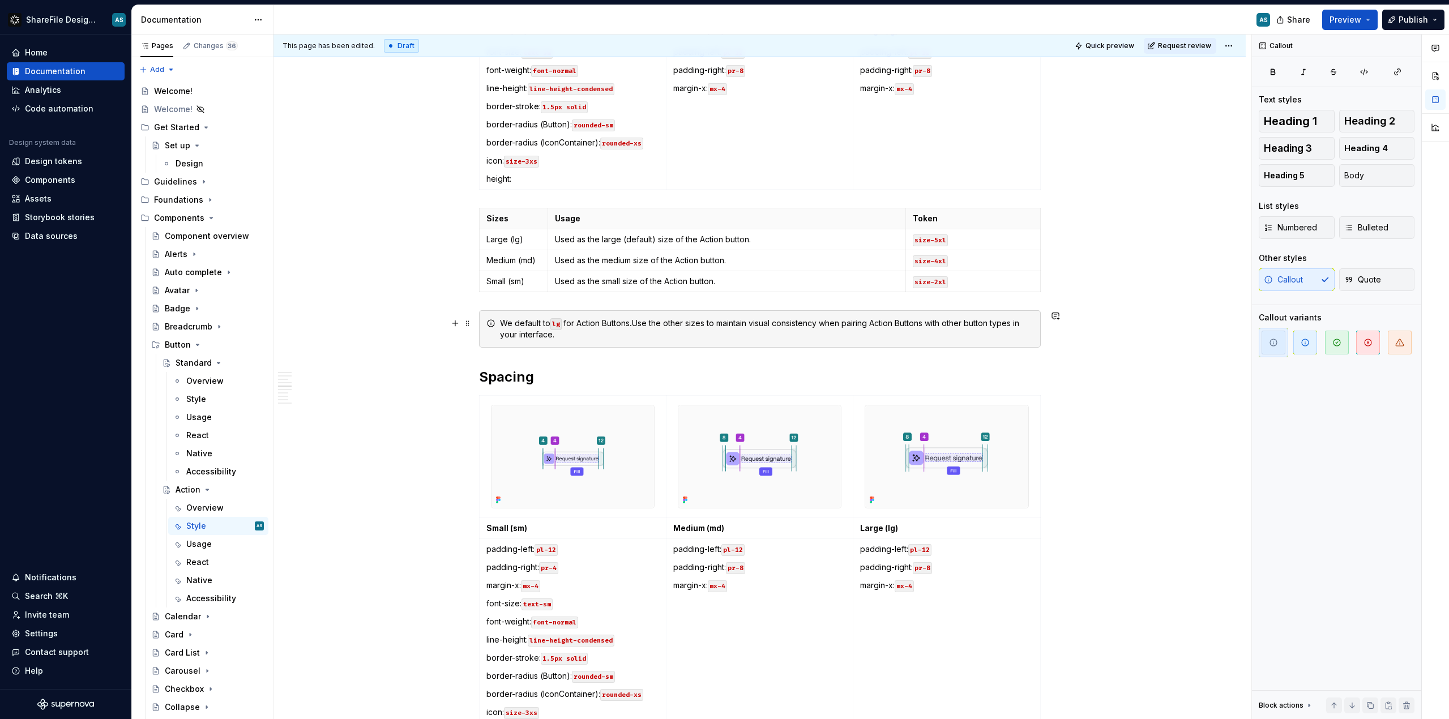
click at [815, 333] on div "We default to lg for Action Buttons . Use the other sizes to maintain visual co…" at bounding box center [760, 328] width 562 height 37
click at [815, 345] on icon "button" at bounding box center [1305, 342] width 9 height 9
click at [815, 348] on span "button" at bounding box center [1274, 343] width 24 height 24
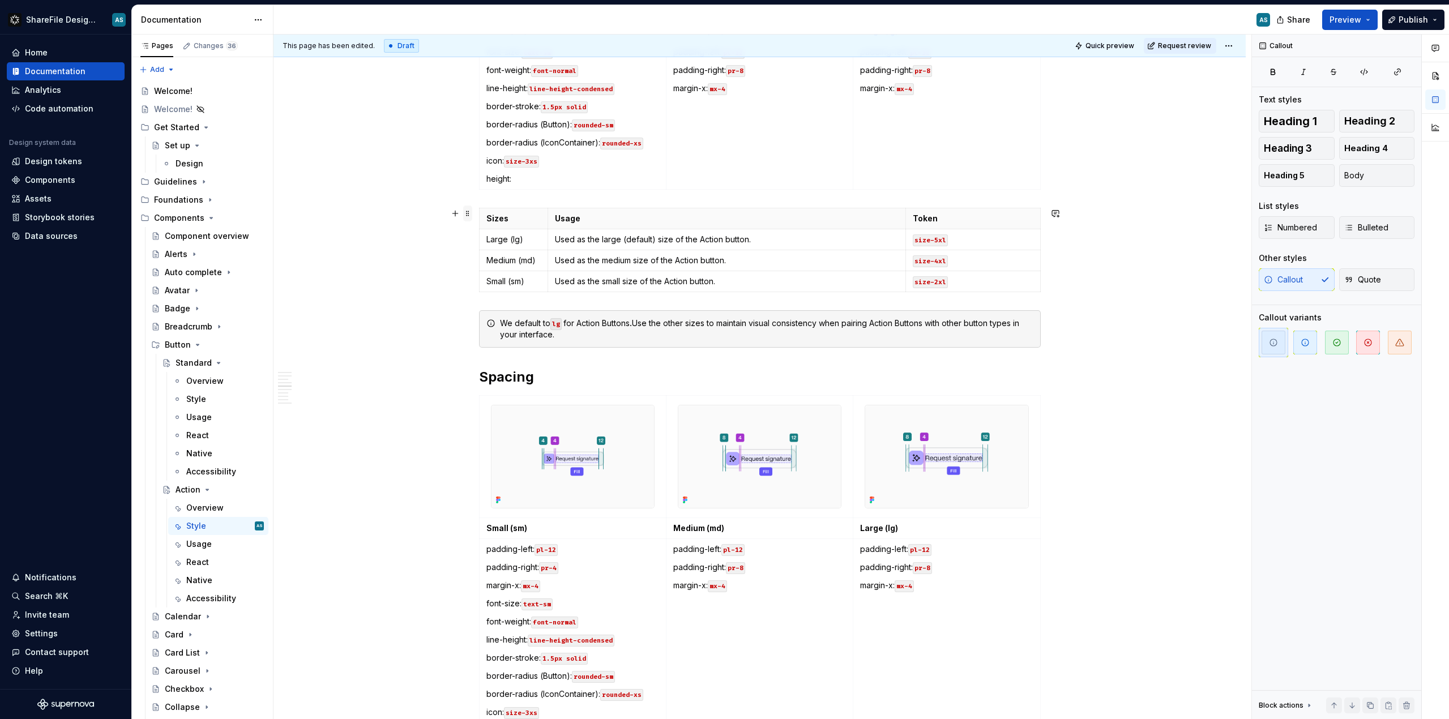
click at [464, 209] on span at bounding box center [467, 214] width 9 height 16
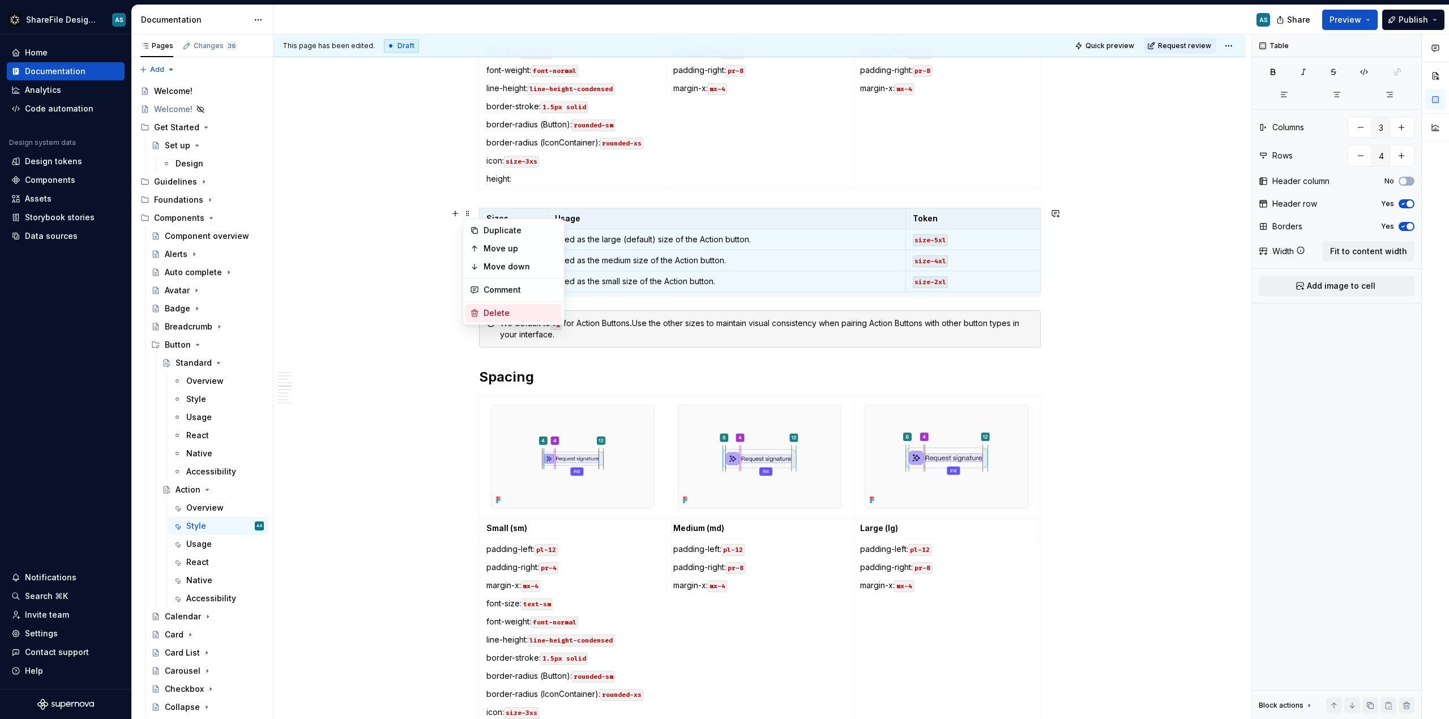
click at [506, 309] on div "Delete" at bounding box center [521, 312] width 74 height 11
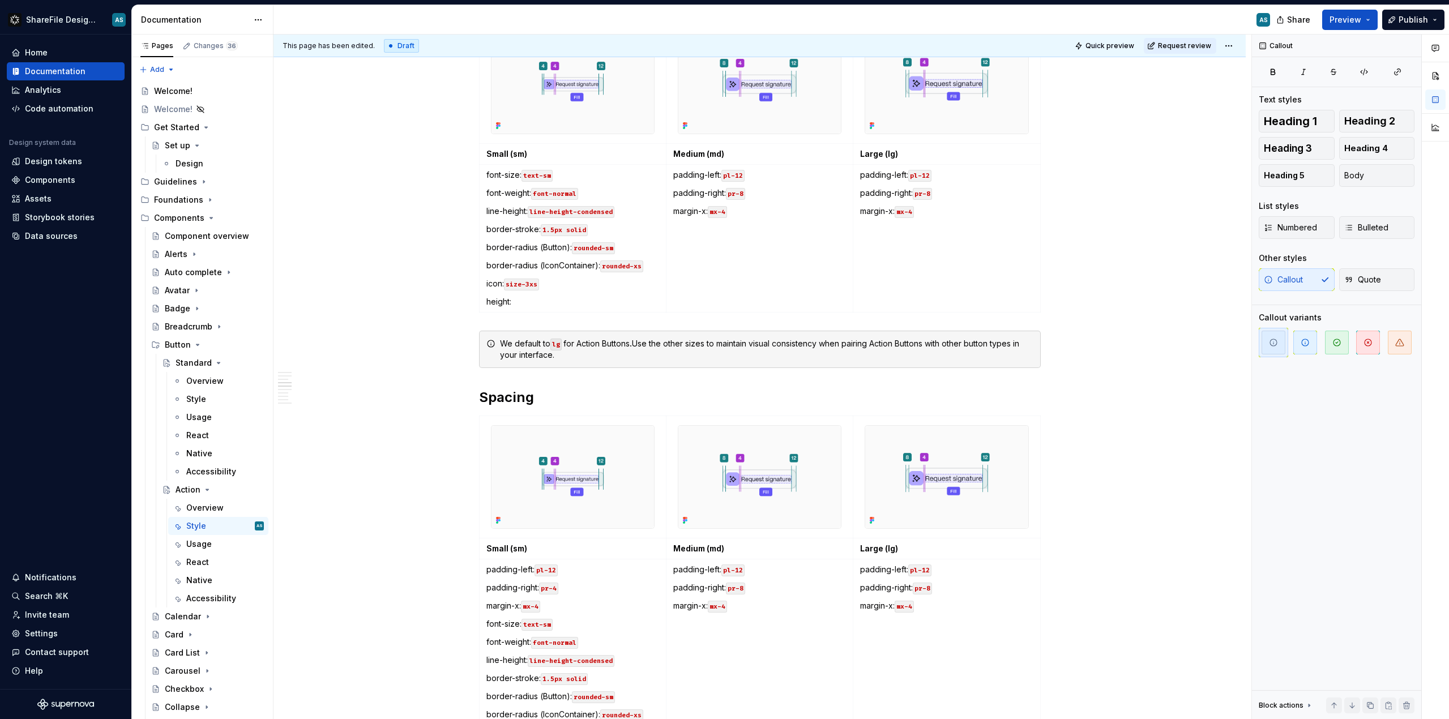
scroll to position [1648, 0]
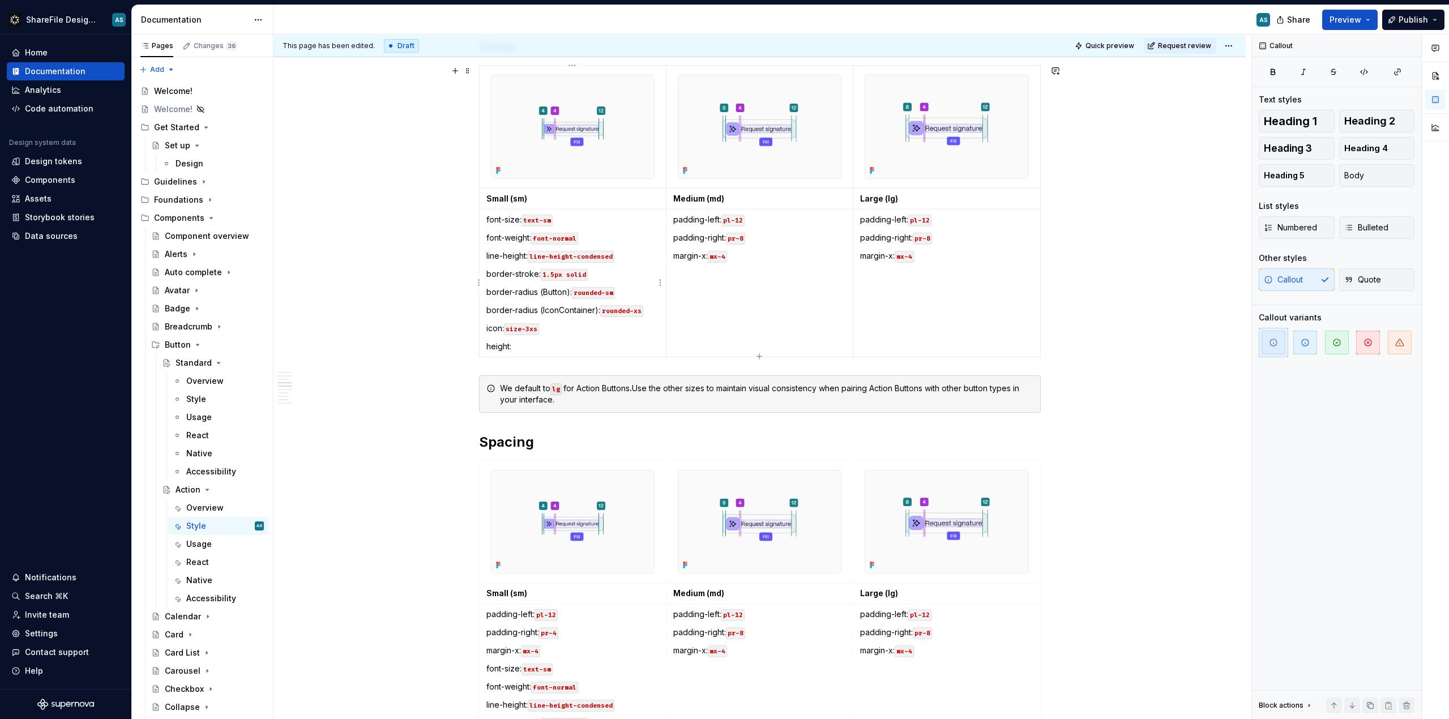
click at [539, 348] on p "height:" at bounding box center [572, 346] width 173 height 11
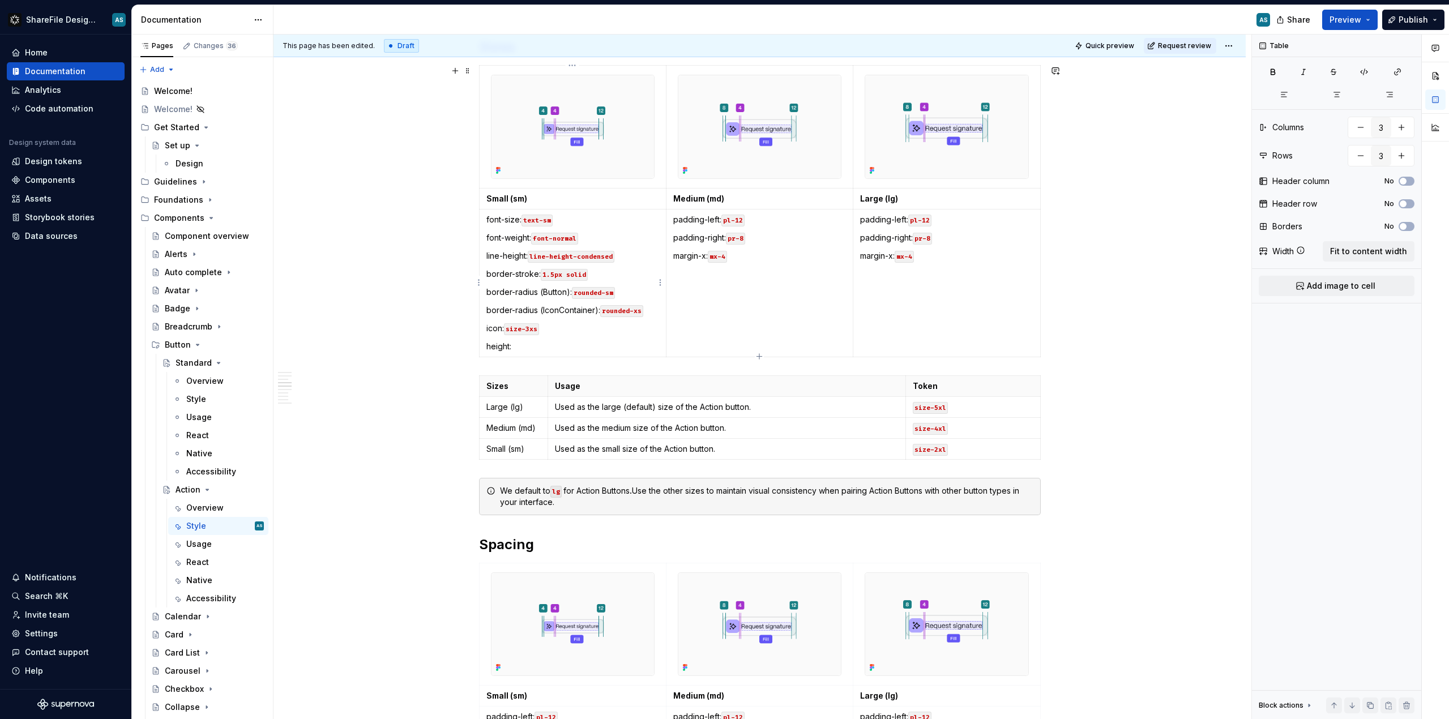
click at [520, 345] on p "height:" at bounding box center [572, 346] width 173 height 11
click at [815, 73] on icon "button" at bounding box center [1364, 71] width 9 height 9
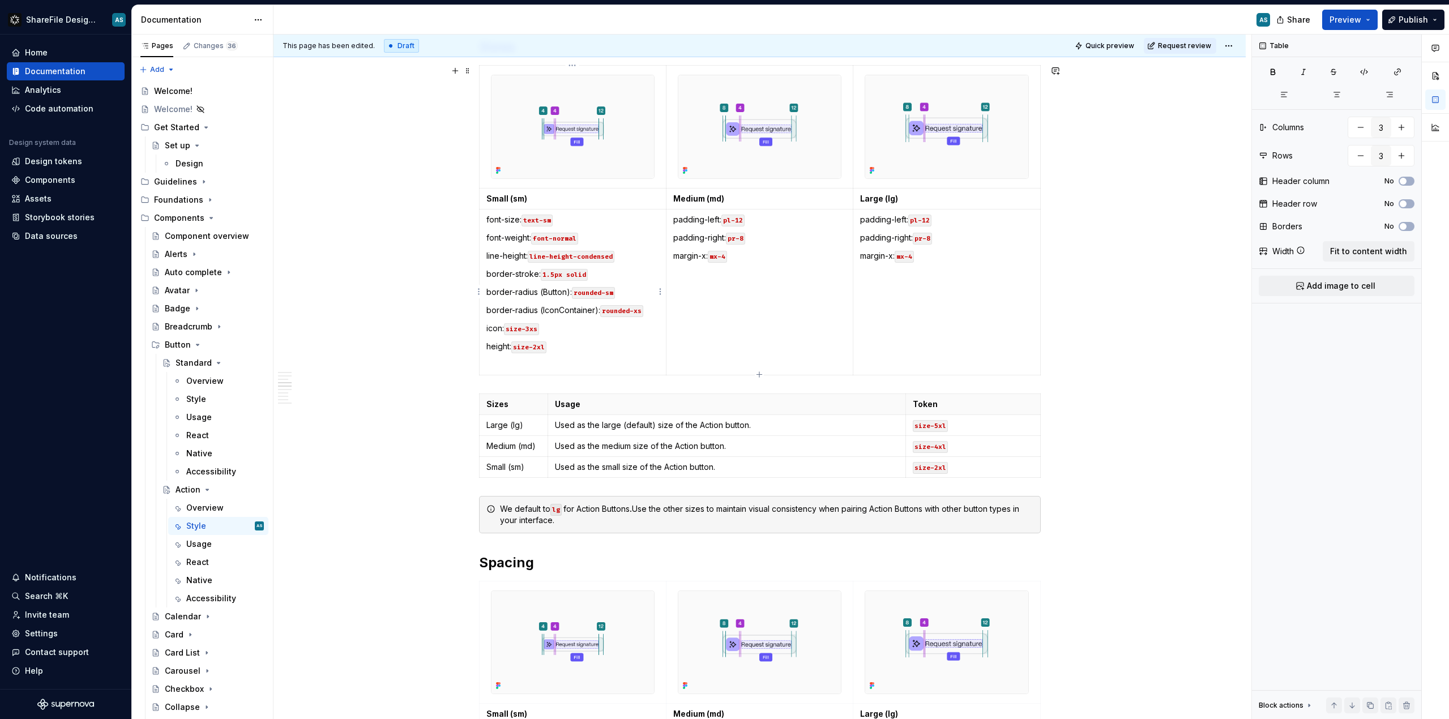
click at [510, 344] on p "height: size-2xl" at bounding box center [572, 346] width 173 height 11
click at [491, 365] on p at bounding box center [572, 364] width 173 height 11
click at [815, 70] on icon "button" at bounding box center [1364, 71] width 9 height 9
click at [618, 357] on td "font-size: text-sm font-weight: font-normal line-height: line-height-condensed …" at bounding box center [572, 292] width 187 height 166
drag, startPoint x: 618, startPoint y: 366, endPoint x: 485, endPoint y: 366, distance: 132.5
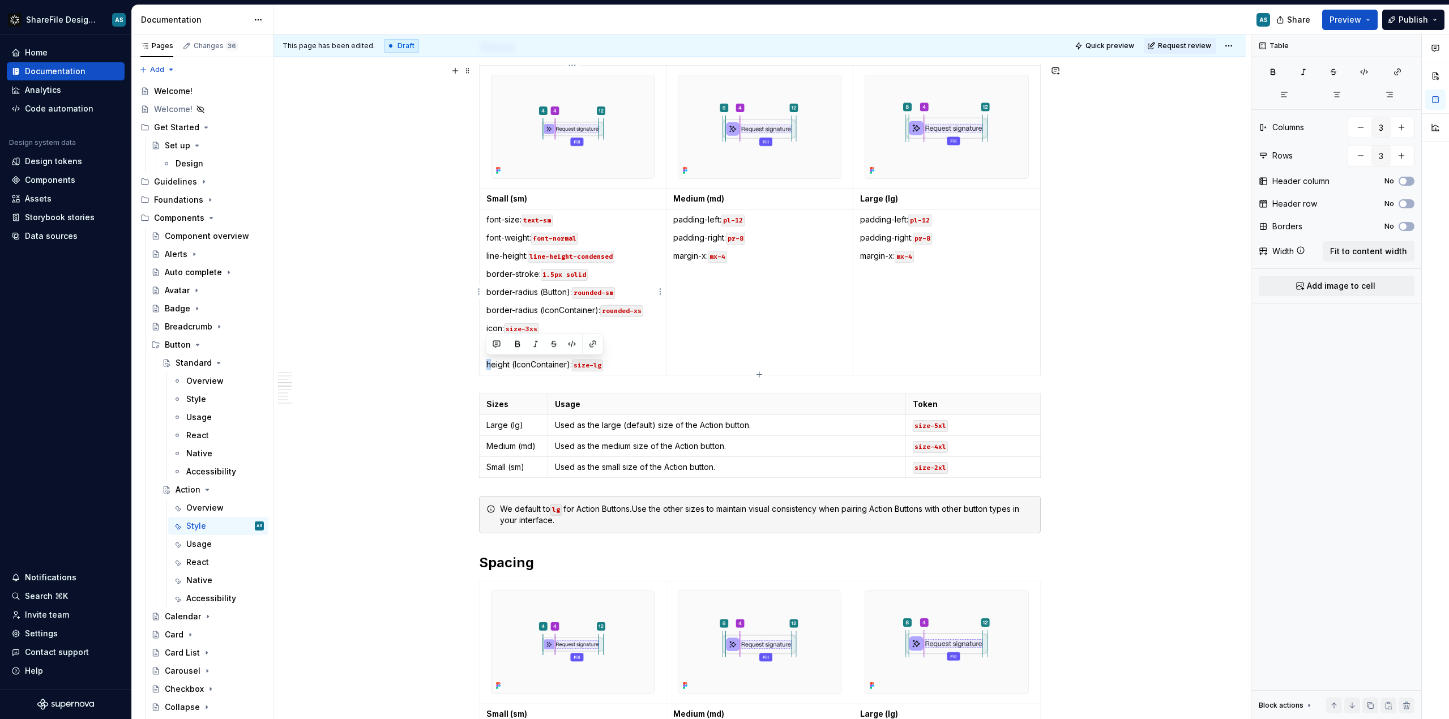
click at [485, 366] on td "font-size: text-sm font-weight: font-normal line-height: line-height-condensed …" at bounding box center [572, 292] width 187 height 166
click at [485, 364] on td "font-size: text-sm font-weight: font-normal line-height: line-height-condensed …" at bounding box center [572, 292] width 187 height 166
drag, startPoint x: 482, startPoint y: 364, endPoint x: 614, endPoint y: 364, distance: 132.5
click at [614, 364] on td "font-size: text-sm font-weight: font-normal line-height: line-height-condensed …" at bounding box center [572, 292] width 187 height 166
copy p "height (IconContainer): size-lg"
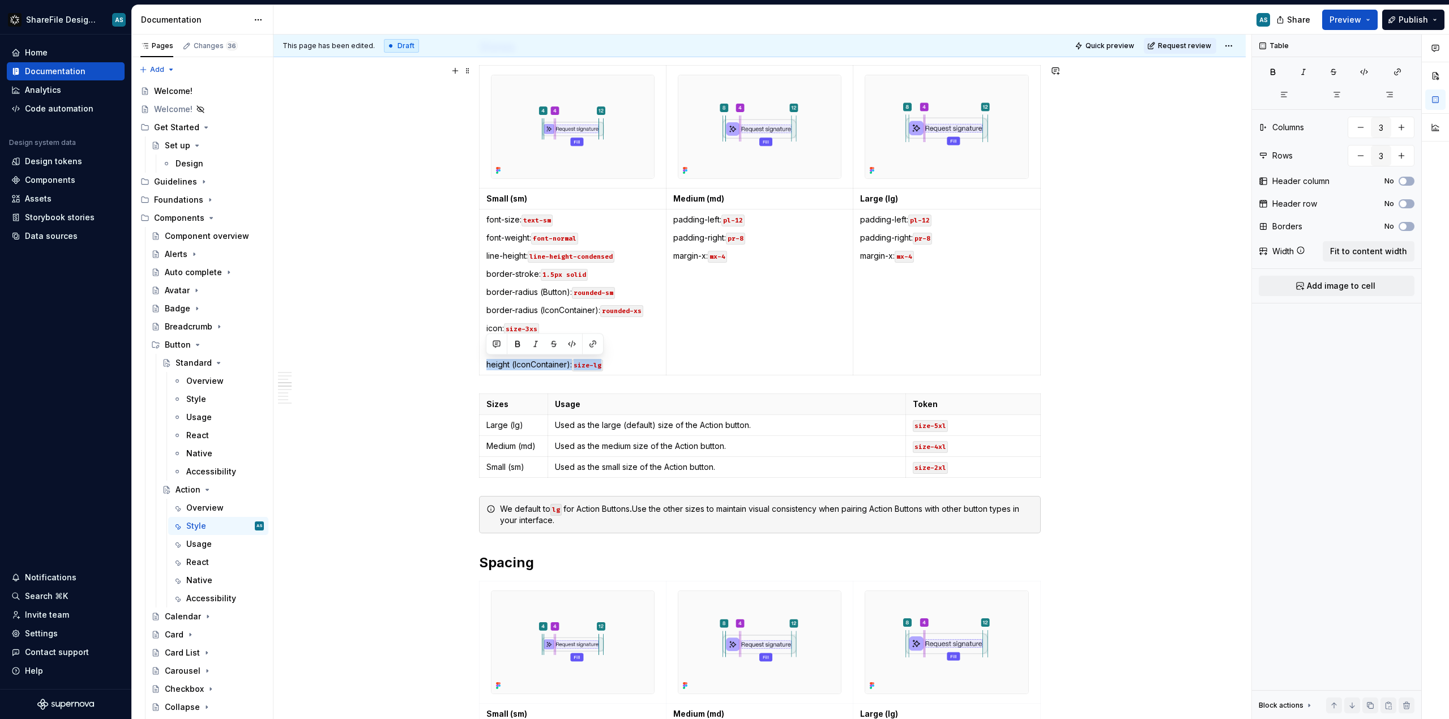
click at [633, 370] on td "font-size: text-sm font-weight: font-normal line-height: line-height-condensed …" at bounding box center [572, 292] width 187 height 166
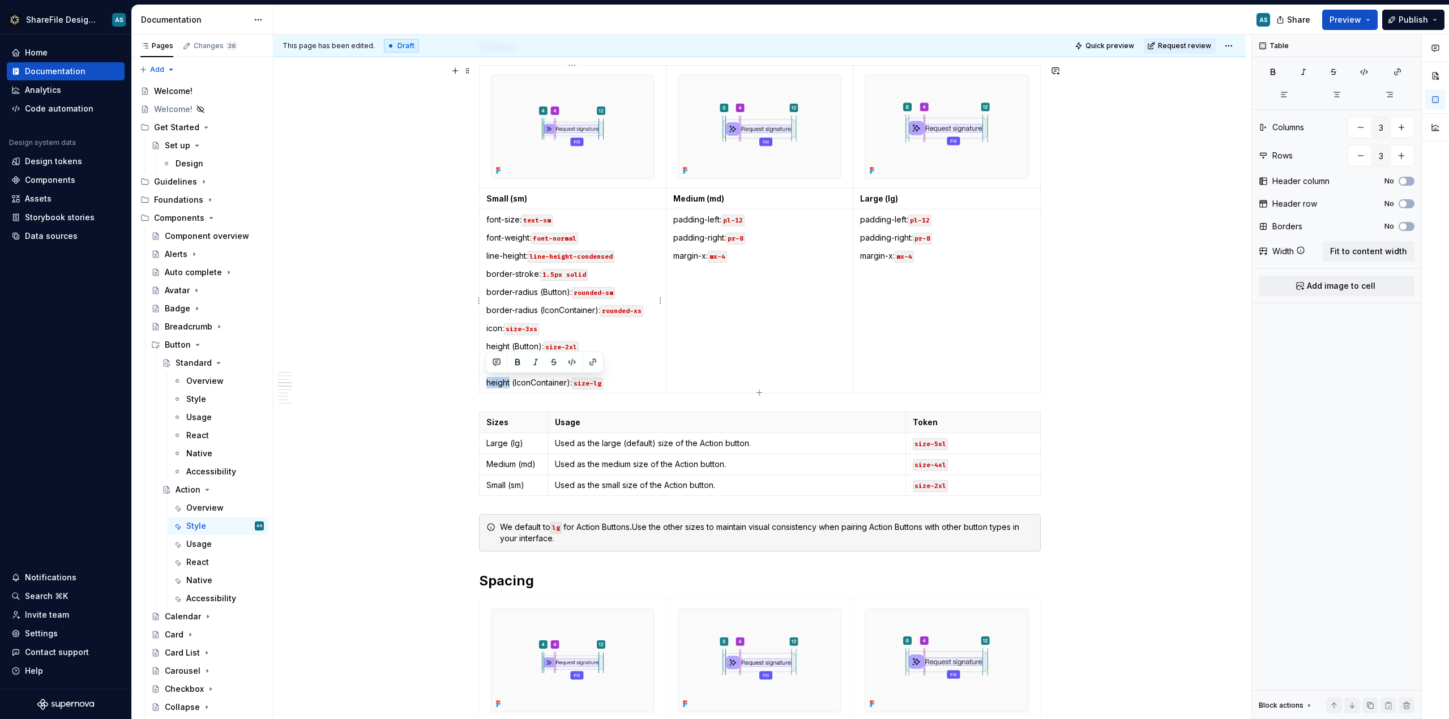
drag, startPoint x: 510, startPoint y: 381, endPoint x: 488, endPoint y: 382, distance: 21.5
click at [488, 382] on p "height (IconContainer): size-lg" at bounding box center [572, 382] width 173 height 11
click at [626, 381] on p "width (IconContainer): size-lg" at bounding box center [572, 382] width 173 height 11
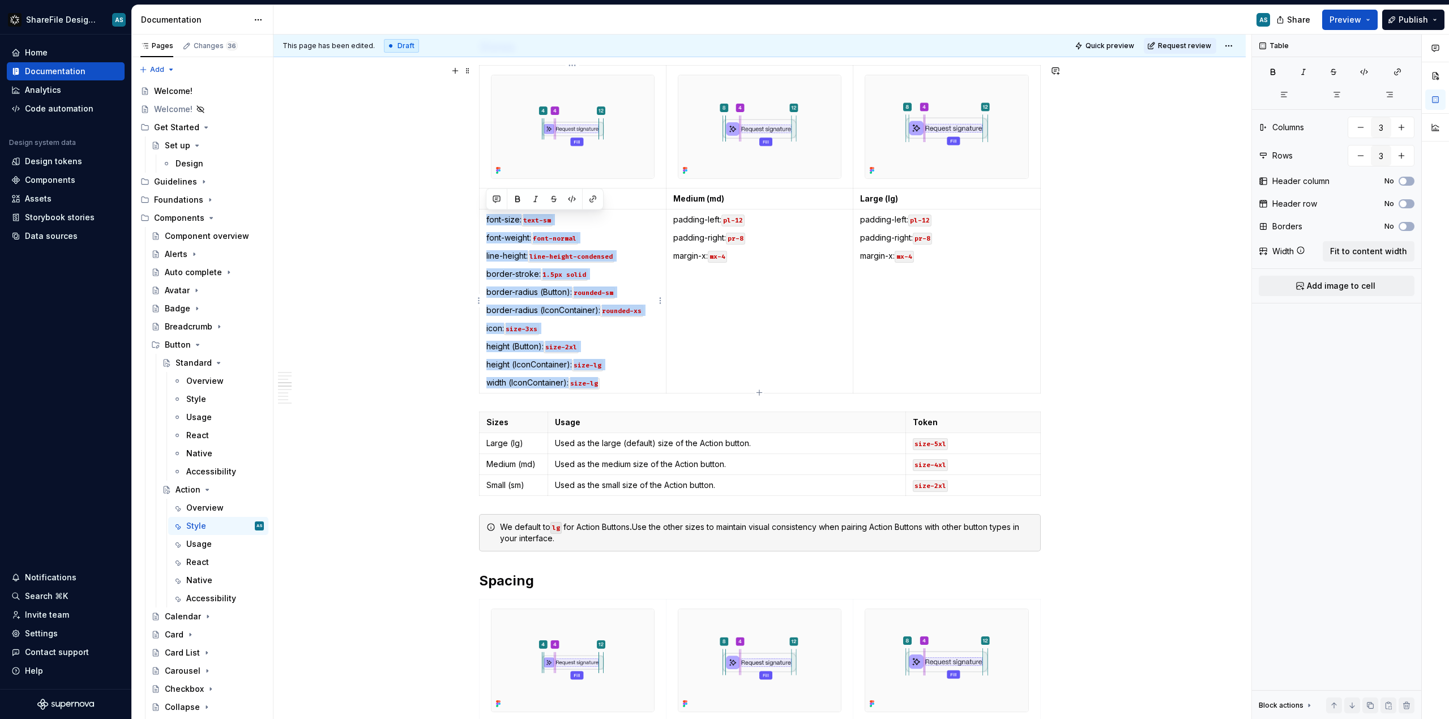
drag, startPoint x: 486, startPoint y: 221, endPoint x: 623, endPoint y: 386, distance: 214.8
click at [623, 386] on td "font-size: text-sm font-weight: font-normal line-height: line-height-condensed …" at bounding box center [572, 301] width 187 height 184
copy td "font-size: text-sm font-weight: font-normal line-height: line-height-condensed …"
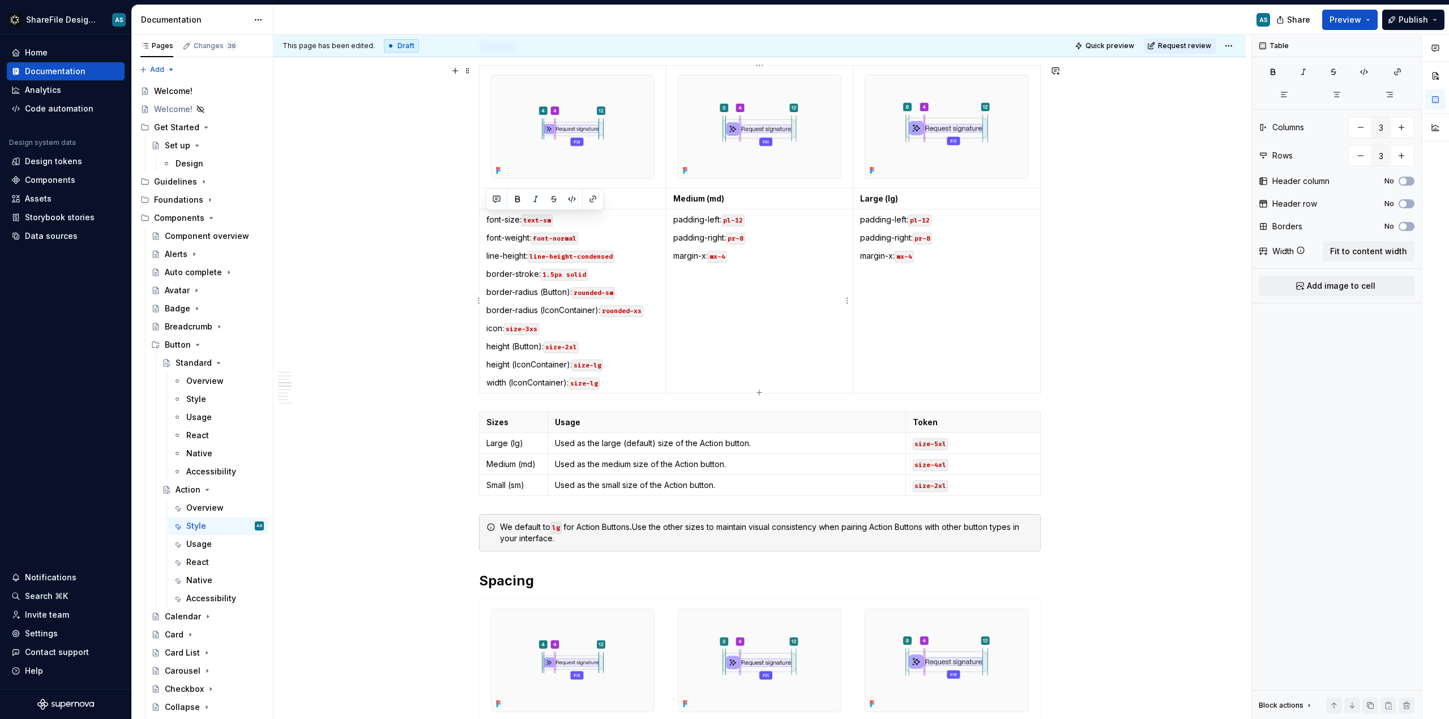
click at [737, 318] on td "padding-left: pl-12 padding-right: pr-8 margin-x: mx-4" at bounding box center [759, 301] width 187 height 184
drag, startPoint x: 754, startPoint y: 263, endPoint x: 672, endPoint y: 219, distance: 92.5
click at [672, 219] on td "padding-left: pl-12 padding-right: pr-8 margin-x: mx-4" at bounding box center [759, 301] width 187 height 184
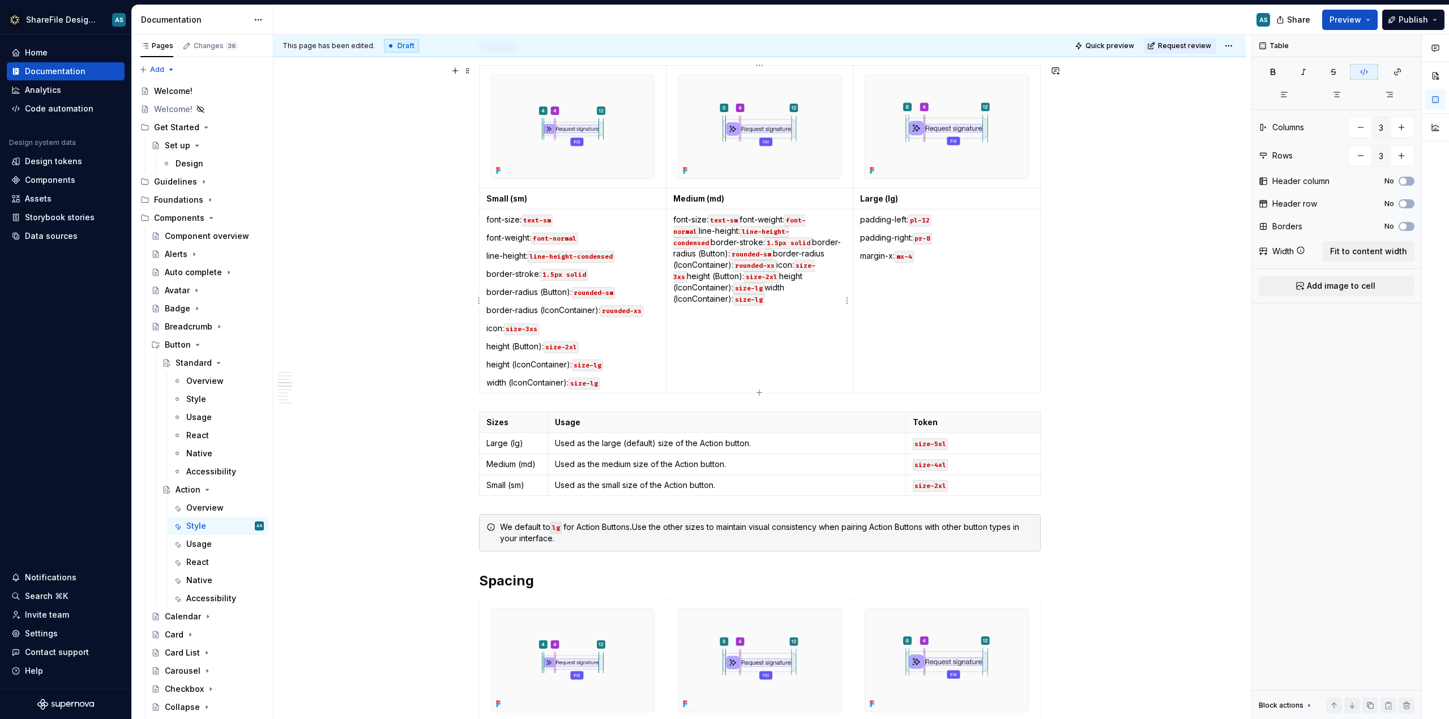
click at [745, 219] on p "font-size: text-sm font-weight: font-normal line-height: line-height-condensed …" at bounding box center [759, 259] width 173 height 91
click at [768, 234] on p "font-weight: font-normal line-height: line-height-condensed border-stroke: 1.5p…" at bounding box center [759, 271] width 173 height 79
click at [806, 255] on p "ine-height: line-height-condensed border-stroke: 1.5px solid border-radius (But…" at bounding box center [759, 289] width 173 height 79
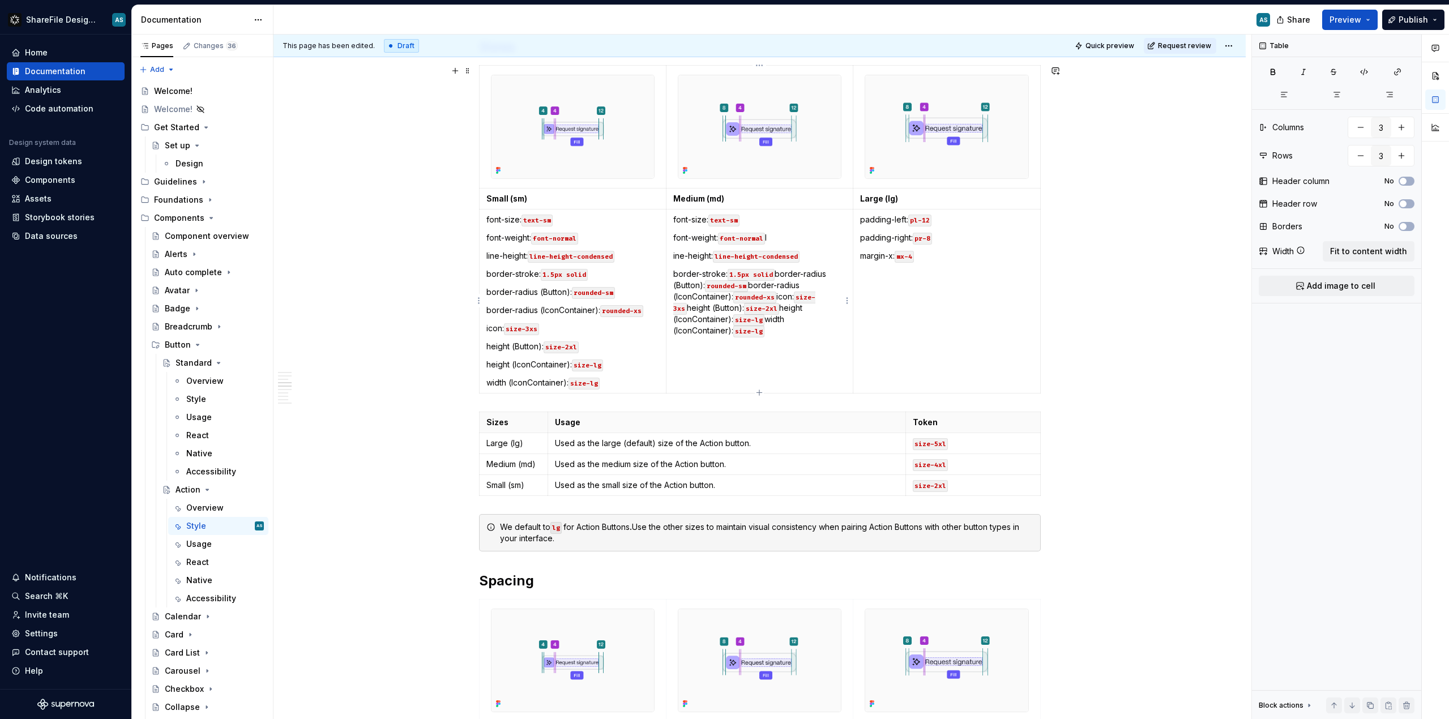
click at [780, 274] on p "border-stroke: 1.5px solid border-radius (Button): rounded-sm border-radius (Ic…" at bounding box center [759, 302] width 173 height 68
click at [810, 293] on p "border-radius (Button): rounded-sm border-radius (IconContainer): rounded-xs ic…" at bounding box center [759, 315] width 173 height 57
click at [685, 321] on p "border-radius (IconContainer): rounded-xs icon: size-3xs height (Button): size-…" at bounding box center [759, 327] width 173 height 45
click at [732, 330] on p "icon: size-3xs height (Button): size-2xl height (IconContainer): size-lg width …" at bounding box center [759, 340] width 173 height 34
click at [772, 345] on p "height (Button): size-2xl height (IconContainer): size-lg width (IconContainer)…" at bounding box center [759, 358] width 173 height 34
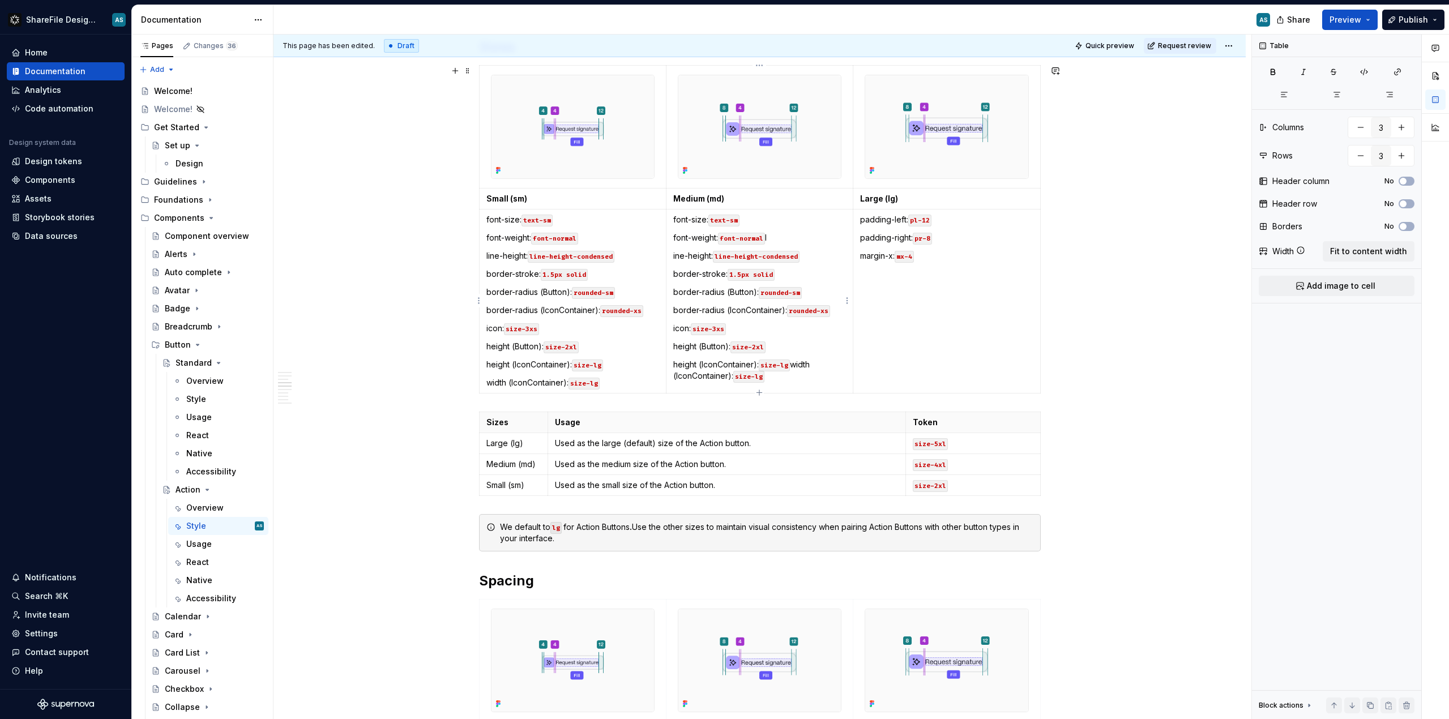
click at [798, 365] on p "height (IconContainer): size-lg width (IconContainer): size-lg" at bounding box center [759, 370] width 173 height 23
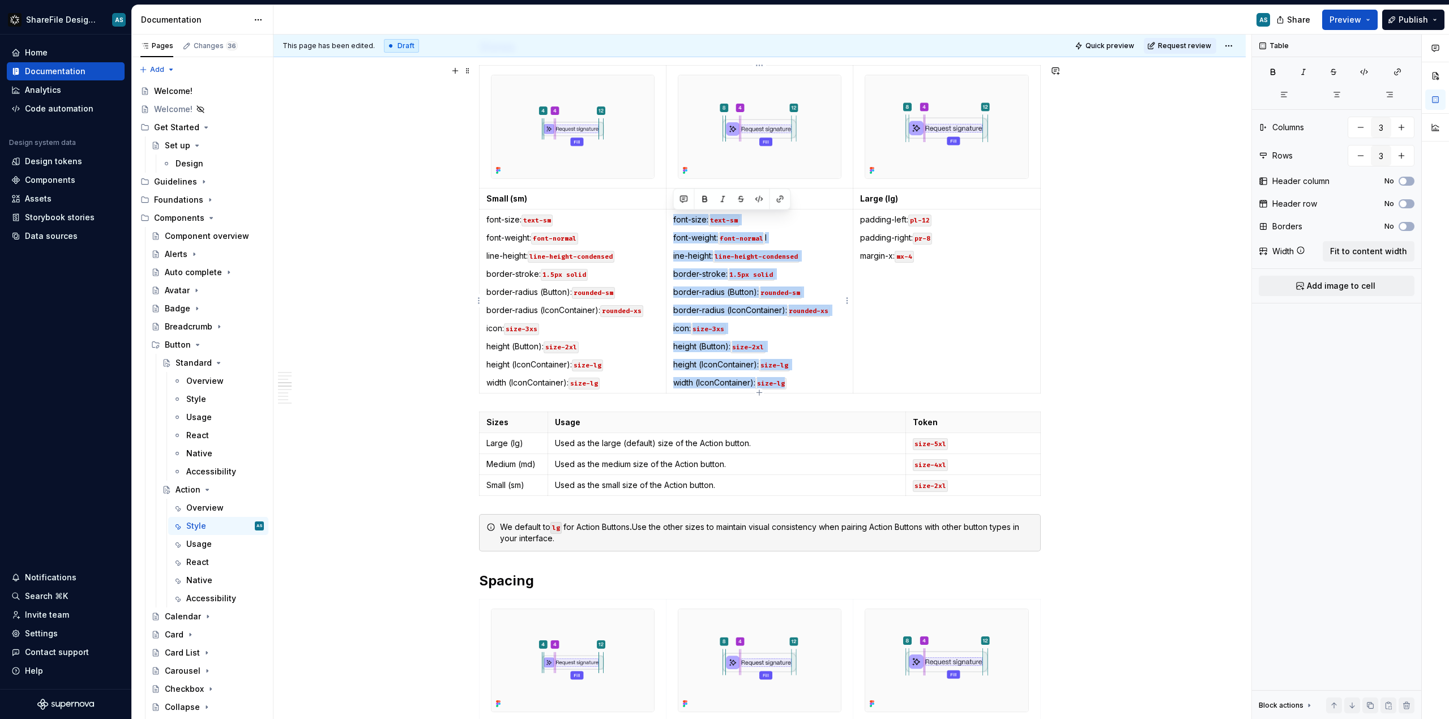
drag, startPoint x: 814, startPoint y: 384, endPoint x: 670, endPoint y: 220, distance: 217.5
click at [670, 220] on td "font-size: text-sm font-weight: font-normal l ine-height: line-height-condensed…" at bounding box center [759, 301] width 187 height 184
copy td "font-size: text-sm font-weight: font-normal l ine-height: line-height-condensed…"
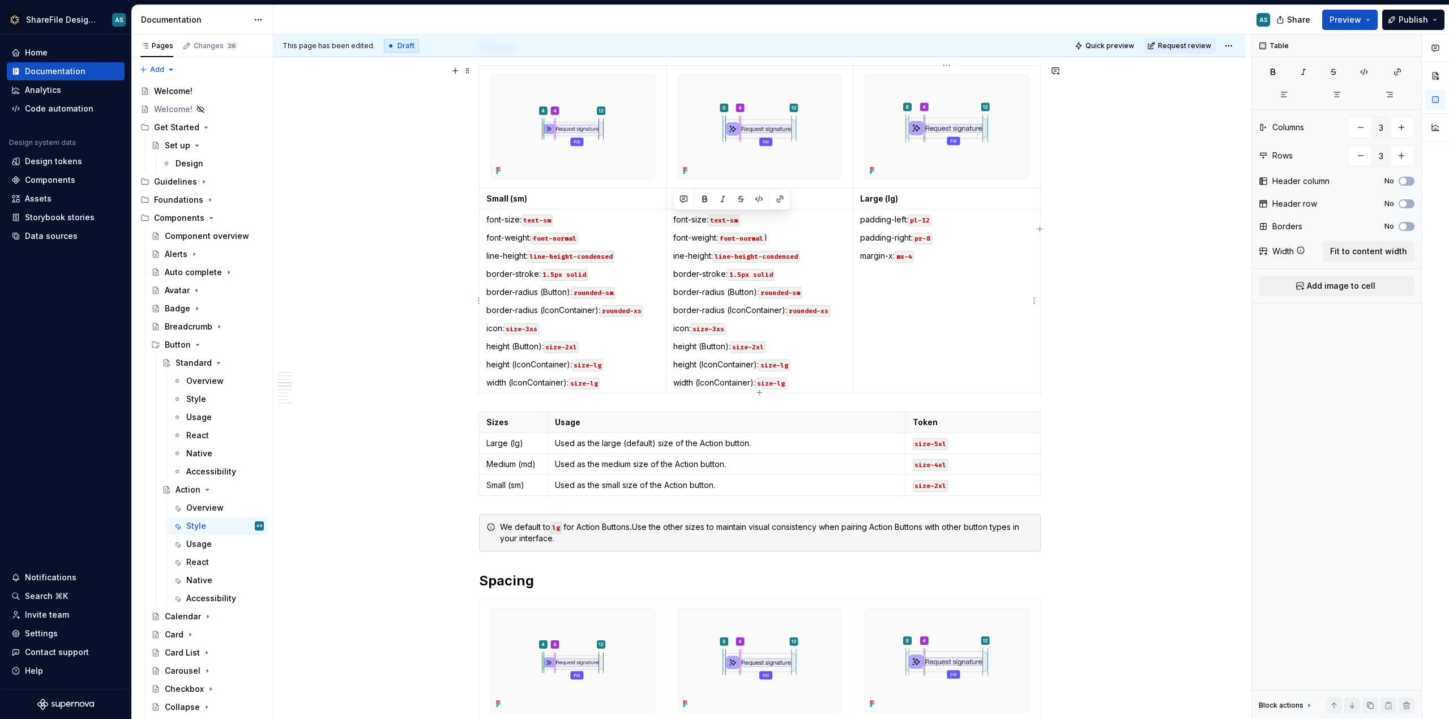
click at [815, 258] on p "margin-x: mx-4" at bounding box center [946, 255] width 173 height 11
drag, startPoint x: 933, startPoint y: 259, endPoint x: 861, endPoint y: 217, distance: 83.2
click at [815, 217] on td "padding-left: pl-12 padding-right: pr-8 margin-x: mx-4" at bounding box center [946, 301] width 187 height 184
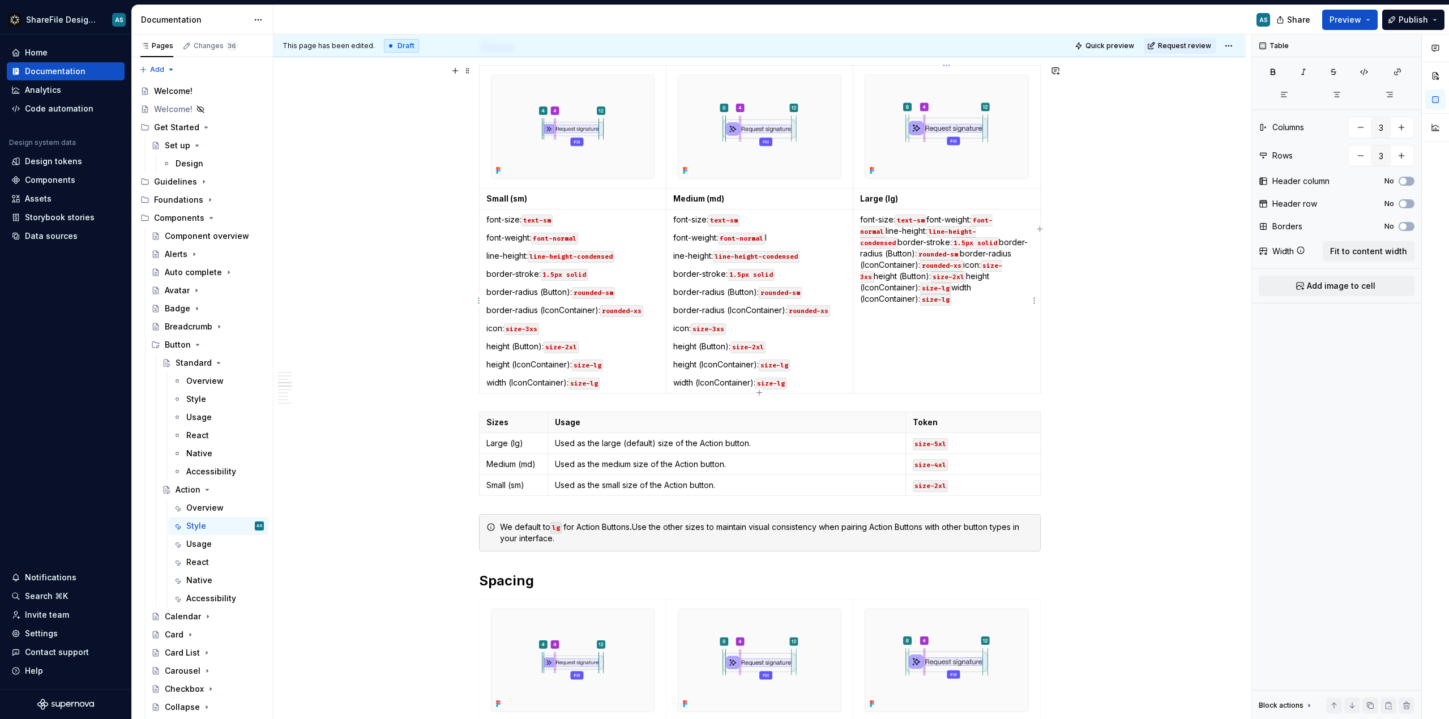
click at [815, 220] on p "font-size: text-sm font-weight: font-normal line-height: line-height-condensed …" at bounding box center [946, 259] width 173 height 91
click at [815, 237] on p "font-weight: font-normal line-height: line-height-condensed border-stroke: 1.5p…" at bounding box center [946, 271] width 173 height 79
click at [815, 255] on p "line-height: line-height-condensed border-stroke: 1.5px solid border-radius (Bu…" at bounding box center [946, 289] width 173 height 79
click at [815, 273] on p "border-stroke: 1.5px solid border-radius (Button): rounded-sm border-radius (Ic…" at bounding box center [946, 302] width 173 height 68
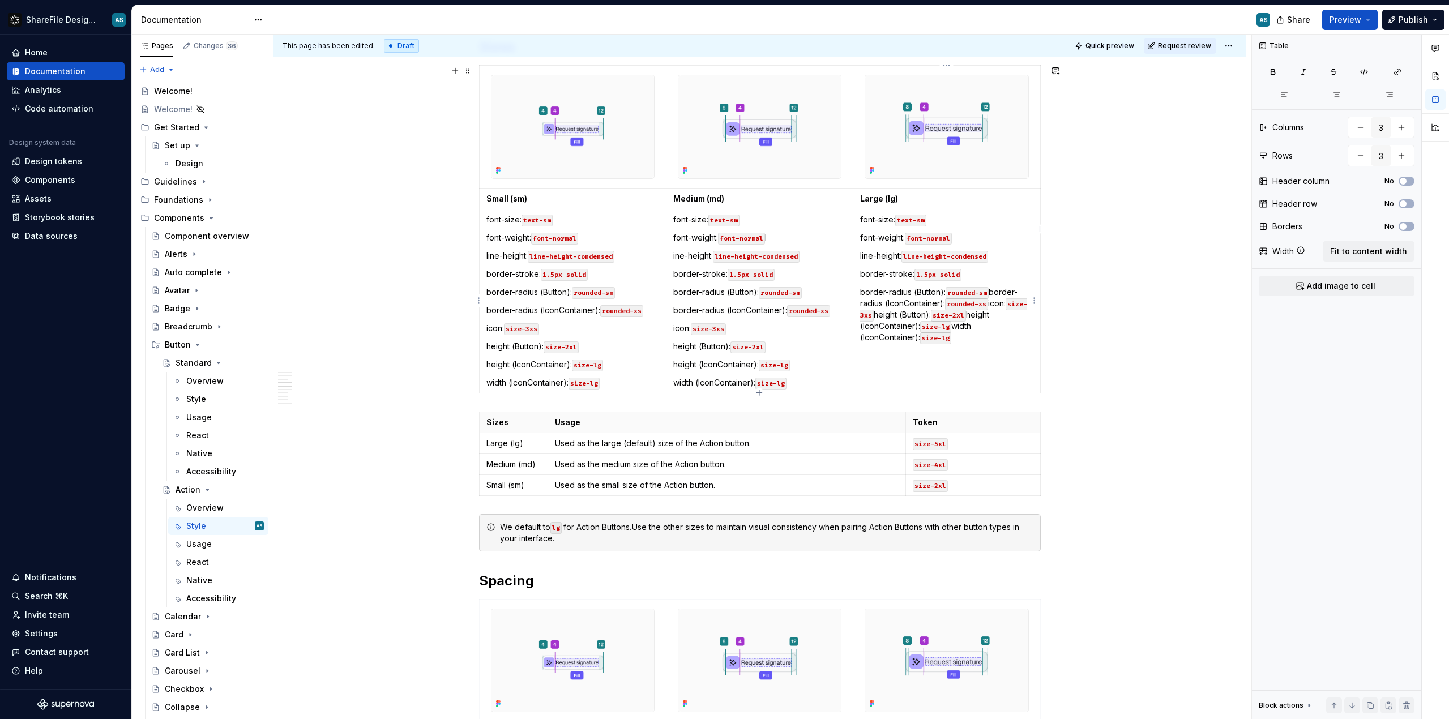
click at [815, 292] on p "border-radius (Button): rounded-sm border-radius (IconContainer): rounded-xs ic…" at bounding box center [946, 315] width 173 height 57
click at [815, 321] on p "border-radius (IconContainer): rounded-xs icon: size-3xs height (Button): size-…" at bounding box center [946, 327] width 173 height 45
click at [815, 327] on p "icon: size-3xs height (Button): size-2xl height (IconContainer): size-lg width …" at bounding box center [946, 340] width 173 height 34
click at [815, 344] on p "height (Button): size-2xl height (IconContainer): size-lg width (IconContainer)…" at bounding box center [946, 358] width 173 height 34
click at [815, 363] on p "height (IconContainer): size-lg width (IconContainer): size-lg" at bounding box center [946, 370] width 173 height 23
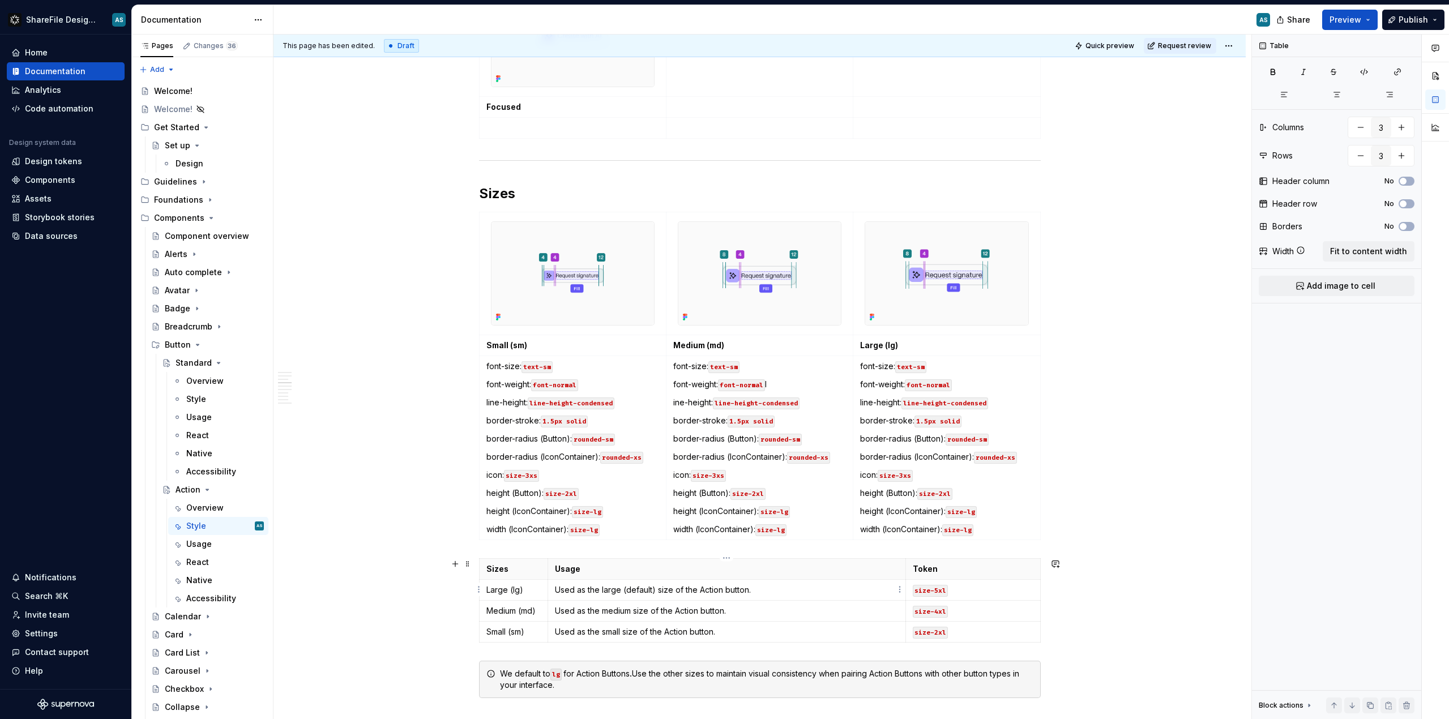
scroll to position [1499, 0]
click at [758, 494] on code "size-2xl" at bounding box center [748, 496] width 35 height 12
click at [815, 495] on code "size-2xl" at bounding box center [934, 496] width 35 height 12
click at [467, 567] on span at bounding box center [467, 566] width 9 height 16
type input "4"
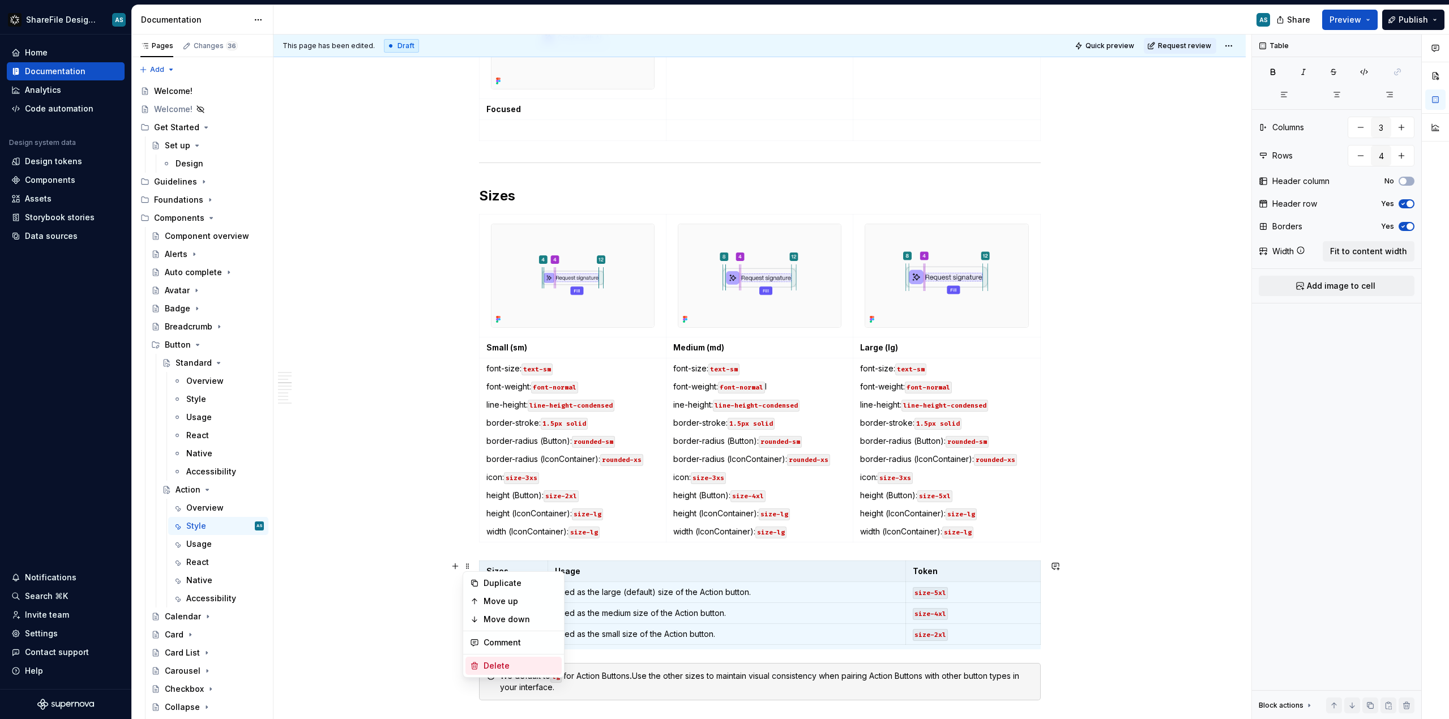
click at [509, 662] on div "Delete" at bounding box center [521, 665] width 74 height 11
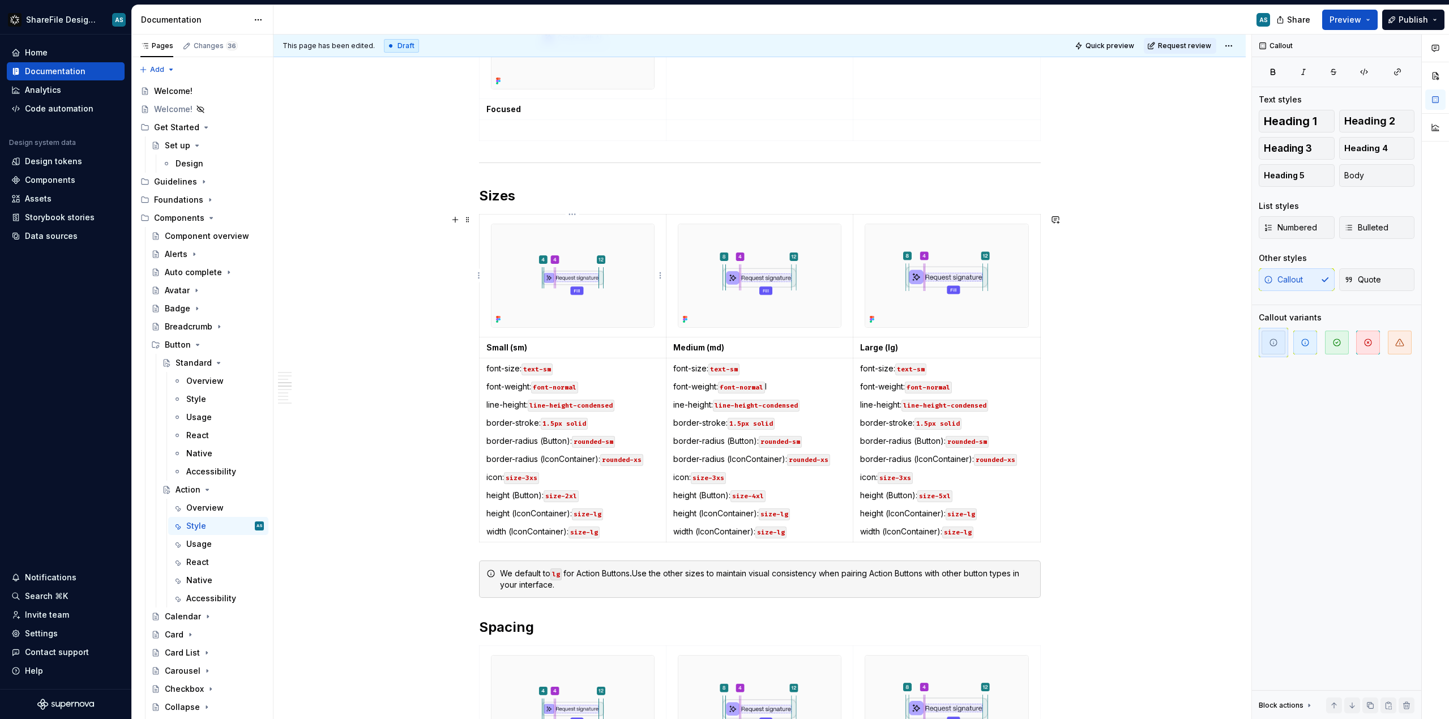
click at [617, 248] on img at bounding box center [573, 275] width 163 height 102
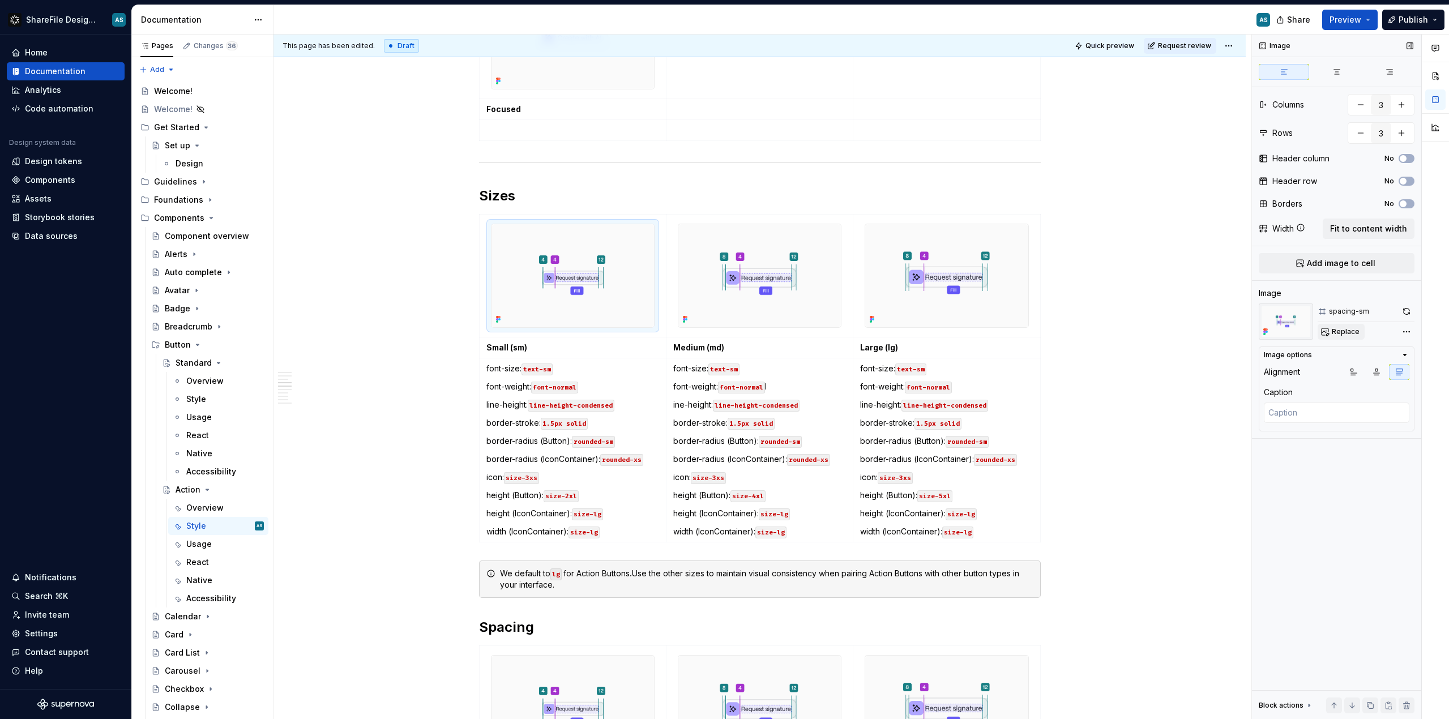
click at [815, 335] on span "Replace" at bounding box center [1346, 331] width 28 height 9
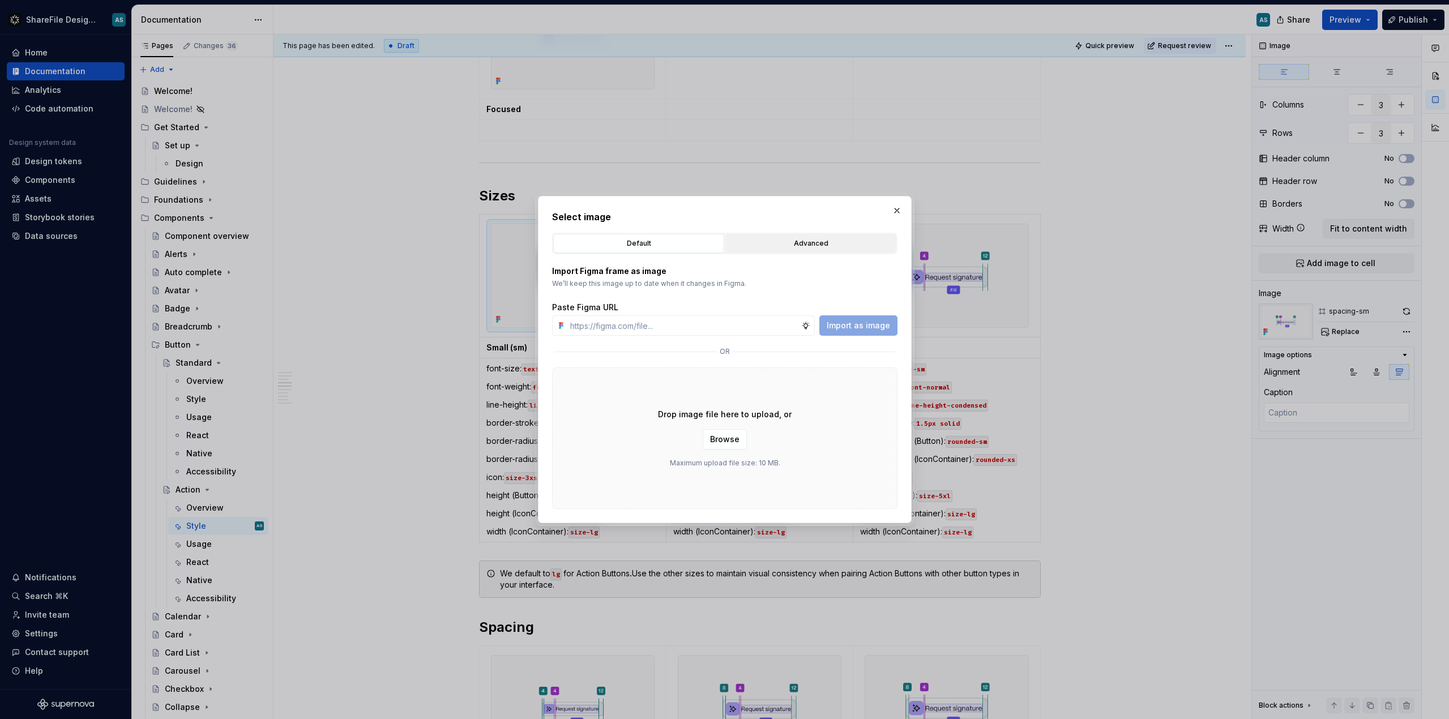
click at [802, 242] on div "Advanced" at bounding box center [810, 243] width 163 height 11
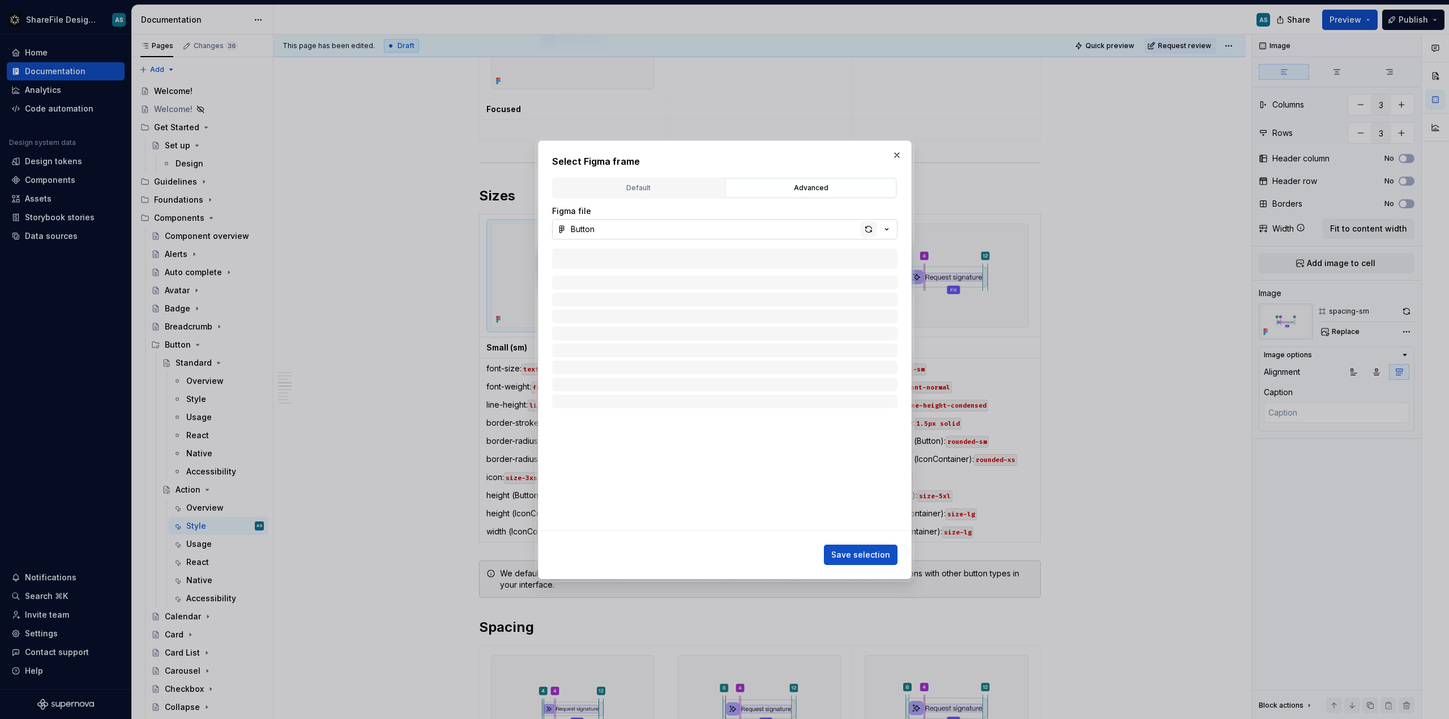
click at [815, 232] on div "button" at bounding box center [869, 229] width 16 height 16
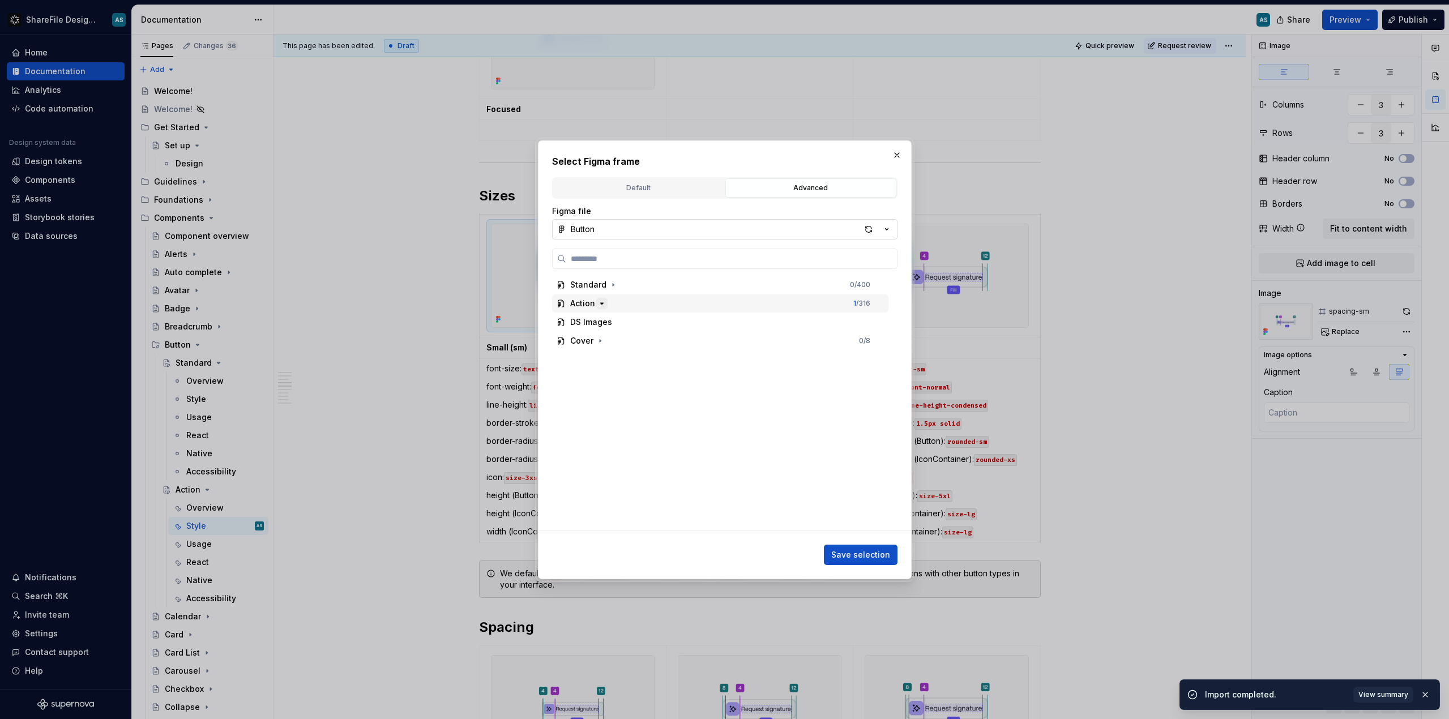
click at [599, 304] on icon "button" at bounding box center [601, 303] width 9 height 9
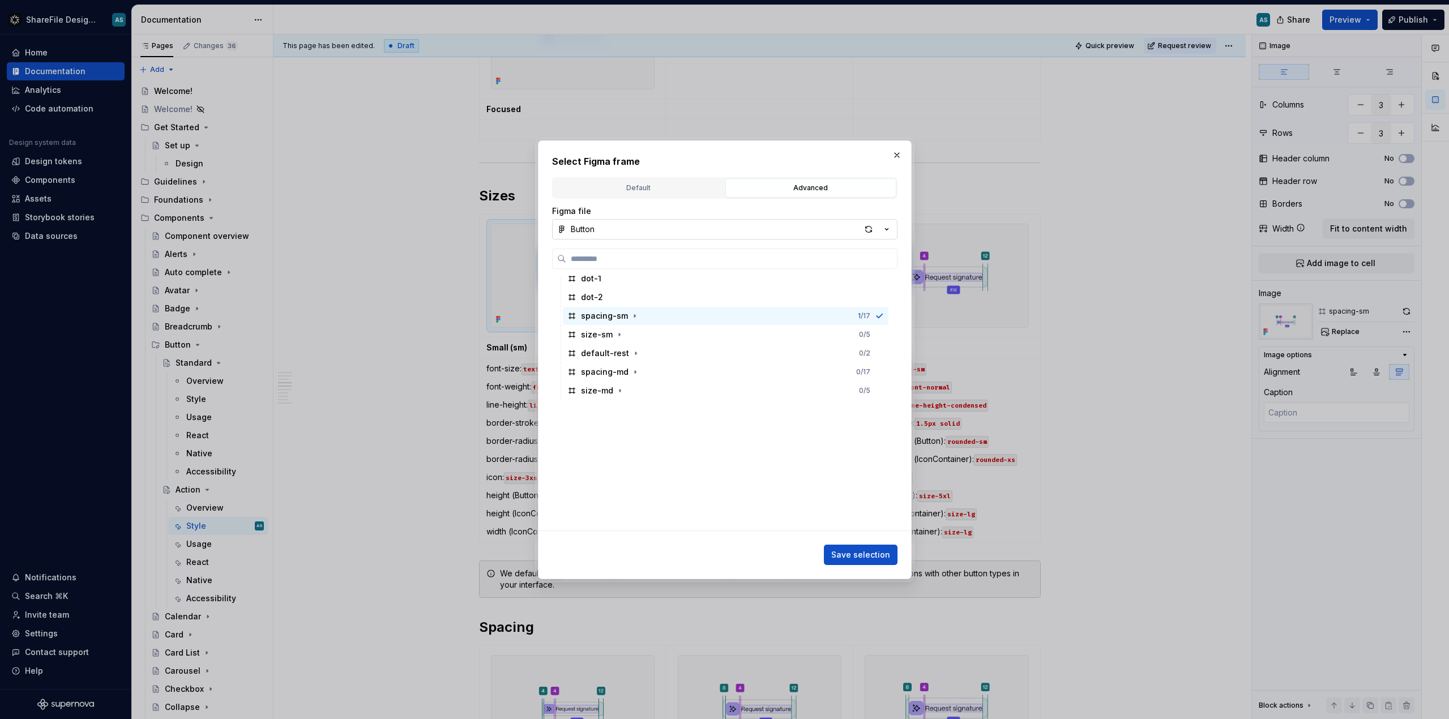
scroll to position [418, 0]
click at [621, 336] on icon "button" at bounding box center [619, 334] width 9 height 9
click at [618, 334] on icon "button" at bounding box center [619, 334] width 3 height 1
click at [599, 336] on div "size-sm" at bounding box center [597, 333] width 32 height 11
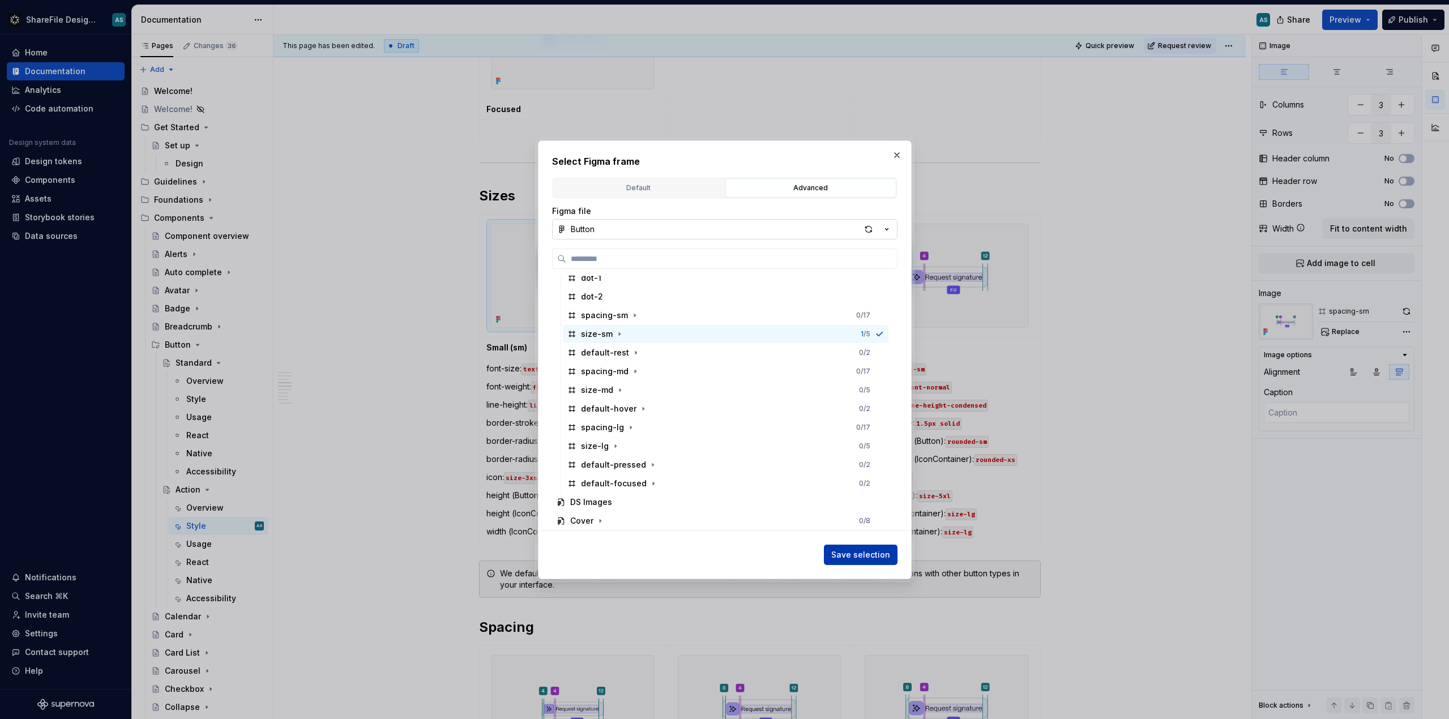
click at [815, 558] on span "Save selection" at bounding box center [860, 554] width 59 height 11
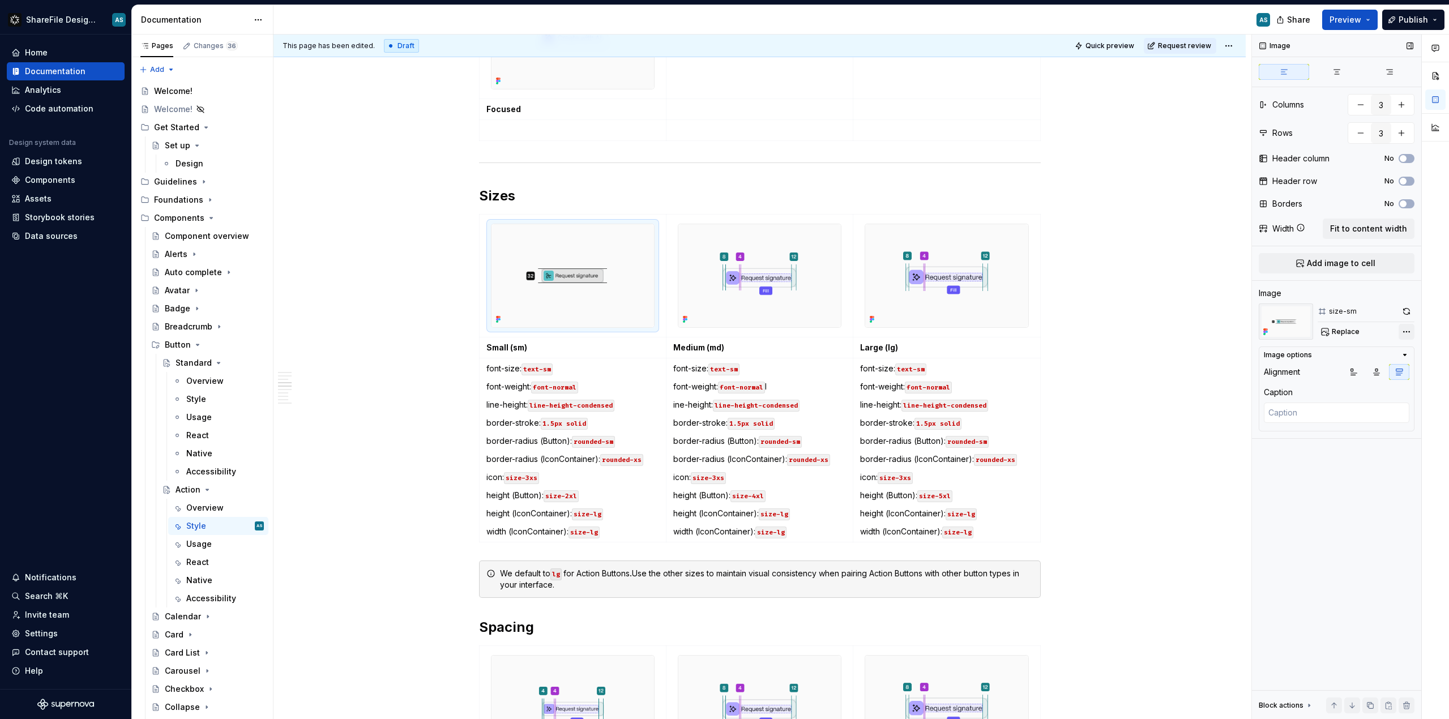
click at [815, 333] on div "Comments Open comments No comments yet Select ‘Comment’ from the block context …" at bounding box center [1350, 377] width 197 height 685
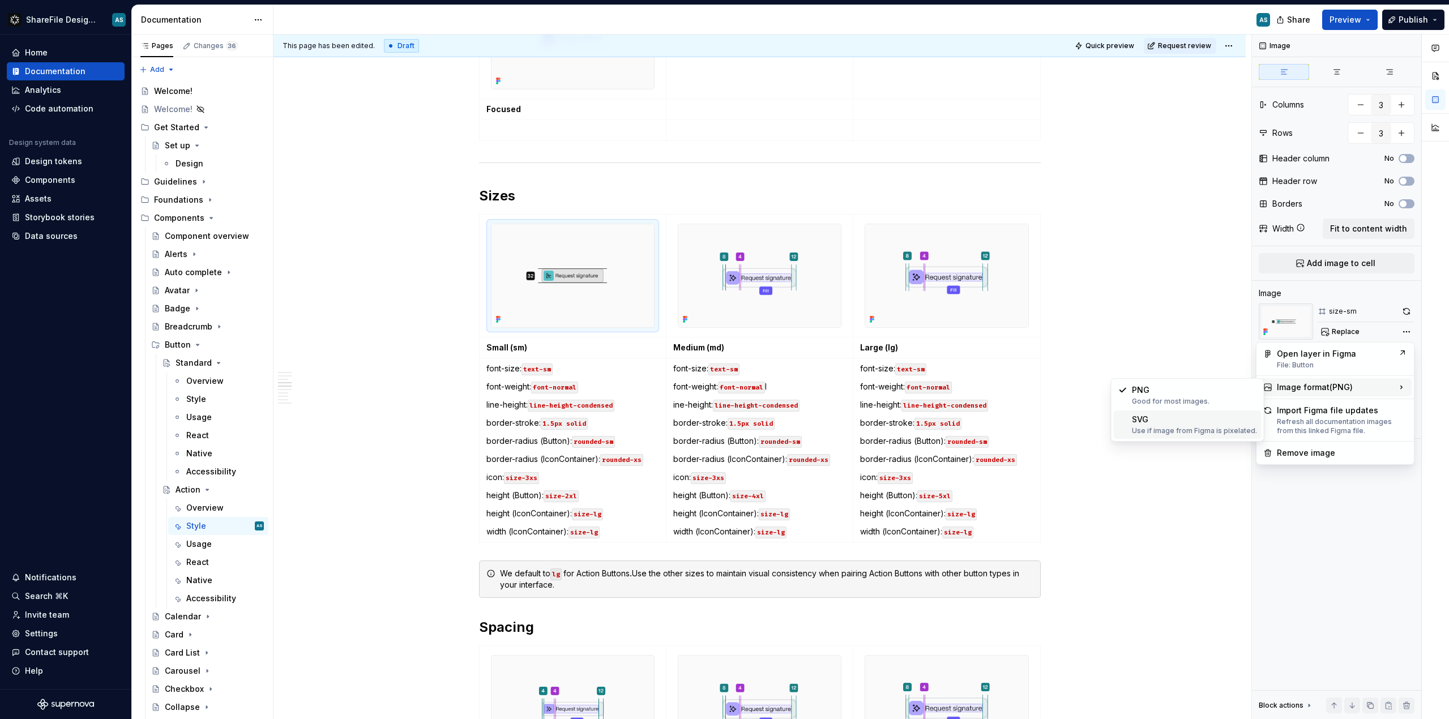
click at [815, 430] on div "Use if image from Figma is pixelated." at bounding box center [1194, 430] width 125 height 9
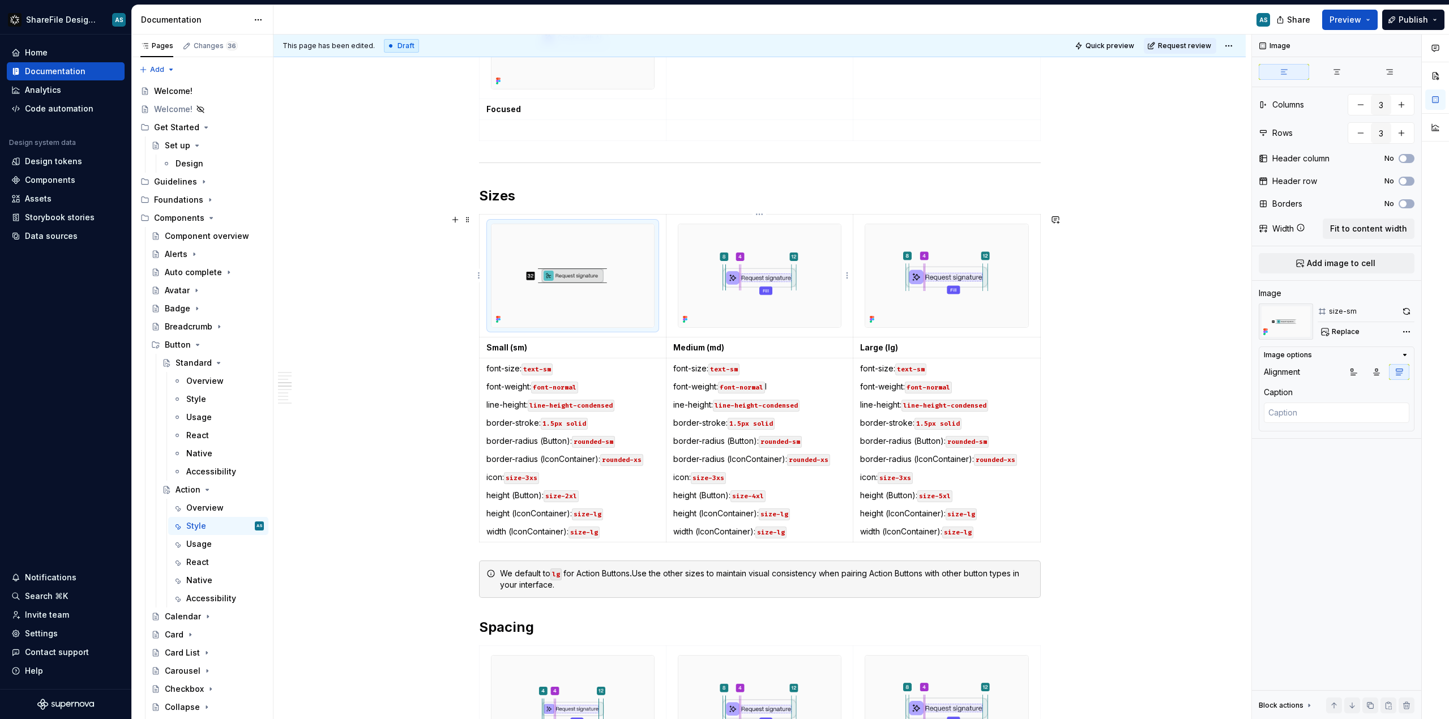
type textarea "*"
click at [801, 313] on img at bounding box center [759, 275] width 163 height 102
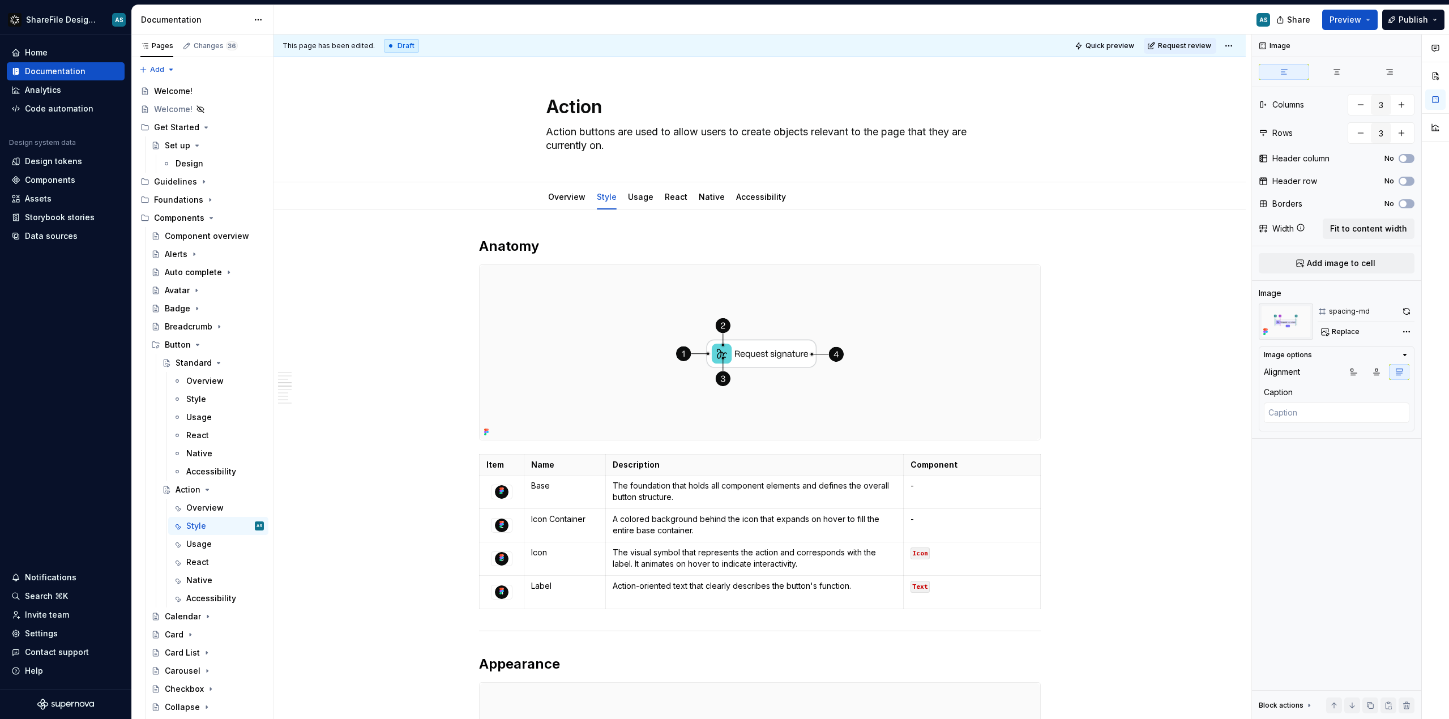
scroll to position [1499, 0]
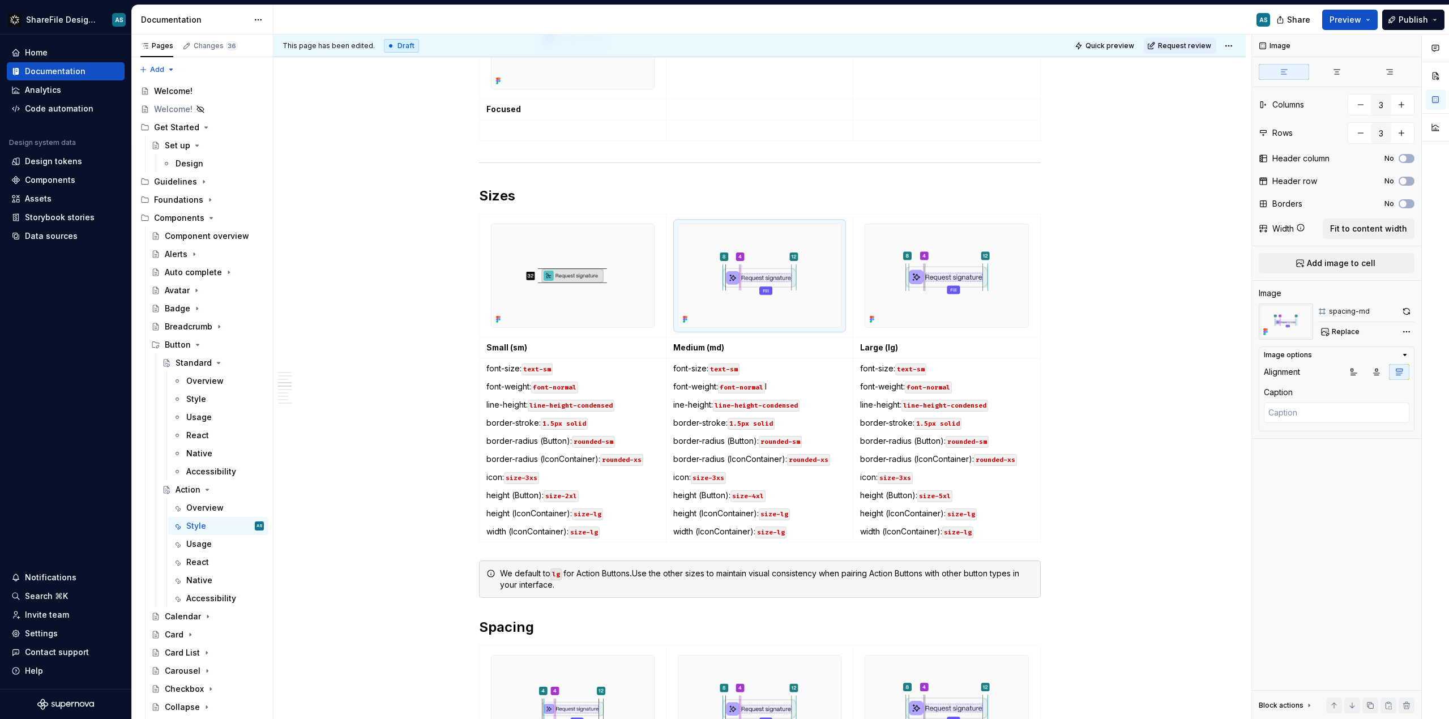
click at [1353, 332] on span "Replace" at bounding box center [1346, 331] width 28 height 9
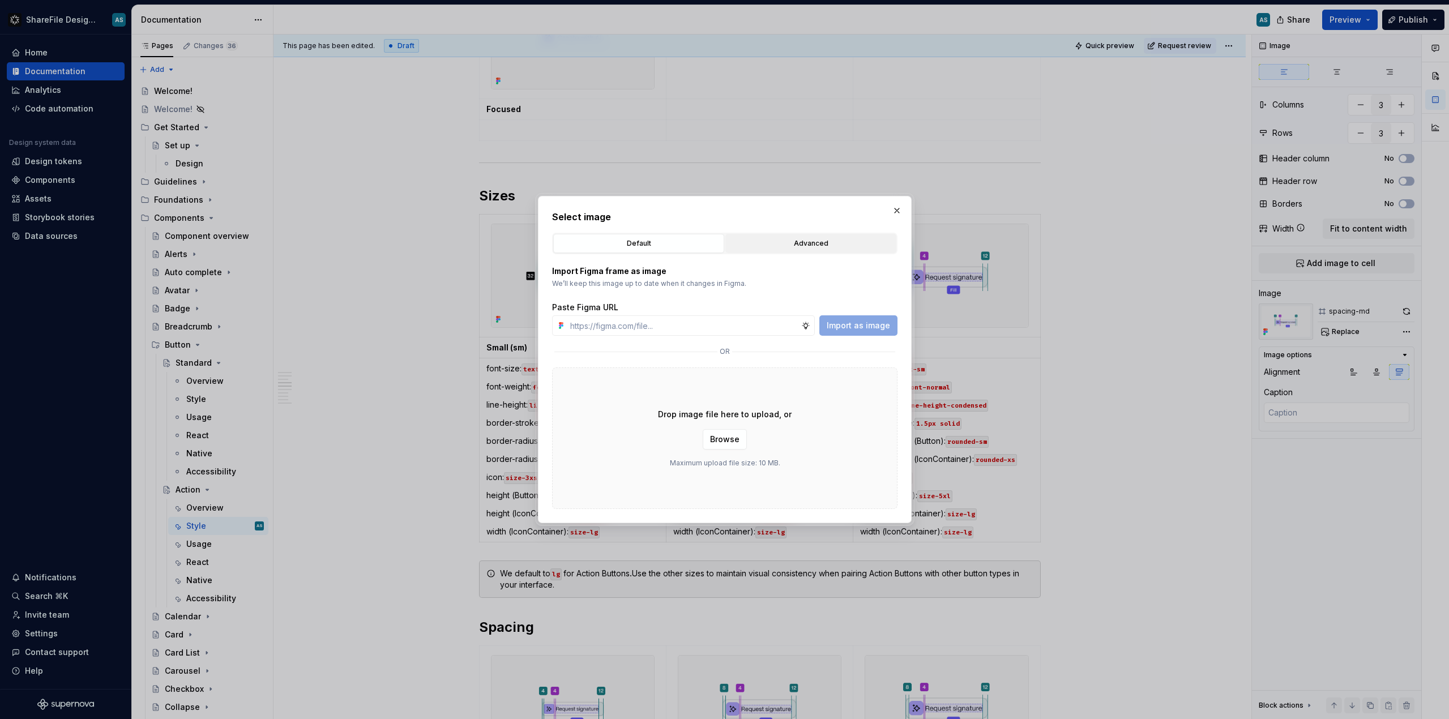
click at [819, 250] on button "Advanced" at bounding box center [810, 243] width 171 height 19
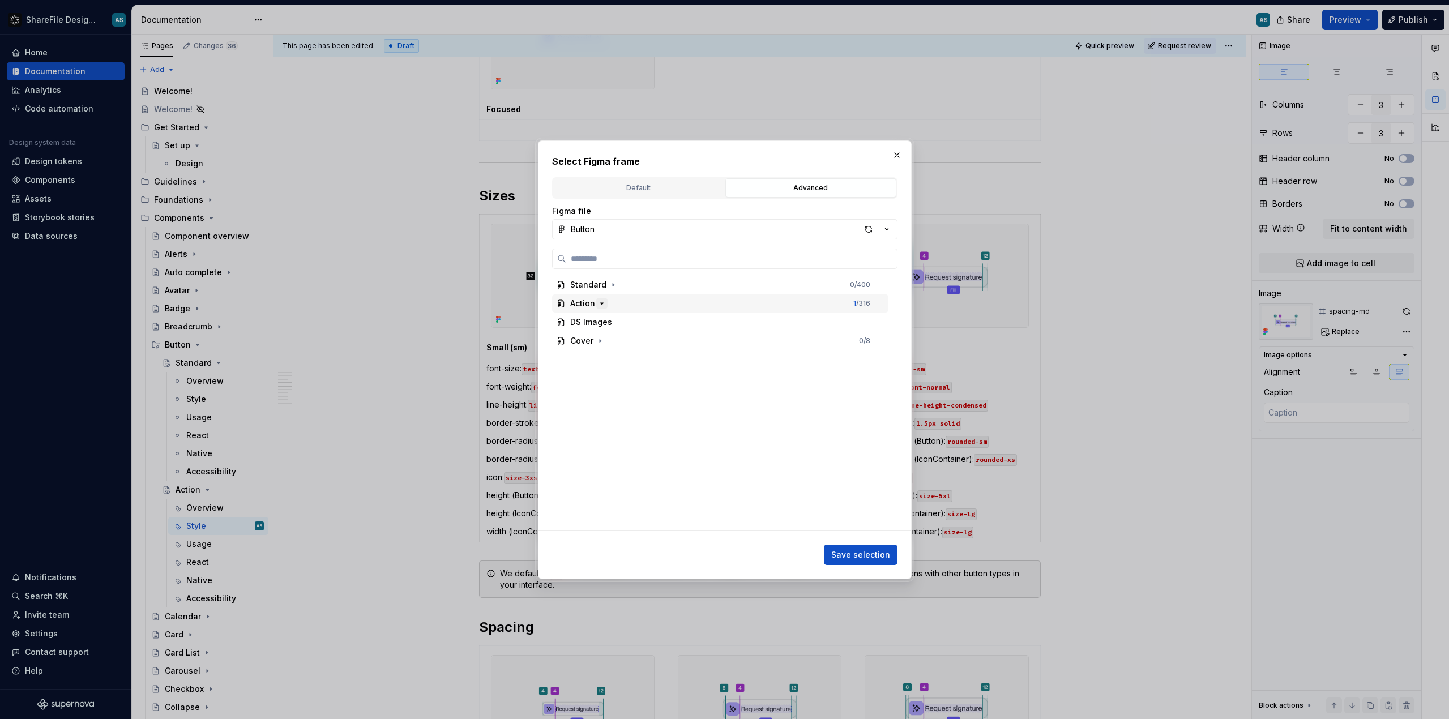
click at [604, 304] on icon "button" at bounding box center [601, 303] width 9 height 9
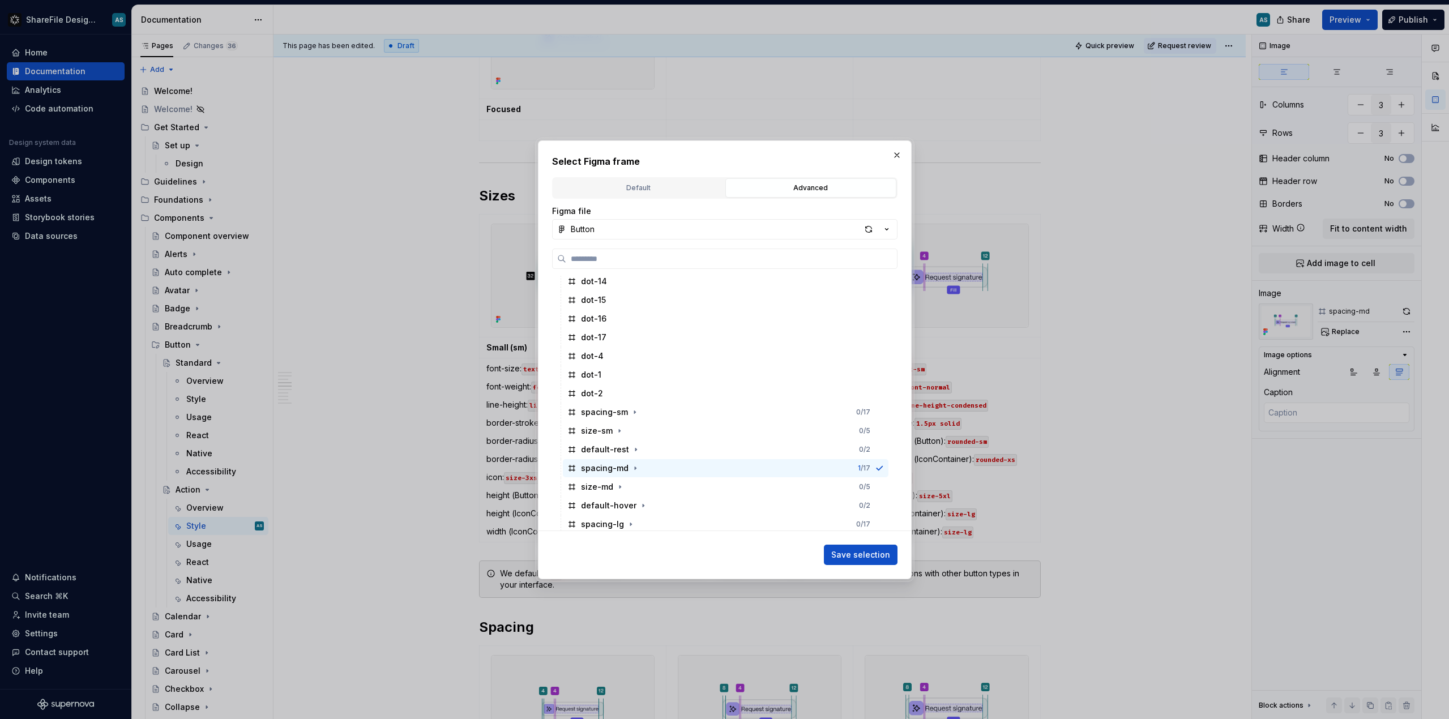
scroll to position [325, 0]
click at [597, 489] on div "size-md 0 / 5" at bounding box center [726, 483] width 326 height 18
click at [843, 560] on button "Save selection" at bounding box center [861, 555] width 74 height 20
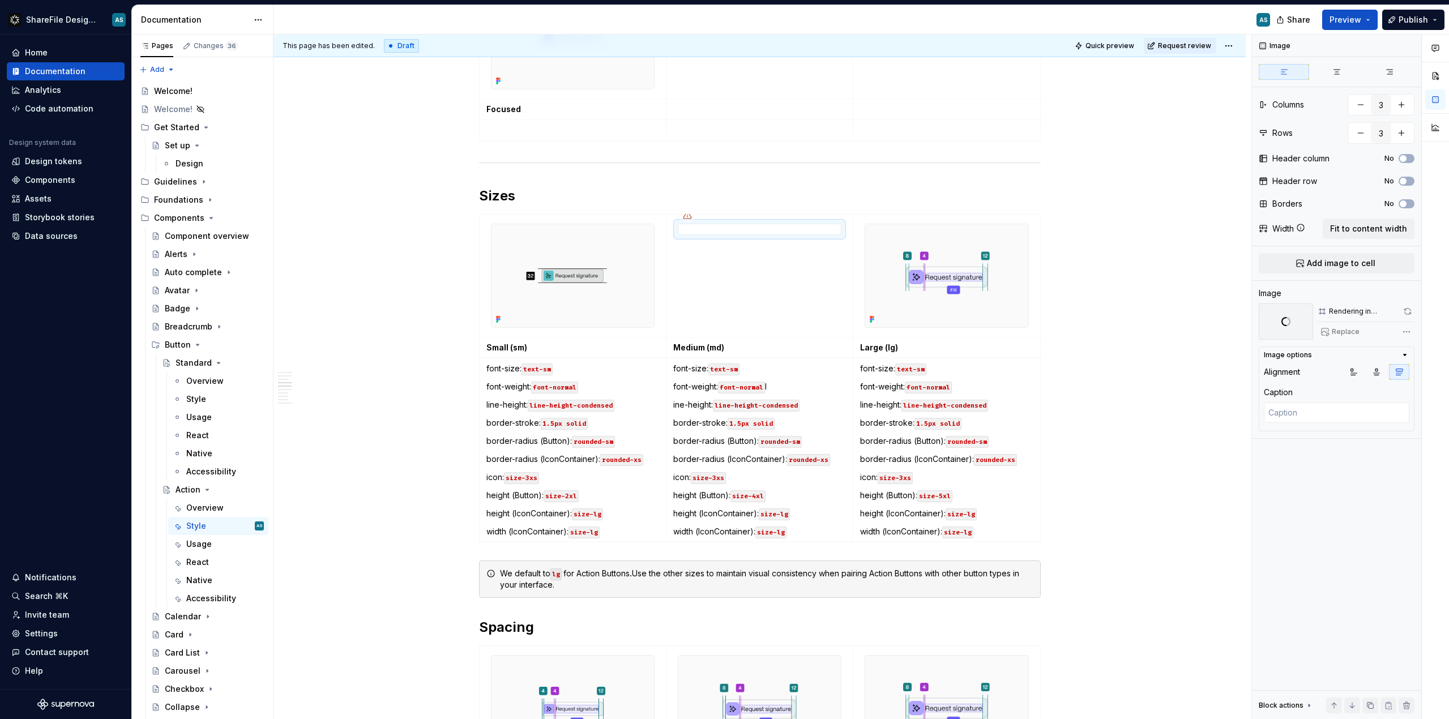
click at [1401, 333] on div "Comments Open comments No comments yet Select ‘Comment’ from the block context …" at bounding box center [1350, 377] width 197 height 685
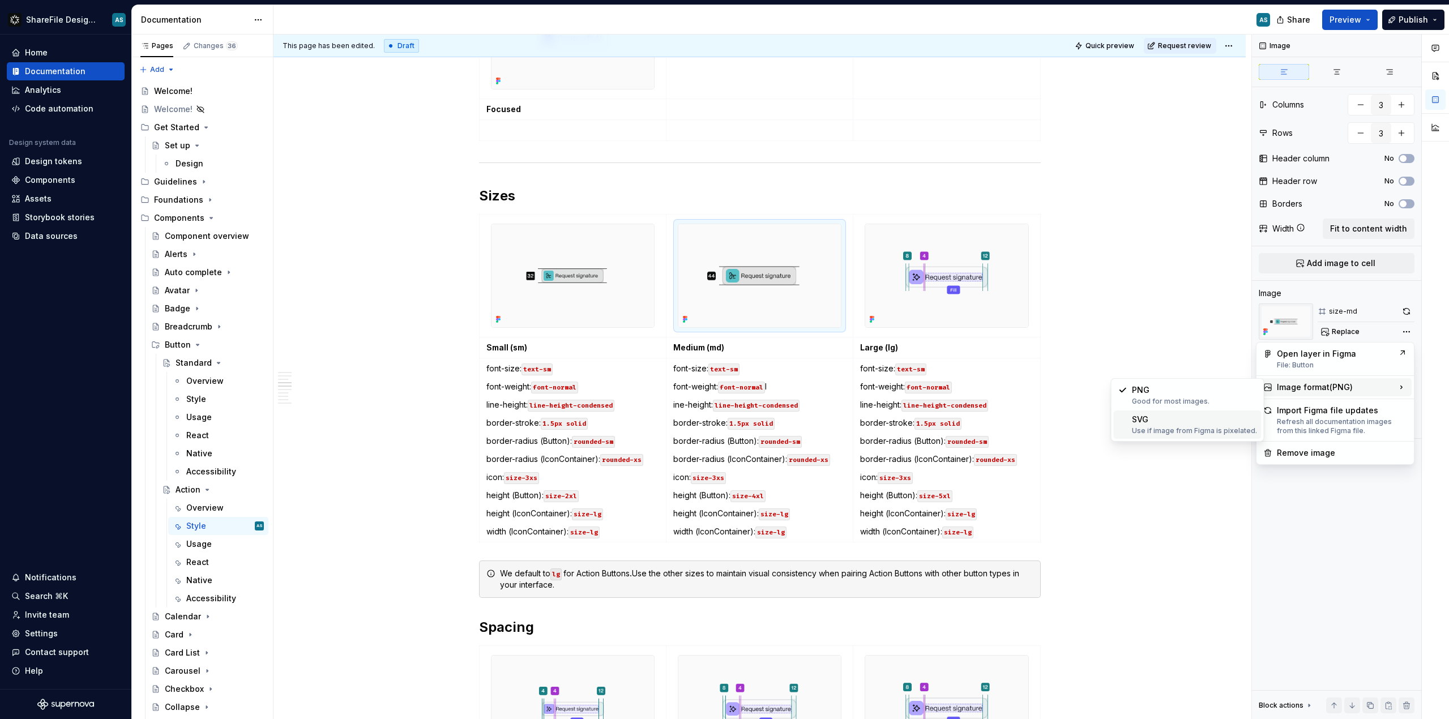
click at [1214, 430] on div "Use if image from Figma is pixelated." at bounding box center [1194, 430] width 125 height 9
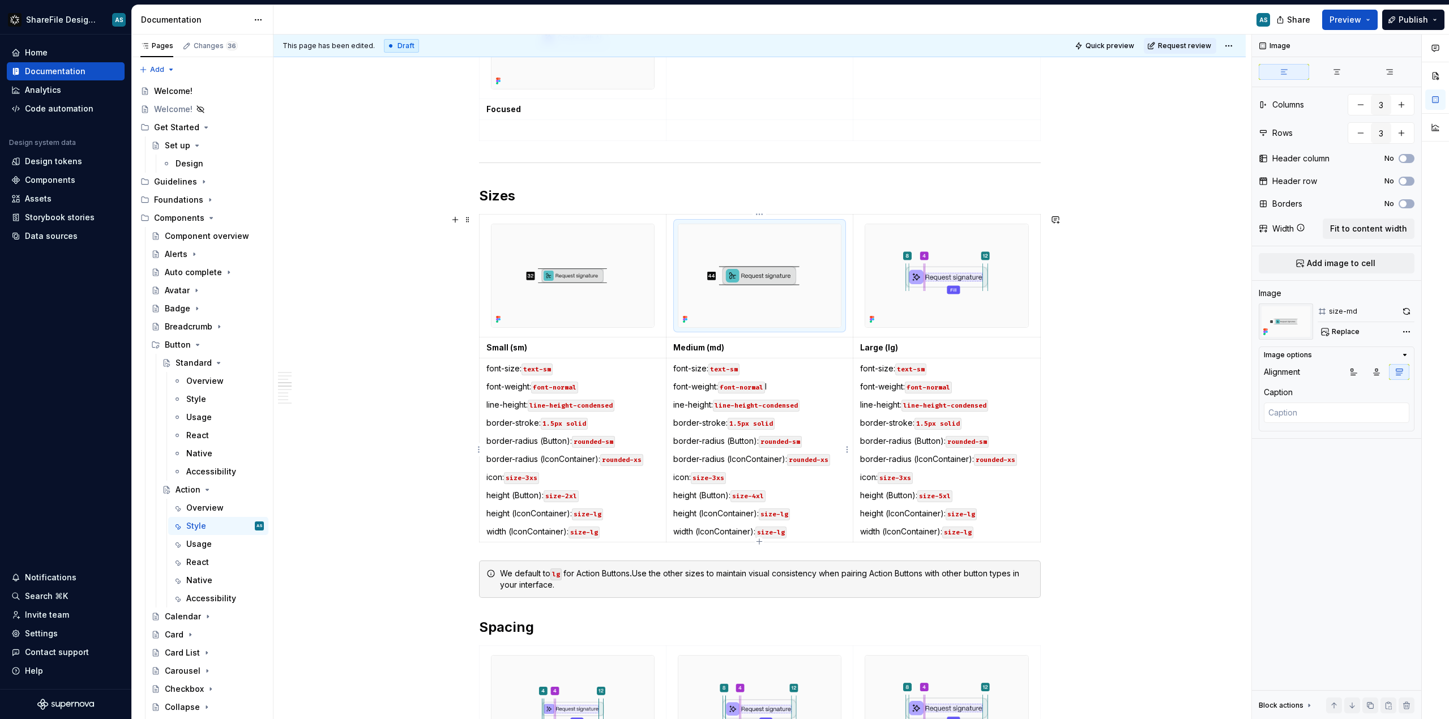
type textarea "*"
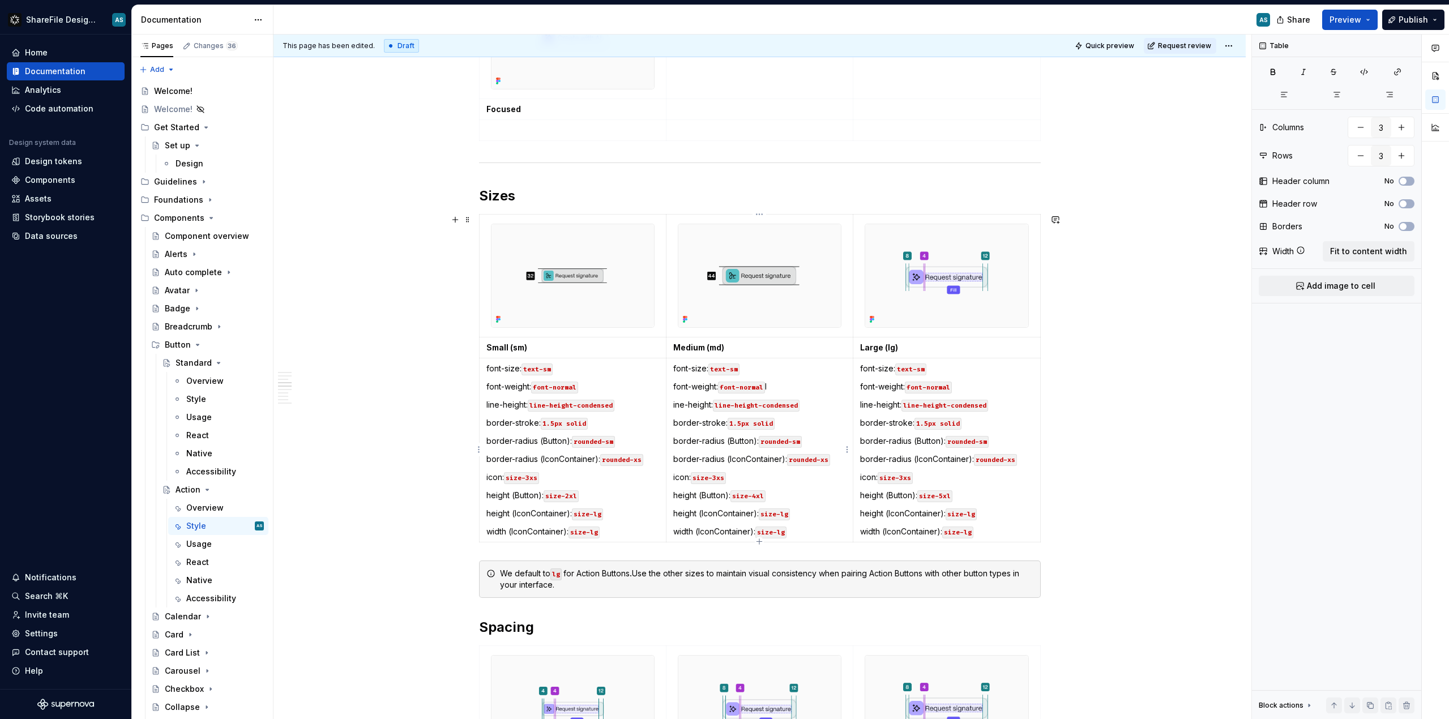
click at [784, 386] on p "font-weight: font-normal l" at bounding box center [759, 386] width 173 height 11
click at [672, 404] on td "font-size: text-sm font-weight: font-normal ine-height: line-height-condensed b…" at bounding box center [759, 450] width 187 height 184
click at [946, 315] on img at bounding box center [946, 275] width 163 height 102
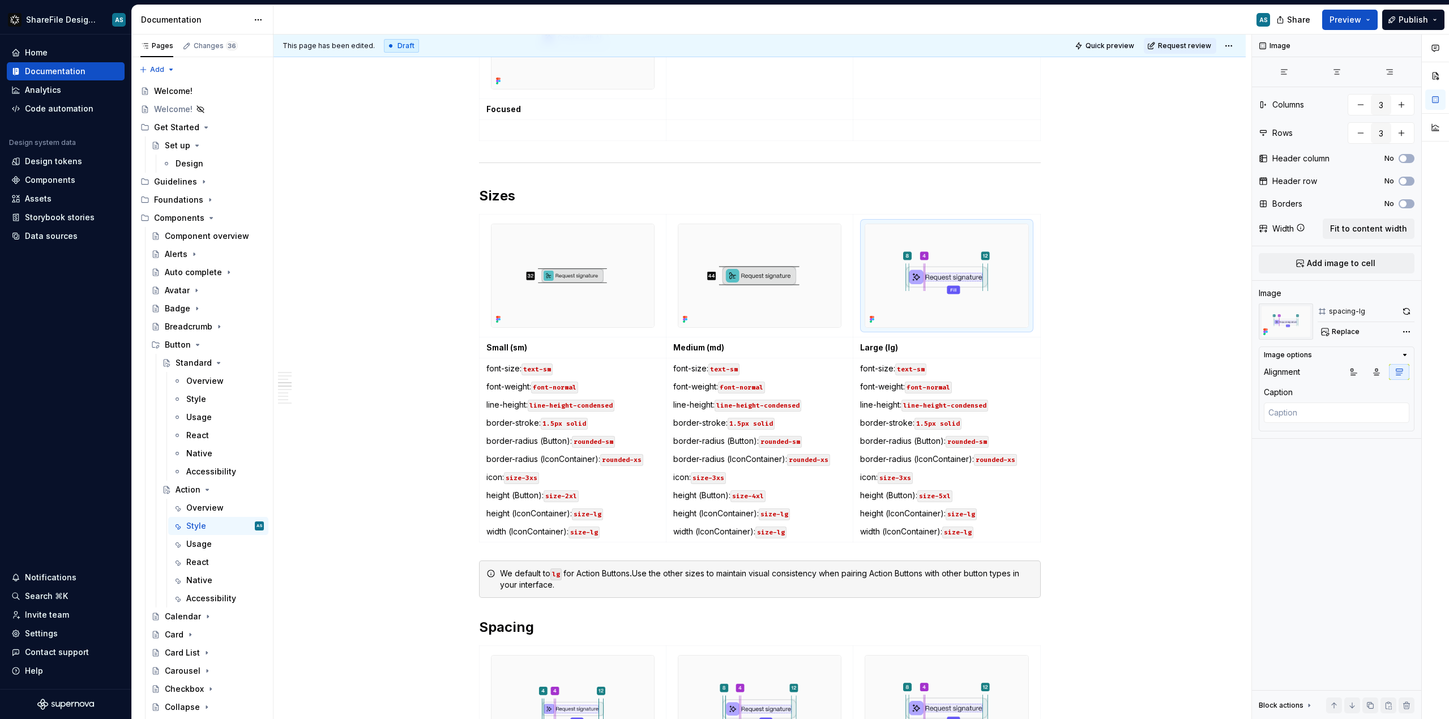
click at [1404, 331] on div "Comments Open comments No comments yet Select ‘Comment’ from the block context …" at bounding box center [1350, 377] width 197 height 685
click at [1353, 330] on div "Comments Open comments No comments yet Select ‘Comment’ from the block context …" at bounding box center [1350, 377] width 197 height 685
click at [1348, 332] on span "Replace" at bounding box center [1346, 331] width 28 height 9
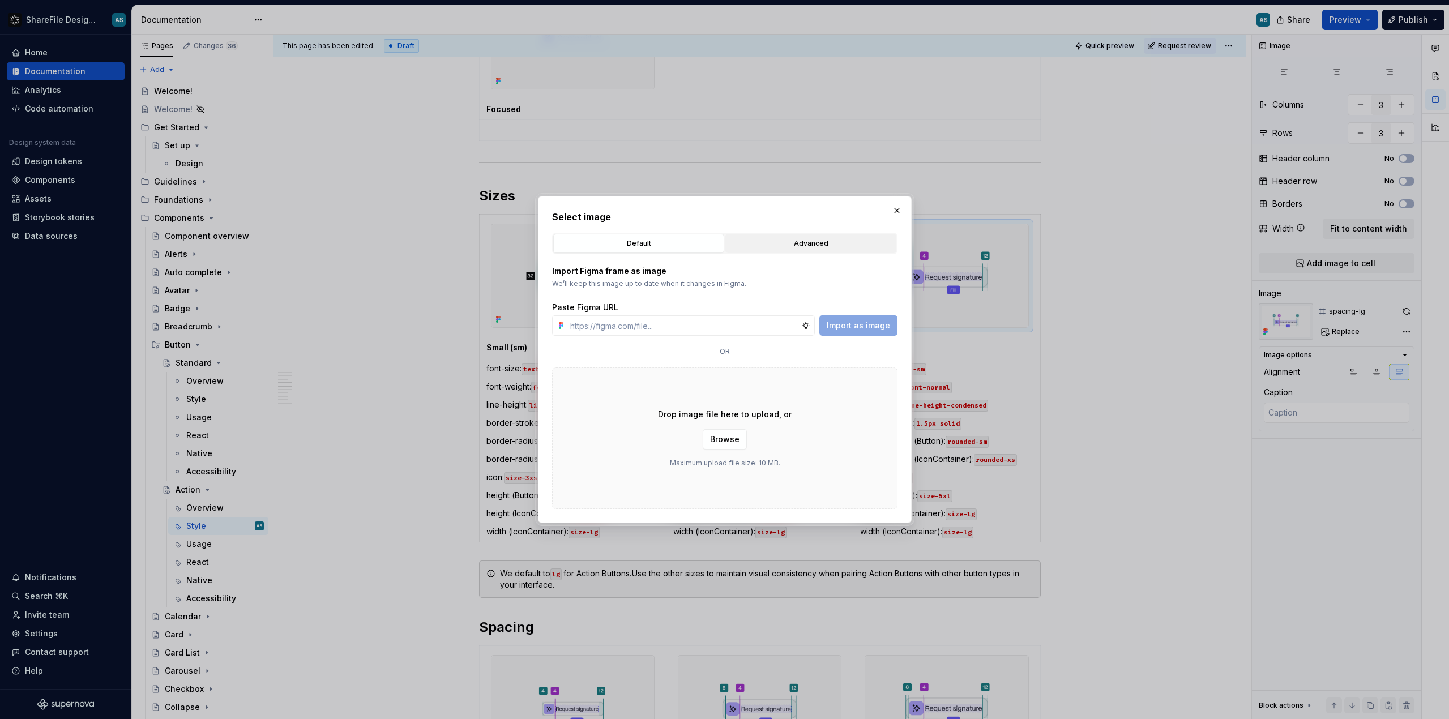
click at [779, 253] on button "Advanced" at bounding box center [810, 243] width 171 height 19
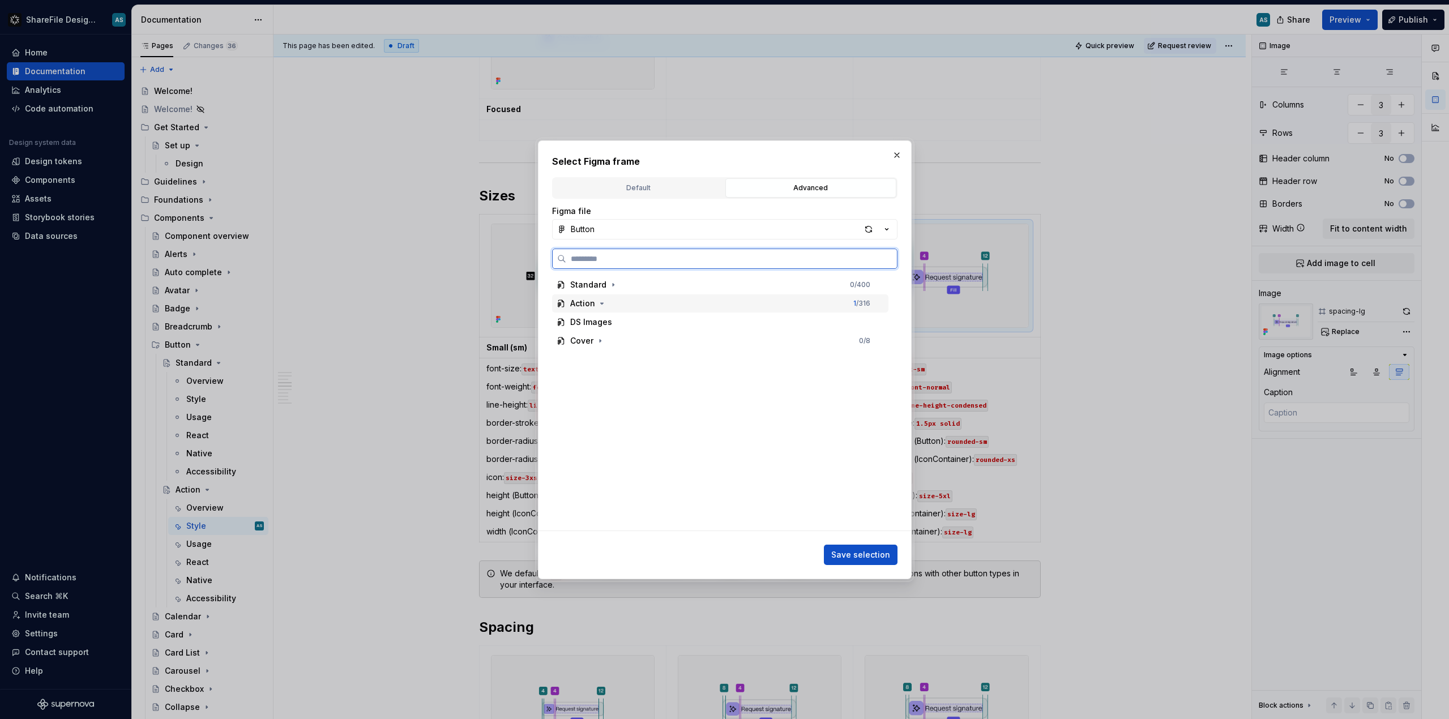
click at [608, 306] on div "Action 1 / 316" at bounding box center [720, 303] width 336 height 18
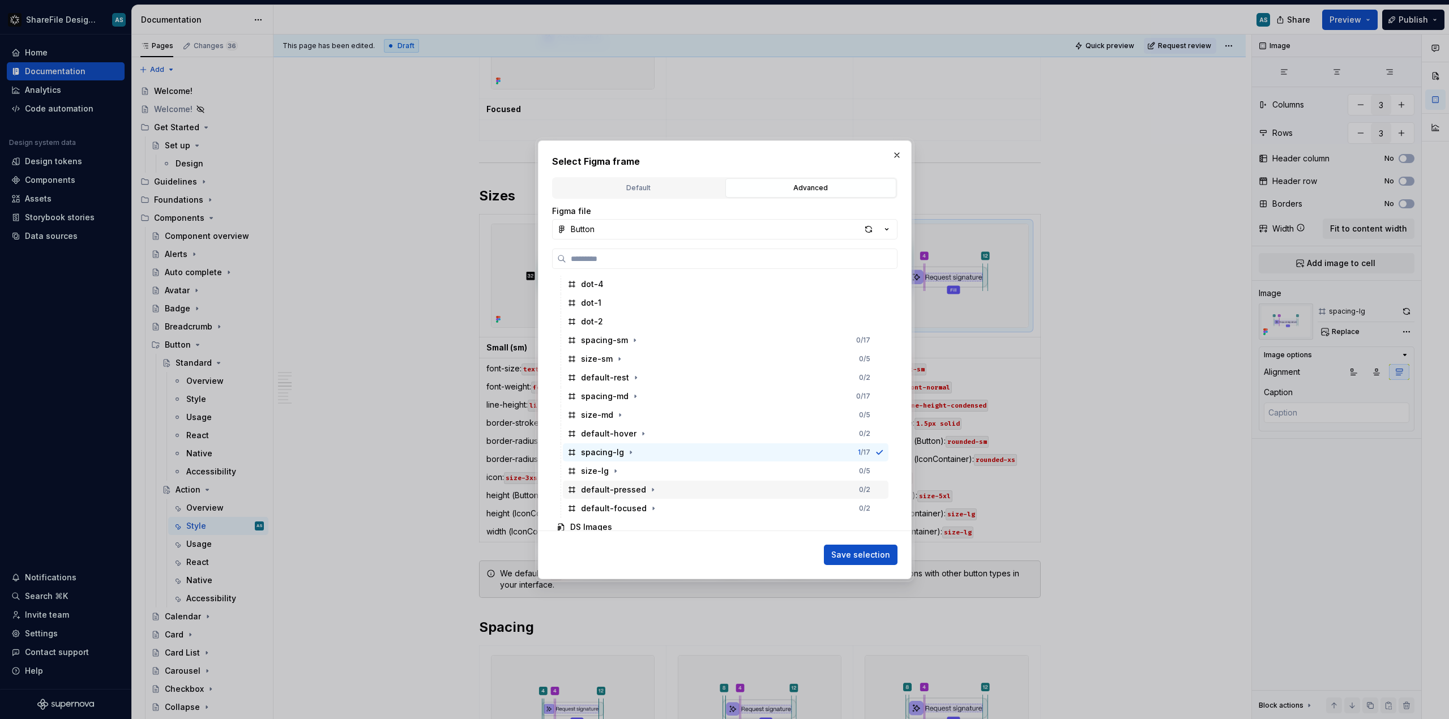
scroll to position [394, 0]
click at [593, 473] on div "size-lg" at bounding box center [595, 470] width 28 height 11
click at [856, 552] on span "Save selection" at bounding box center [860, 554] width 59 height 11
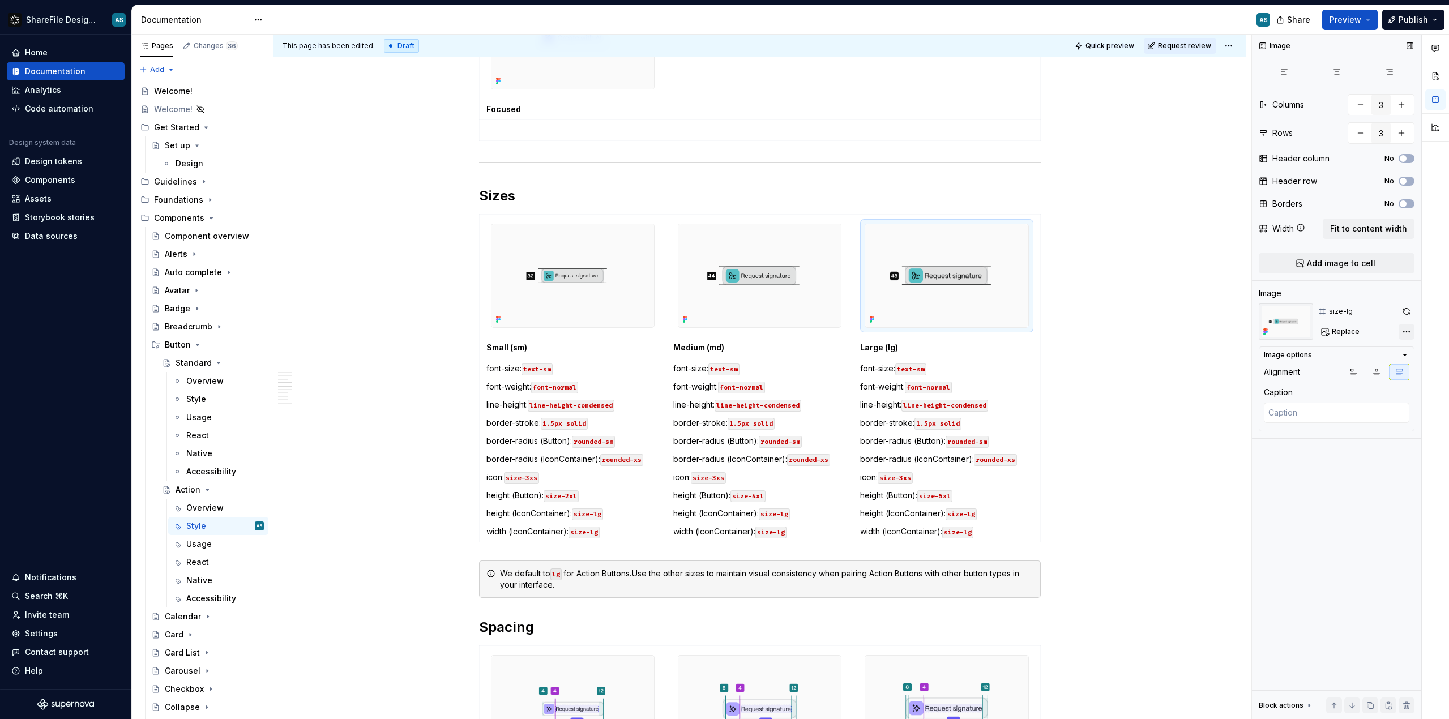
click at [1411, 331] on div "Comments Open comments No comments yet Select ‘Comment’ from the block context …" at bounding box center [1350, 377] width 197 height 685
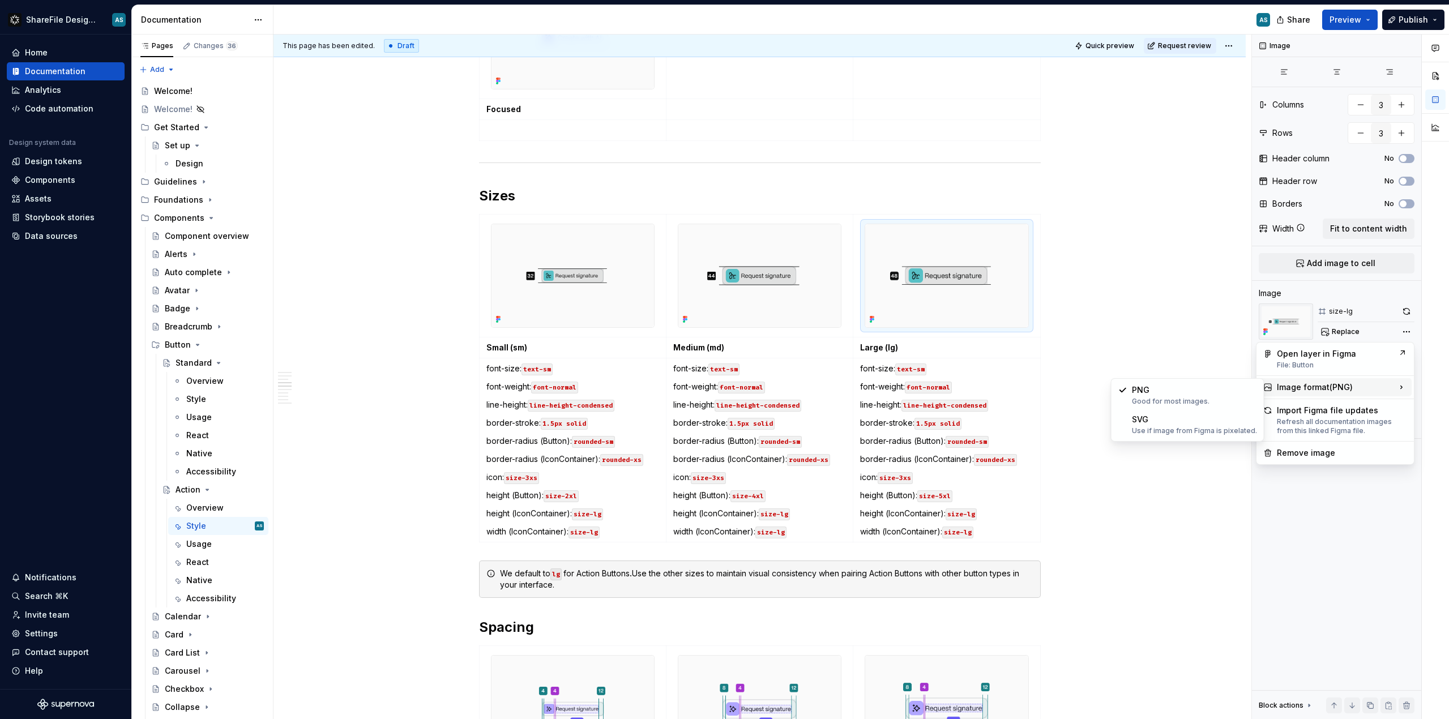
click at [1187, 439] on div "PNG Good for most images. SVG Use if image from Figma is pixelated." at bounding box center [1187, 409] width 153 height 63
click at [1160, 427] on div "Use if image from Figma is pixelated." at bounding box center [1194, 430] width 125 height 9
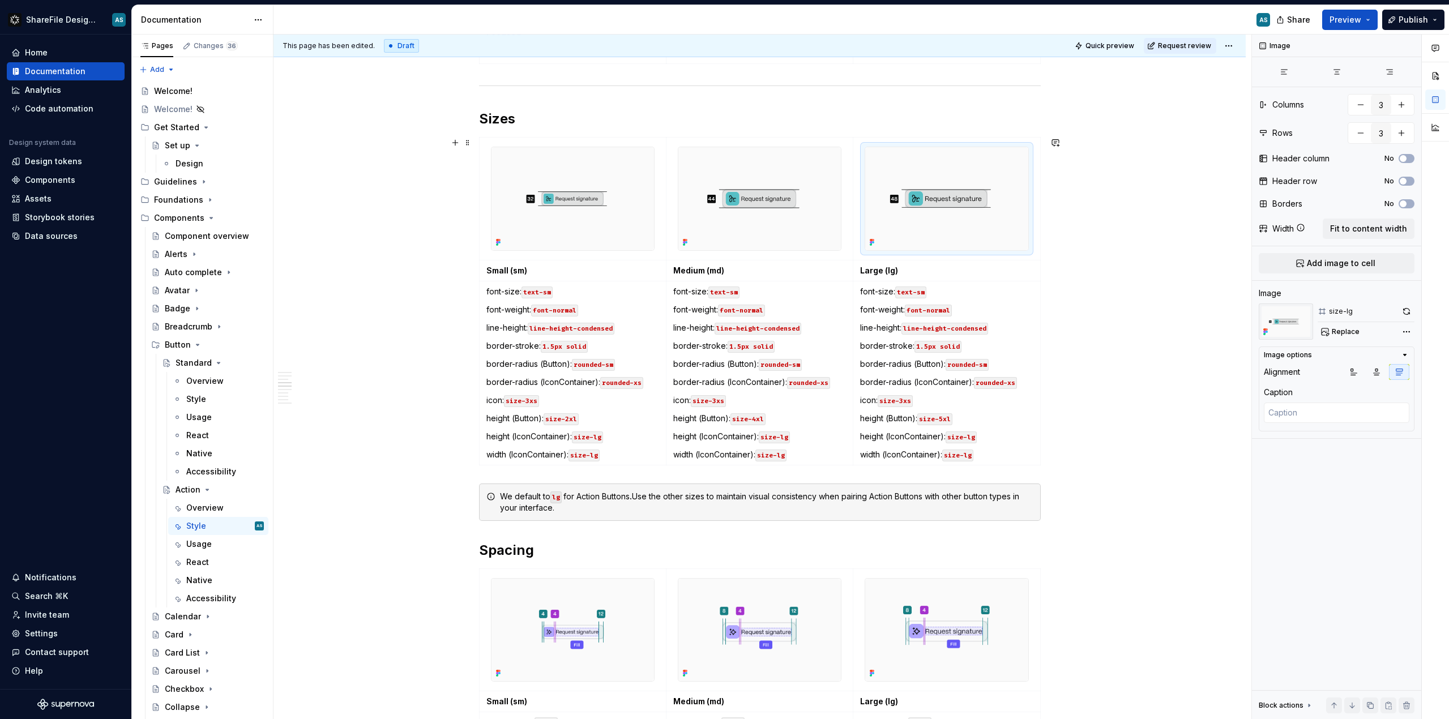
scroll to position [1674, 0]
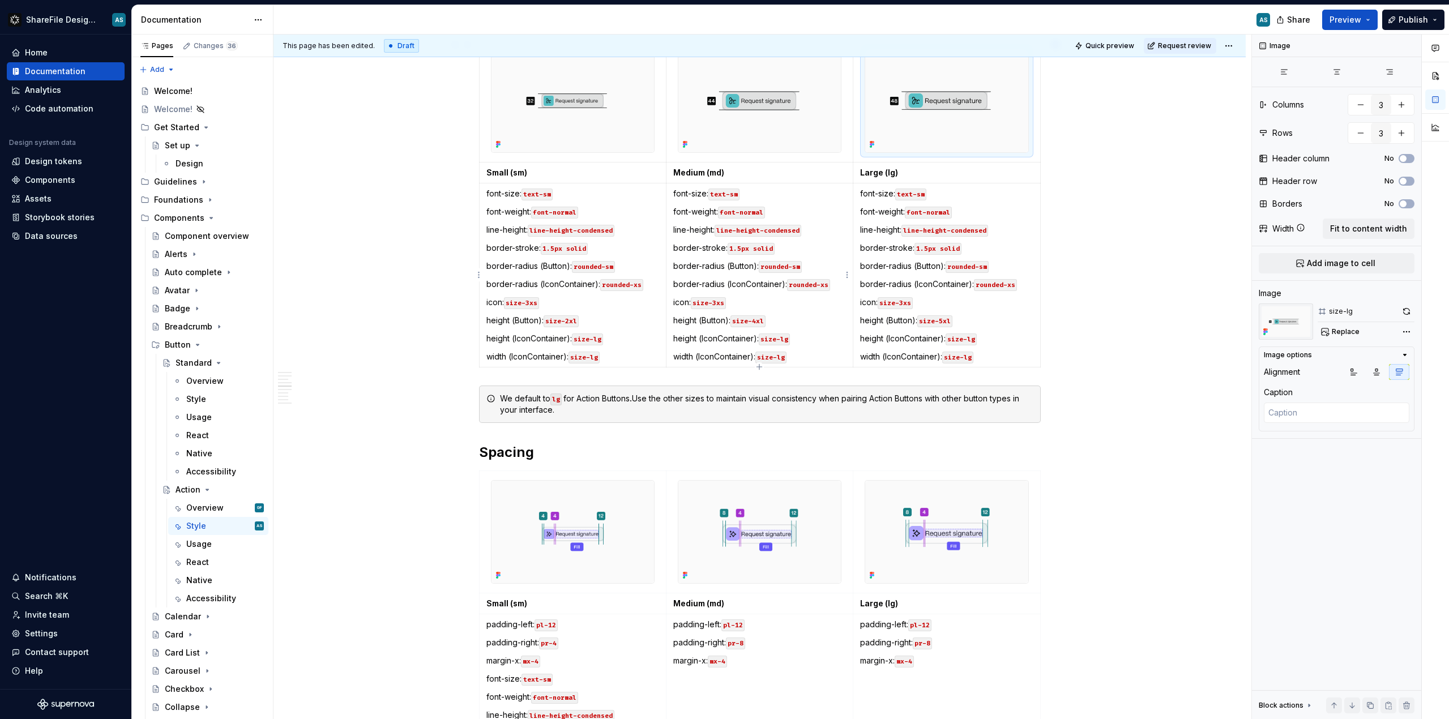
click at [736, 193] on code "text-sm" at bounding box center [723, 195] width 31 height 12
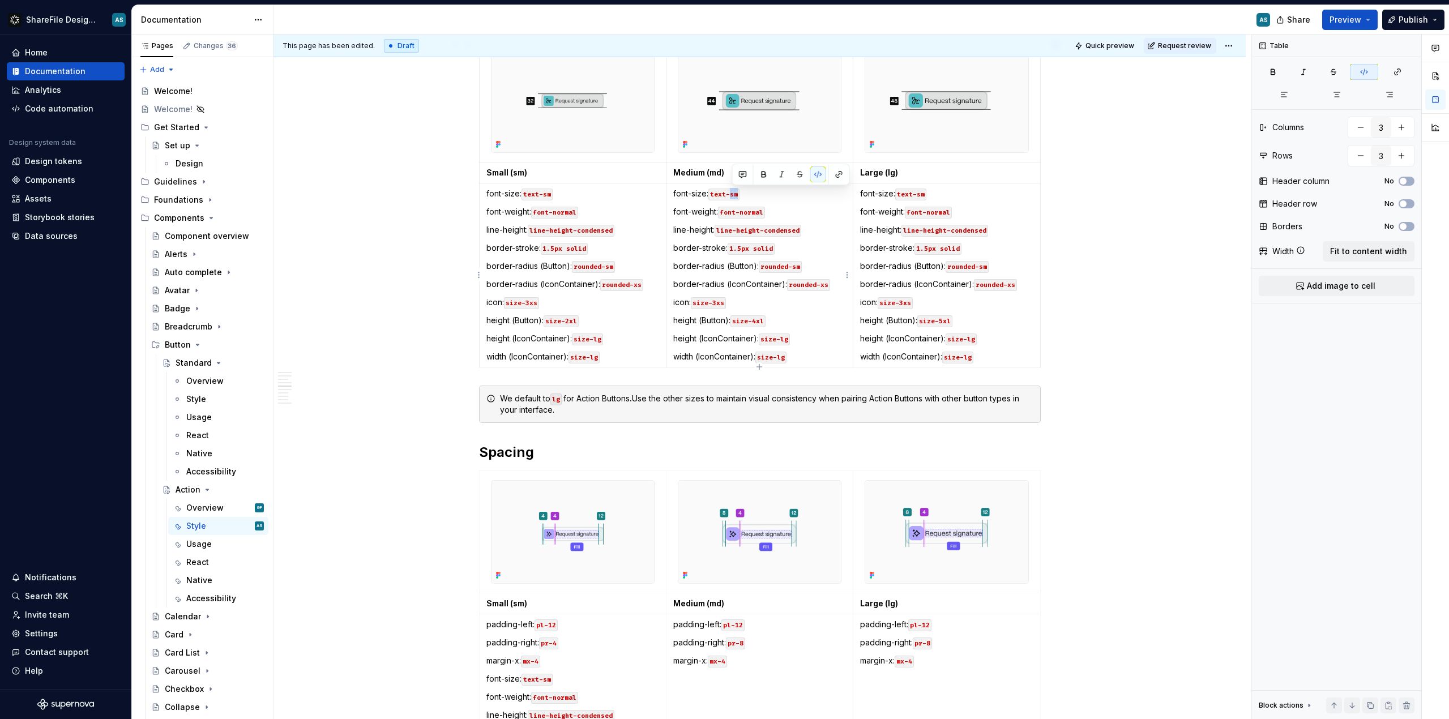
drag, startPoint x: 733, startPoint y: 193, endPoint x: 746, endPoint y: 191, distance: 12.6
click at [746, 191] on p "font-size: text-sm" at bounding box center [759, 193] width 173 height 11
drag, startPoint x: 795, startPoint y: 266, endPoint x: 821, endPoint y: 266, distance: 26.0
click at [821, 266] on p "border-radius (Button): rounded-sm" at bounding box center [759, 265] width 173 height 11
drag, startPoint x: 824, startPoint y: 283, endPoint x: 848, endPoint y: 282, distance: 24.4
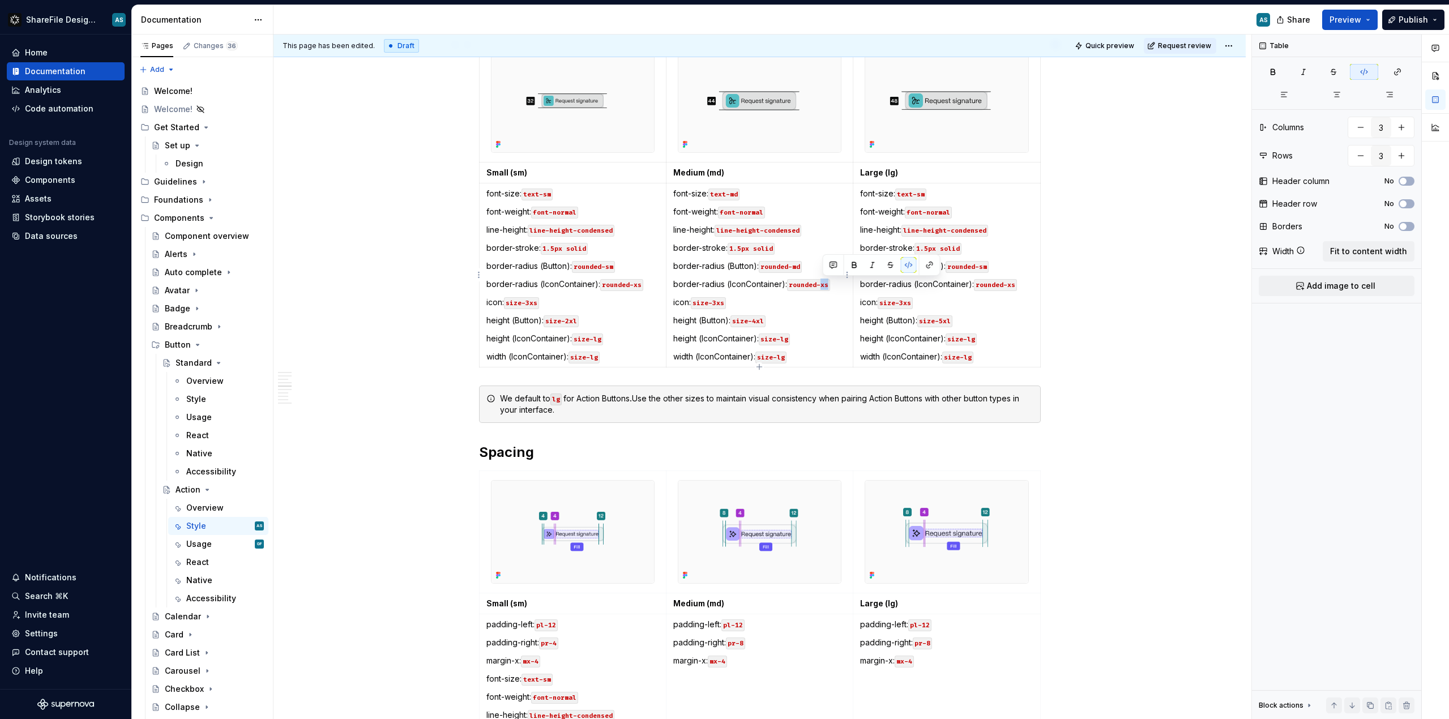
click at [848, 282] on td "font-size: text-md font-weight: font-normal line-height: line-height-condensed …" at bounding box center [759, 275] width 187 height 184
click at [719, 304] on code "size-3xs" at bounding box center [708, 303] width 35 height 12
drag, startPoint x: 780, startPoint y: 356, endPoint x: 791, endPoint y: 354, distance: 10.9
click at [791, 354] on p "width (IconContainer): size-lg" at bounding box center [759, 356] width 173 height 11
click at [782, 339] on code "size-lg" at bounding box center [774, 340] width 31 height 12
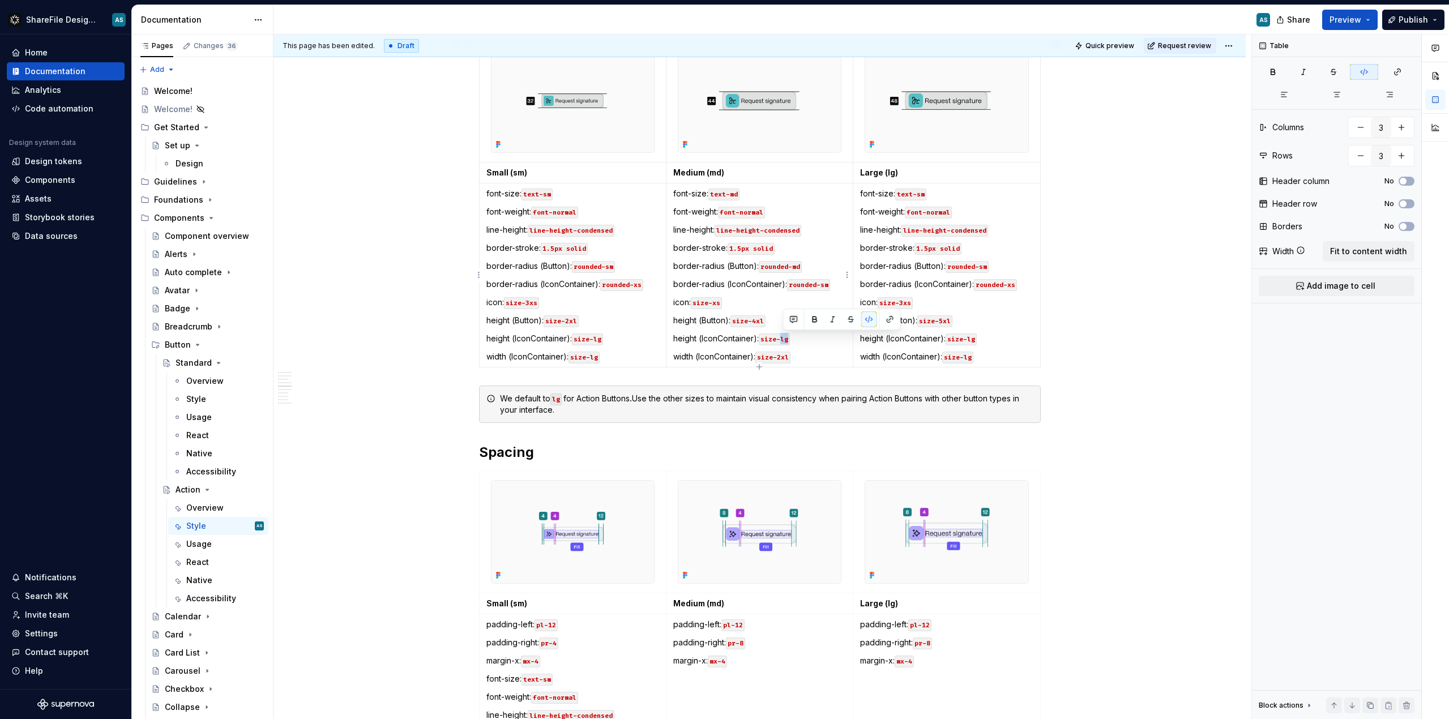
drag, startPoint x: 783, startPoint y: 339, endPoint x: 792, endPoint y: 338, distance: 9.1
click at [790, 338] on code "size-lg" at bounding box center [774, 340] width 31 height 12
drag, startPoint x: 883, startPoint y: 302, endPoint x: 890, endPoint y: 301, distance: 6.3
click at [890, 301] on code "size-3xs" at bounding box center [895, 303] width 35 height 12
drag, startPoint x: 903, startPoint y: 302, endPoint x: 917, endPoint y: 302, distance: 13.6
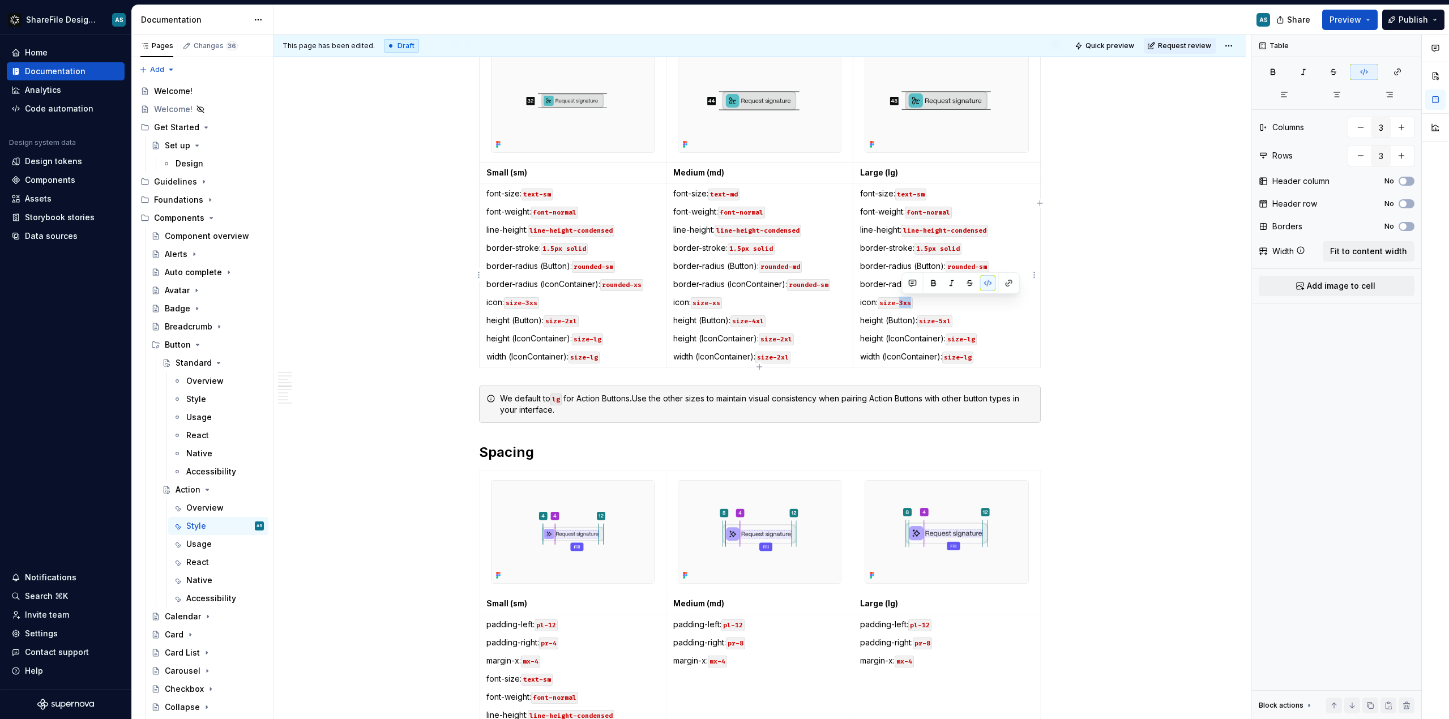
click at [917, 302] on p "icon: size-3xs" at bounding box center [946, 302] width 173 height 11
drag, startPoint x: 943, startPoint y: 321, endPoint x: 958, endPoint y: 320, distance: 14.7
click at [958, 320] on p "height (Button): size-5xl" at bounding box center [946, 320] width 173 height 11
drag, startPoint x: 950, startPoint y: 341, endPoint x: 979, endPoint y: 338, distance: 29.1
click at [979, 338] on p "height (IconContainer): size-lg" at bounding box center [946, 338] width 173 height 11
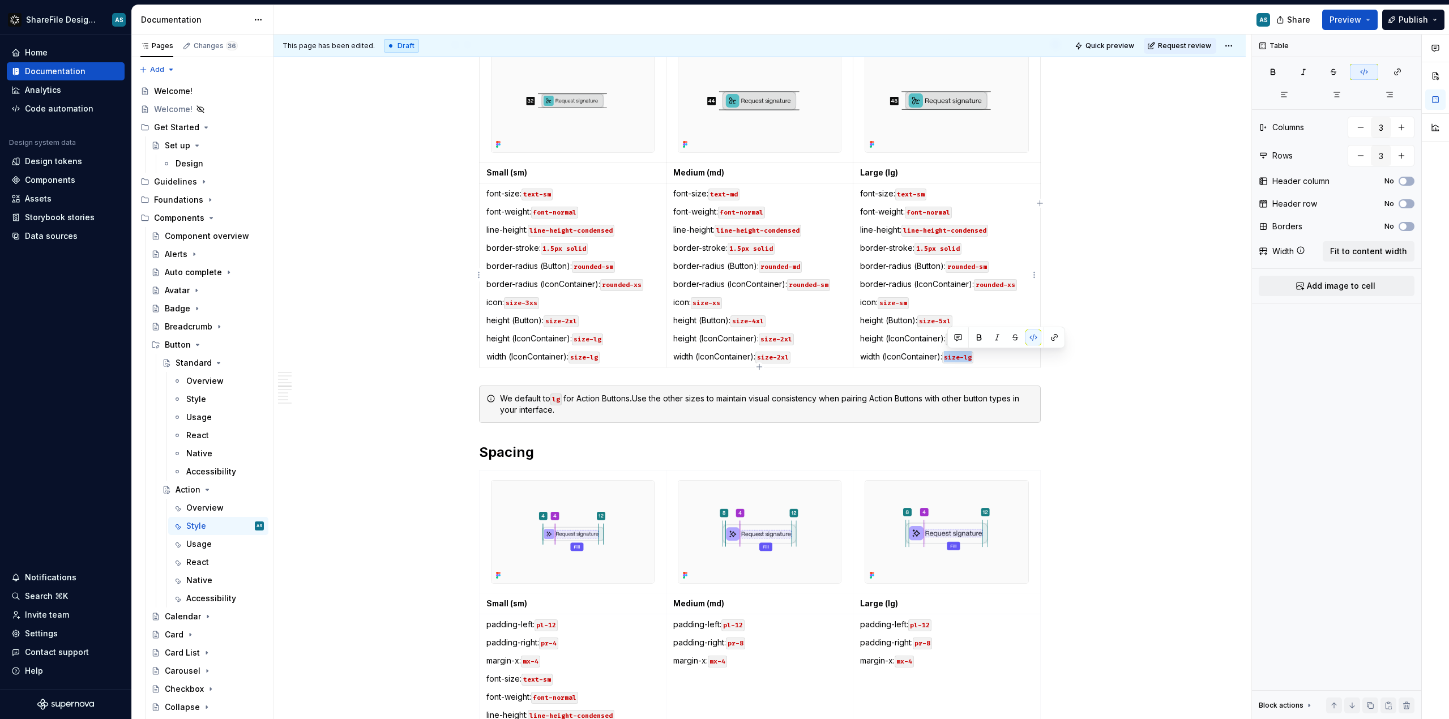
drag, startPoint x: 948, startPoint y: 356, endPoint x: 983, endPoint y: 356, distance: 35.1
click at [983, 356] on p "width (IconContainer): size-lg" at bounding box center [946, 356] width 173 height 11
click at [925, 193] on code "text-sm" at bounding box center [910, 195] width 31 height 12
drag, startPoint x: 982, startPoint y: 266, endPoint x: 990, endPoint y: 264, distance: 8.1
click at [989, 264] on code "rounded-sm" at bounding box center [967, 267] width 43 height 12
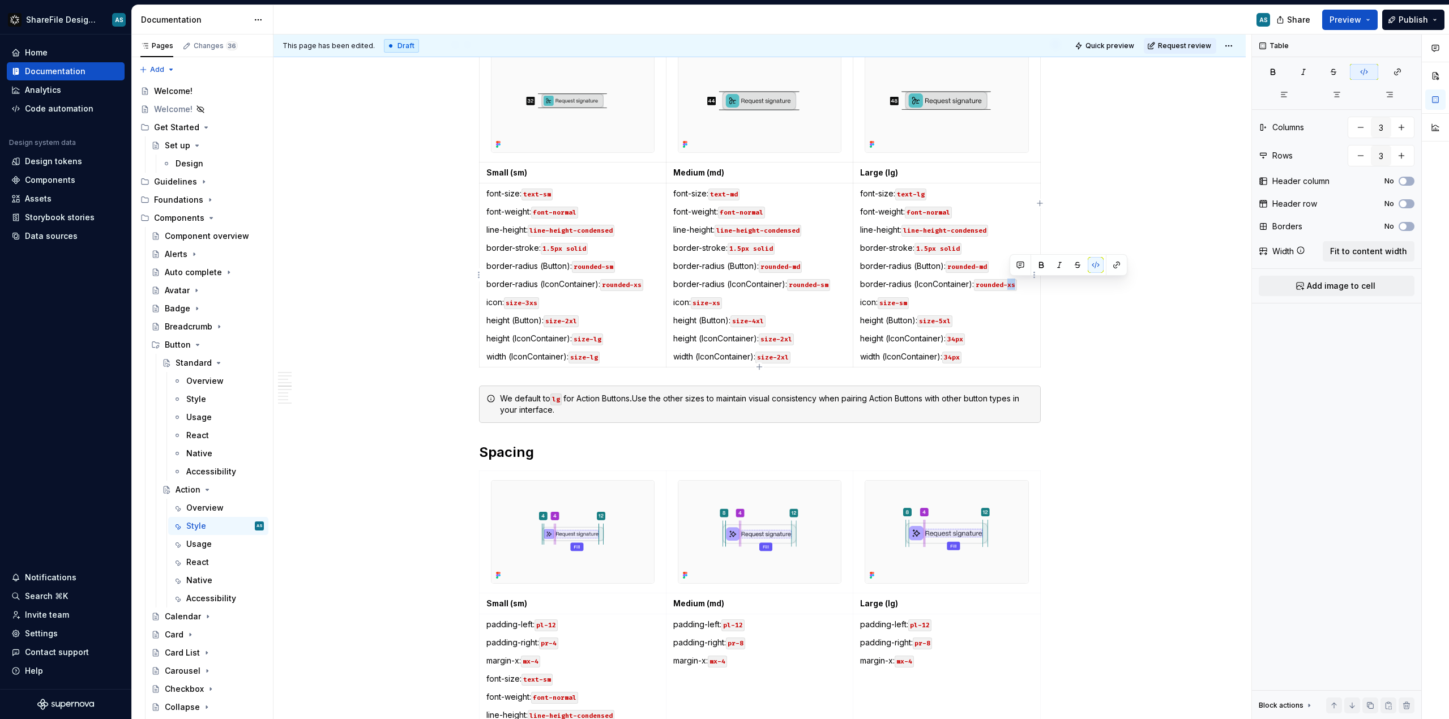
drag, startPoint x: 1010, startPoint y: 282, endPoint x: 1022, endPoint y: 282, distance: 11.9
click at [1020, 282] on p "border-radius (IconContainer): rounded-xs" at bounding box center [946, 284] width 173 height 11
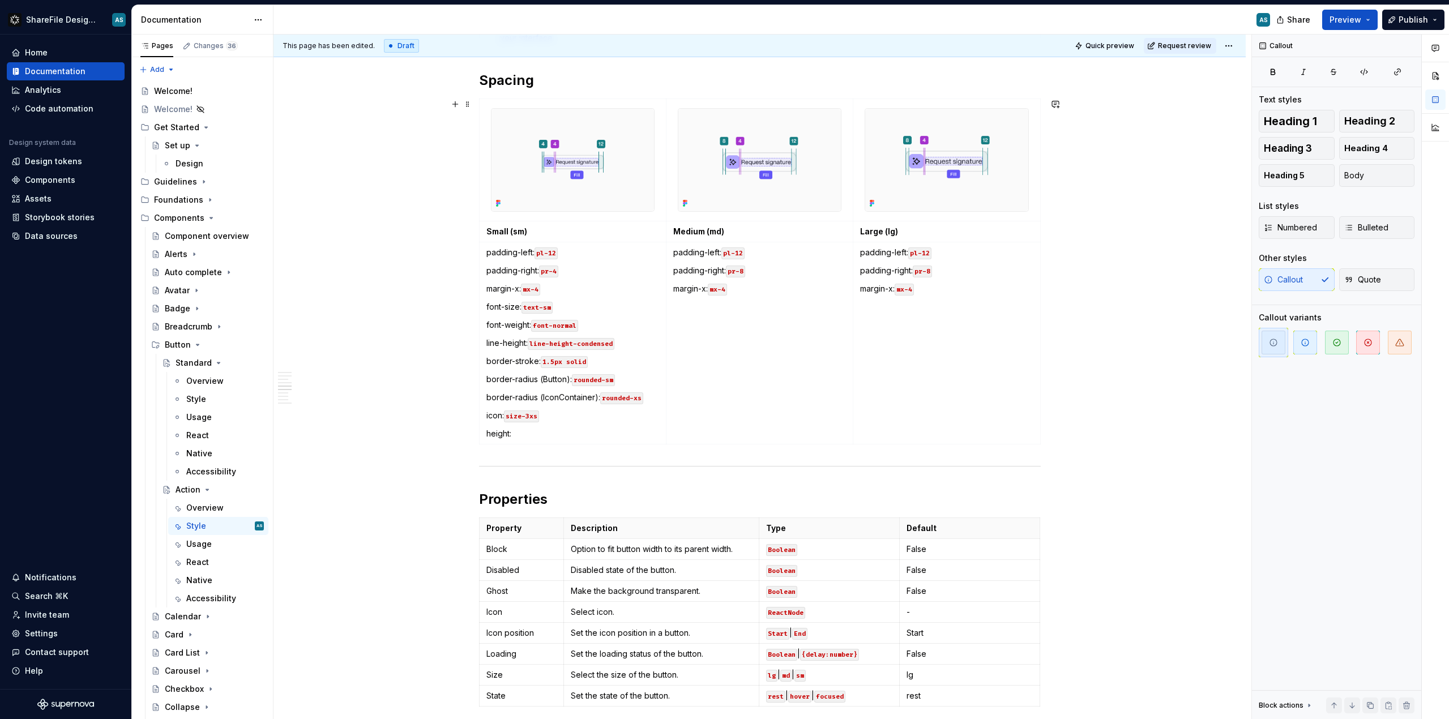
scroll to position [2047, 0]
click at [468, 467] on span at bounding box center [467, 468] width 9 height 16
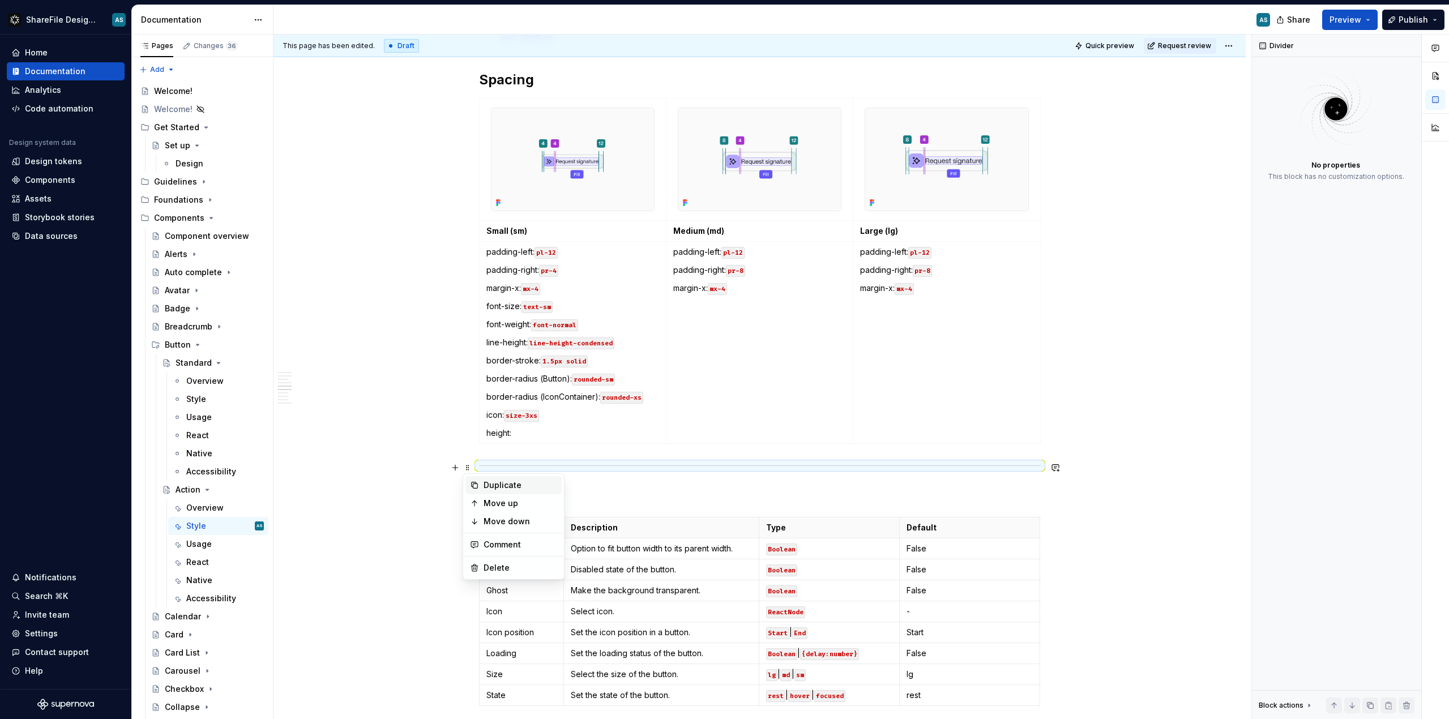
click at [492, 487] on div "Duplicate" at bounding box center [521, 485] width 74 height 11
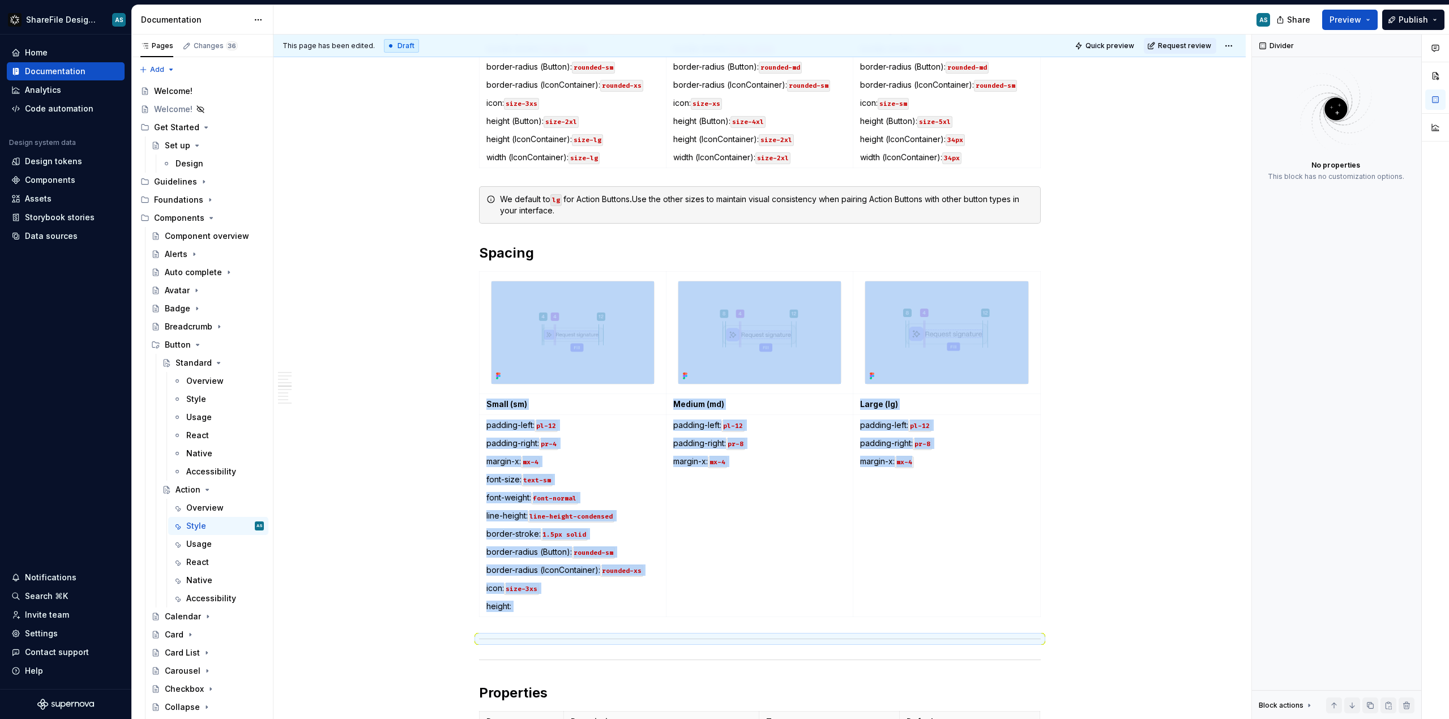
scroll to position [1838, 0]
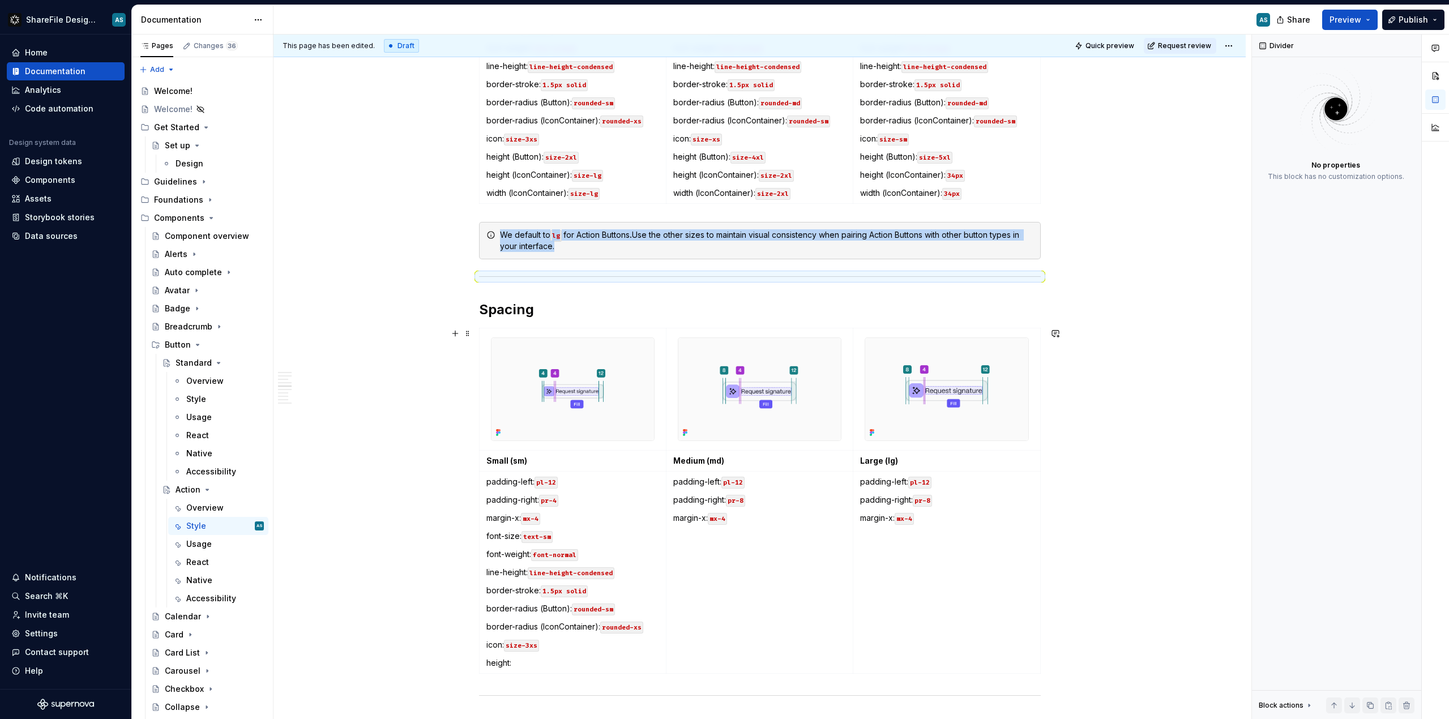
click at [1135, 406] on div "This page has been edited. Draft Quick preview Request review Action Action but…" at bounding box center [763, 377] width 978 height 685
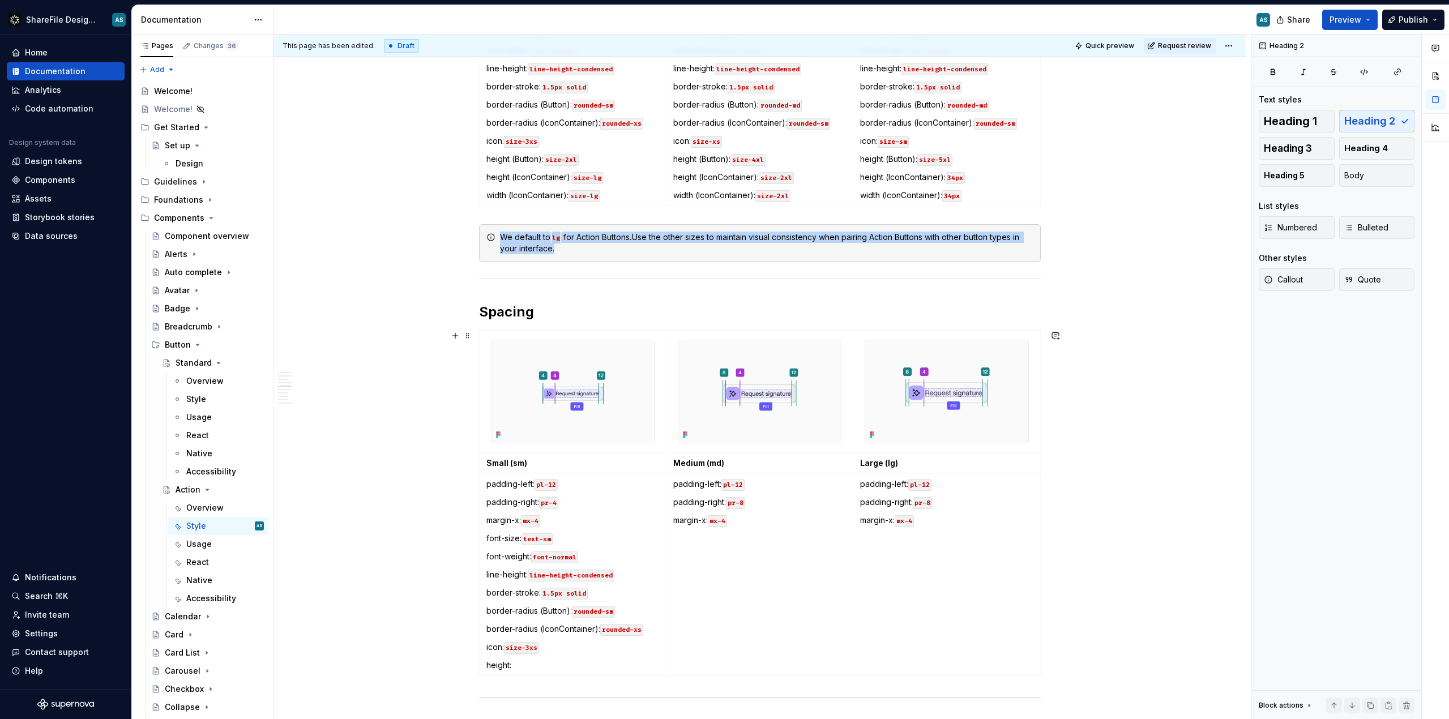
scroll to position [1835, 0]
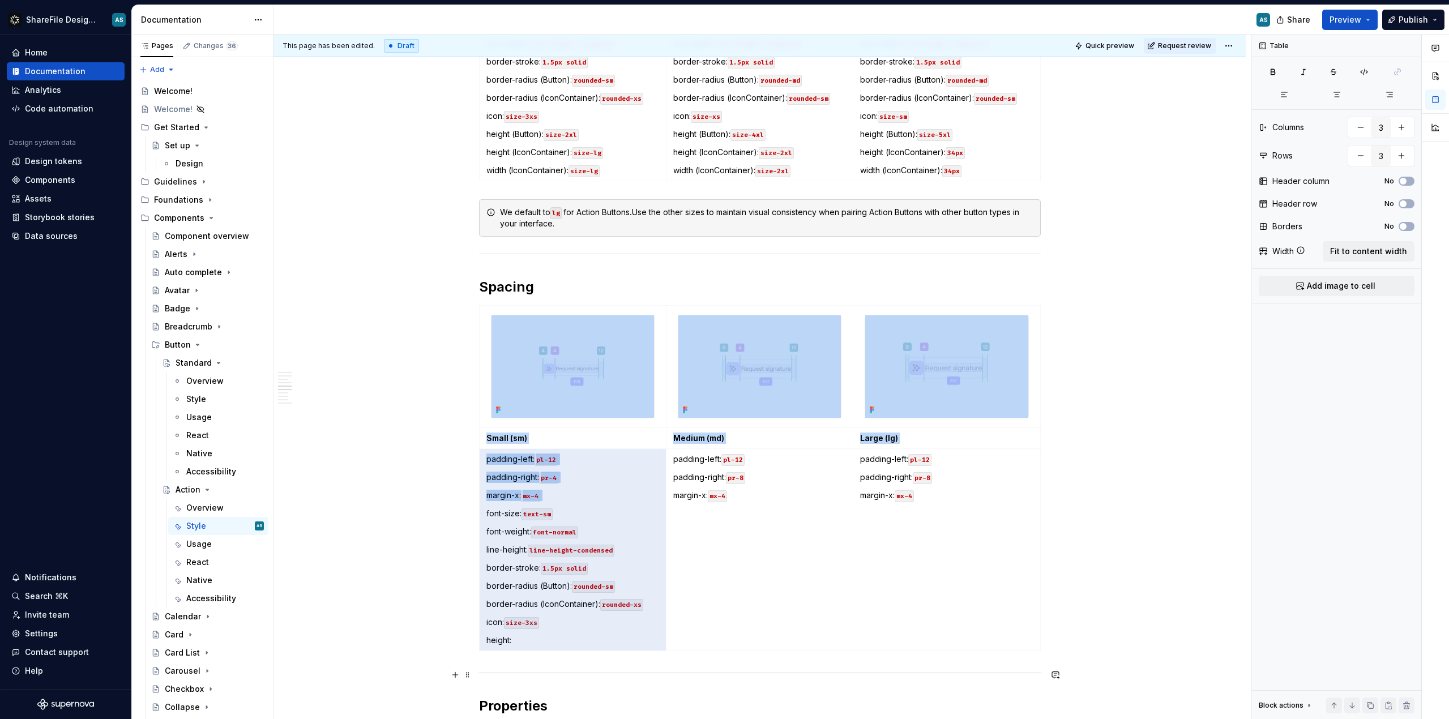
drag, startPoint x: 485, startPoint y: 539, endPoint x: 570, endPoint y: 665, distance: 152.2
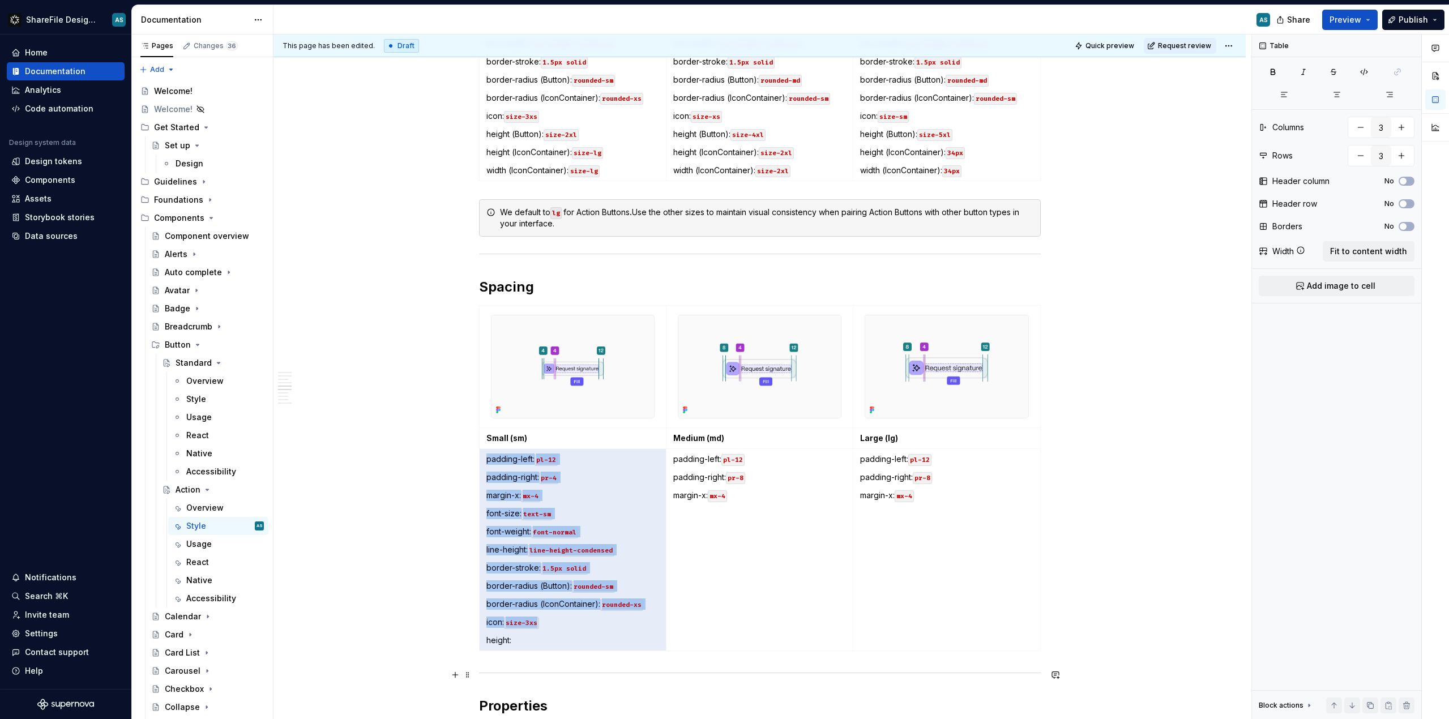
scroll to position [1872, 0]
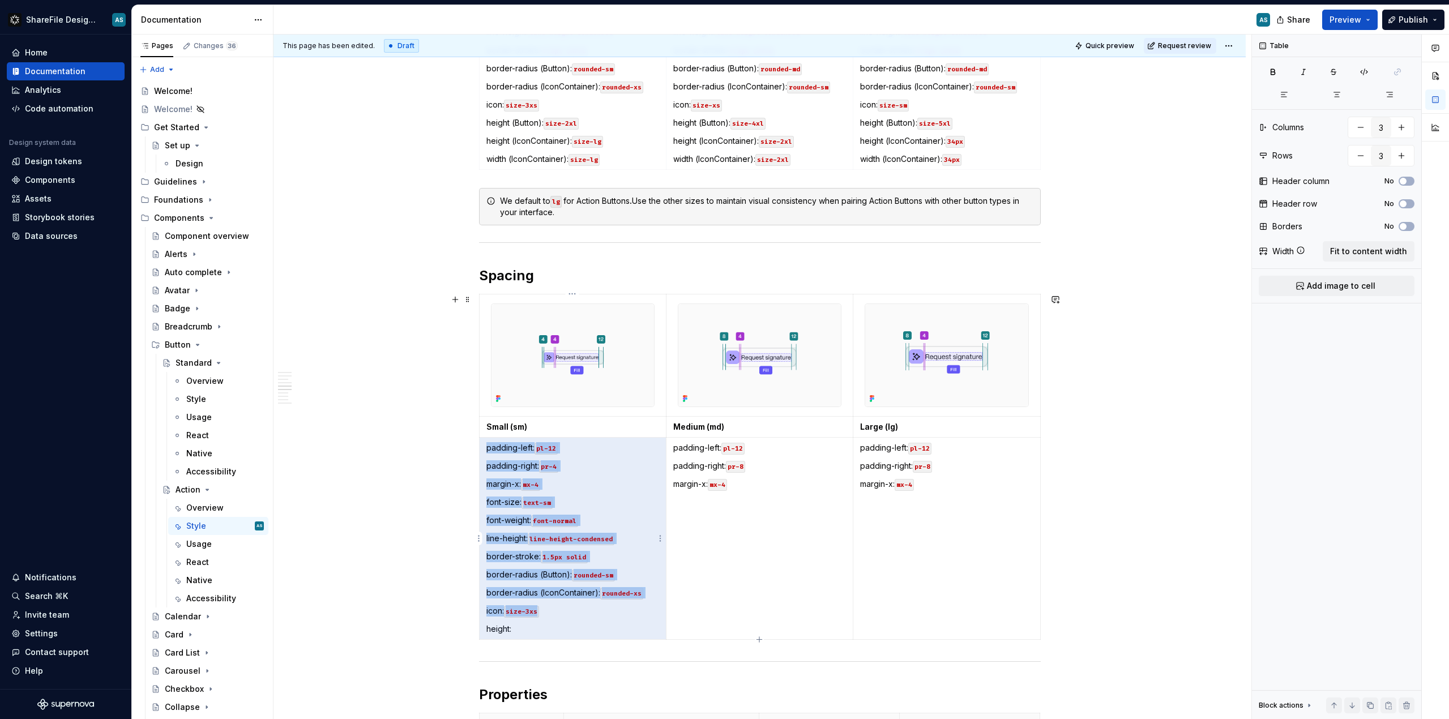
click at [616, 502] on p "font-size: text-sm" at bounding box center [572, 502] width 173 height 11
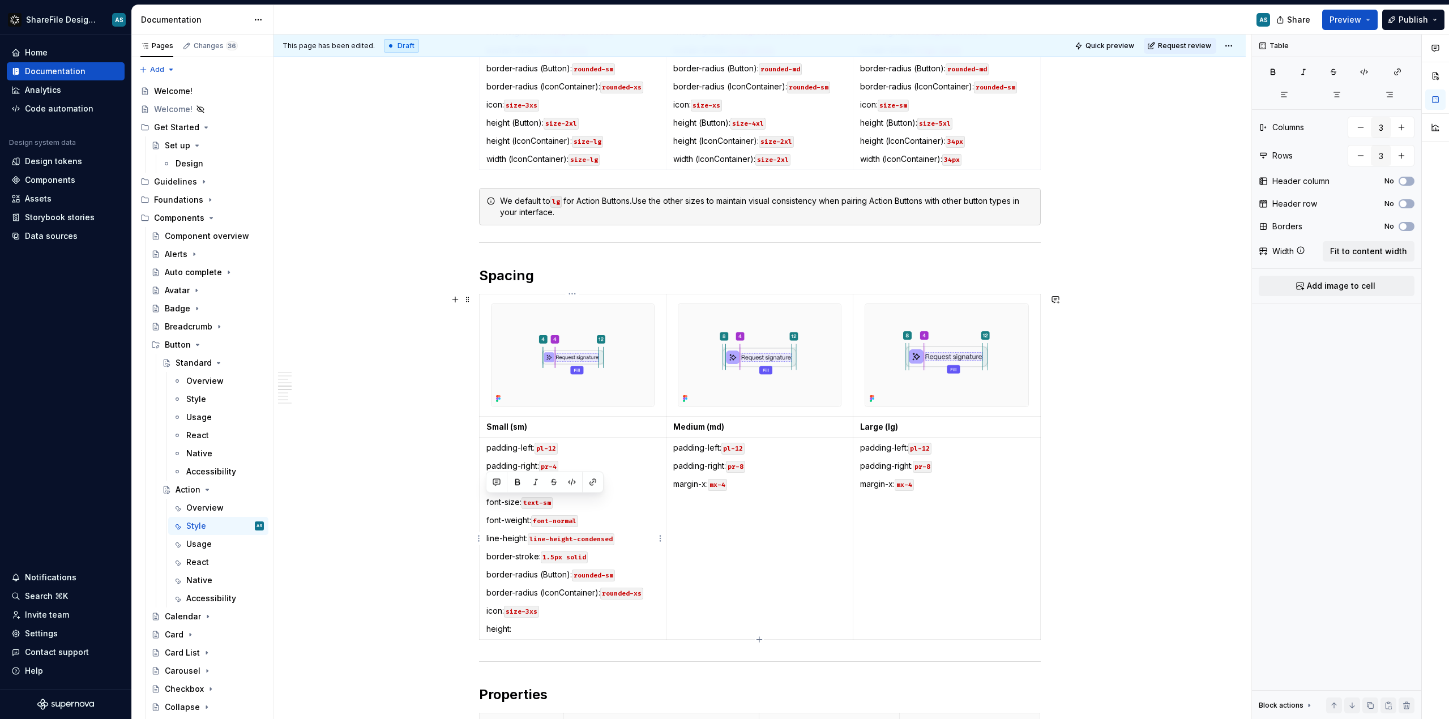
drag, startPoint x: 485, startPoint y: 503, endPoint x: 540, endPoint y: 627, distance: 135.4
click at [540, 627] on td "padding-left: pl-12 padding-right: pr-4 margin-x: mx-4 font-size: text-sm font-…" at bounding box center [572, 538] width 187 height 202
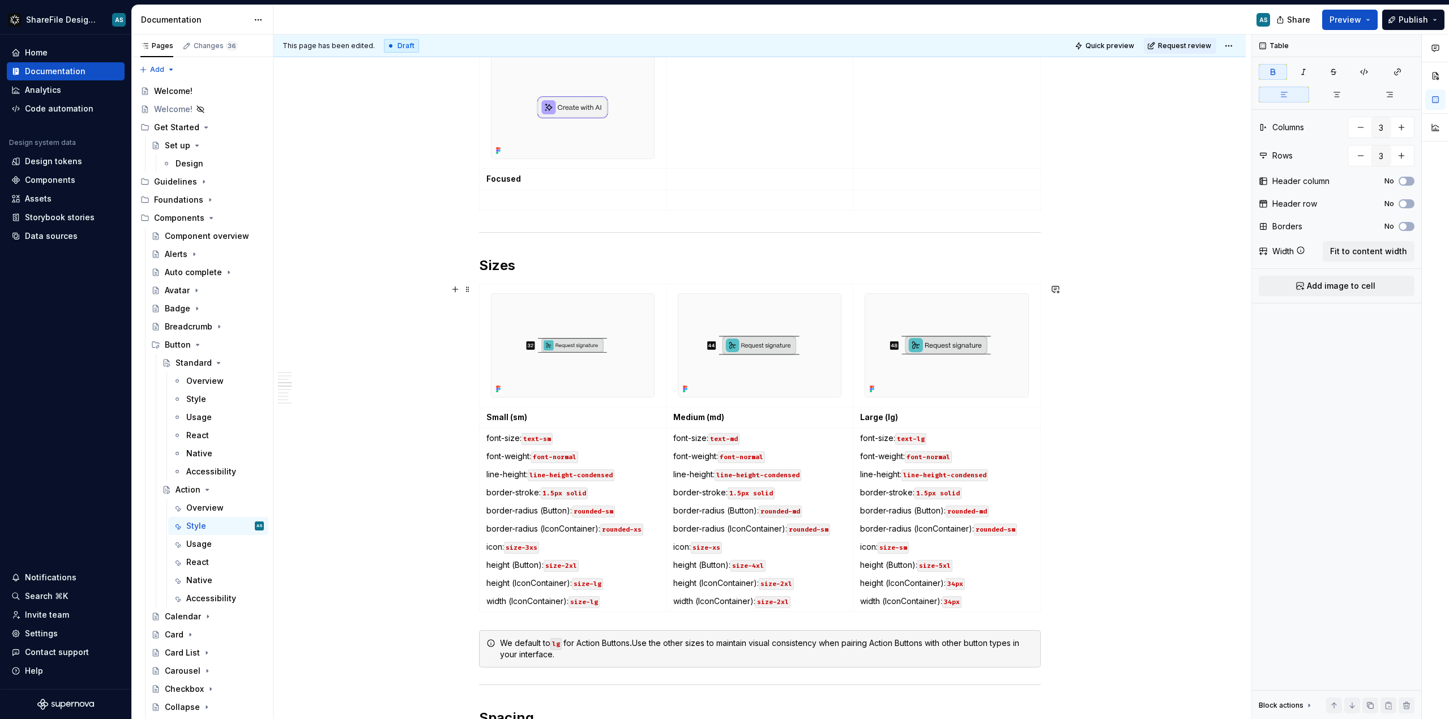
scroll to position [1432, 0]
type textarea "*"
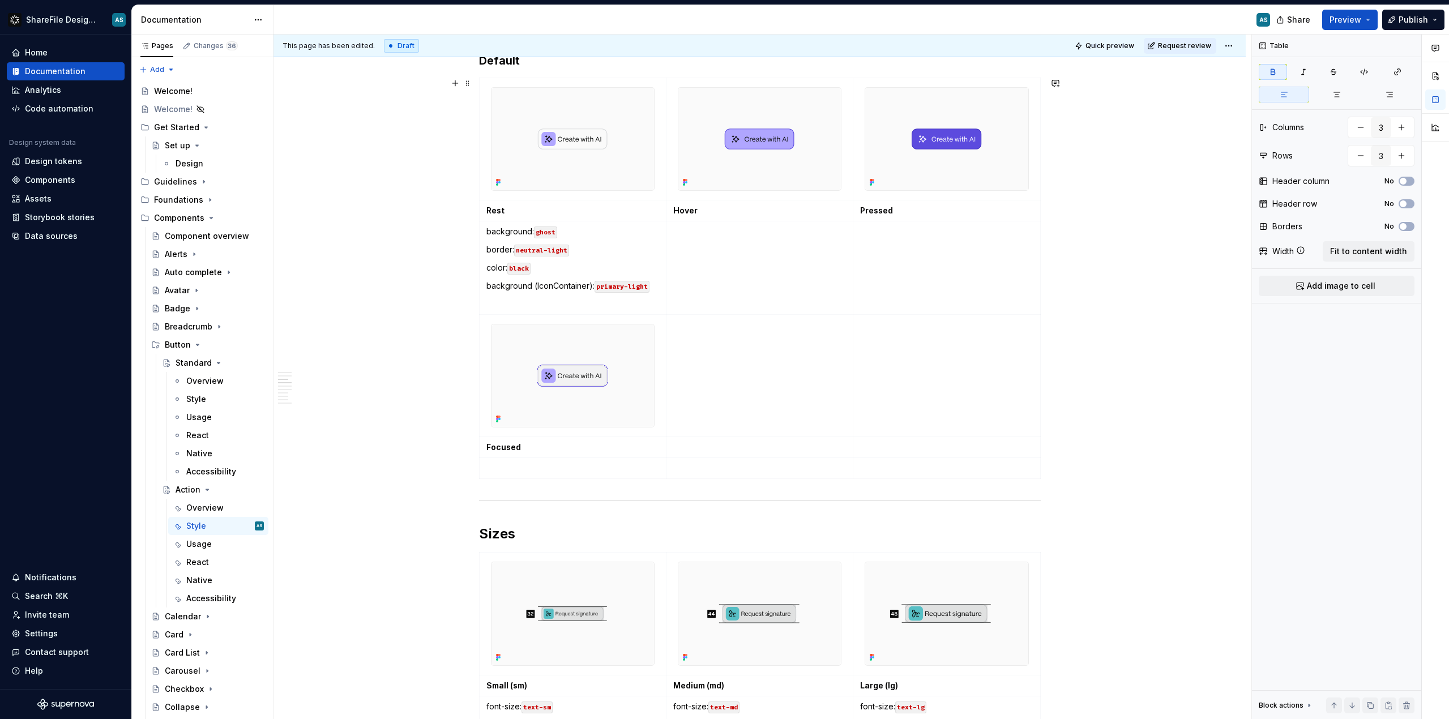
scroll to position [1160, 0]
type input "6"
drag, startPoint x: 486, startPoint y: 231, endPoint x: 651, endPoint y: 287, distance: 174.4
click at [651, 287] on td "background: ghost border: neutral-light color: black background (IconContainer)…" at bounding box center [572, 268] width 187 height 93
copy td "background: ghost border: neutral-light color: black background (IconContainer)…"
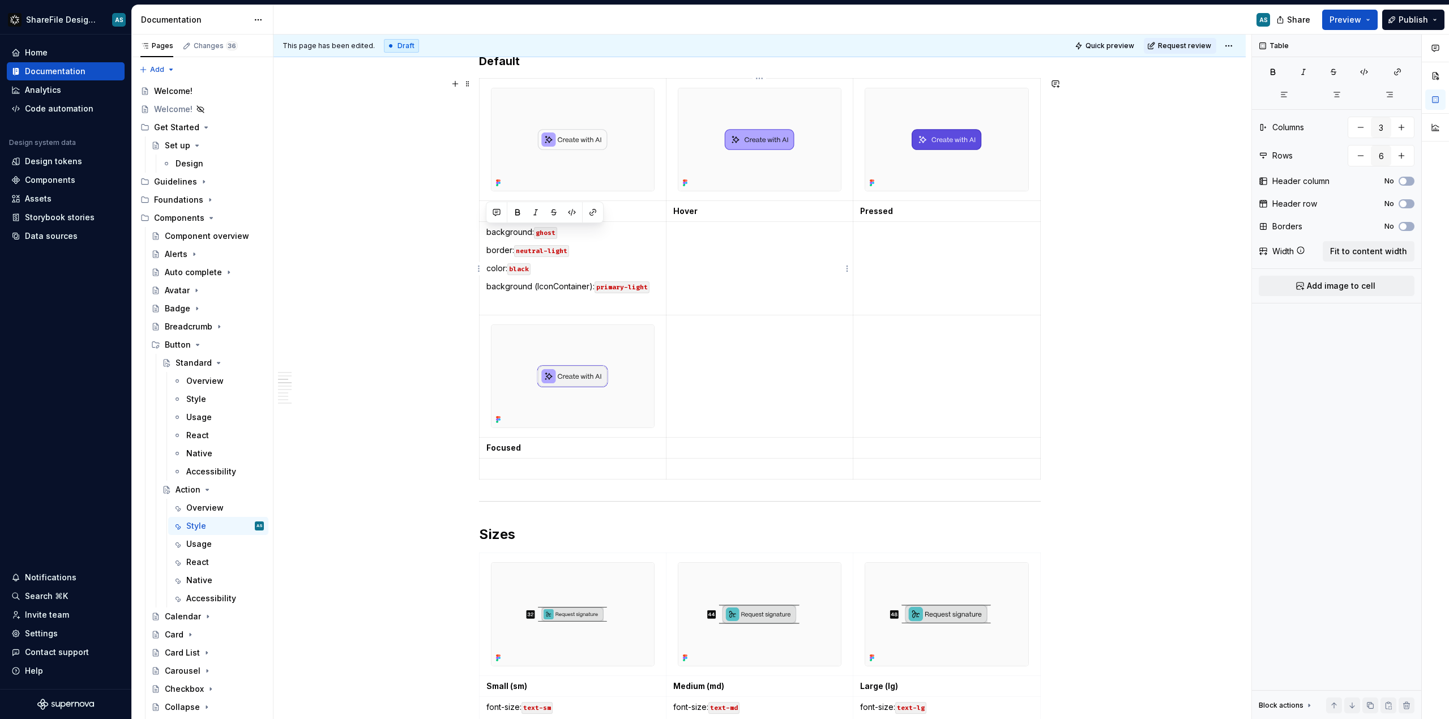
click at [719, 248] on td at bounding box center [759, 268] width 187 height 93
click at [752, 233] on p "background: ghost border: neutral-light color: black background (IconContainer)…" at bounding box center [759, 244] width 173 height 34
click at [761, 251] on p "border: neutral-light color: black background (IconContainer): primary-light" at bounding box center [759, 262] width 173 height 34
click at [724, 269] on p "color: black background (IconContainer): primary-light" at bounding box center [759, 274] width 173 height 23
drag, startPoint x: 725, startPoint y: 232, endPoint x: 742, endPoint y: 233, distance: 16.5
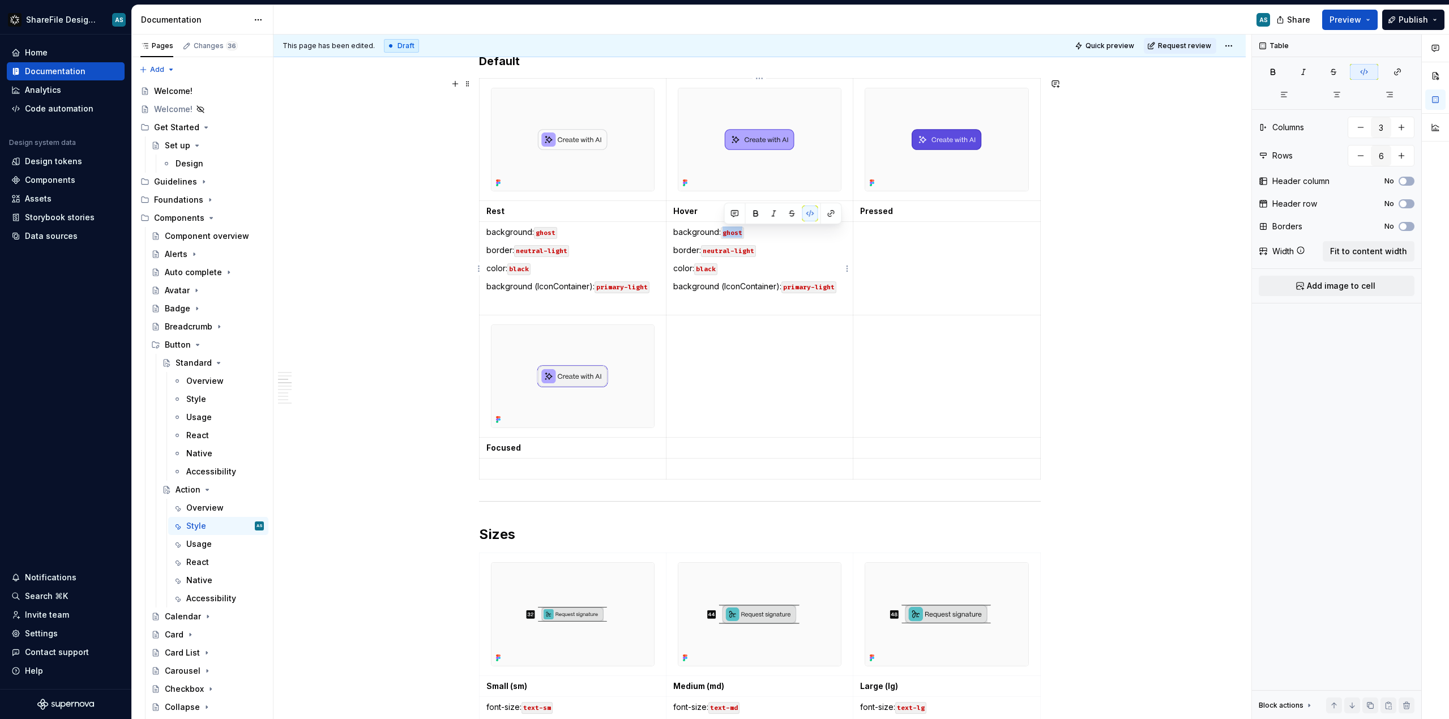
click at [743, 232] on code "ghost" at bounding box center [732, 233] width 23 height 12
drag, startPoint x: 706, startPoint y: 249, endPoint x: 768, endPoint y: 250, distance: 62.3
click at [768, 250] on p "border: neutral-light" at bounding box center [759, 250] width 173 height 11
drag, startPoint x: 754, startPoint y: 247, endPoint x: 704, endPoint y: 246, distance: 49.9
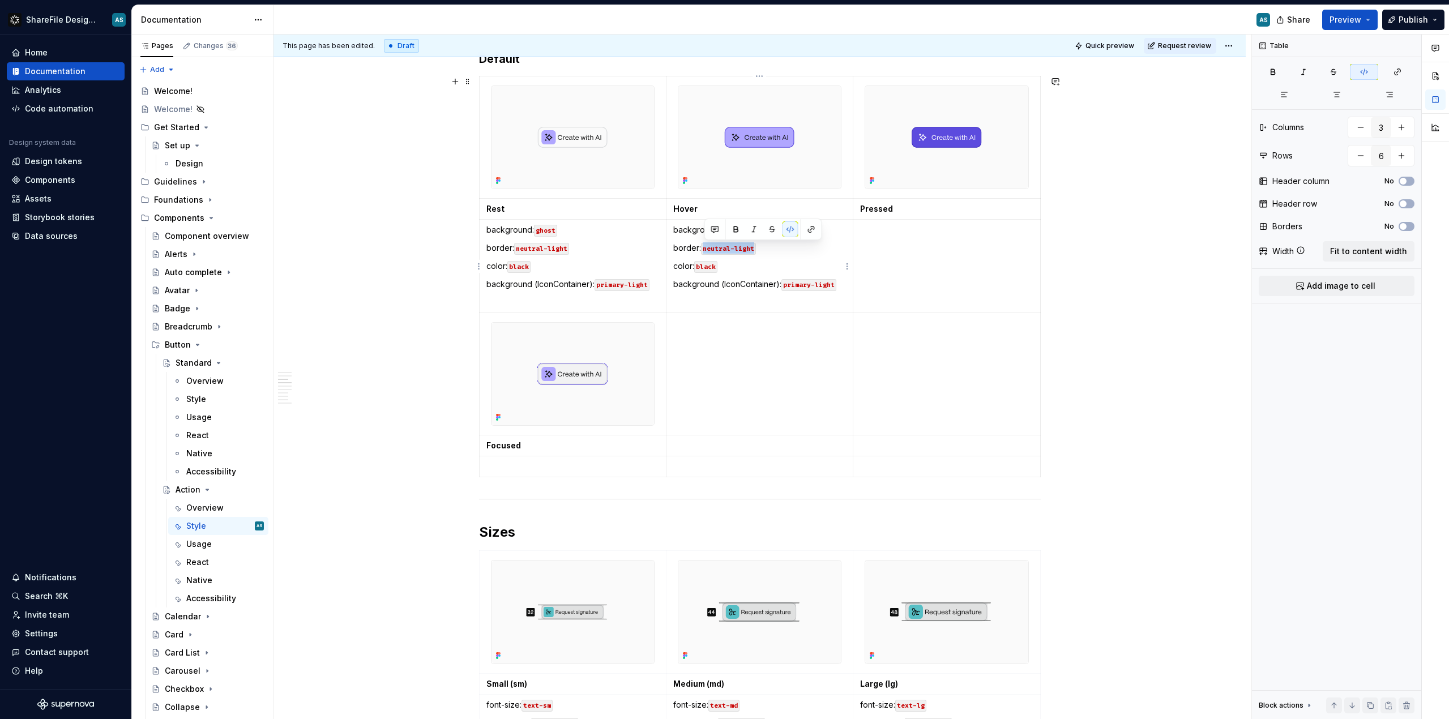
click at [704, 246] on code "neutral-light" at bounding box center [728, 249] width 55 height 12
click at [811, 266] on p "color: black" at bounding box center [759, 265] width 173 height 11
drag, startPoint x: 670, startPoint y: 232, endPoint x: 837, endPoint y: 285, distance: 174.8
click at [838, 285] on td "background: primary-light border: primary color: black background (IconContaine…" at bounding box center [759, 266] width 187 height 93
copy td "background: primary-light border: primary color: black background (IconContaine…"
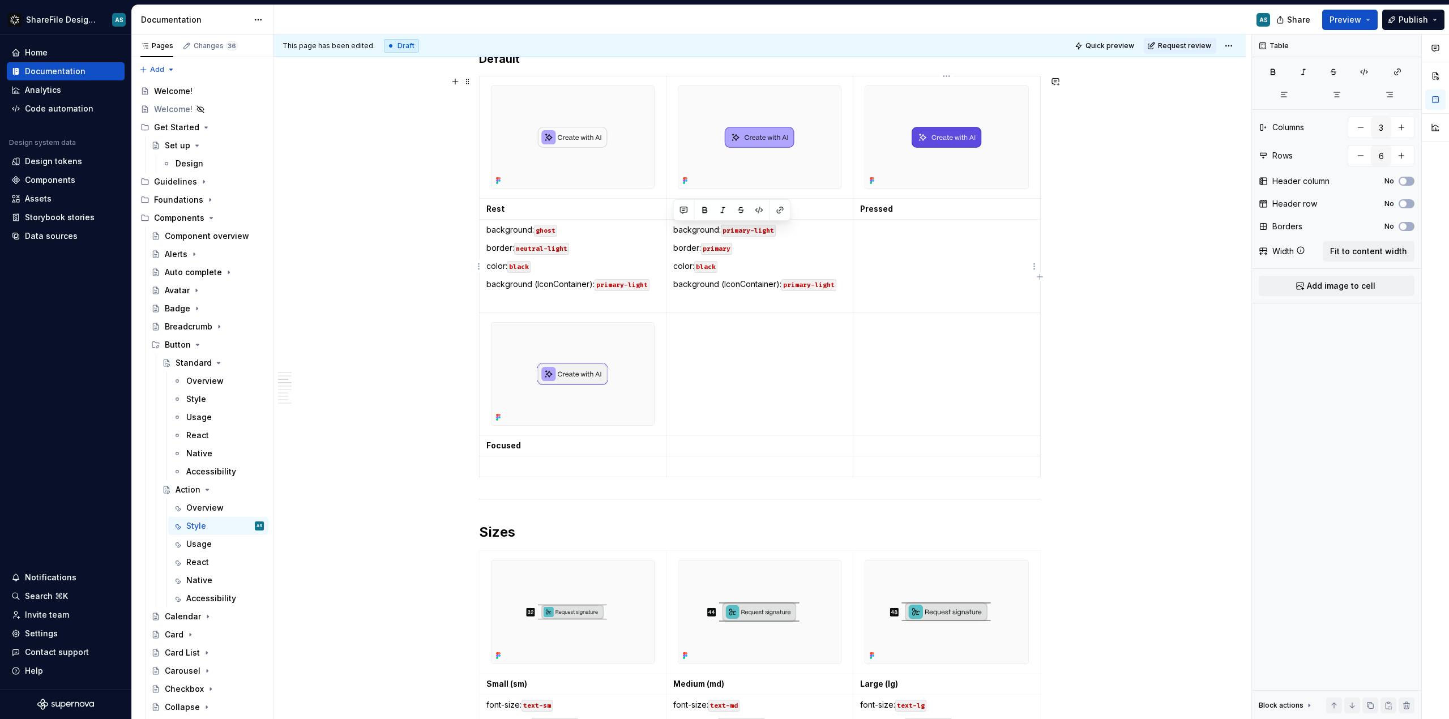
click at [901, 239] on td at bounding box center [946, 266] width 187 height 93
click at [966, 228] on p "background: primary-light border: primary color: black background (IconContaine…" at bounding box center [946, 241] width 173 height 34
click at [926, 250] on p "border: primary color: black background (IconContainer): primary-light" at bounding box center [946, 253] width 173 height 23
click at [912, 268] on p "color: black background (IconContainer): primary-light" at bounding box center [946, 271] width 173 height 23
drag, startPoint x: 942, startPoint y: 229, endPoint x: 970, endPoint y: 230, distance: 27.8
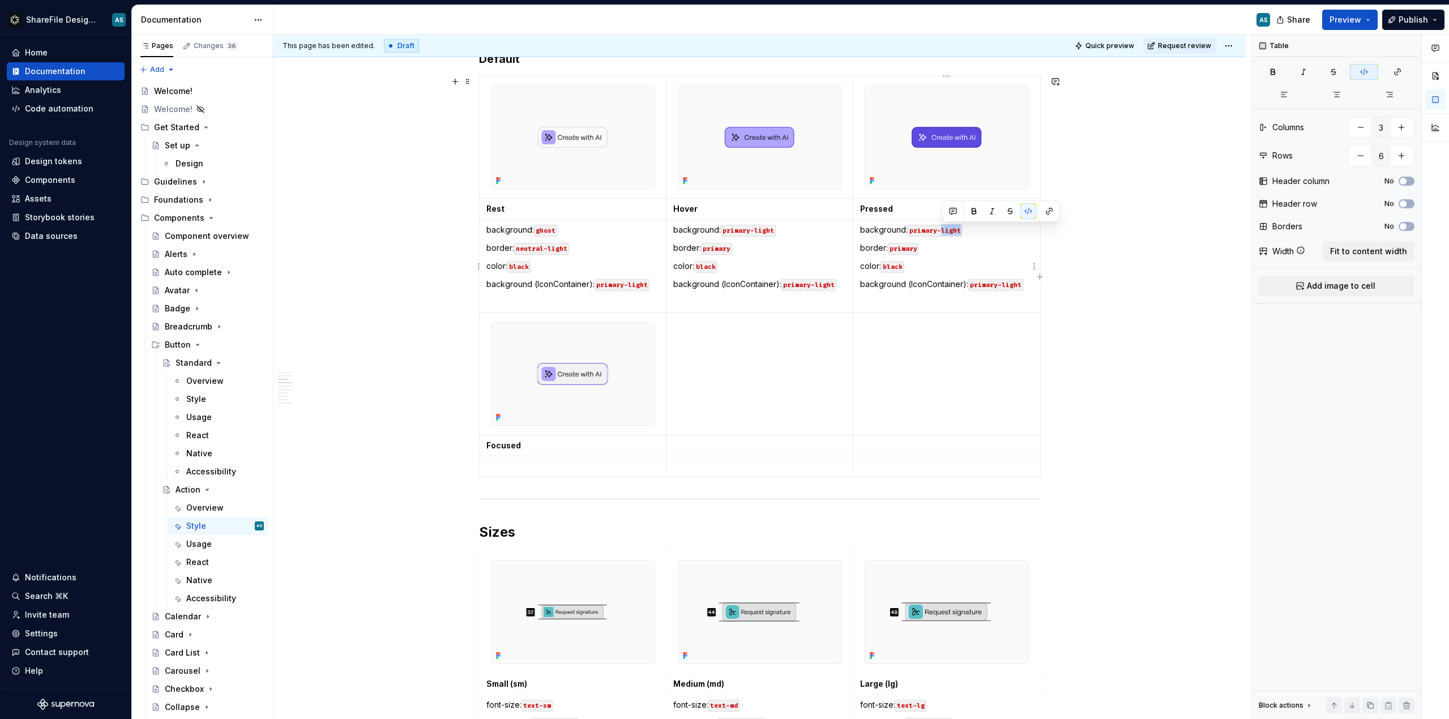
click at [970, 230] on p "background: primary-light" at bounding box center [946, 229] width 173 height 11
click at [919, 247] on code "primary" at bounding box center [903, 249] width 31 height 12
drag, startPoint x: 904, startPoint y: 265, endPoint x: 885, endPoint y: 266, distance: 19.3
click at [885, 266] on code "black" at bounding box center [892, 267] width 23 height 12
drag, startPoint x: 1000, startPoint y: 285, endPoint x: 1027, endPoint y: 286, distance: 27.2
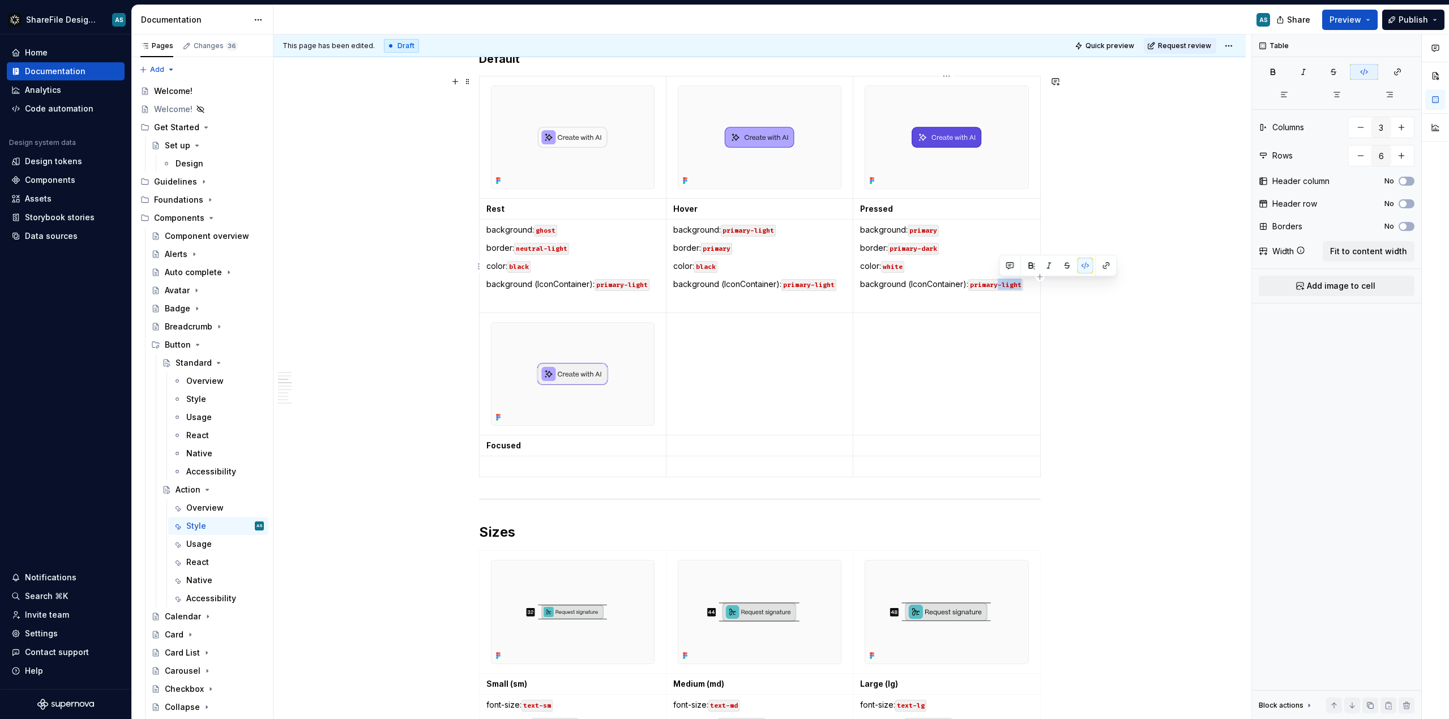
click at [1027, 286] on p "background (IconContainer): primary-light" at bounding box center [946, 284] width 173 height 11
click at [528, 467] on p at bounding box center [572, 466] width 173 height 11
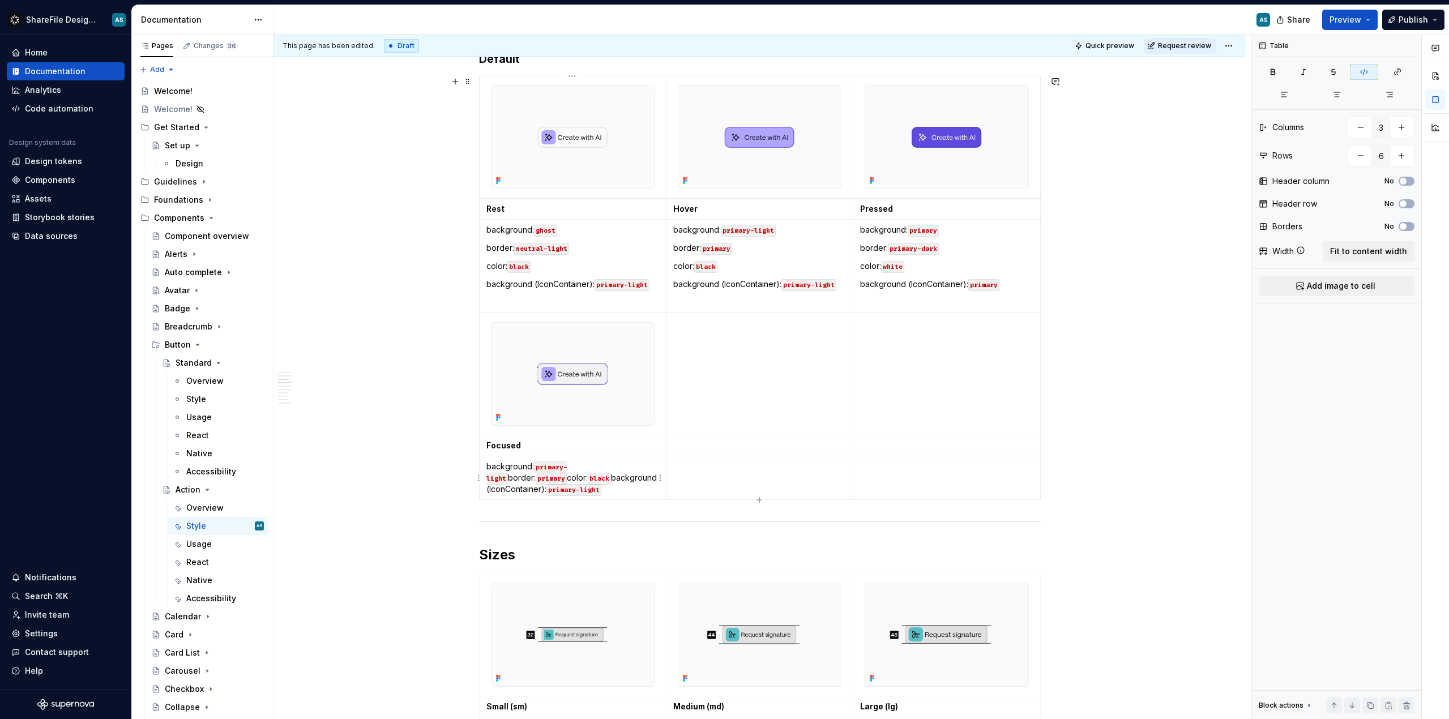
click at [595, 465] on p "background: primary-light border: primary color: black background (IconContaine…" at bounding box center [572, 478] width 173 height 34
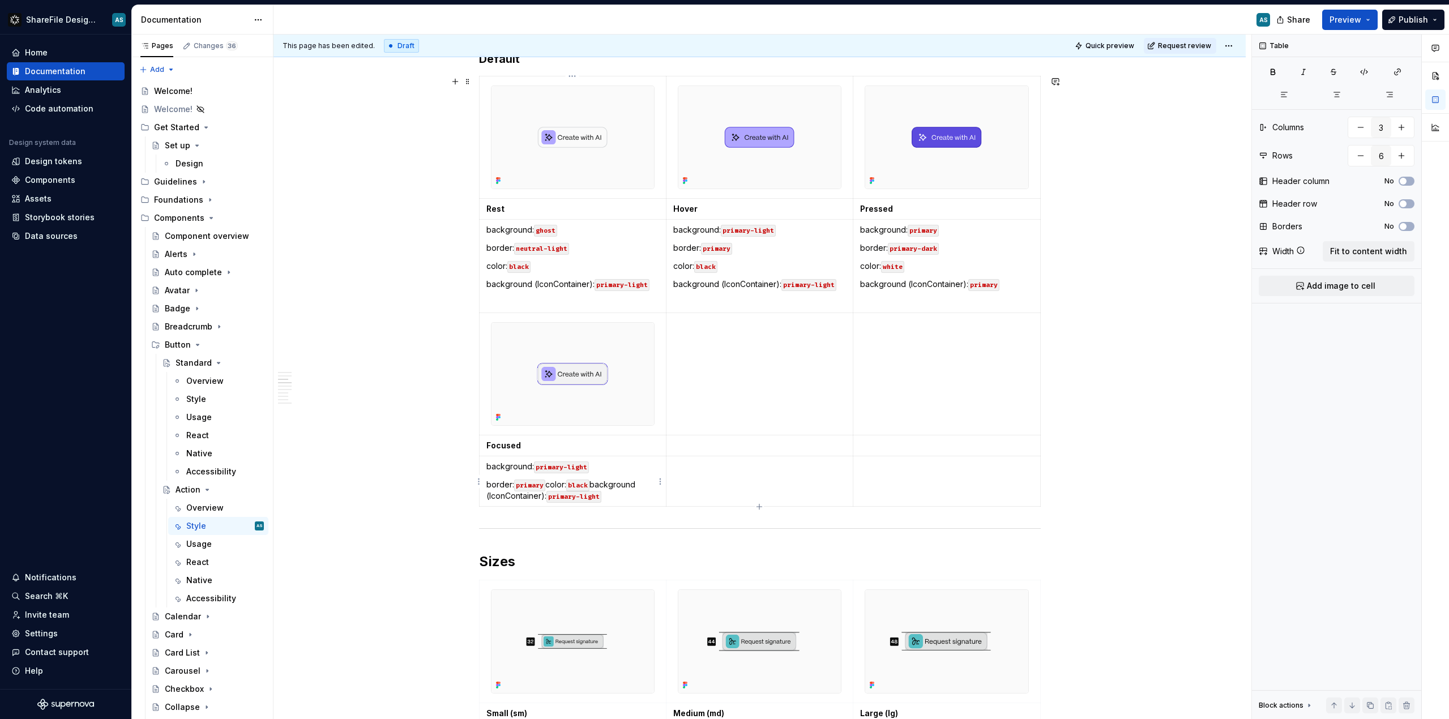
click at [551, 487] on p "border: primary color: black background (IconContainer): primary-light" at bounding box center [572, 490] width 173 height 23
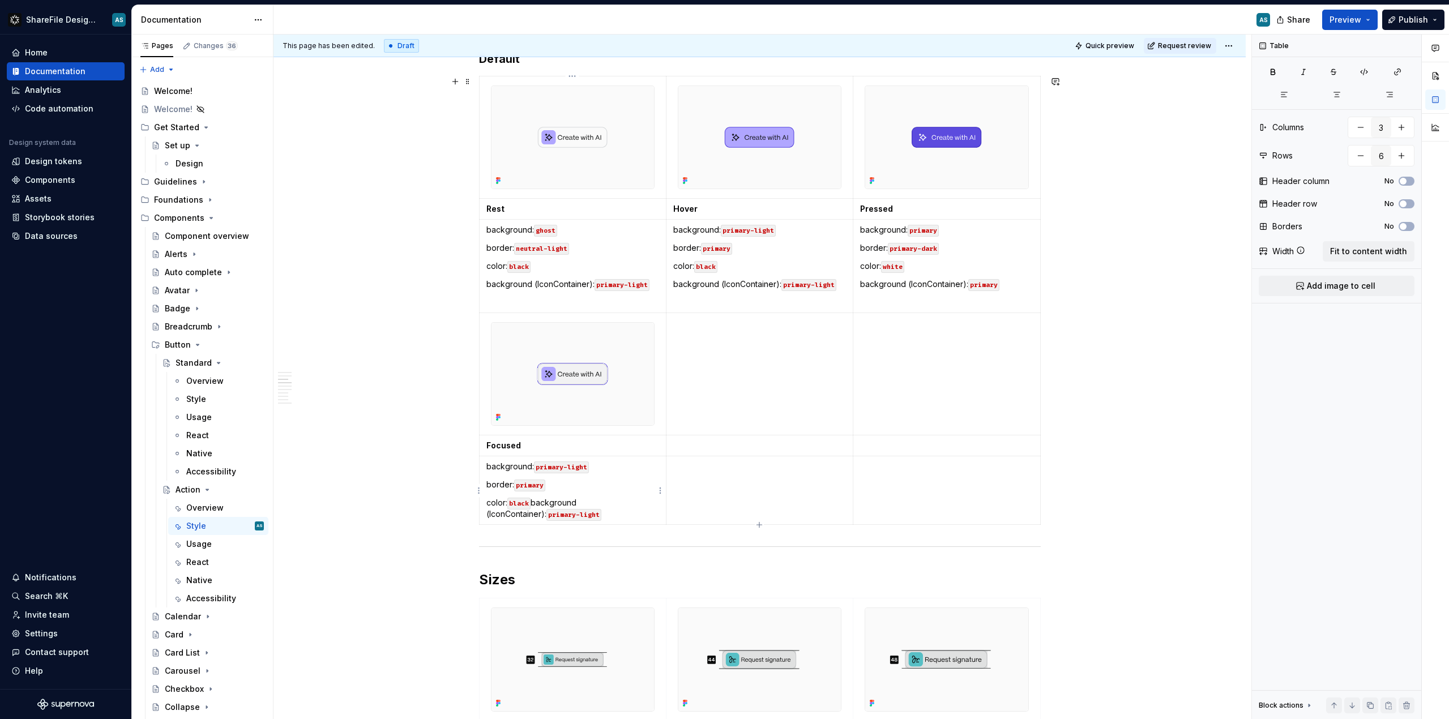
click at [536, 503] on p "color: black background (IconContainer): primary-light" at bounding box center [572, 508] width 173 height 23
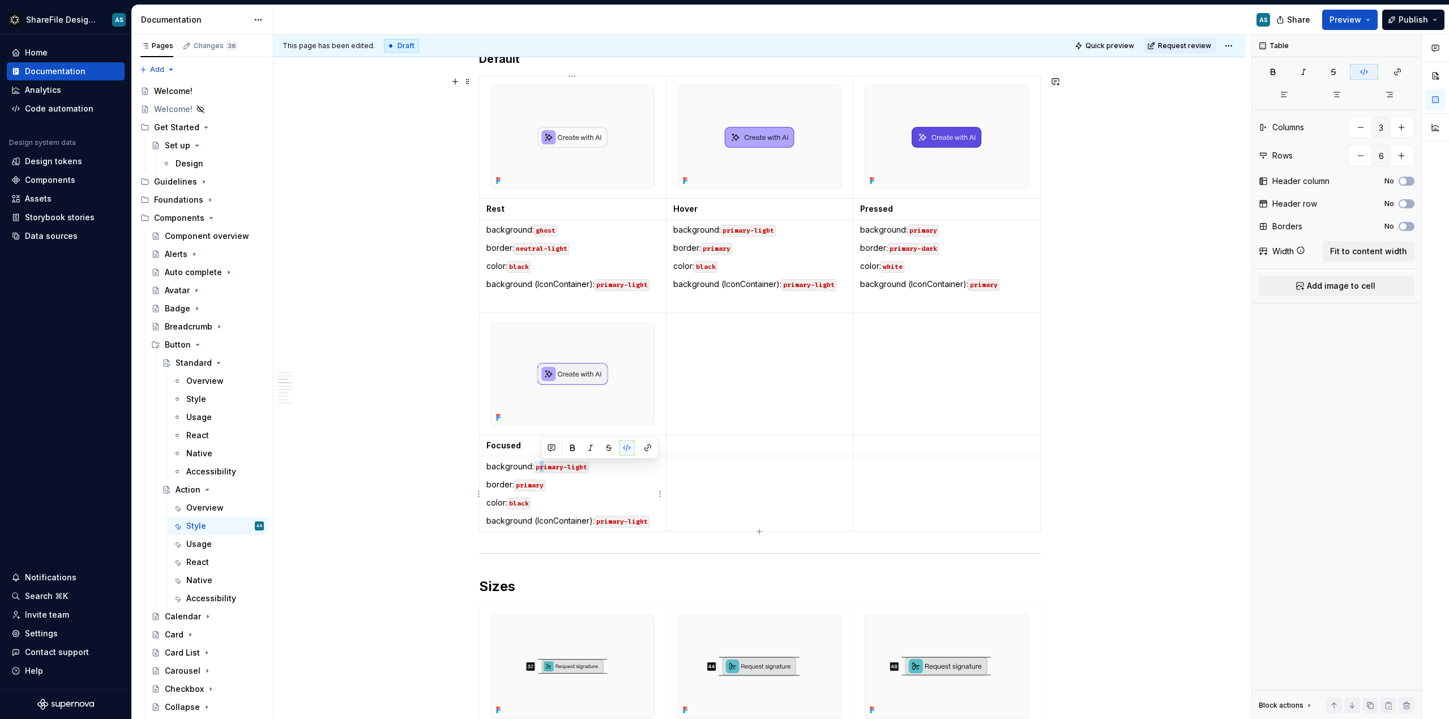
click at [546, 465] on code "primary-light" at bounding box center [561, 468] width 55 height 12
click at [539, 466] on code "primary-light" at bounding box center [561, 468] width 55 height 12
drag, startPoint x: 539, startPoint y: 467, endPoint x: 589, endPoint y: 468, distance: 50.4
click at [589, 468] on code "primary-light" at bounding box center [561, 468] width 55 height 12
drag, startPoint x: 519, startPoint y: 486, endPoint x: 546, endPoint y: 485, distance: 27.8
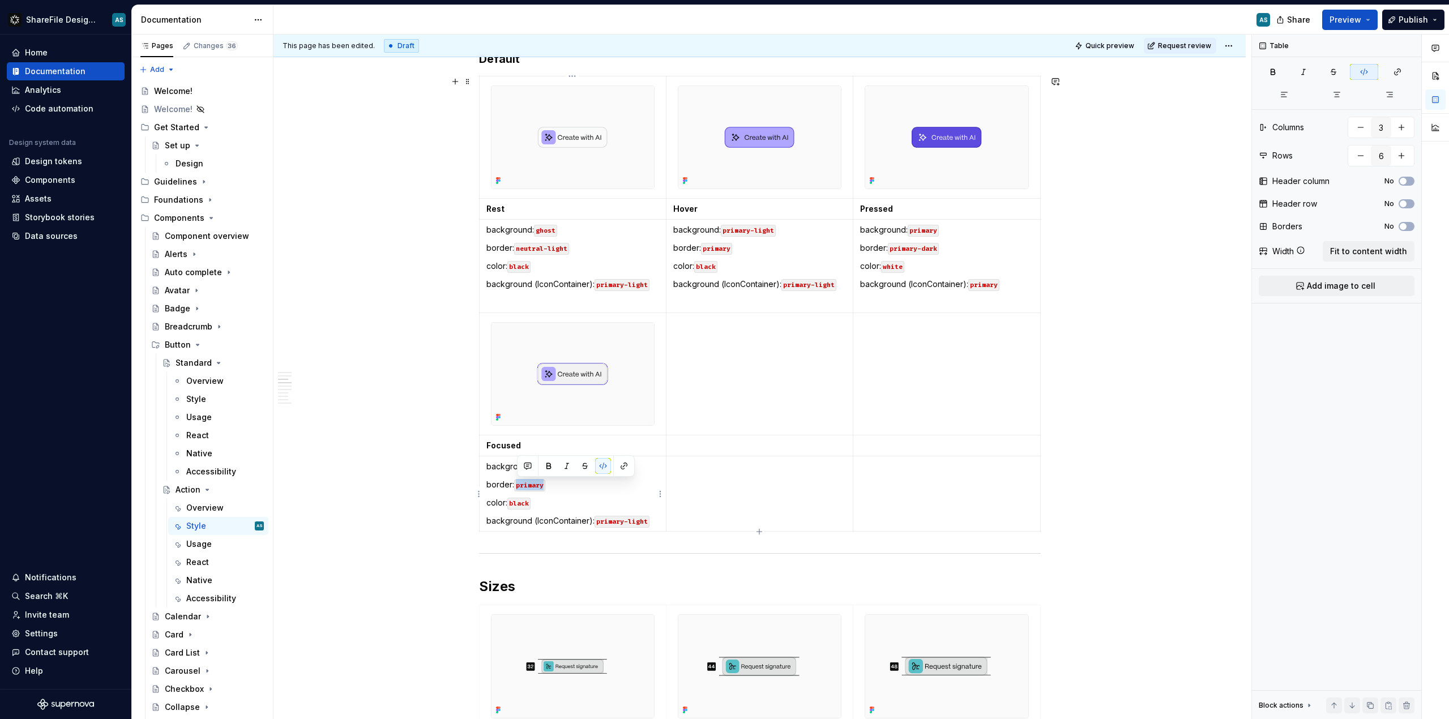
click at [546, 485] on p "border: primary" at bounding box center [572, 484] width 173 height 11
click at [656, 522] on p "background (IconContainer): primary-light" at bounding box center [572, 520] width 173 height 11
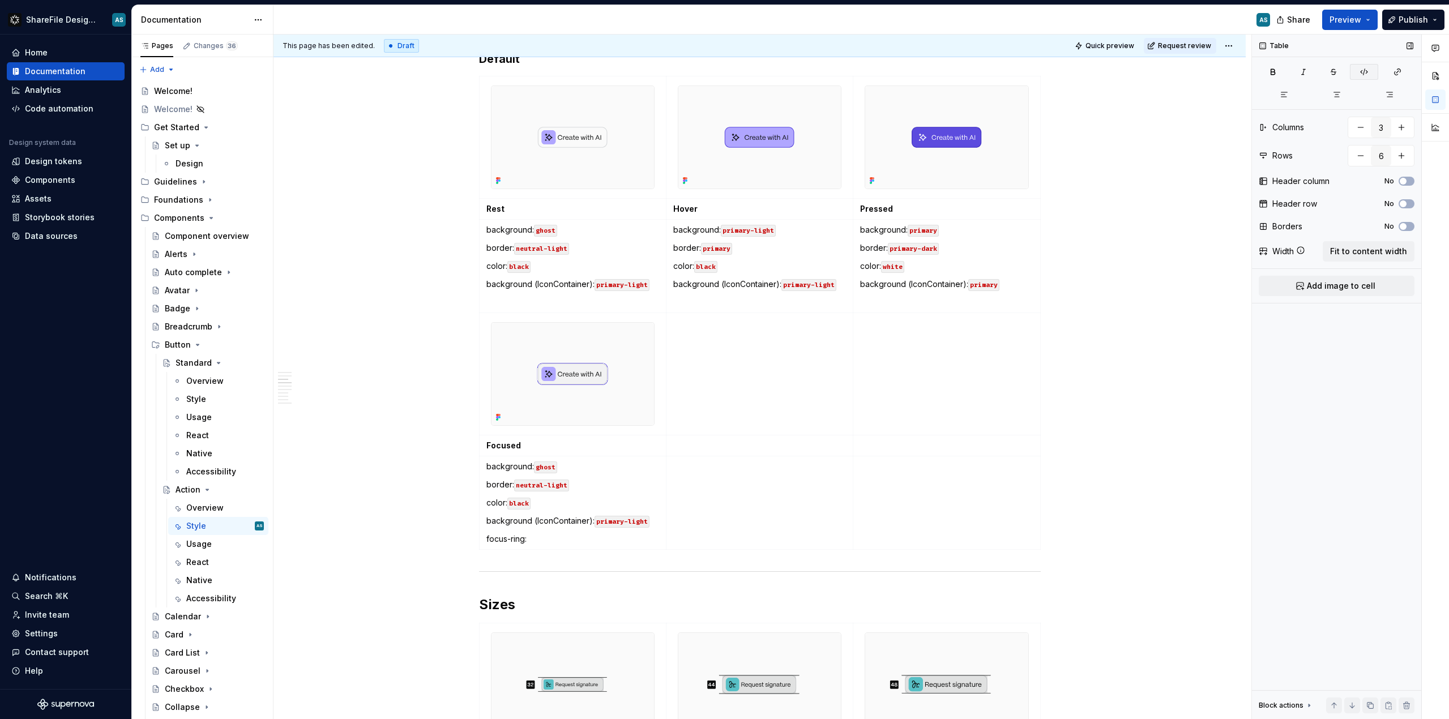
click at [1364, 69] on icon "button" at bounding box center [1364, 71] width 9 height 9
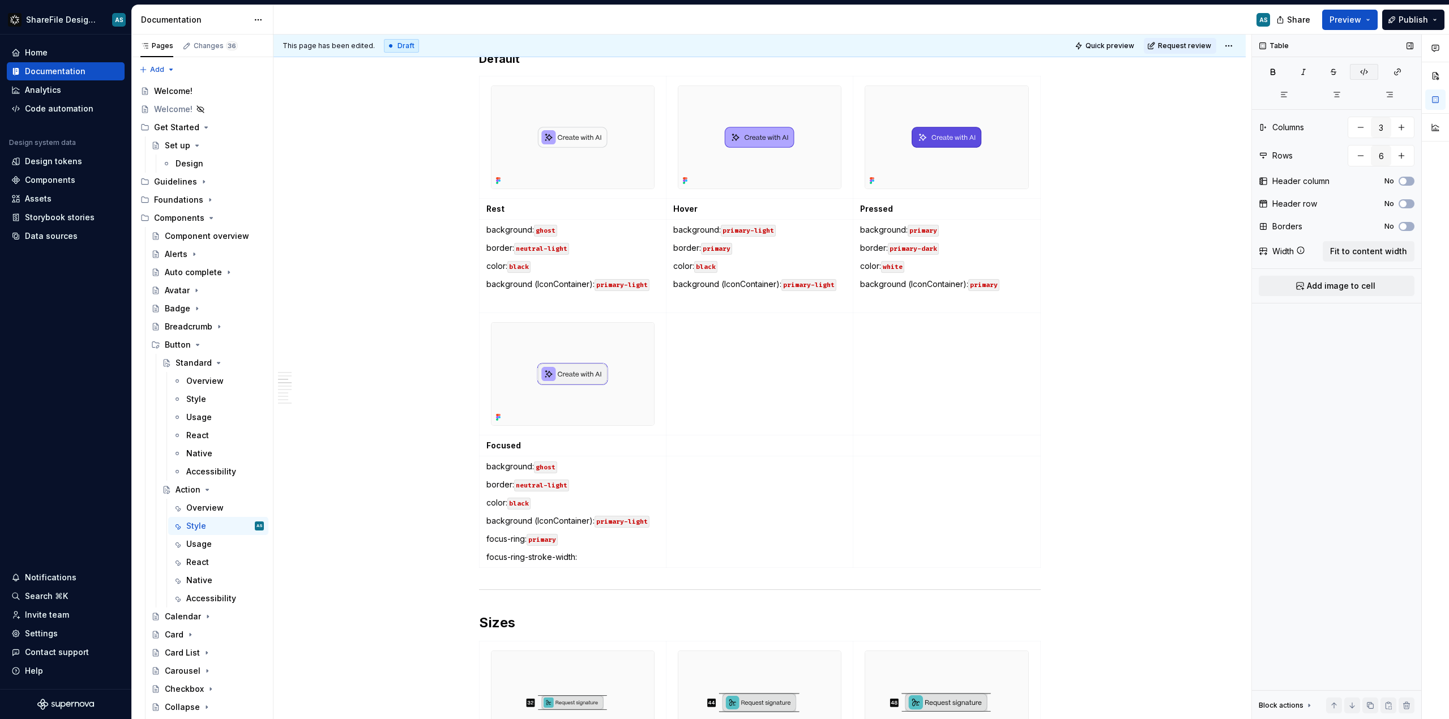
click at [1364, 72] on icon "button" at bounding box center [1364, 71] width 9 height 9
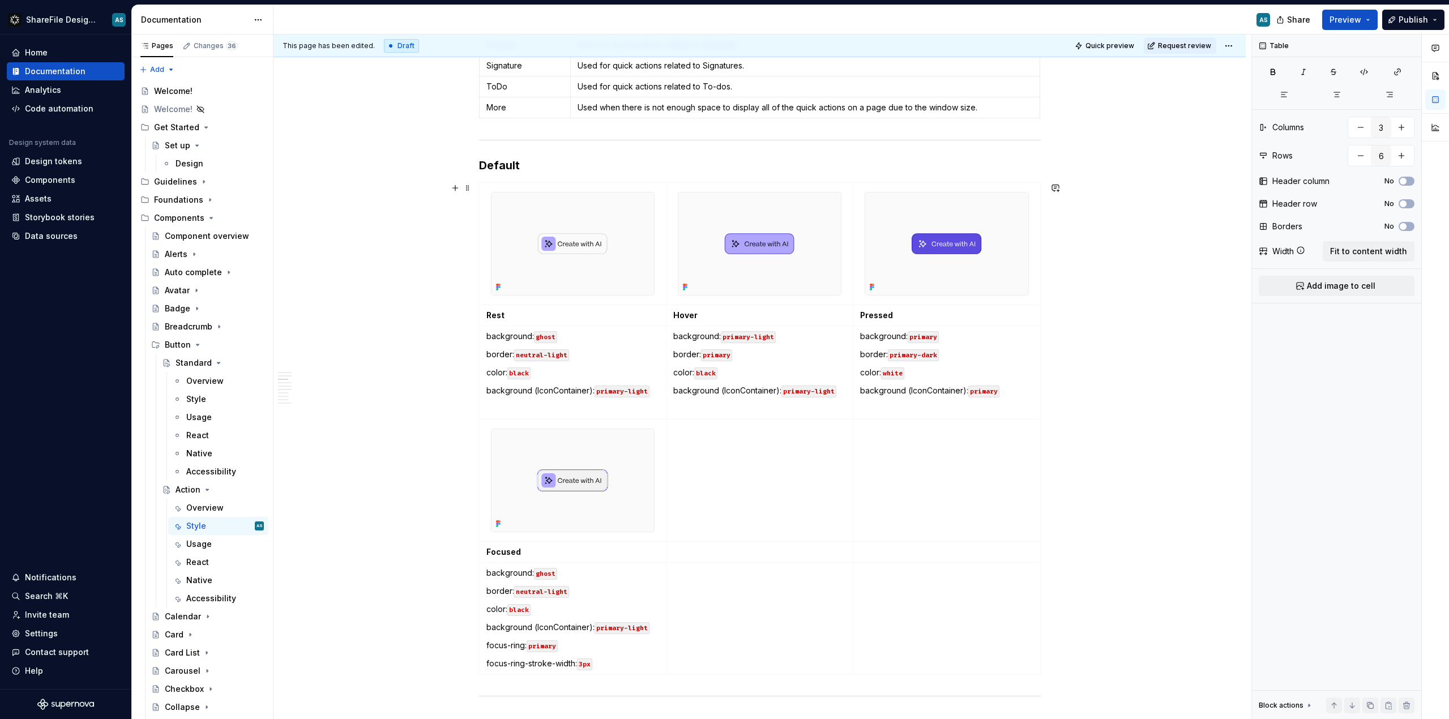
scroll to position [1016, 0]
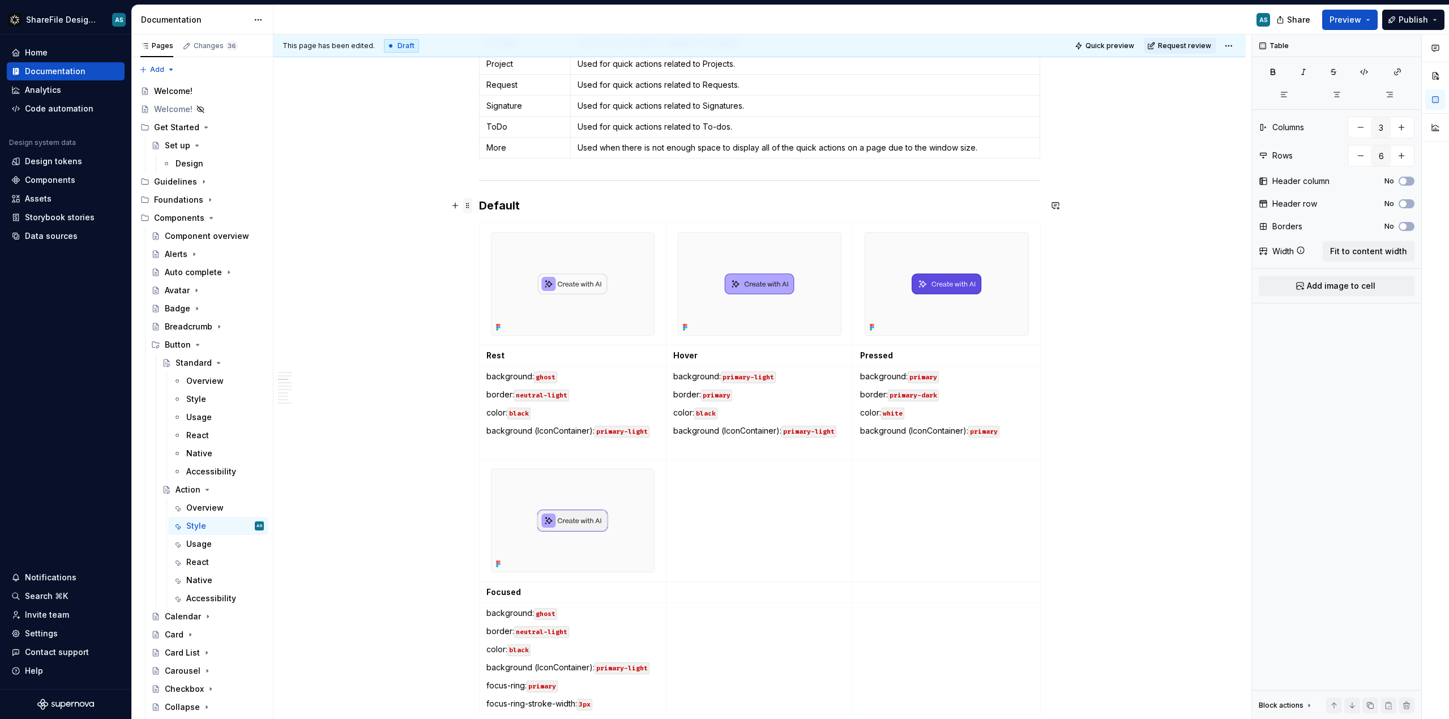
click at [467, 206] on span at bounding box center [467, 206] width 9 height 16
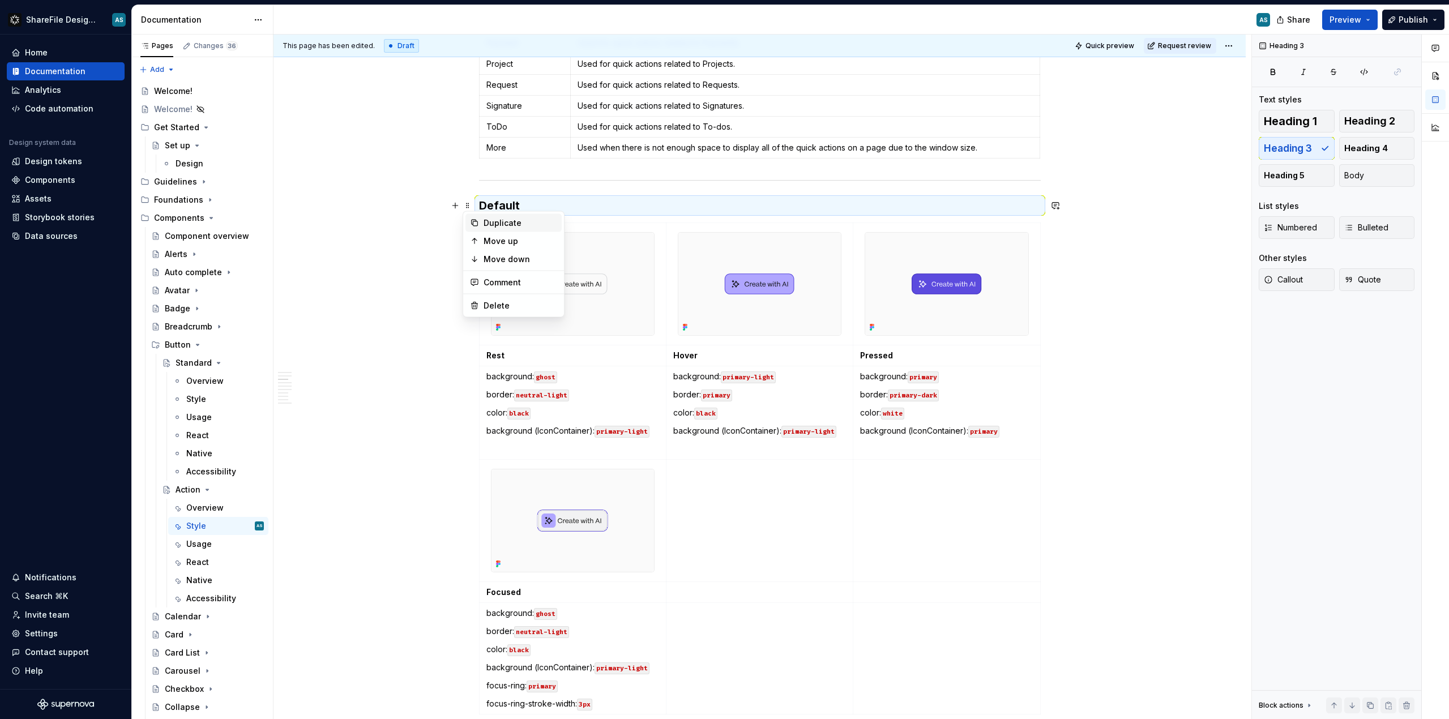
click at [477, 220] on icon at bounding box center [474, 223] width 9 height 9
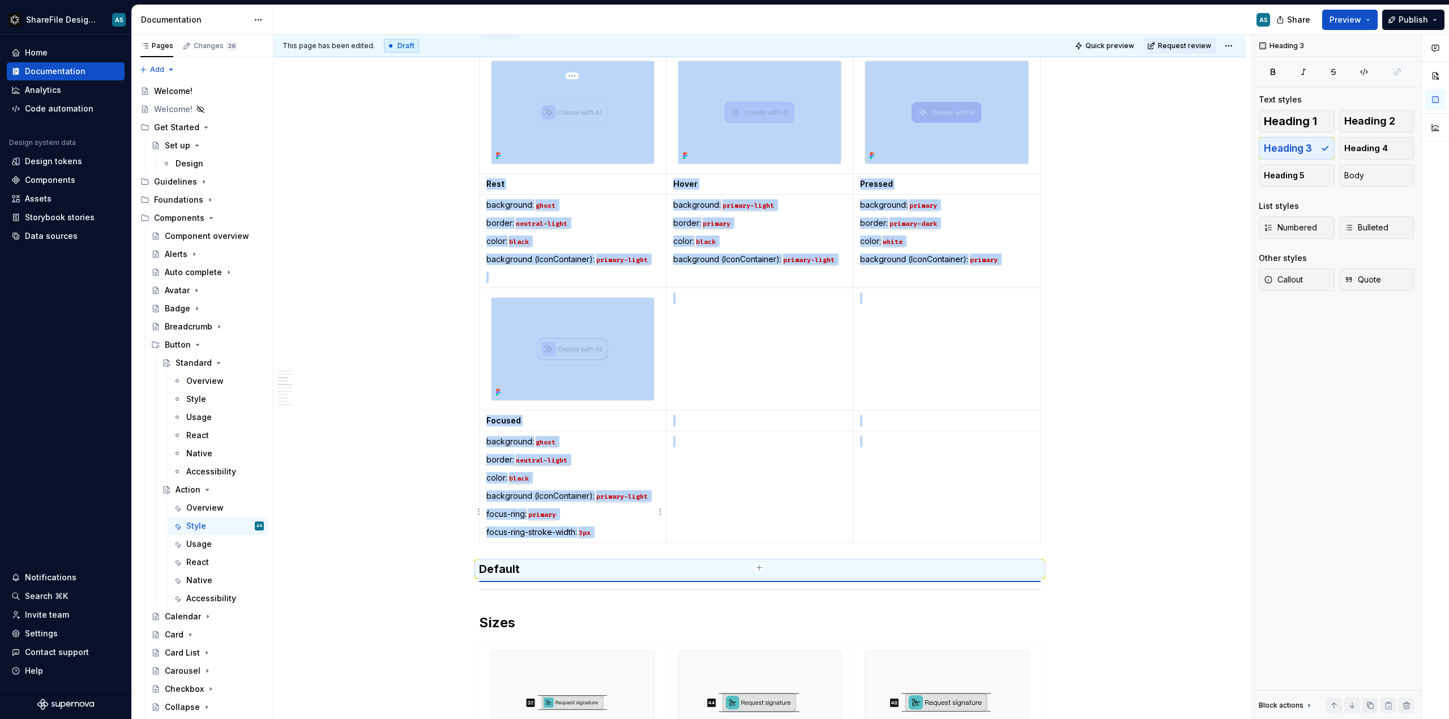
scroll to position [1163, 0]
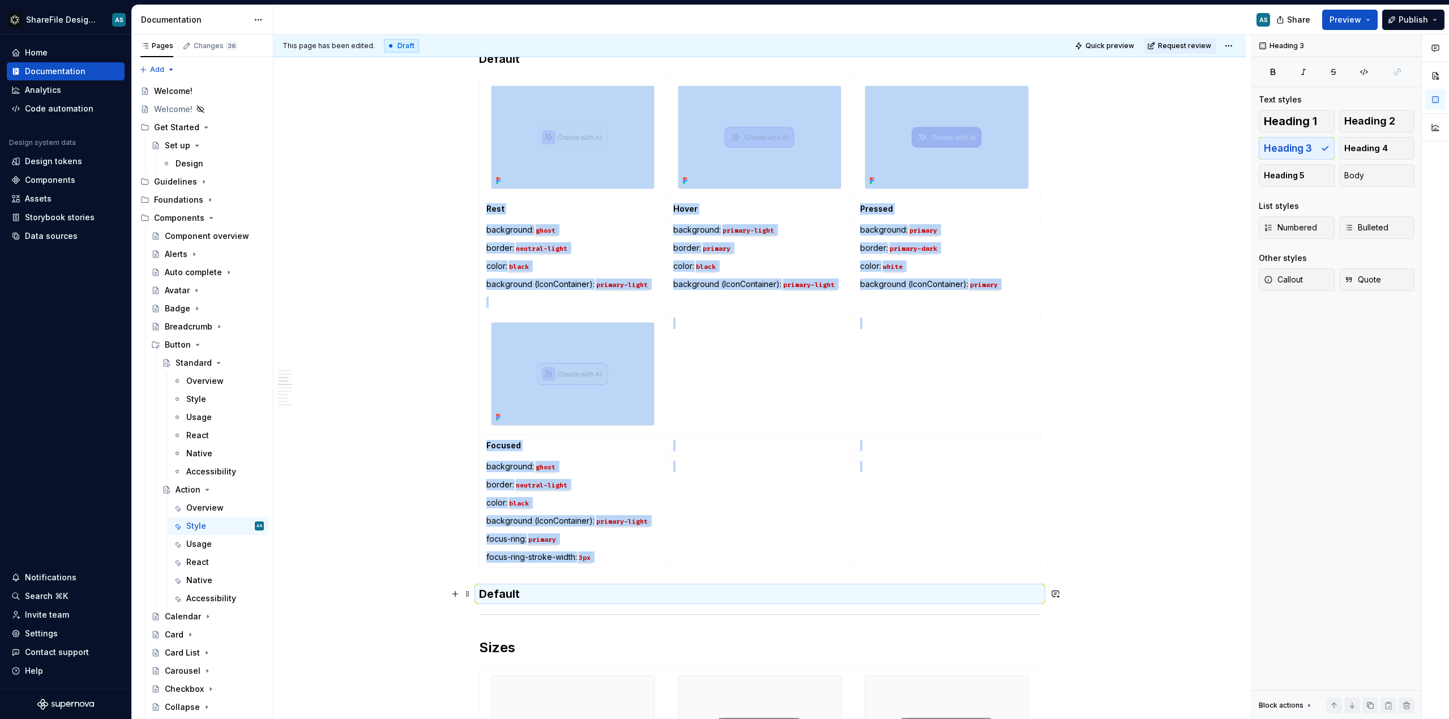
click at [521, 590] on h3 "Default" at bounding box center [760, 594] width 562 height 16
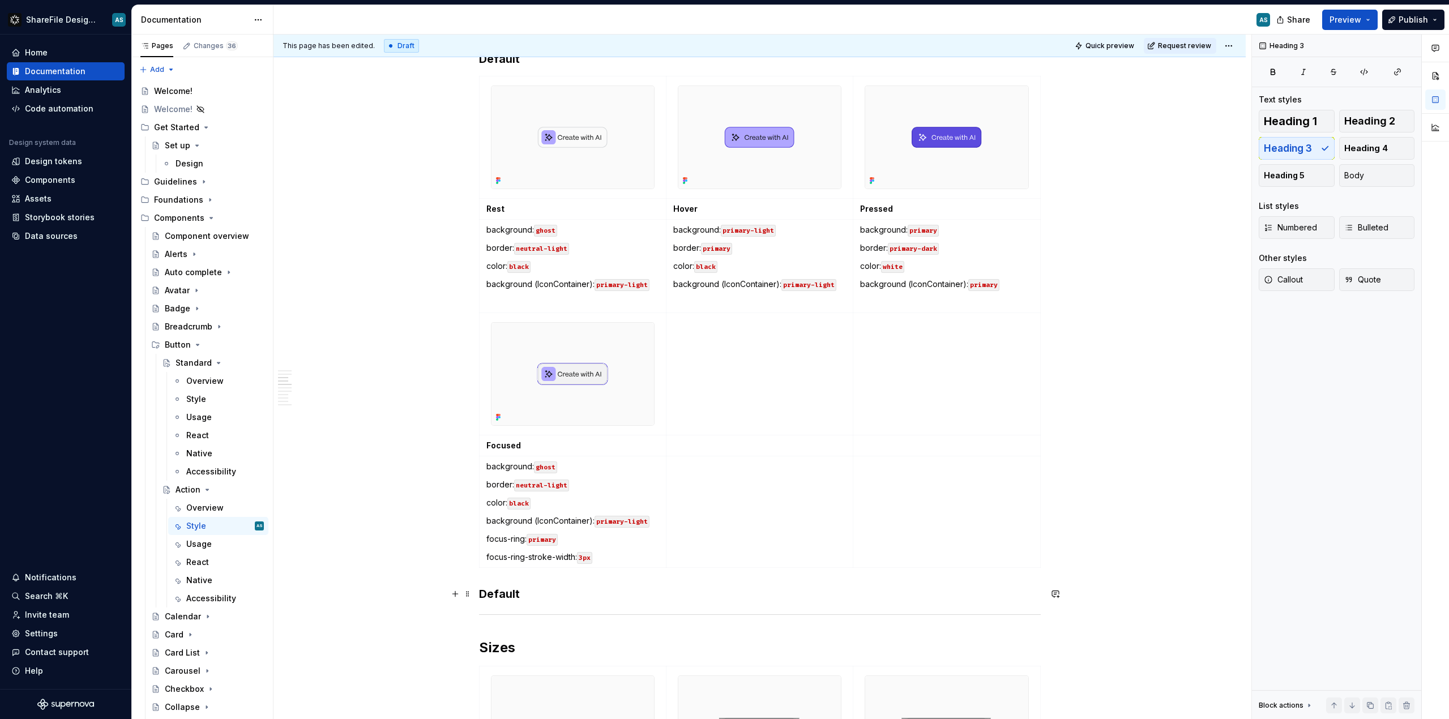
click at [520, 595] on h3 "Default" at bounding box center [760, 594] width 562 height 16
drag, startPoint x: 520, startPoint y: 595, endPoint x: 501, endPoint y: 595, distance: 18.7
click at [501, 595] on h3 "Default" at bounding box center [760, 594] width 562 height 16
click at [443, 583] on div "This page has been edited. Draft Quick preview Request review Action Action but…" at bounding box center [763, 377] width 978 height 685
click at [466, 78] on span at bounding box center [467, 82] width 9 height 16
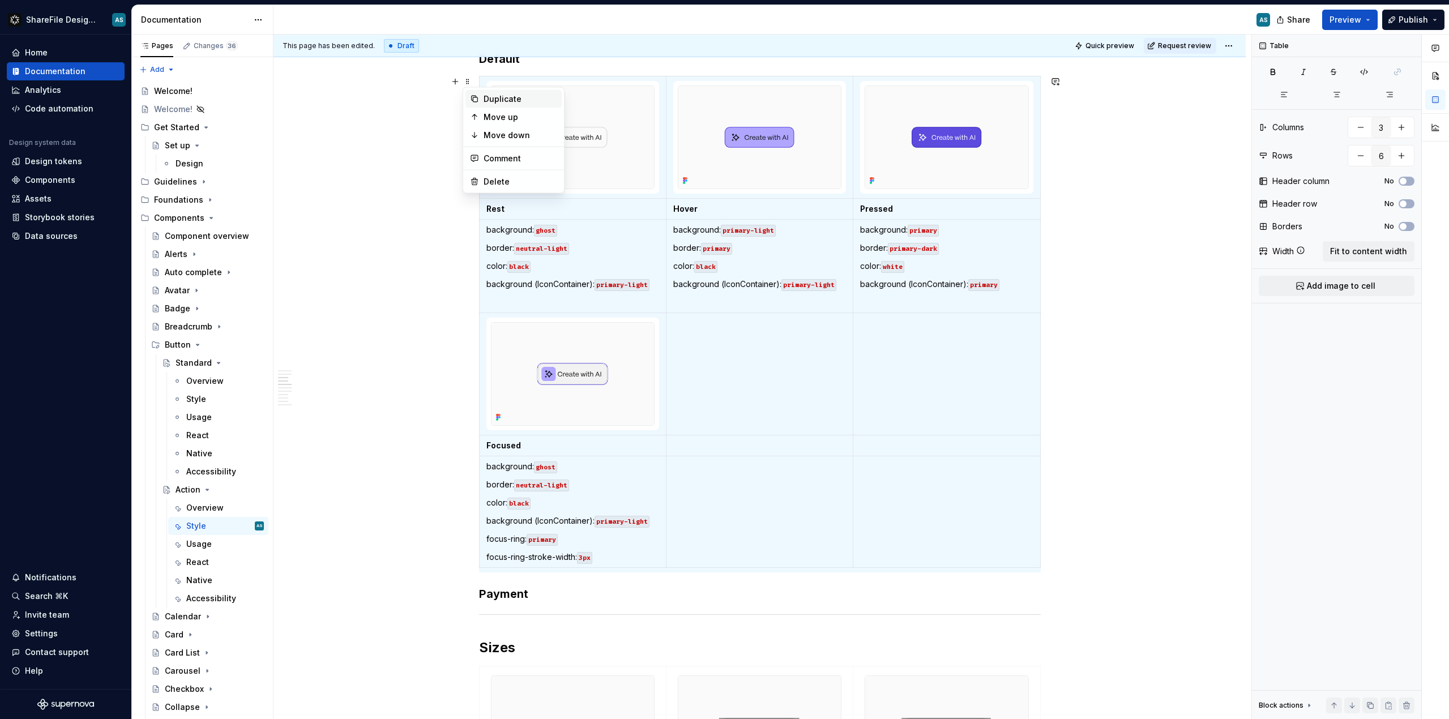
click at [484, 97] on div "Duplicate" at bounding box center [521, 98] width 74 height 11
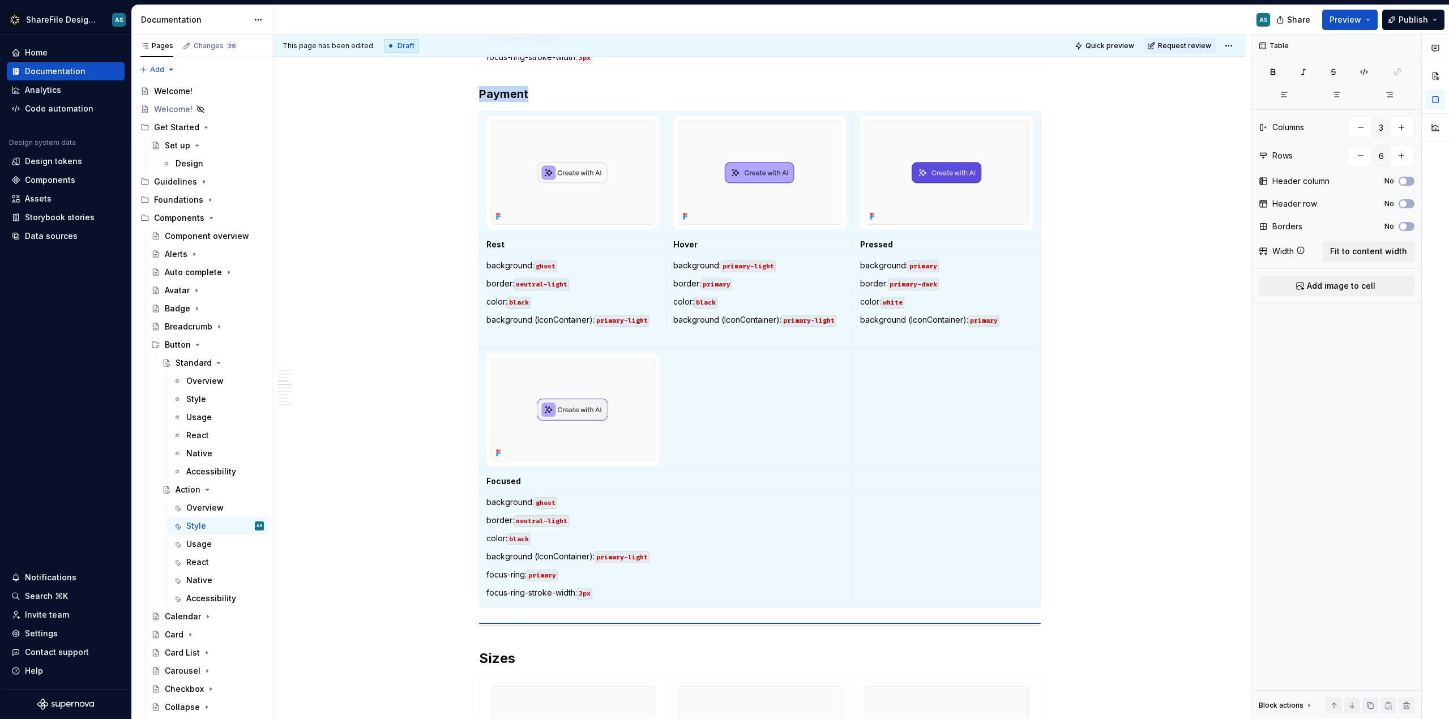
scroll to position [1144, 0]
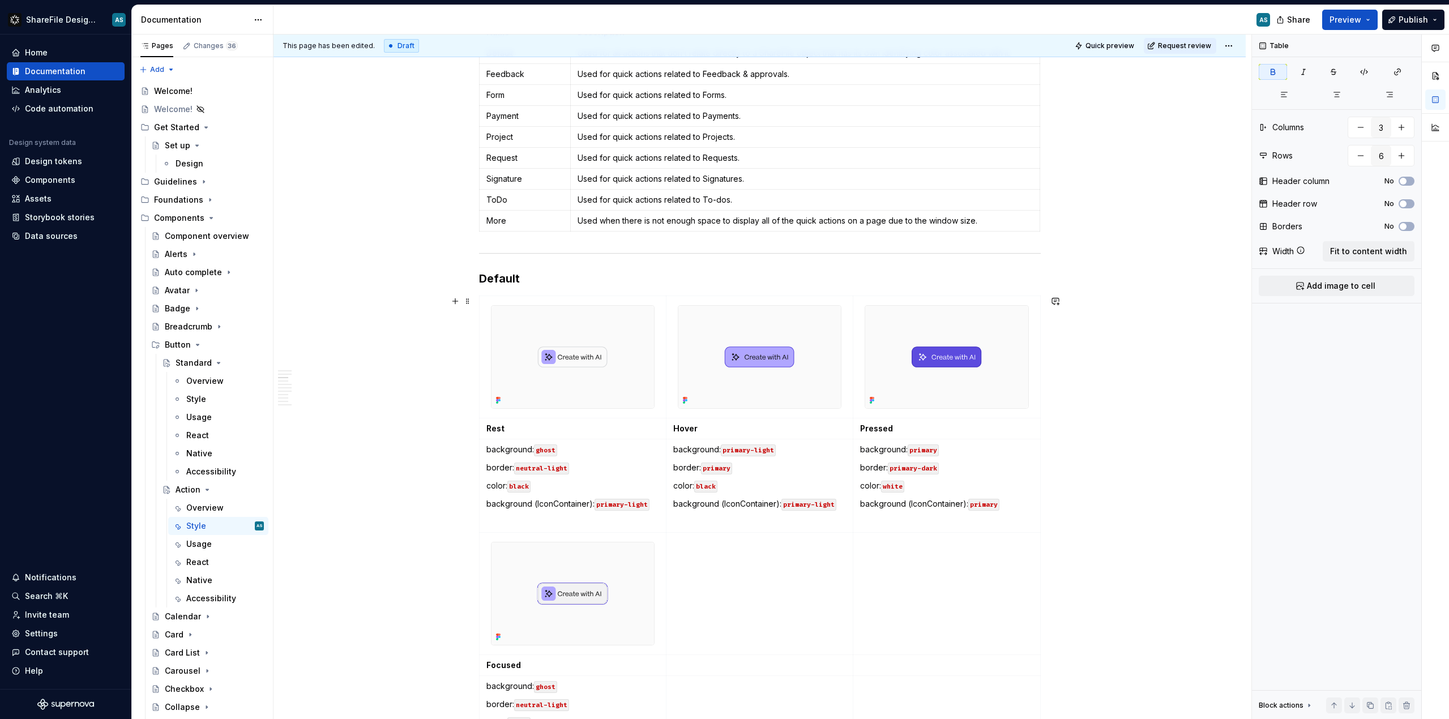
scroll to position [943, 0]
type textarea "*"
